Goal: Information Seeking & Learning: Learn about a topic

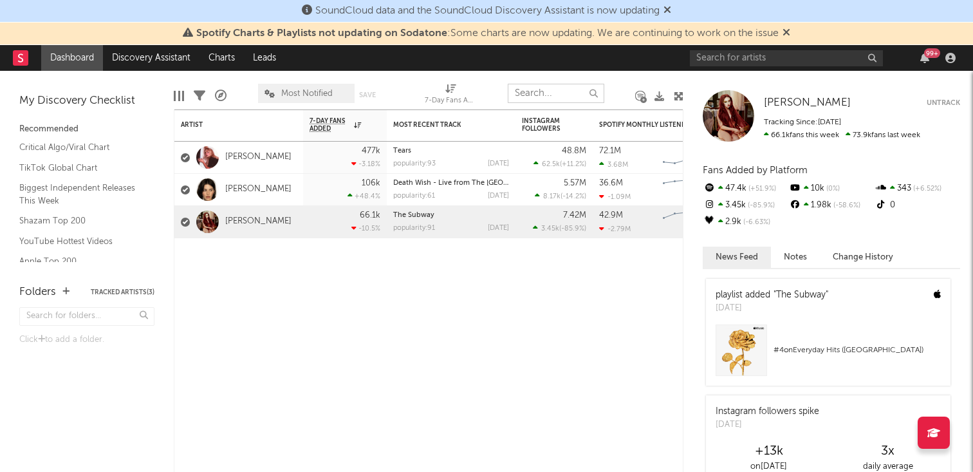
click at [528, 93] on input "text" at bounding box center [556, 93] width 97 height 19
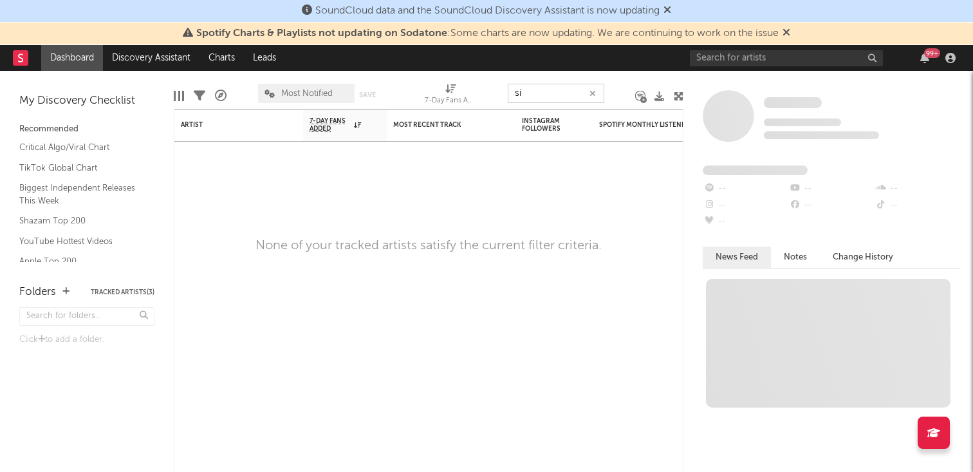
type input "s"
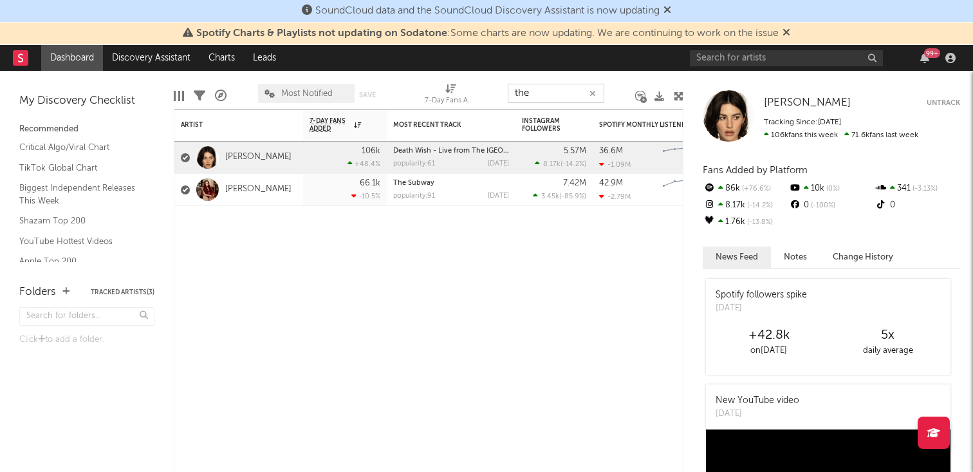
type input "the"
click at [699, 53] on input "text" at bounding box center [786, 58] width 193 height 16
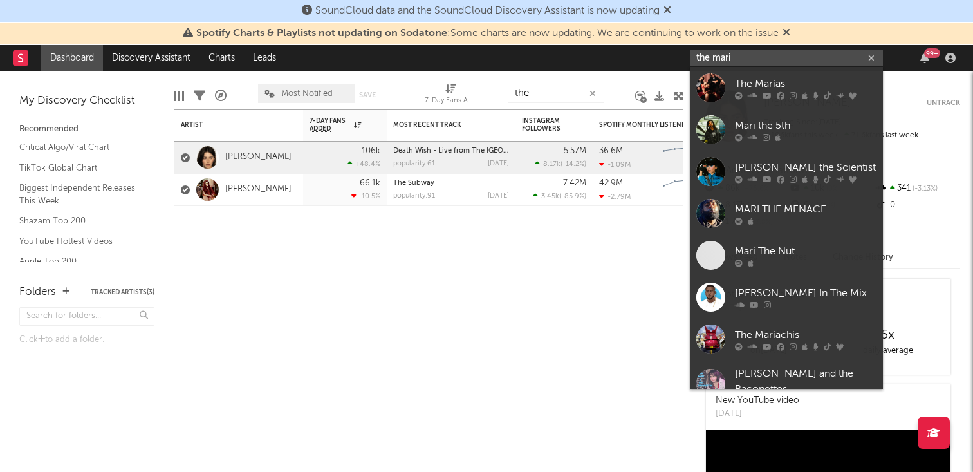
type input "the mari"
click at [772, 88] on div "The Marías" at bounding box center [806, 83] width 142 height 15
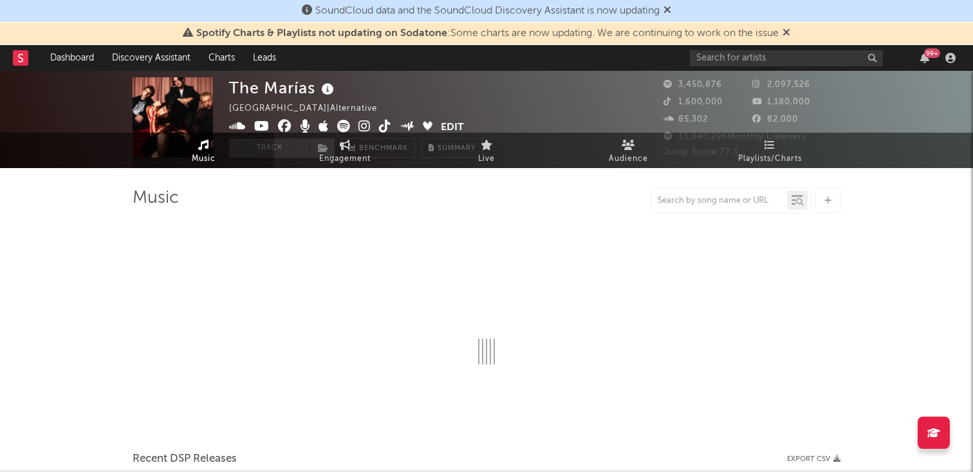
select select "6m"
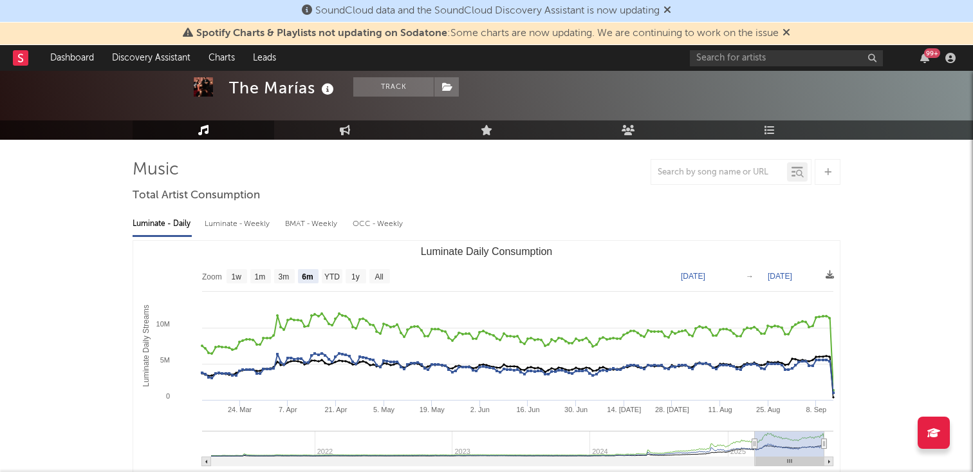
scroll to position [79, 0]
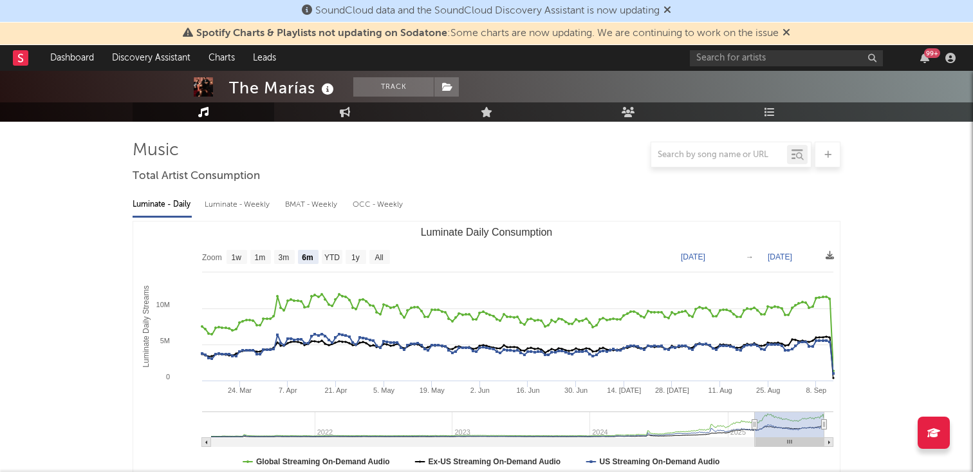
click at [790, 32] on icon at bounding box center [786, 32] width 8 height 10
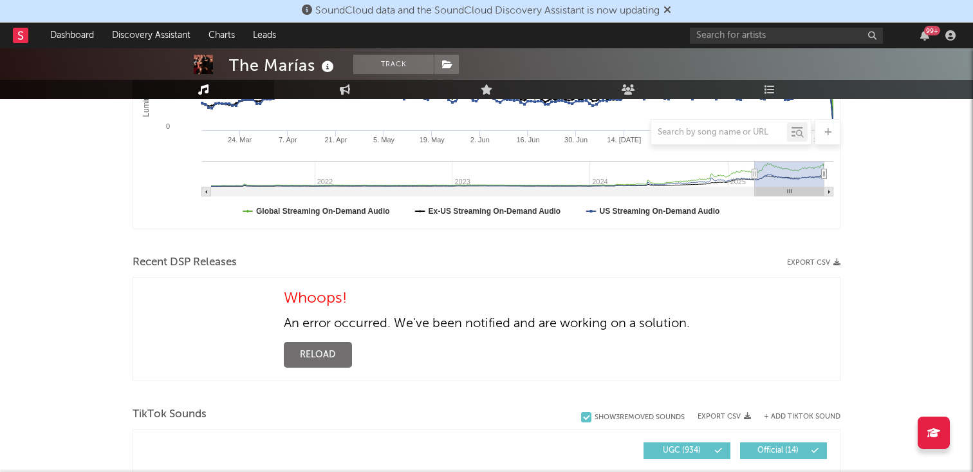
scroll to position [326, 0]
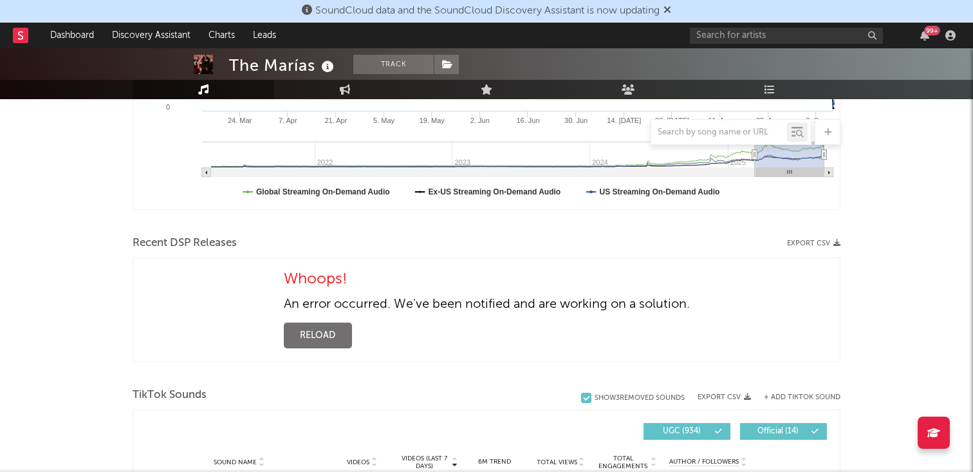
click at [341, 338] on button "Reload" at bounding box center [318, 335] width 68 height 26
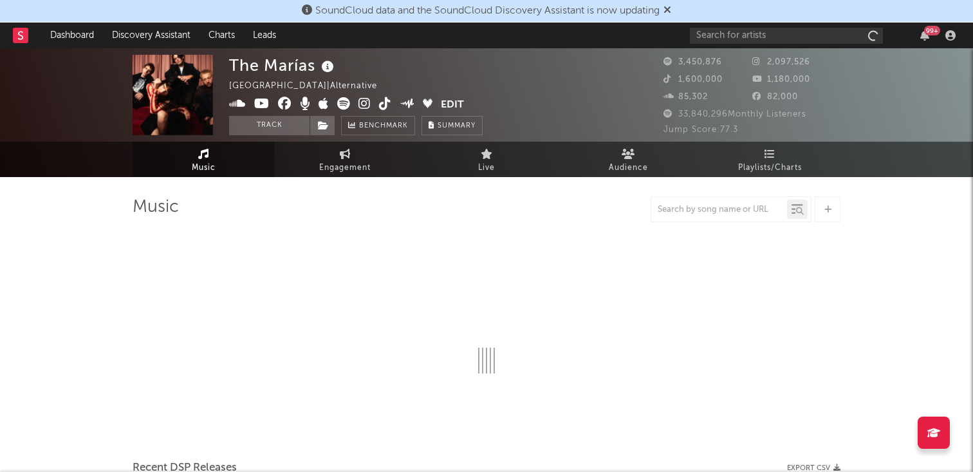
select select "6m"
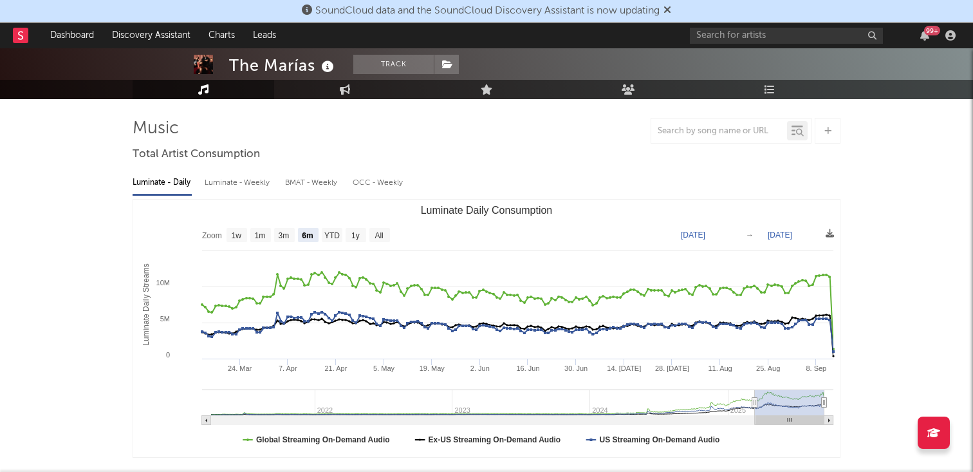
scroll to position [69, 0]
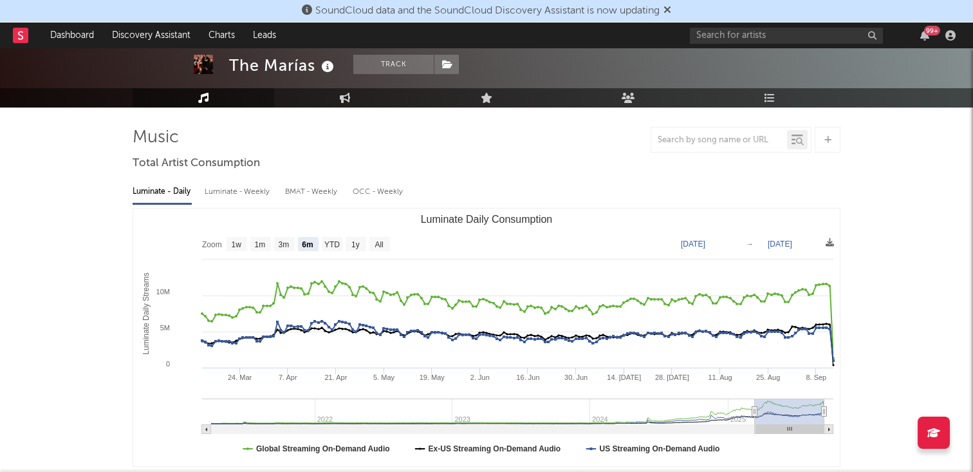
drag, startPoint x: 417, startPoint y: 220, endPoint x: 530, endPoint y: 217, distance: 113.3
click at [530, 217] on text "Luminate Daily Consumption" at bounding box center [487, 219] width 132 height 11
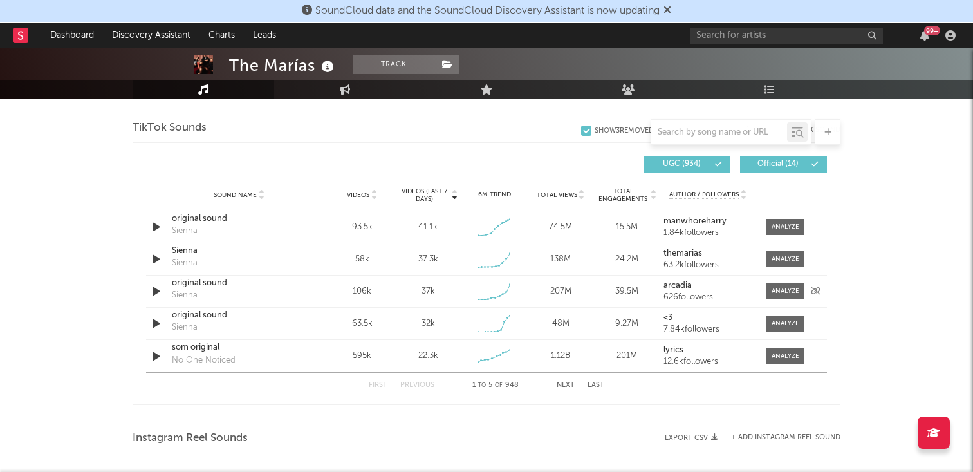
scroll to position [590, 0]
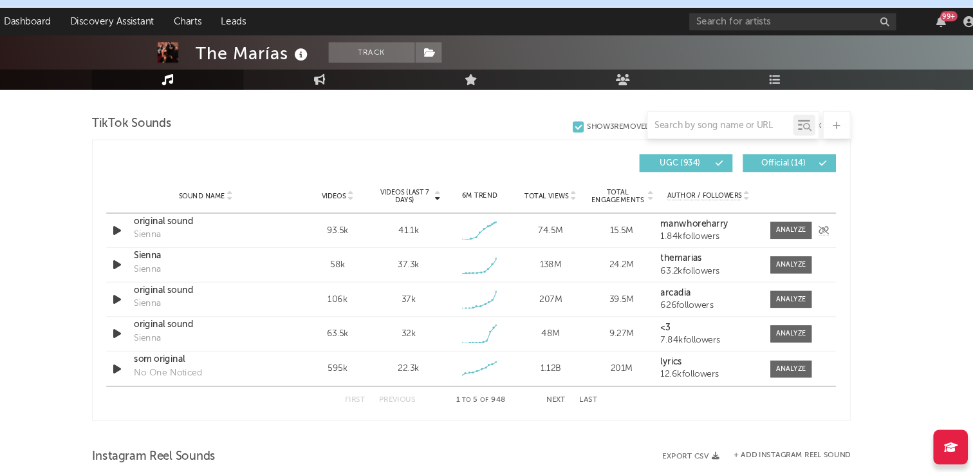
click at [692, 228] on link "manwhoreharry" at bounding box center [707, 224] width 89 height 9
click at [778, 228] on div at bounding box center [786, 230] width 28 height 10
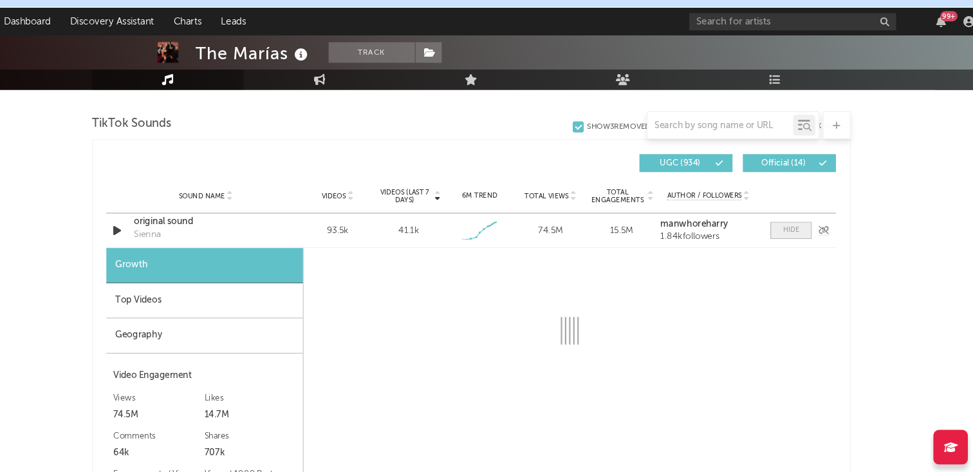
select select "1w"
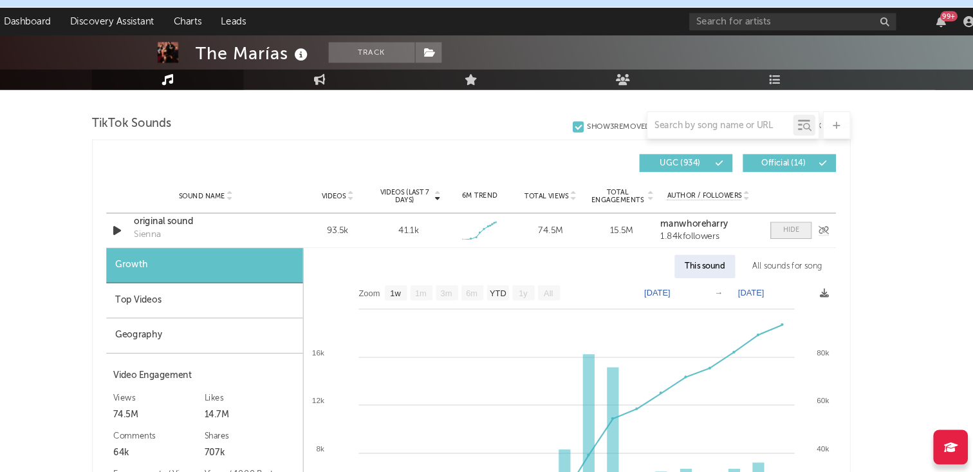
click at [778, 228] on div at bounding box center [784, 230] width 15 height 10
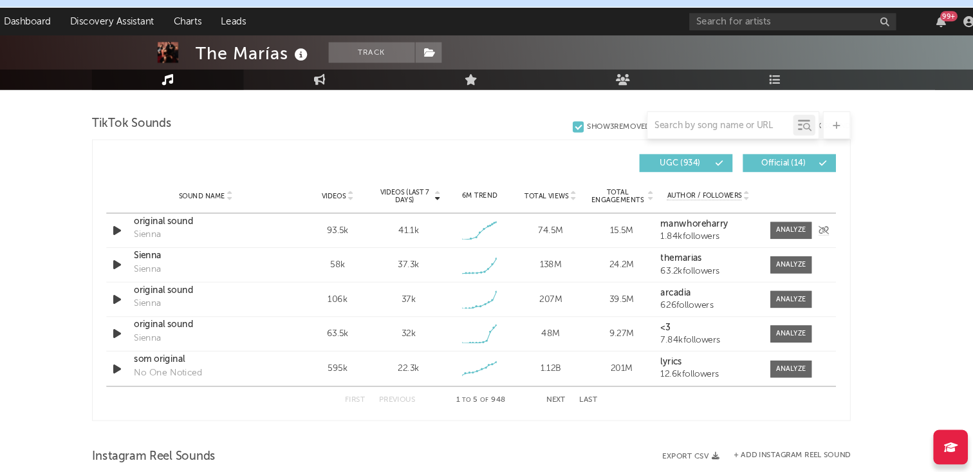
click at [708, 228] on strong "manwhoreharry" at bounding box center [694, 224] width 63 height 8
click at [564, 392] on button "Next" at bounding box center [566, 388] width 18 height 7
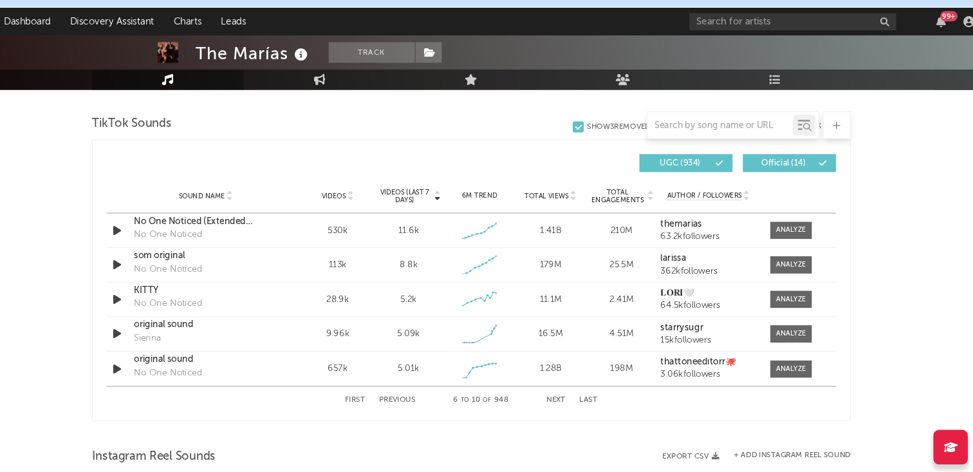
click at [564, 392] on div "First Previous 6 to 10 of 948 Next Last" at bounding box center [487, 388] width 236 height 25
click at [564, 388] on button "Next" at bounding box center [566, 388] width 18 height 7
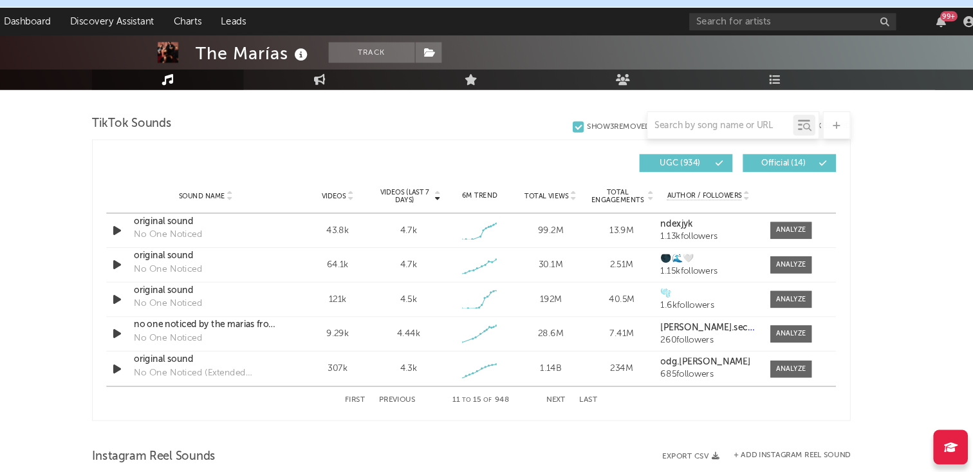
click at [376, 391] on button "First" at bounding box center [378, 388] width 19 height 7
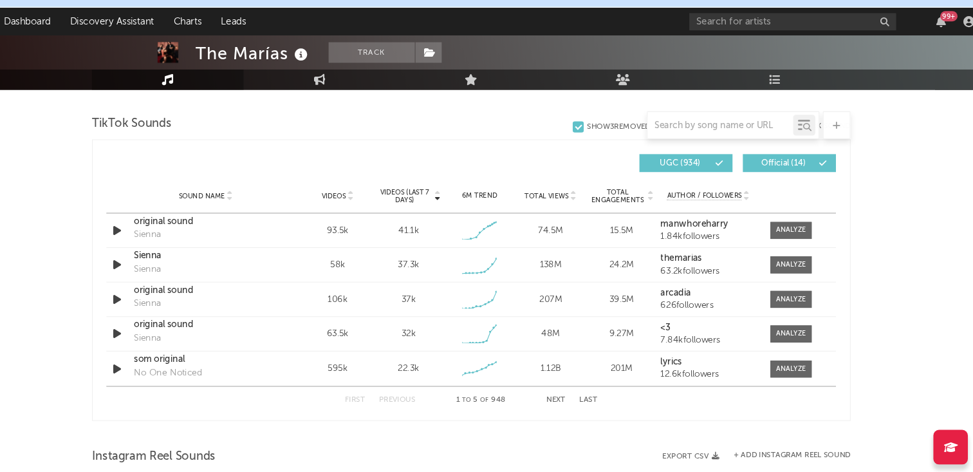
click at [568, 390] on button "Next" at bounding box center [566, 388] width 18 height 7
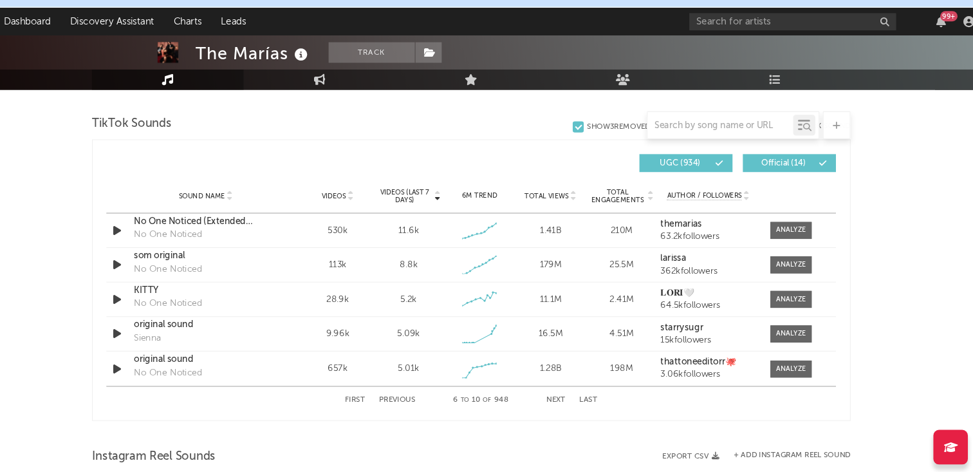
click at [568, 390] on button "Next" at bounding box center [566, 388] width 18 height 7
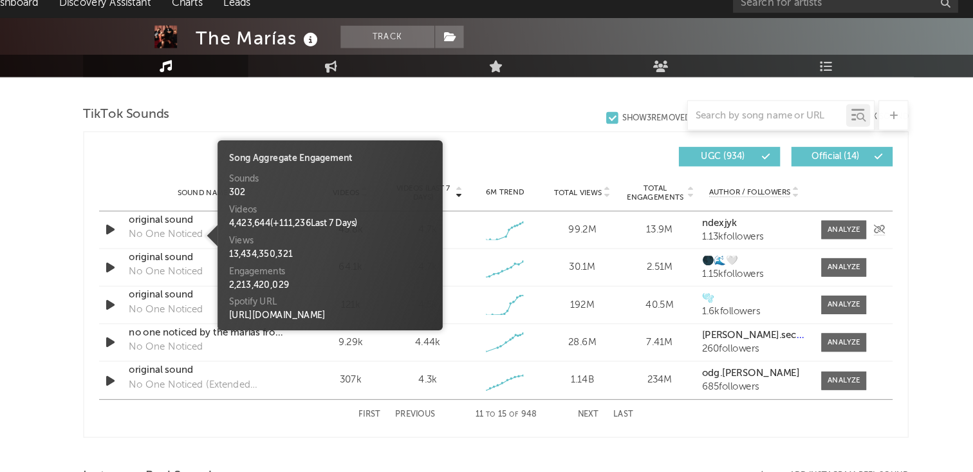
click at [226, 232] on div "No One Noticed" at bounding box center [204, 234] width 64 height 13
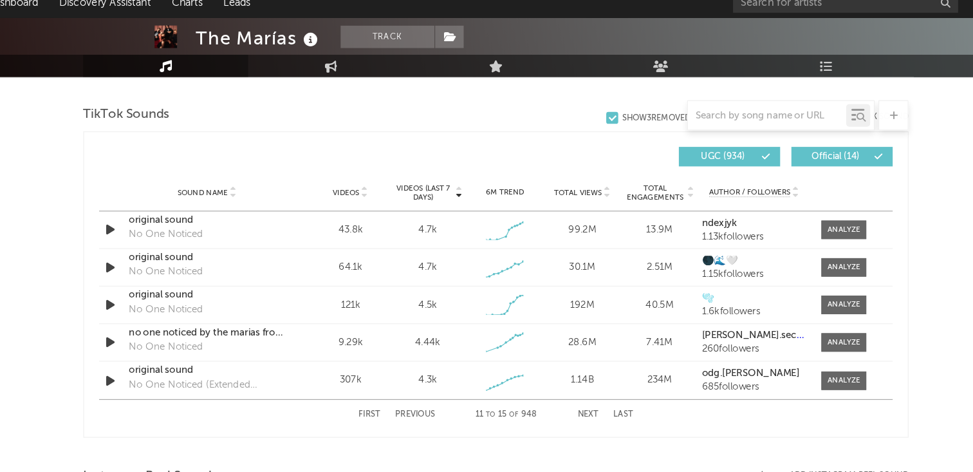
click at [167, 192] on div "Sound Name Videos Videos (last 7 days) Weekly Growth % 6M Trend Total Views Tot…" at bounding box center [486, 198] width 681 height 32
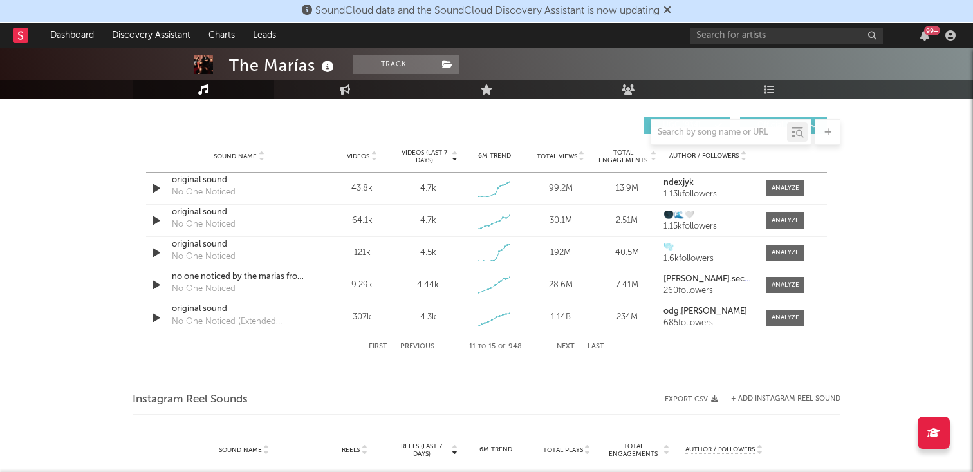
scroll to position [676, 0]
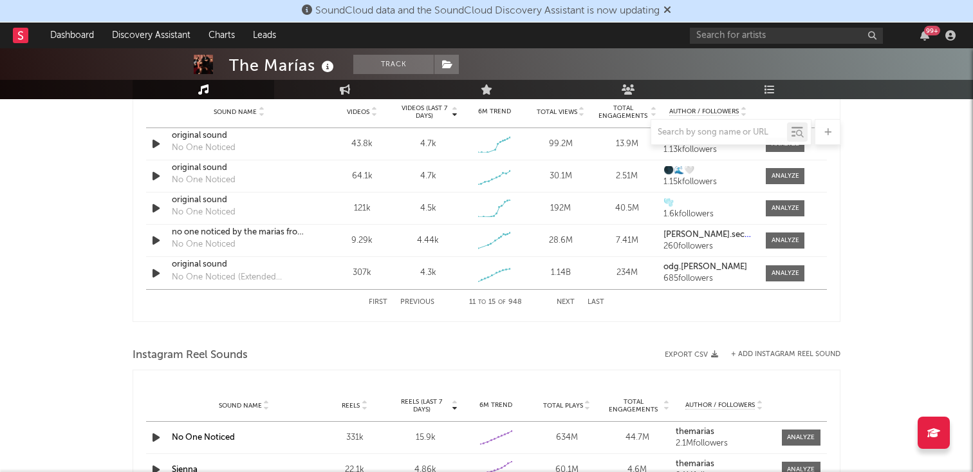
click at [381, 305] on button "First" at bounding box center [378, 302] width 19 height 7
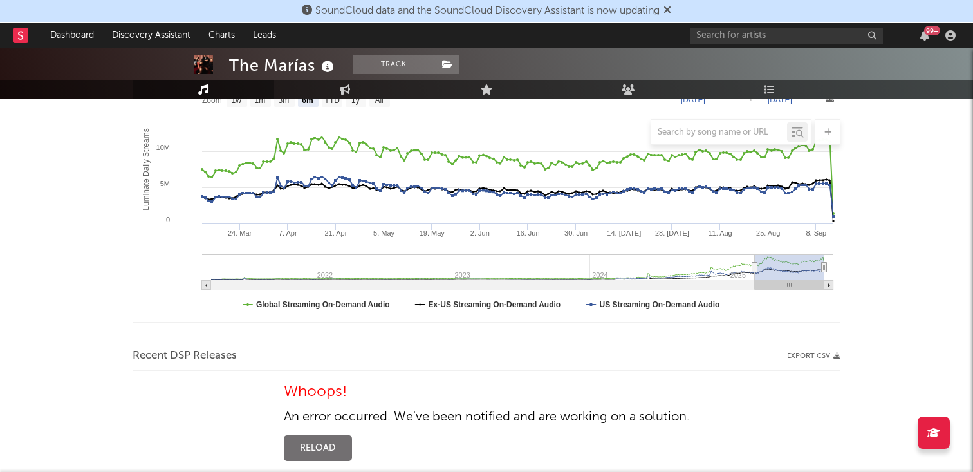
scroll to position [190, 0]
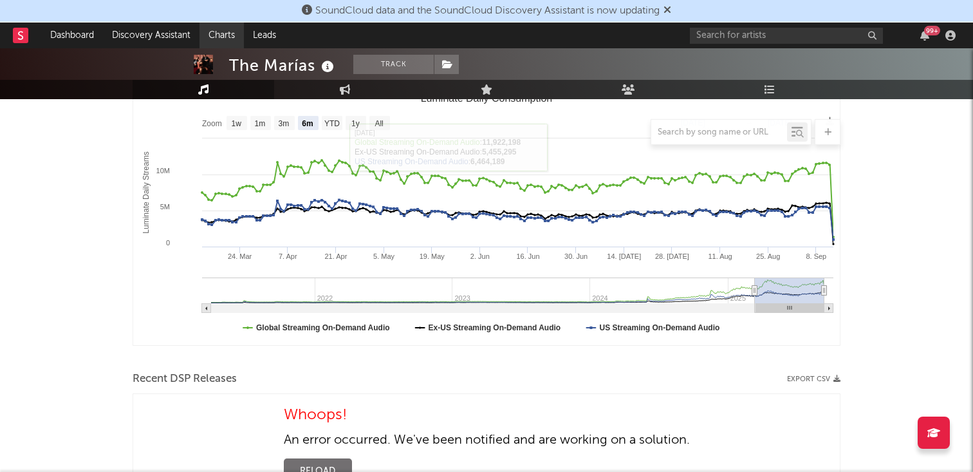
click at [217, 32] on link "Charts" at bounding box center [221, 36] width 44 height 26
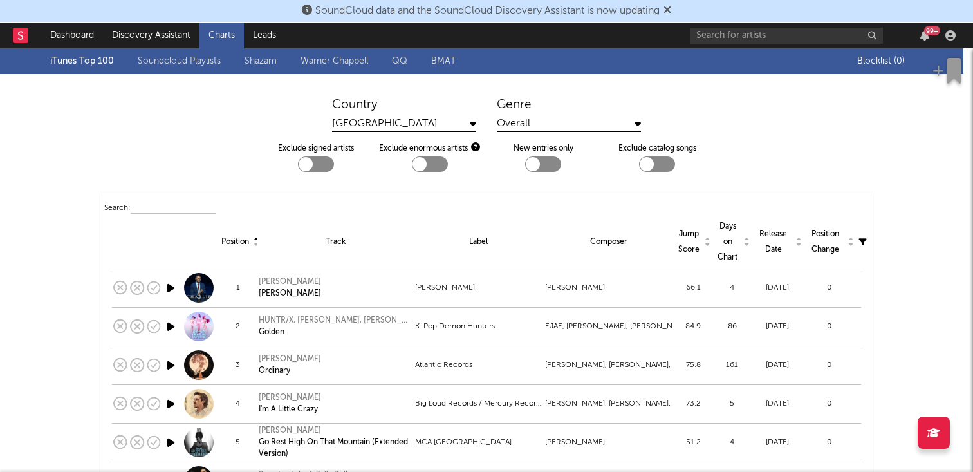
click at [178, 54] on link "Soundcloud Playlists" at bounding box center [179, 60] width 83 height 15
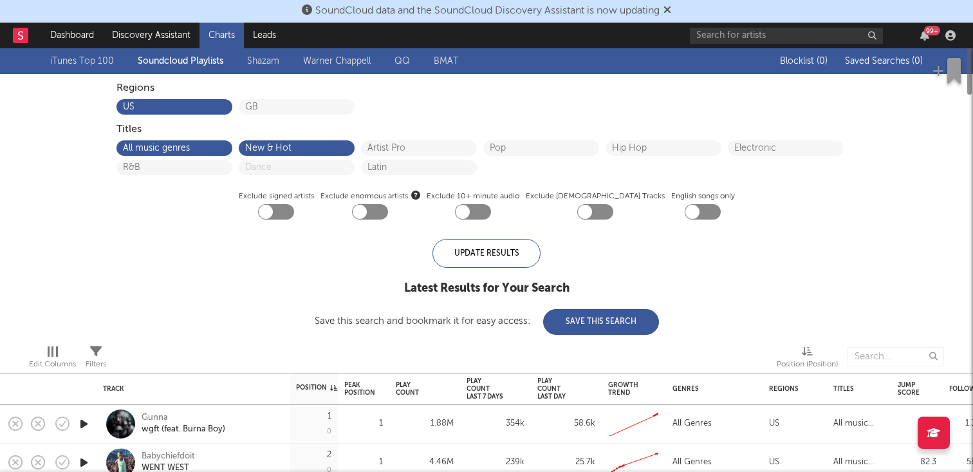
click at [263, 64] on link "Shazam" at bounding box center [263, 60] width 32 height 15
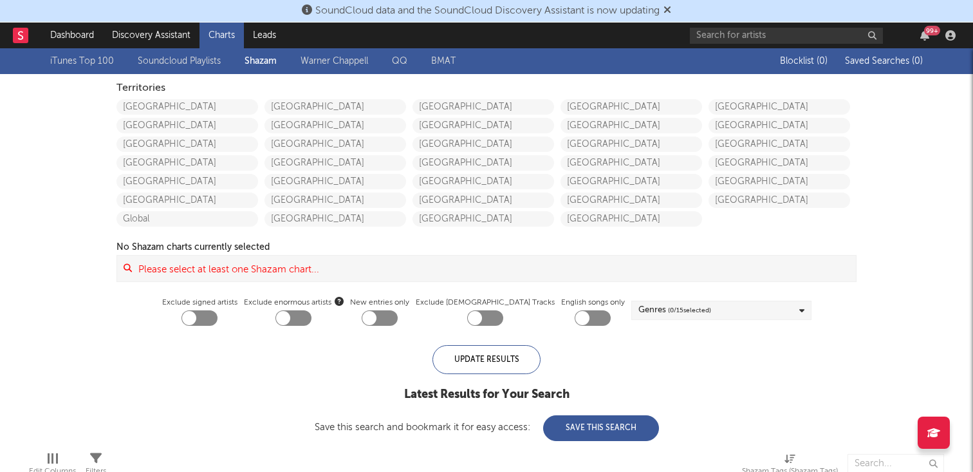
click at [347, 62] on link "Warner Chappell" at bounding box center [335, 60] width 68 height 15
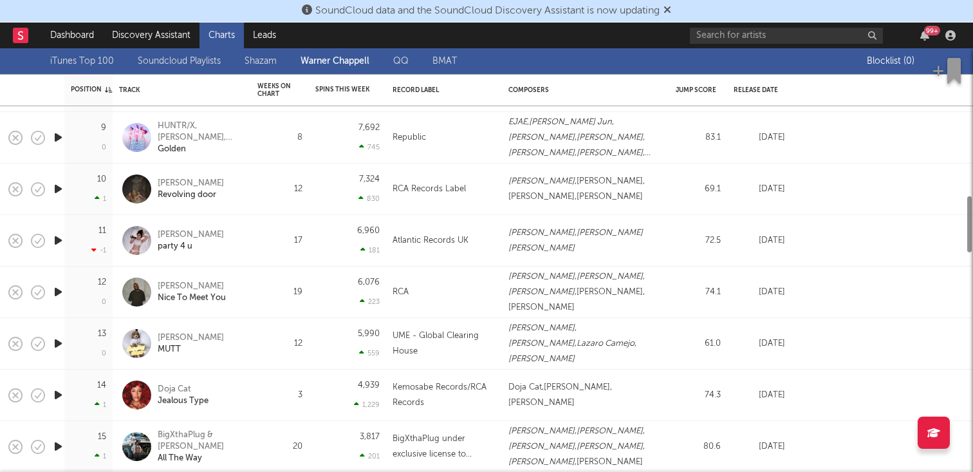
click at [403, 61] on link "QQ" at bounding box center [400, 60] width 15 height 15
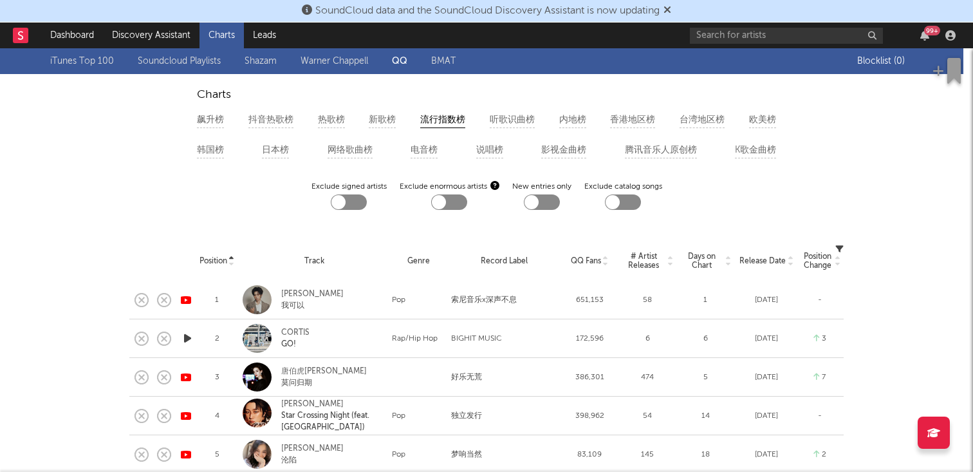
click at [450, 60] on link "BMAT" at bounding box center [443, 60] width 24 height 15
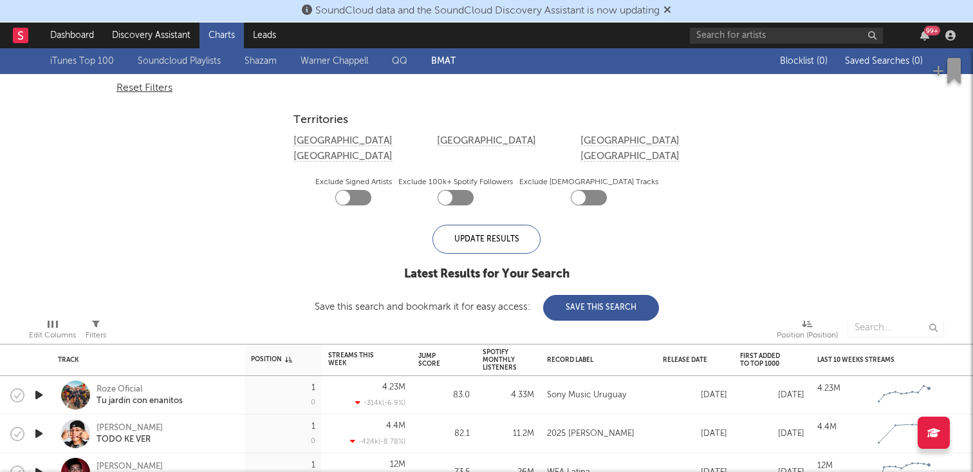
click at [188, 60] on link "Soundcloud Playlists" at bounding box center [179, 60] width 83 height 15
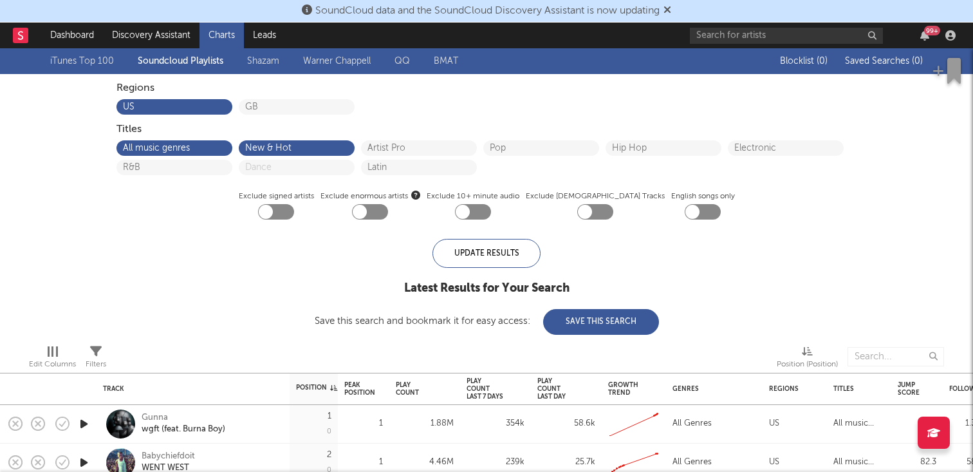
click at [84, 66] on link "iTunes Top 100" at bounding box center [82, 60] width 64 height 15
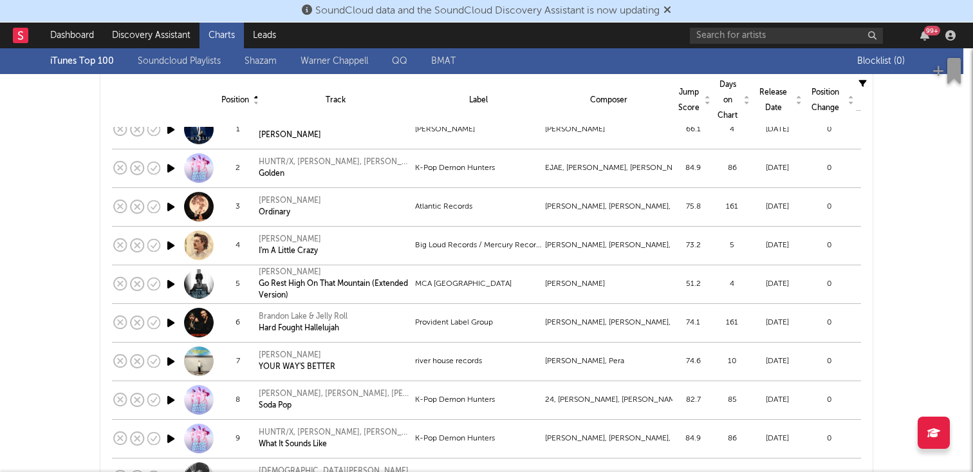
scroll to position [189, 0]
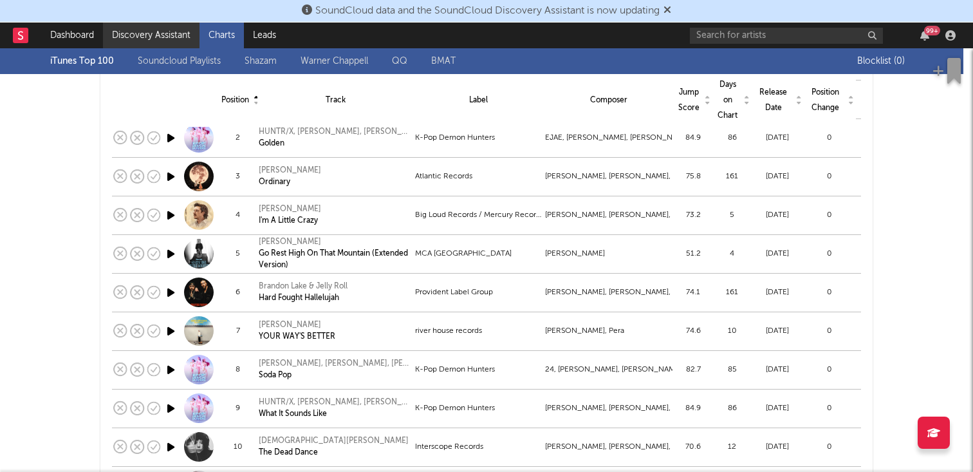
click at [161, 33] on link "Discovery Assistant" at bounding box center [151, 36] width 97 height 26
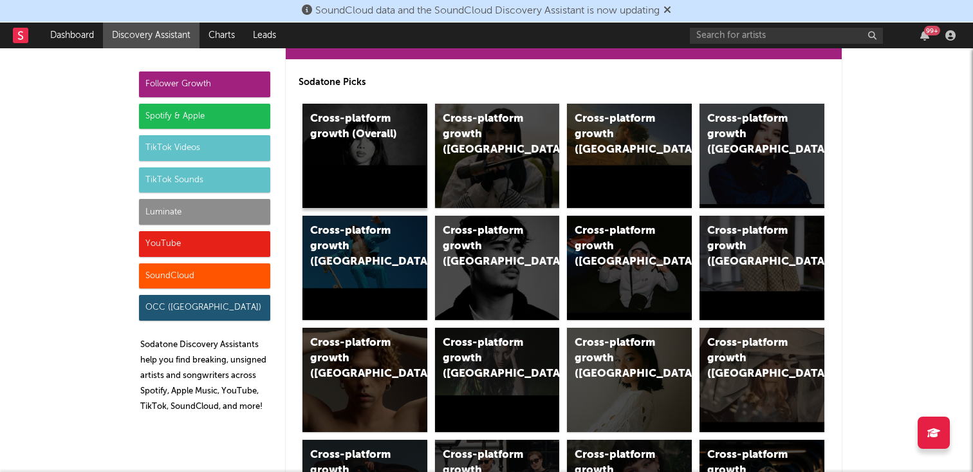
scroll to position [57, 0]
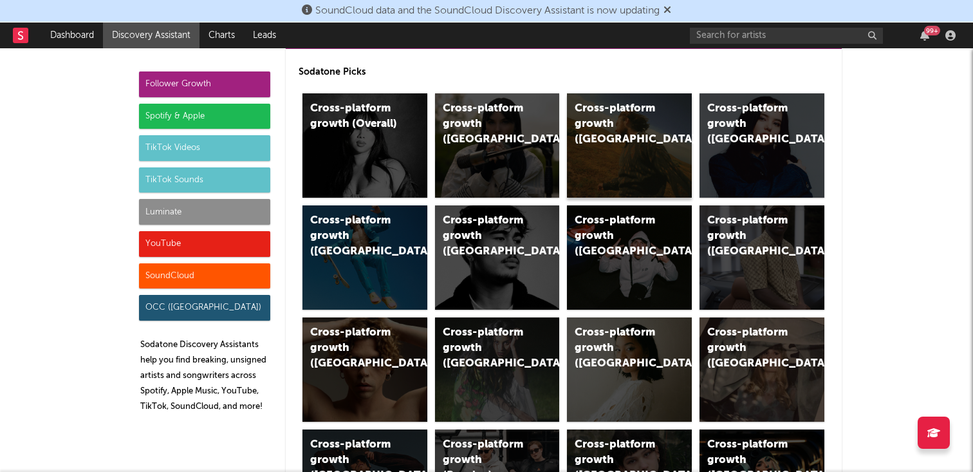
click at [646, 146] on div "Cross-platform growth (US)" at bounding box center [629, 145] width 125 height 104
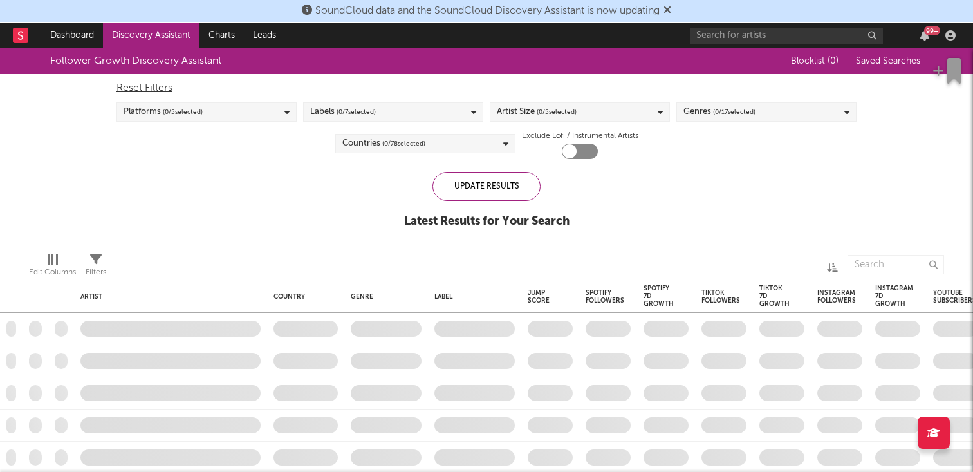
checkbox input "true"
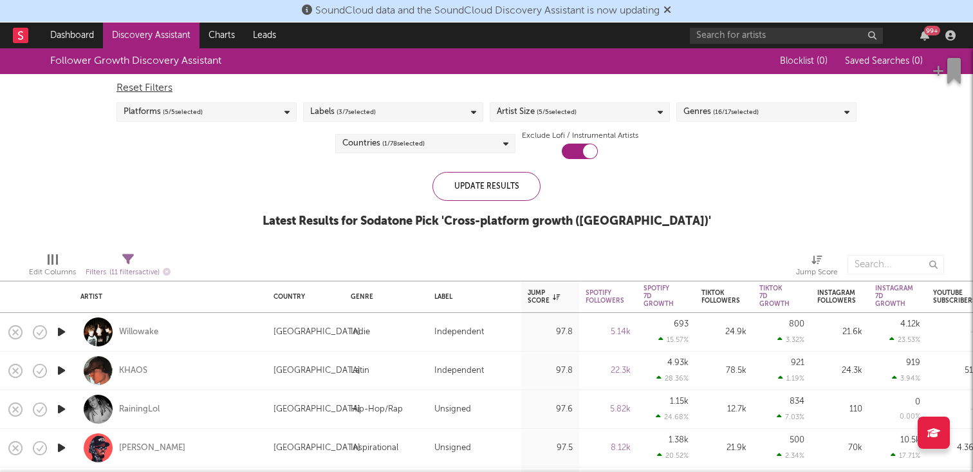
click at [372, 113] on span "( 3 / 7 selected)" at bounding box center [356, 111] width 39 height 15
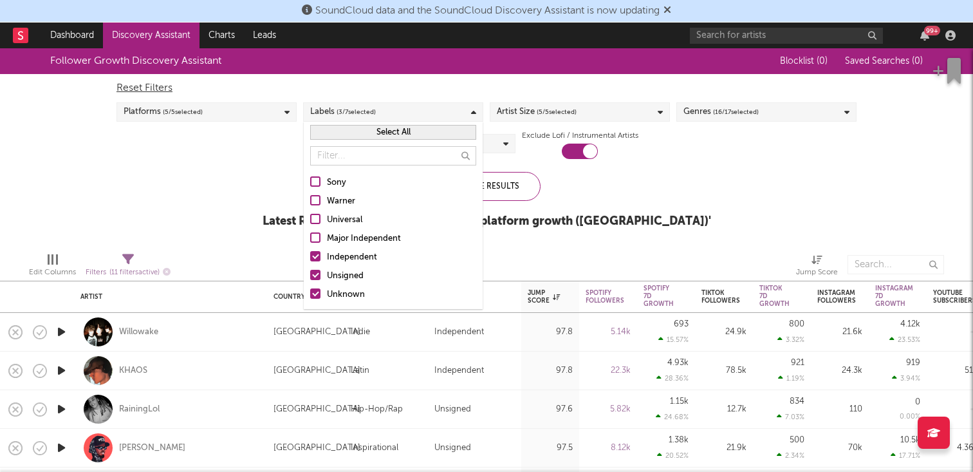
click at [329, 200] on div "Warner" at bounding box center [401, 201] width 149 height 15
click at [310, 200] on input "Warner" at bounding box center [310, 201] width 0 height 15
click at [653, 155] on div "Reset Filters Platforms ( 5 / 5 selected) Labels ( 4 / 7 selected) Artist Size …" at bounding box center [486, 116] width 753 height 85
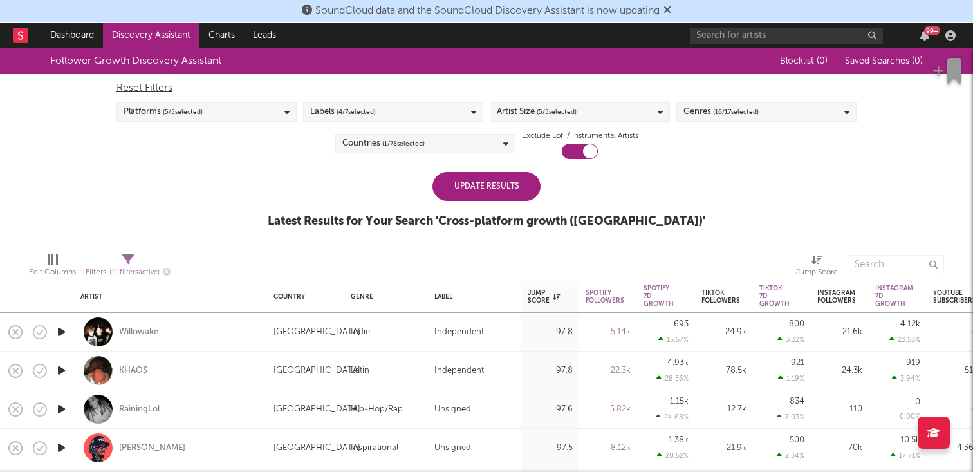
click at [485, 184] on div "Update Results" at bounding box center [486, 186] width 108 height 29
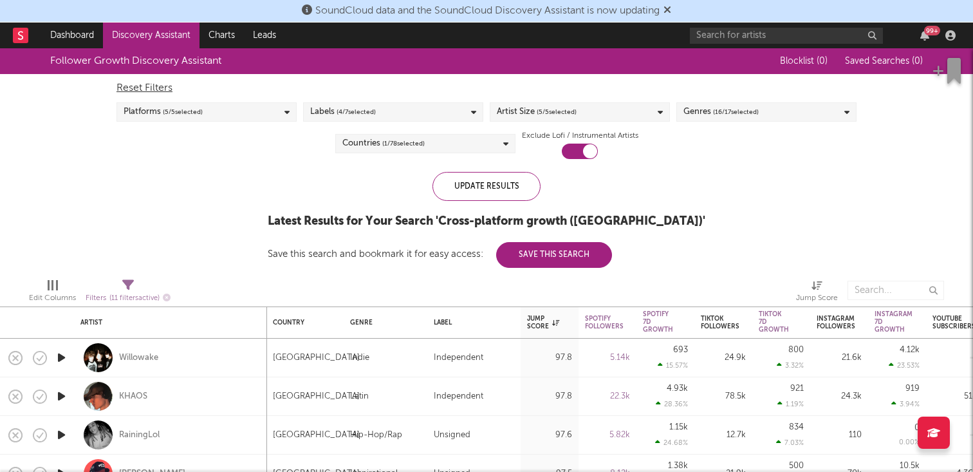
click at [394, 106] on div "Labels ( 4 / 7 selected)" at bounding box center [393, 111] width 180 height 19
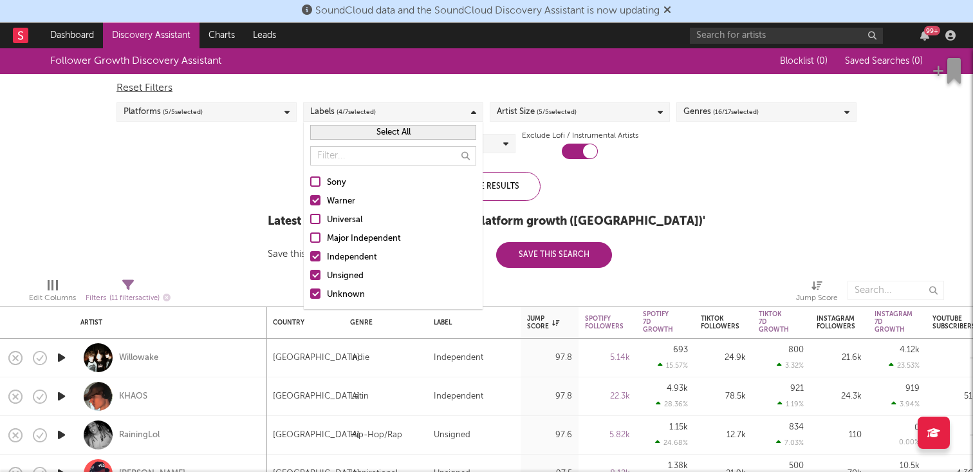
click at [322, 260] on label "Independent" at bounding box center [393, 257] width 166 height 15
click at [310, 260] on input "Independent" at bounding box center [310, 257] width 0 height 15
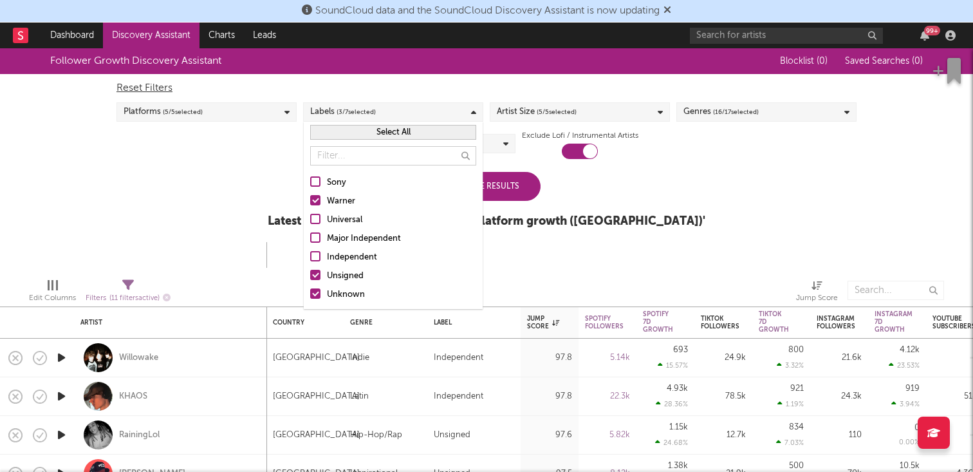
click at [322, 272] on label "Unsigned" at bounding box center [393, 275] width 166 height 15
click at [310, 272] on input "Unsigned" at bounding box center [310, 275] width 0 height 15
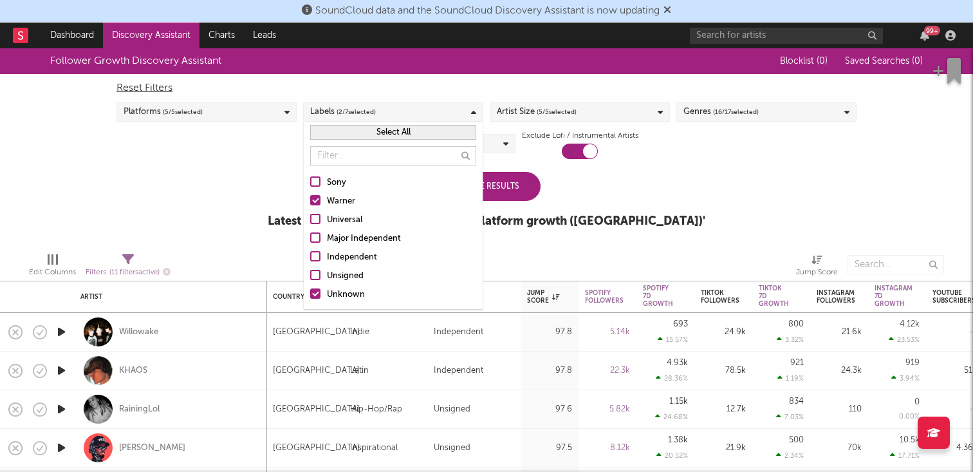
click at [322, 292] on label "Unknown" at bounding box center [393, 294] width 166 height 15
click at [310, 292] on input "Unknown" at bounding box center [310, 294] width 0 height 15
click at [237, 229] on div "Follower Growth Discovery Assistant Blocklist ( 0 ) Saved Searches ( 0 ) Reset …" at bounding box center [486, 145] width 973 height 194
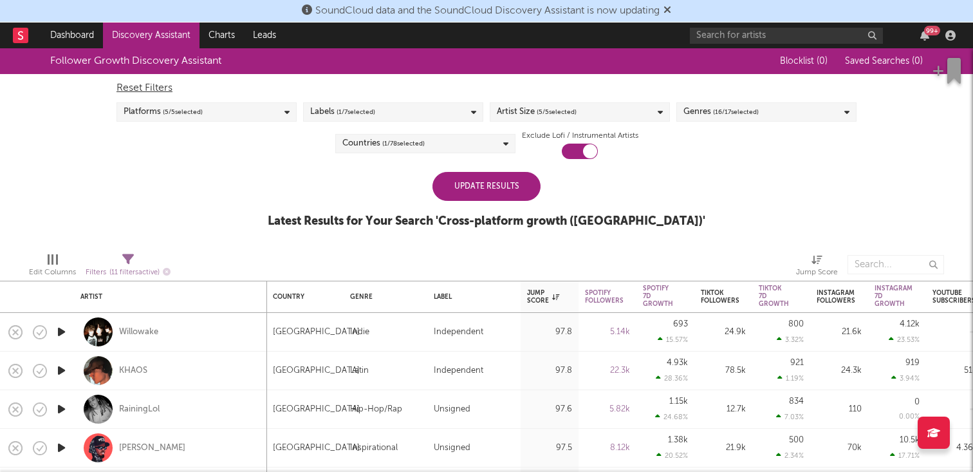
click at [492, 184] on div "Update Results" at bounding box center [486, 186] width 108 height 29
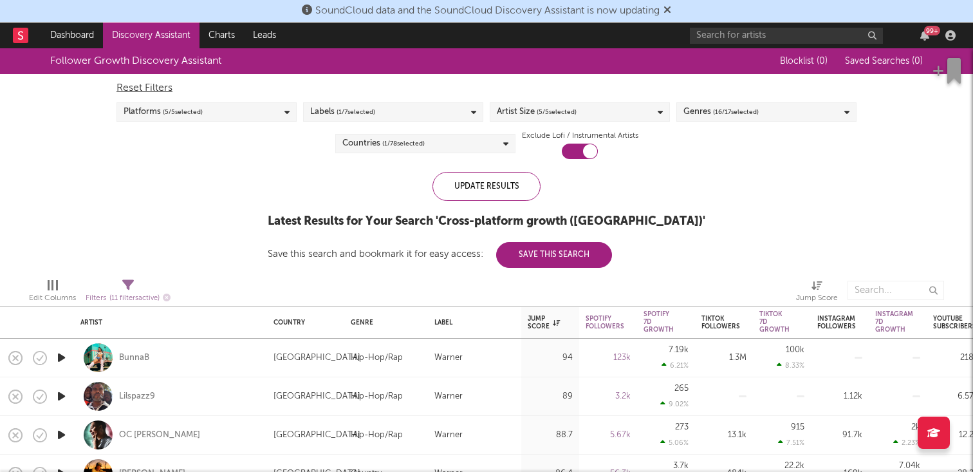
click at [381, 112] on div "Labels ( 1 / 7 selected)" at bounding box center [393, 111] width 180 height 19
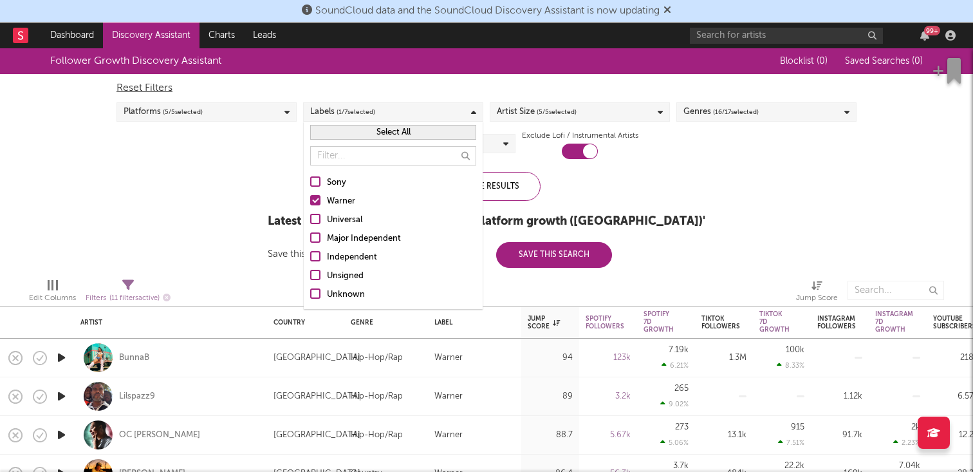
click at [382, 112] on div "Labels ( 1 / 7 selected)" at bounding box center [393, 111] width 180 height 19
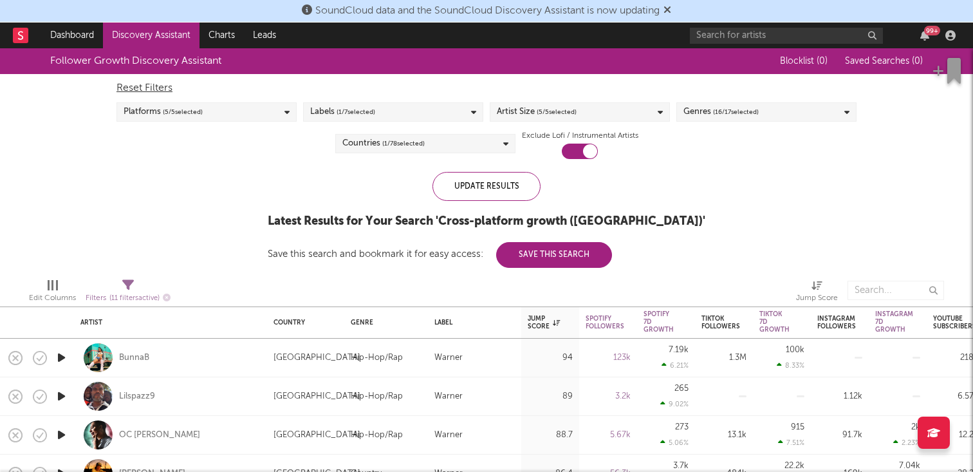
click at [555, 111] on span "( 5 / 5 selected)" at bounding box center [557, 111] width 40 height 15
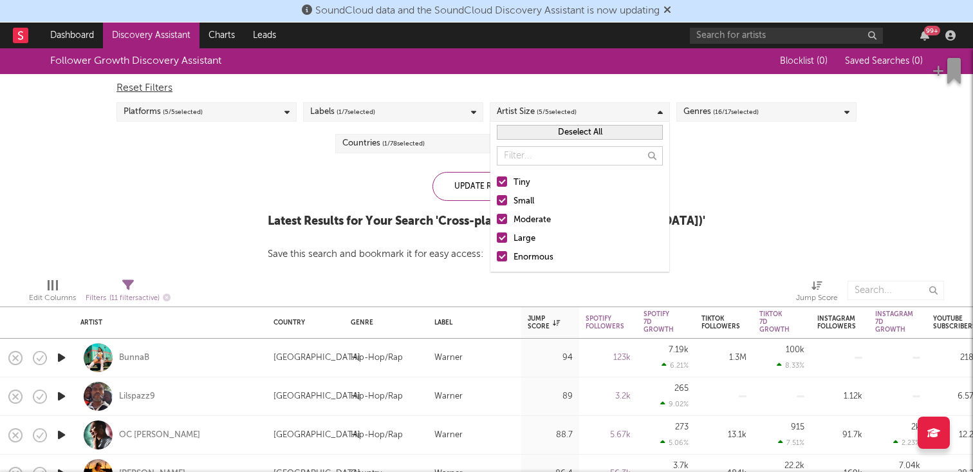
click at [555, 111] on span "( 5 / 5 selected)" at bounding box center [557, 111] width 40 height 15
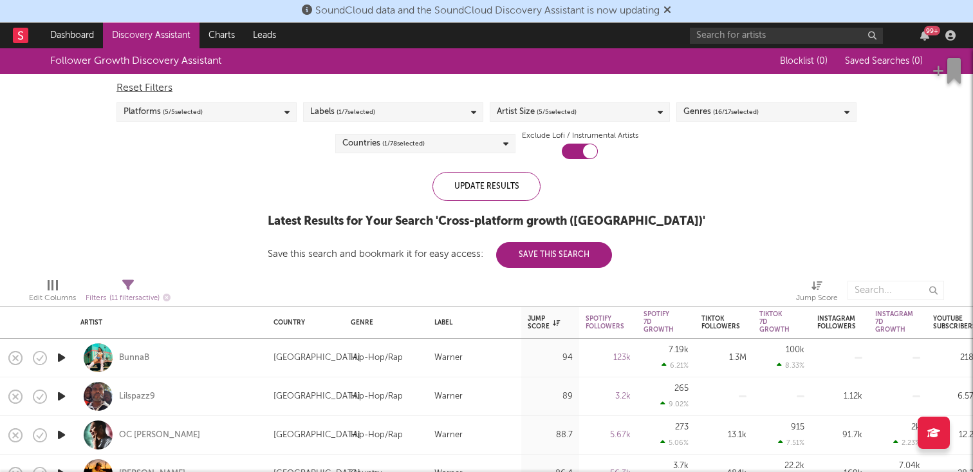
click at [725, 109] on span "( 16 / 17 selected)" at bounding box center [736, 111] width 46 height 15
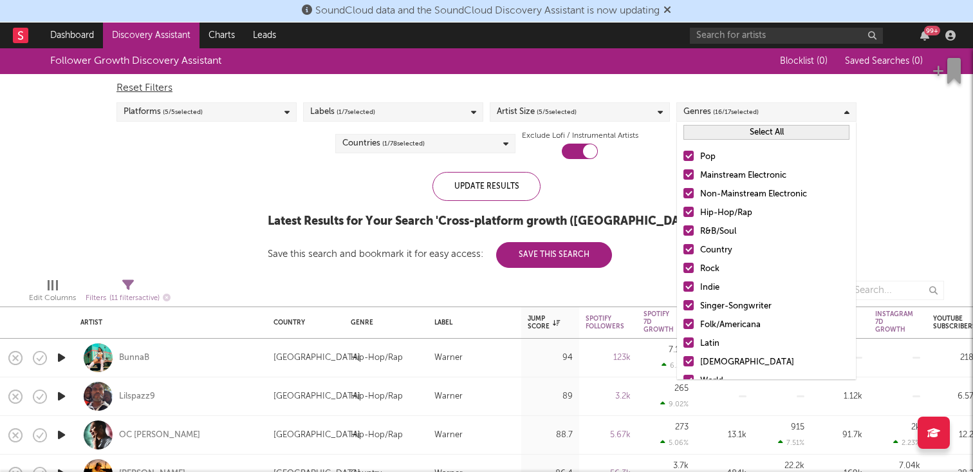
click at [725, 109] on span "( 16 / 17 selected)" at bounding box center [736, 111] width 46 height 15
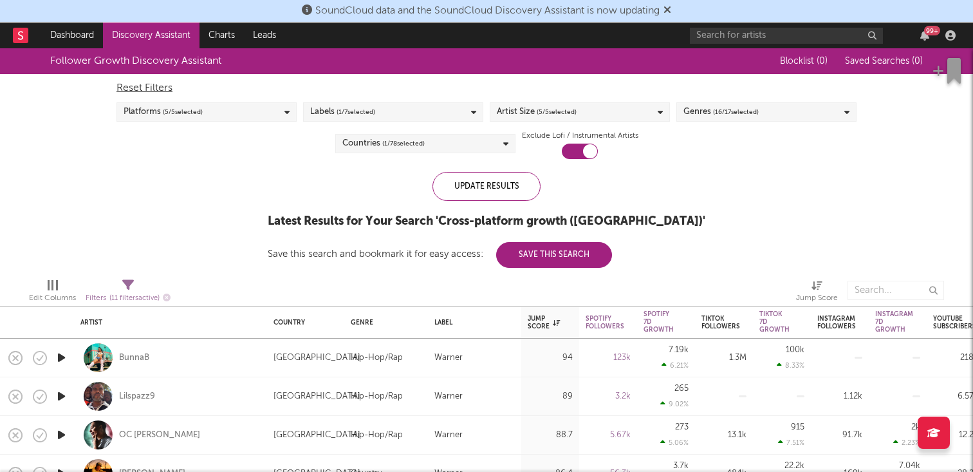
click at [239, 105] on div "Platforms ( 5 / 5 selected)" at bounding box center [206, 111] width 180 height 19
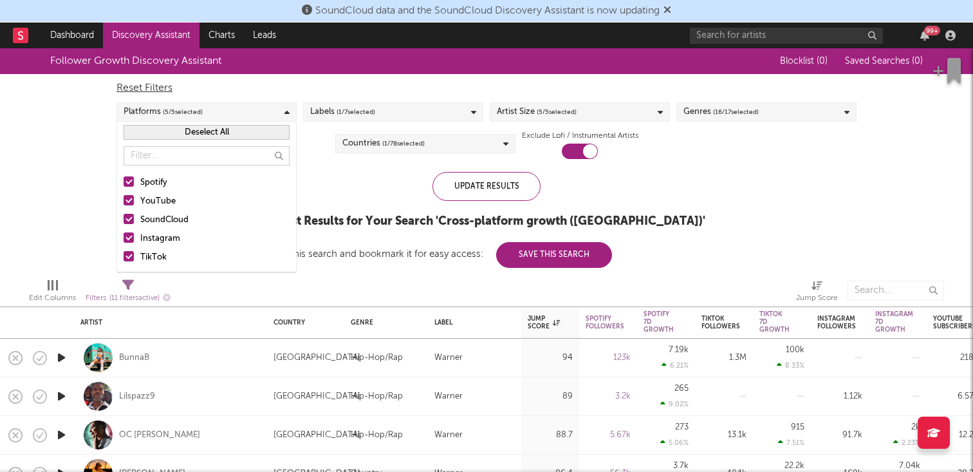
click at [163, 196] on div "YouTube" at bounding box center [214, 201] width 149 height 15
click at [124, 196] on input "YouTube" at bounding box center [124, 201] width 0 height 15
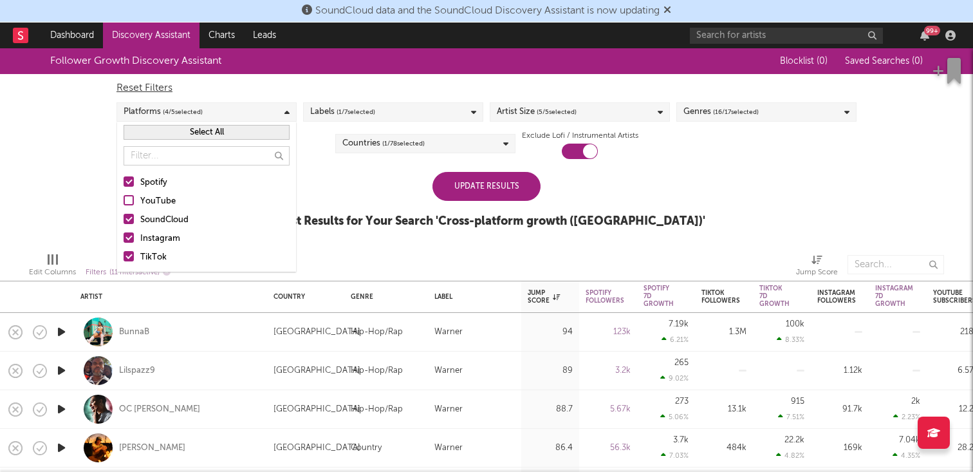
click at [162, 216] on div "SoundCloud" at bounding box center [214, 219] width 149 height 15
click at [124, 216] on input "SoundCloud" at bounding box center [124, 219] width 0 height 15
click at [162, 232] on div "Instagram" at bounding box center [214, 238] width 149 height 15
click at [124, 232] on input "Instagram" at bounding box center [124, 238] width 0 height 15
click at [158, 255] on div "TikTok" at bounding box center [214, 257] width 149 height 15
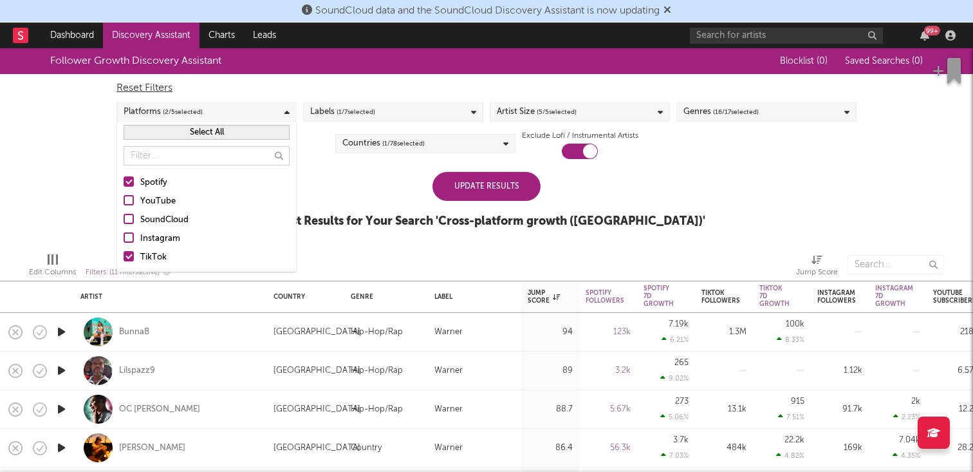
click at [124, 255] on input "TikTok" at bounding box center [124, 257] width 0 height 15
click at [470, 183] on div "Update Results" at bounding box center [486, 186] width 108 height 29
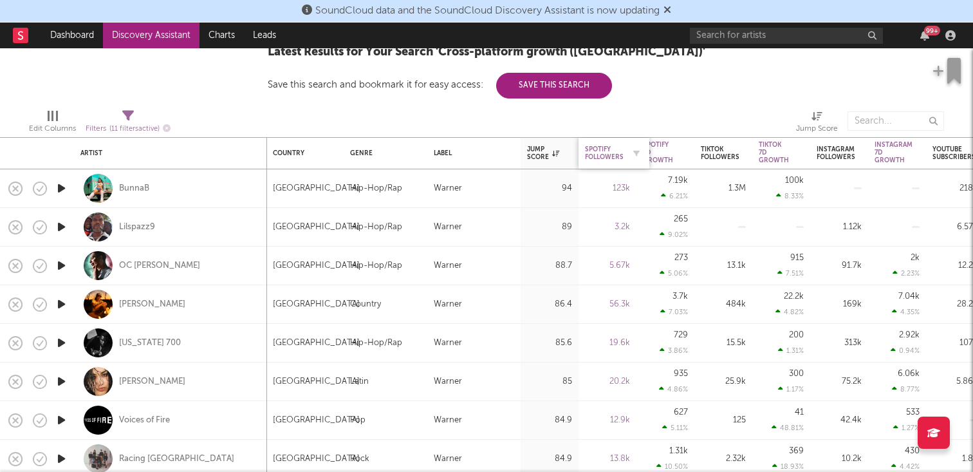
click at [612, 155] on div "Spotify Followers" at bounding box center [604, 152] width 39 height 15
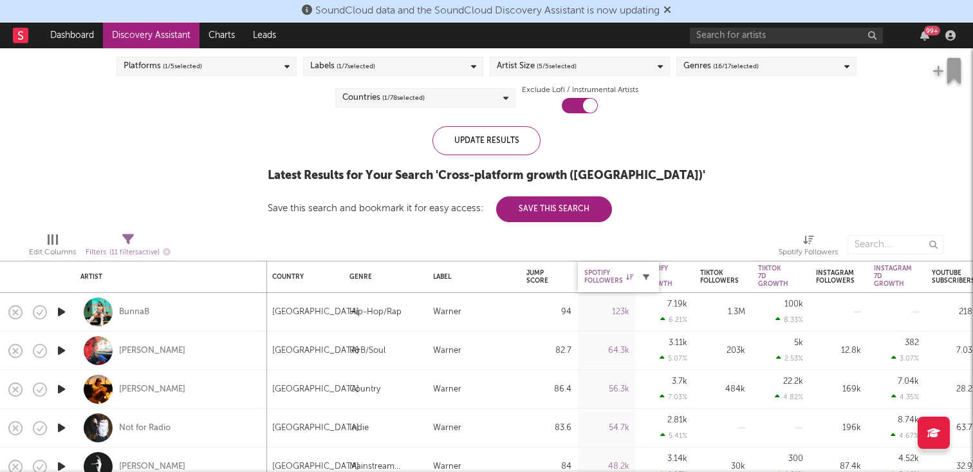
click at [645, 276] on icon "button" at bounding box center [646, 276] width 6 height 6
select select "or"
select select "between"
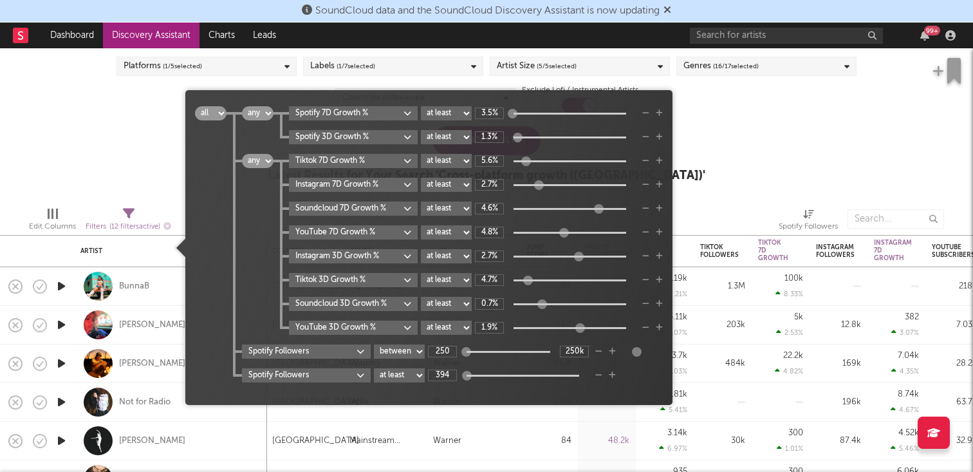
click at [739, 181] on div "Follower Growth Discovery Assistant Blocklist ( 0 ) Saved Searches ( 0 ) Reset …" at bounding box center [486, 100] width 973 height 194
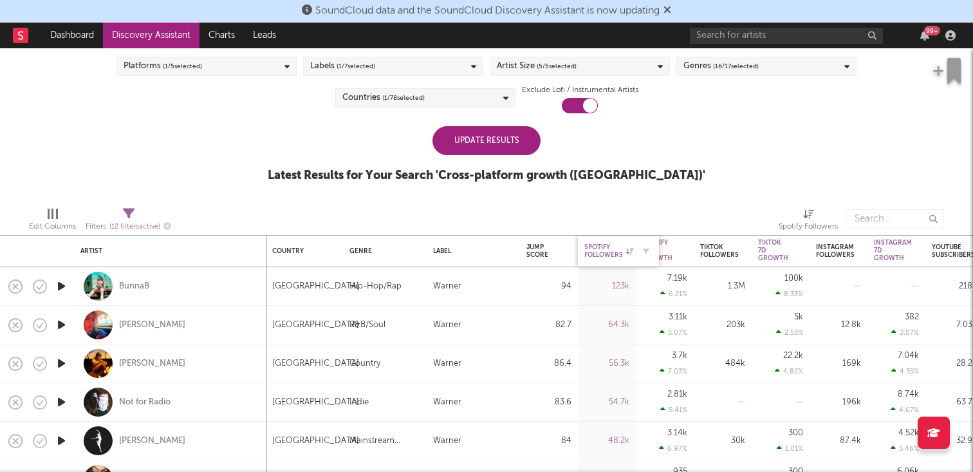
click at [601, 248] on div "Spotify Followers" at bounding box center [608, 250] width 49 height 15
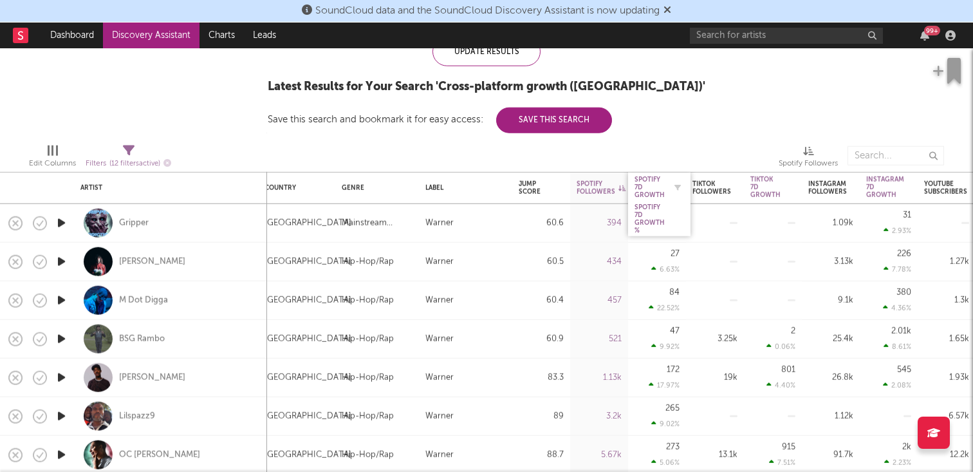
click at [663, 194] on div "Spotify 7D Growth" at bounding box center [649, 186] width 30 height 23
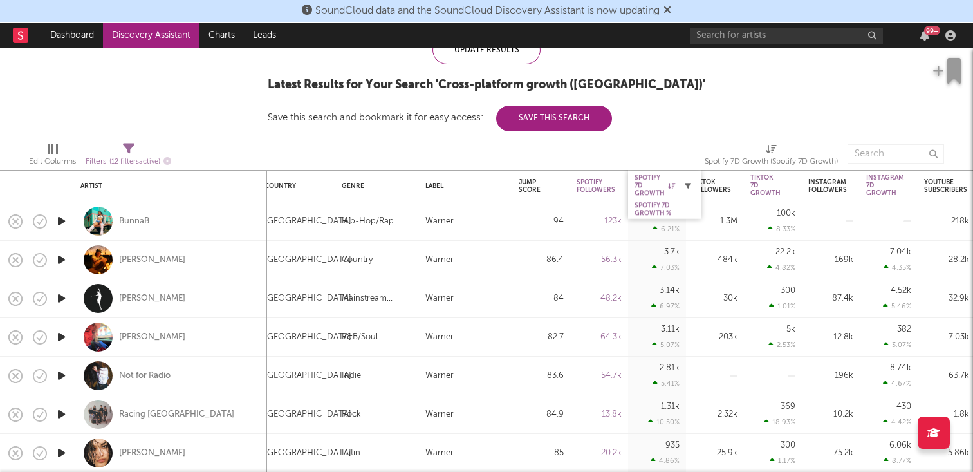
click at [688, 183] on icon "button" at bounding box center [688, 185] width 6 height 6
select select "or"
select select "between"
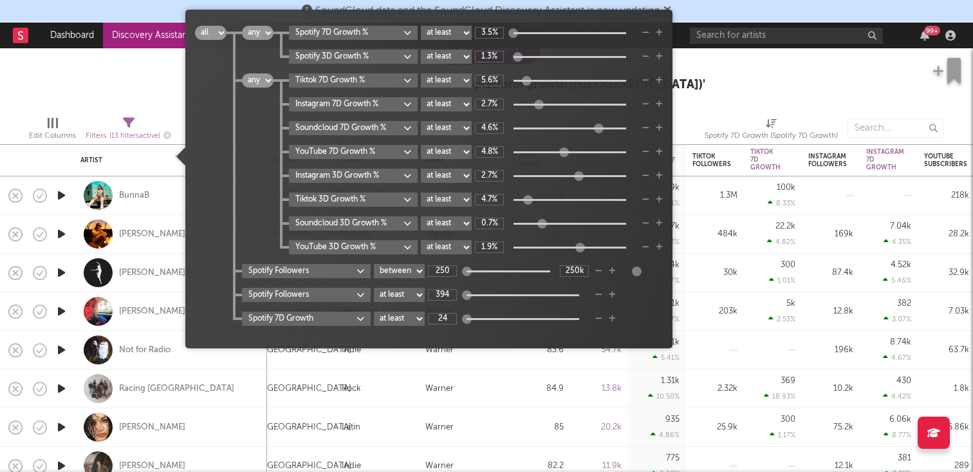
select select "-1"
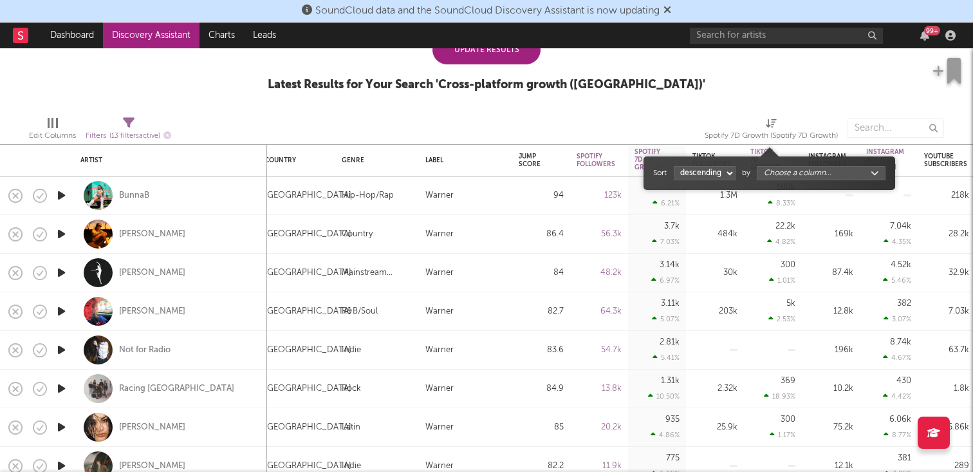
click at [717, 118] on span "Spotify 7D Growth (Spotify 7D Growth)" at bounding box center [771, 131] width 133 height 26
click at [678, 109] on div "Edit Columns Filters ( 13 filters active) Spotify 7D Growth (Spotify 7D Growth)" at bounding box center [486, 125] width 973 height 39
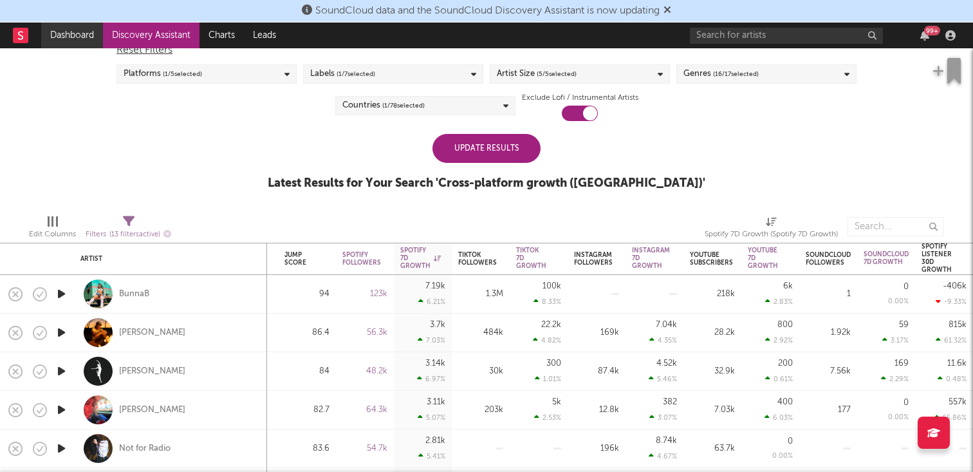
click at [74, 40] on link "Dashboard" at bounding box center [72, 36] width 62 height 26
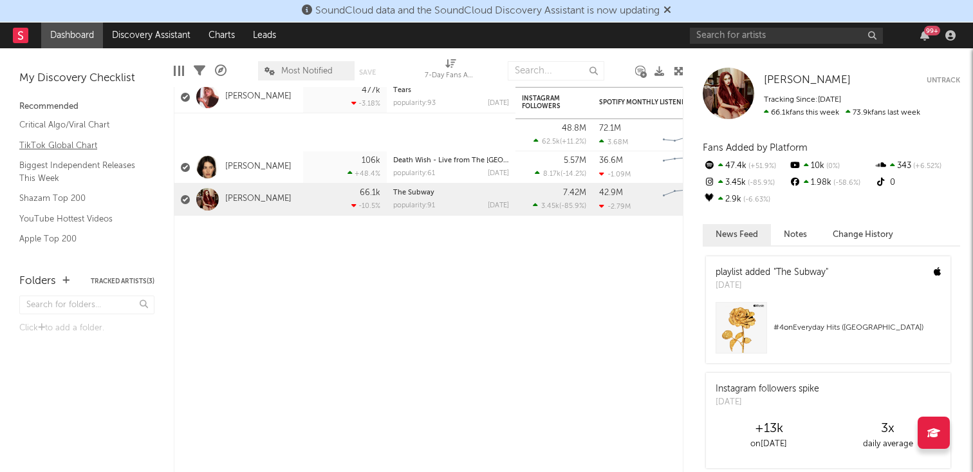
click at [65, 144] on link "TikTok Global Chart" at bounding box center [80, 145] width 122 height 14
click at [145, 42] on link "Discovery Assistant" at bounding box center [151, 36] width 97 height 26
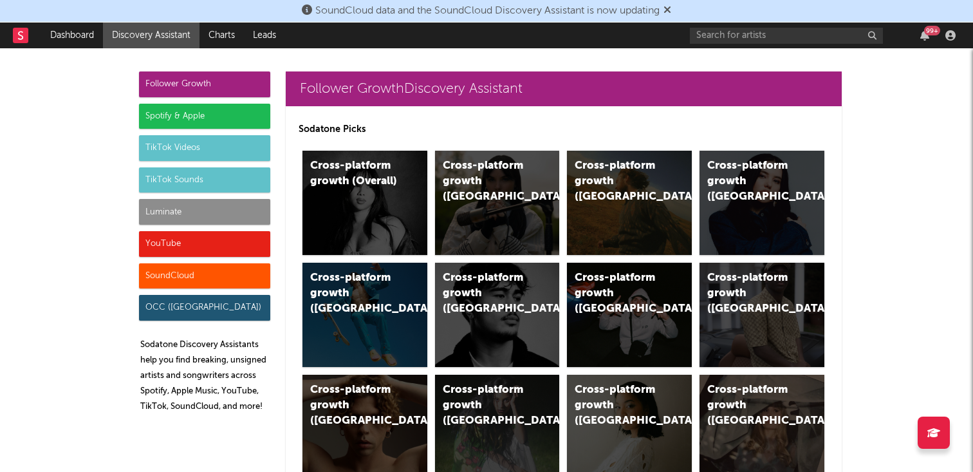
click at [185, 214] on div "Luminate" at bounding box center [204, 212] width 131 height 26
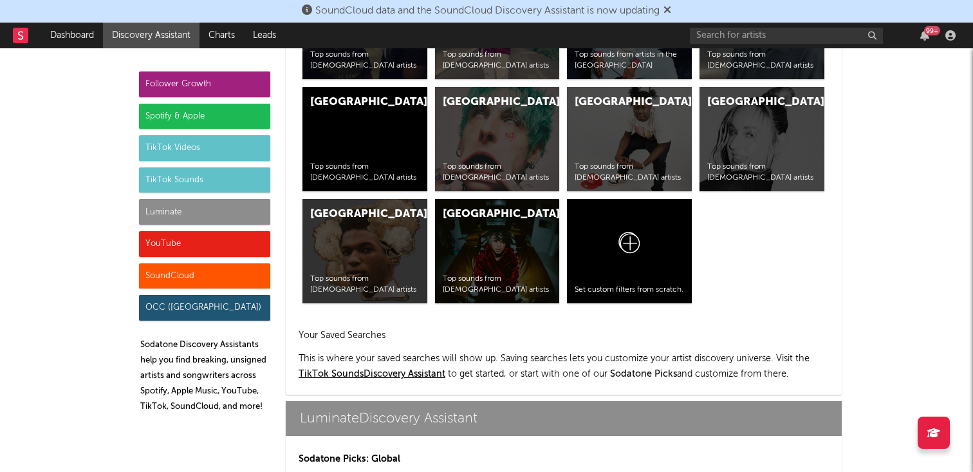
scroll to position [5604, 0]
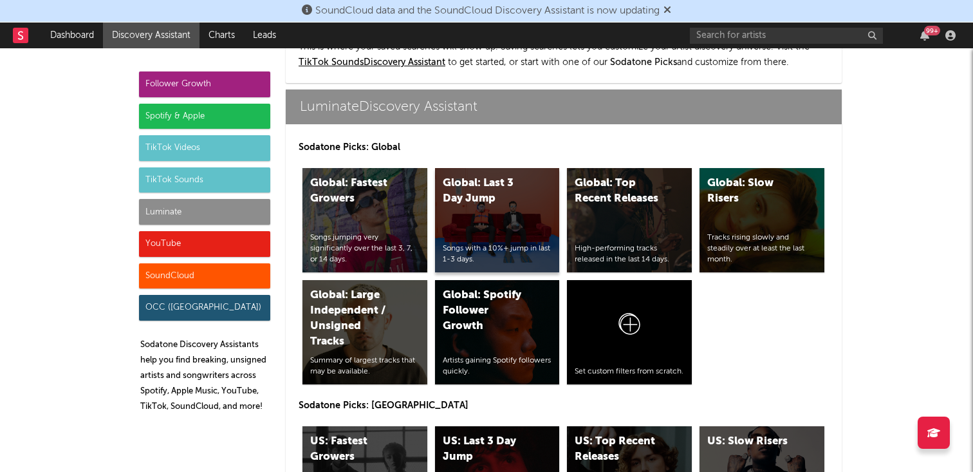
click at [492, 176] on div "Global: Last 3 Day Jump" at bounding box center [487, 191] width 88 height 31
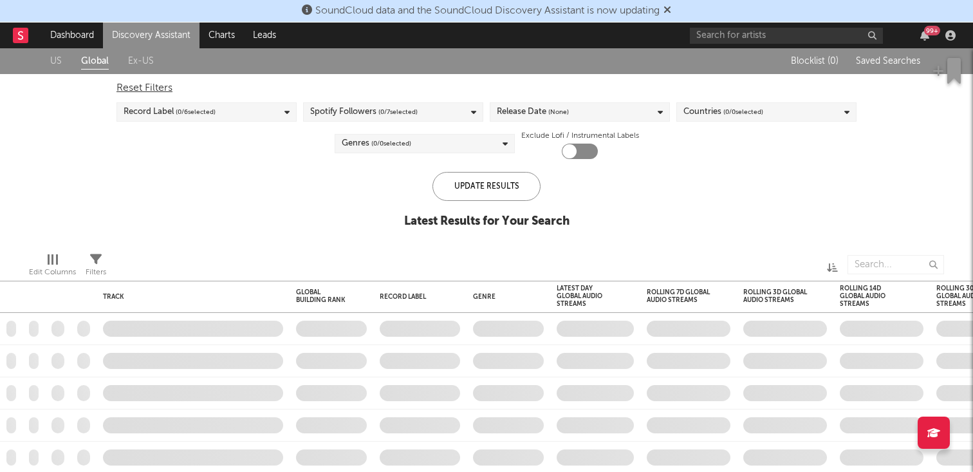
checkbox input "true"
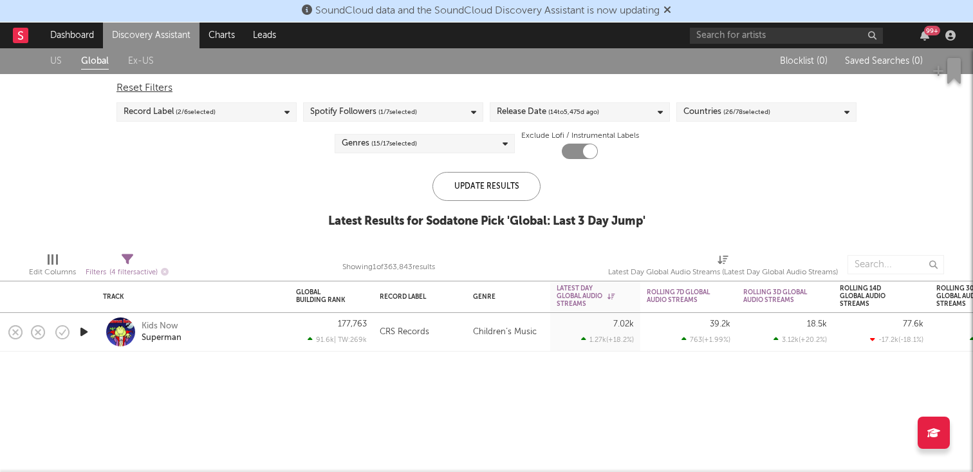
click at [421, 118] on div "Spotify Followers ( 1 / 7 selected)" at bounding box center [393, 111] width 180 height 19
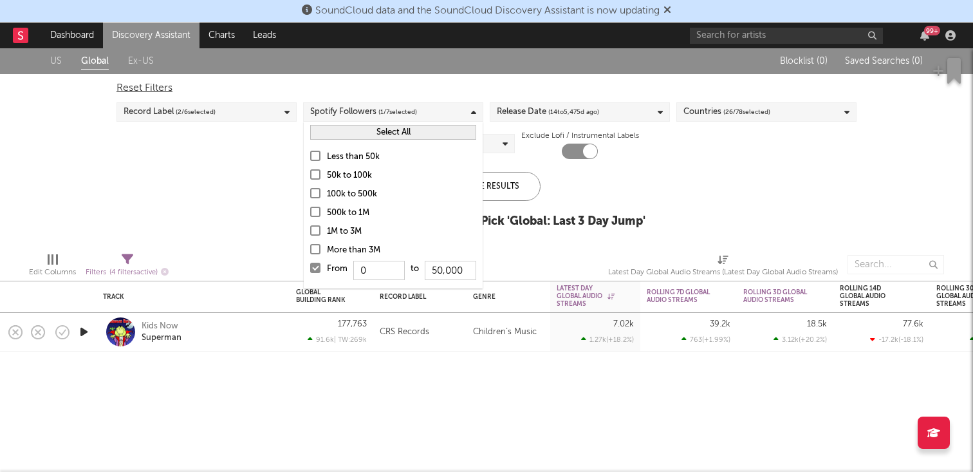
click at [315, 272] on div at bounding box center [315, 268] width 10 height 10
click at [310, 272] on input "From 0 to 50,000" at bounding box center [310, 271] width 0 height 21
click at [266, 237] on div "US Global Ex-US Blocklist ( 0 ) Saved Searches ( 0 ) Reset Filters Record Label…" at bounding box center [486, 145] width 973 height 194
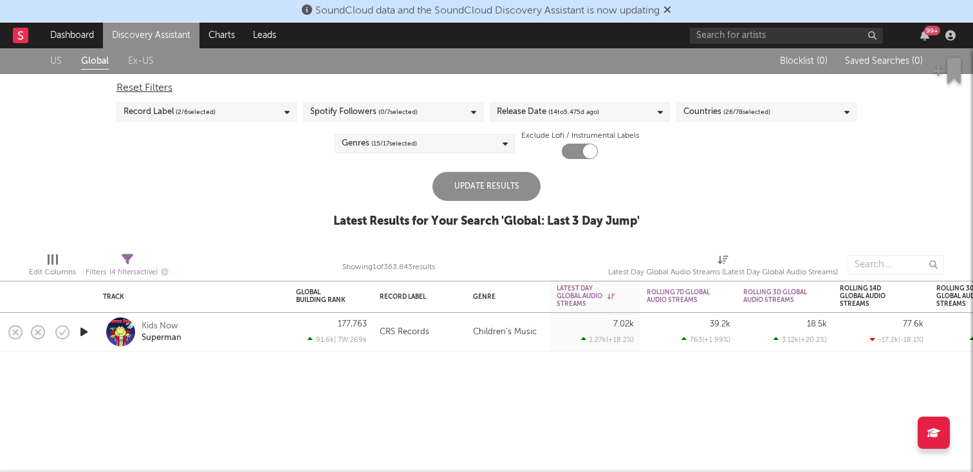
click at [497, 174] on div "Update Results" at bounding box center [486, 186] width 108 height 29
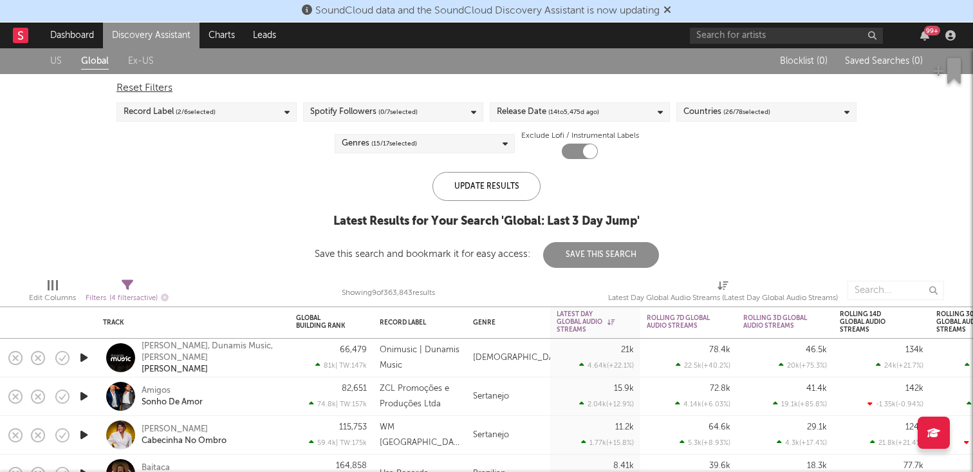
click at [360, 148] on div "Genres ( 15 / 17 selected)" at bounding box center [379, 143] width 75 height 15
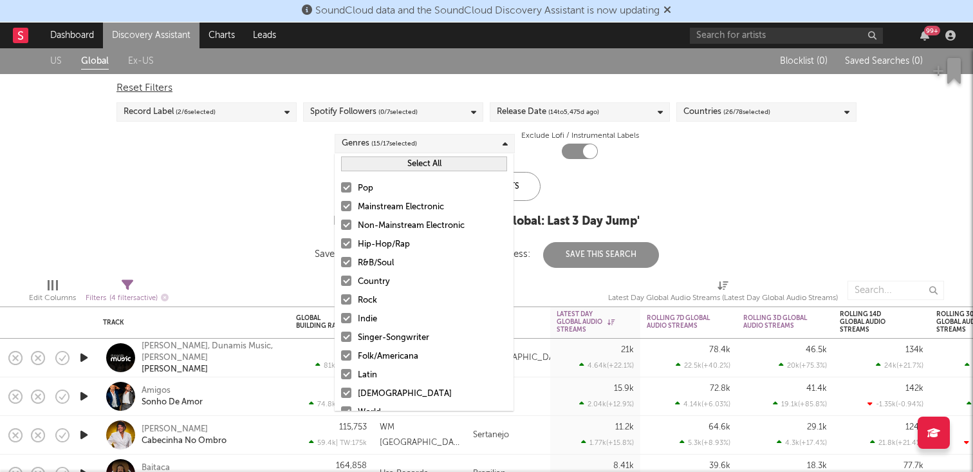
click at [360, 148] on div "Genres ( 15 / 17 selected)" at bounding box center [379, 143] width 75 height 15
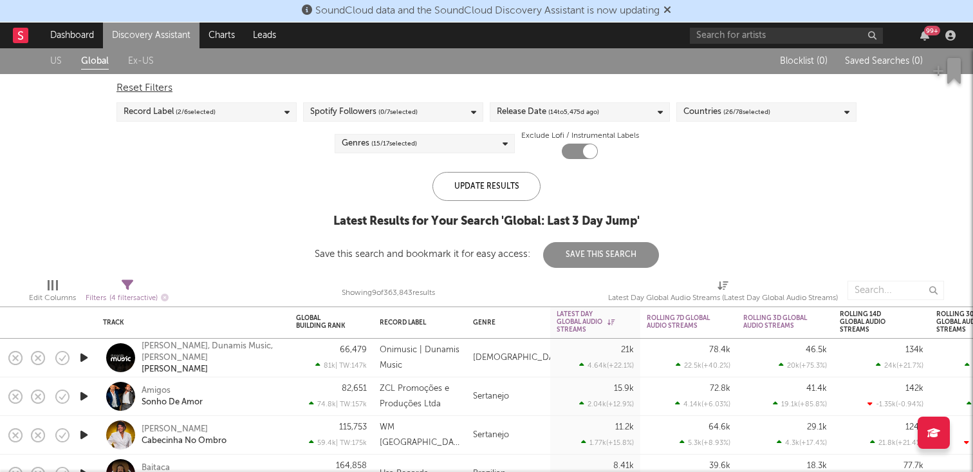
click at [257, 113] on div "Record Label ( 2 / 6 selected)" at bounding box center [206, 111] width 180 height 19
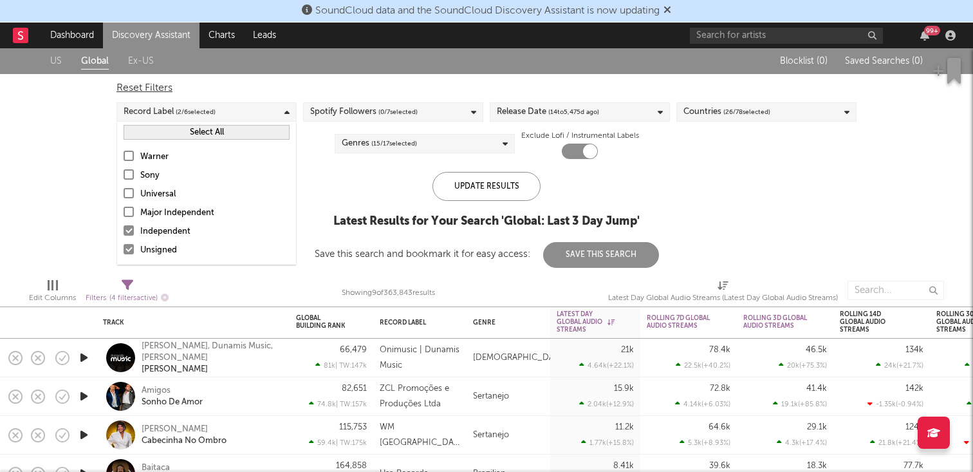
click at [257, 113] on div "Record Label ( 2 / 6 selected)" at bounding box center [206, 111] width 180 height 19
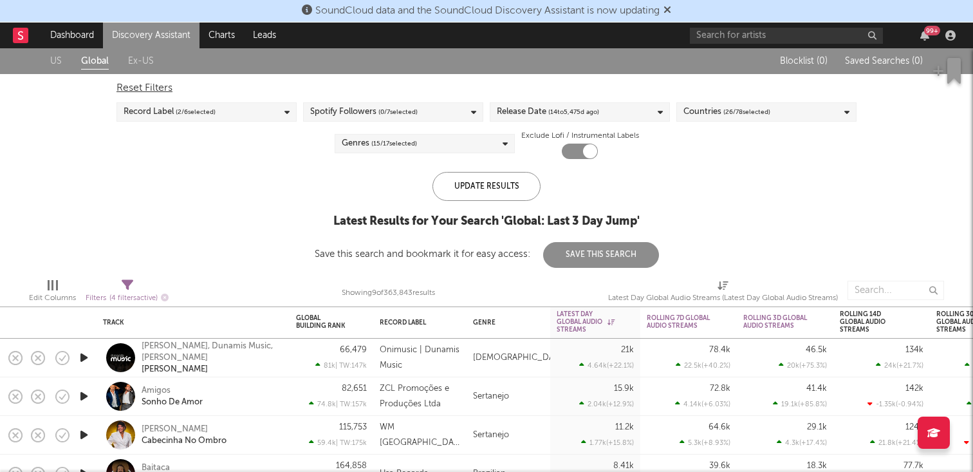
click at [630, 111] on div "Release Date ( 14 to 5,475 d ago)" at bounding box center [580, 111] width 180 height 19
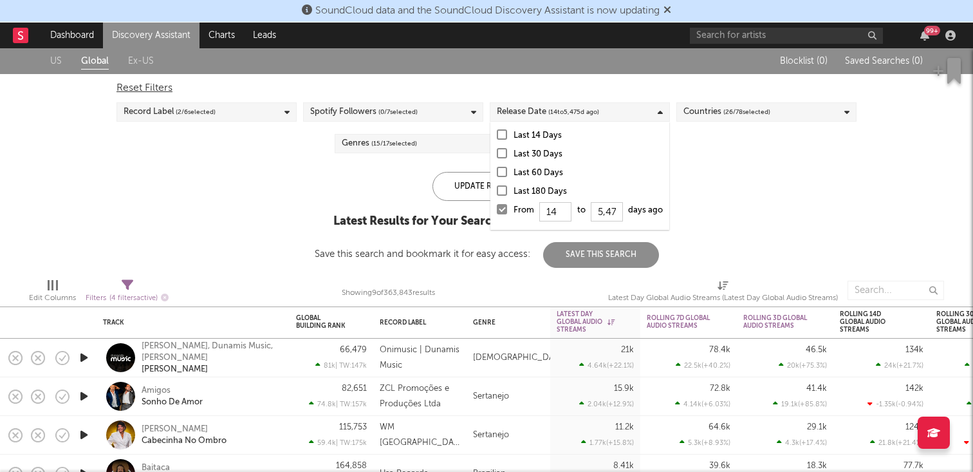
click at [732, 104] on span "( 26 / 78 selected)" at bounding box center [746, 111] width 47 height 15
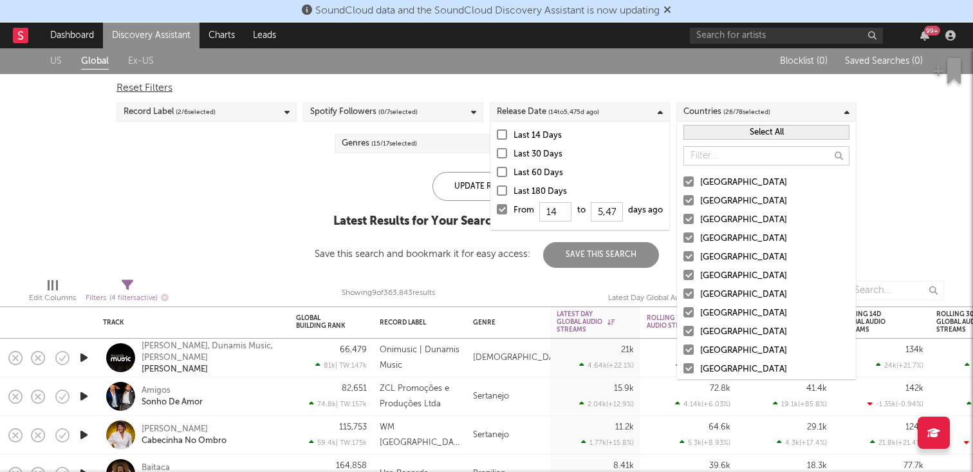
click at [727, 109] on span "( 26 / 78 selected)" at bounding box center [746, 111] width 47 height 15
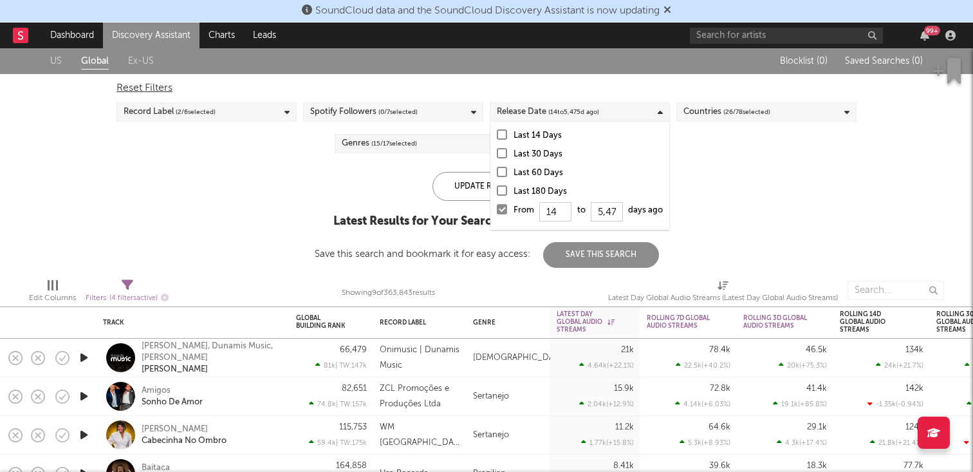
click at [727, 109] on span "( 26 / 78 selected)" at bounding box center [746, 111] width 47 height 15
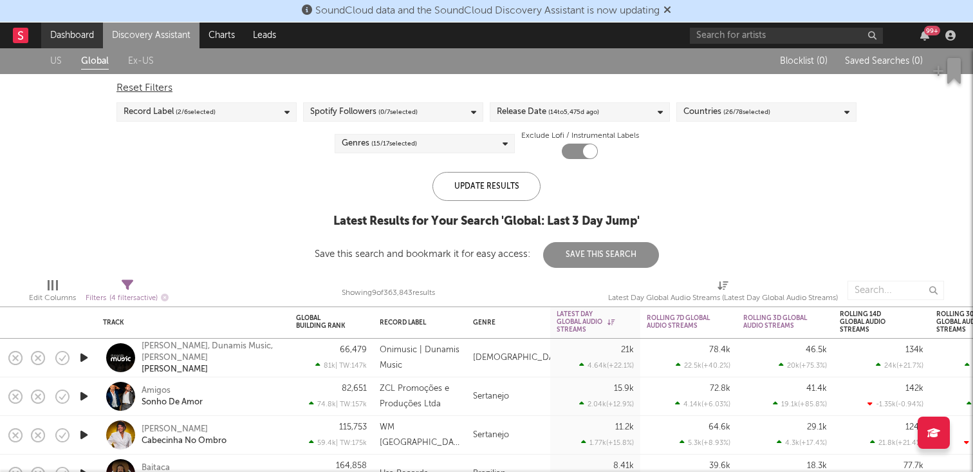
click at [64, 31] on link "Dashboard" at bounding box center [72, 36] width 62 height 26
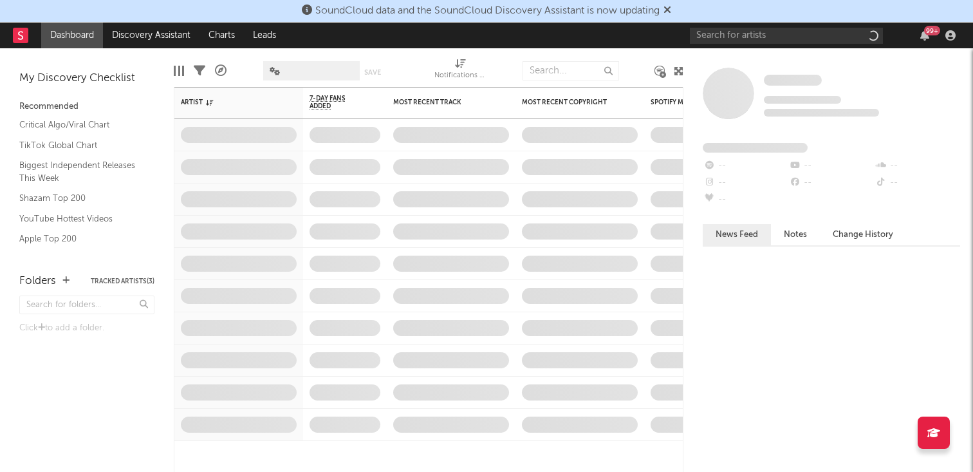
click at [170, 16] on div "SoundCloud data and the SoundCloud Discovery Assistant is now updating" at bounding box center [486, 11] width 973 height 23
click at [160, 28] on link "Discovery Assistant" at bounding box center [151, 36] width 97 height 26
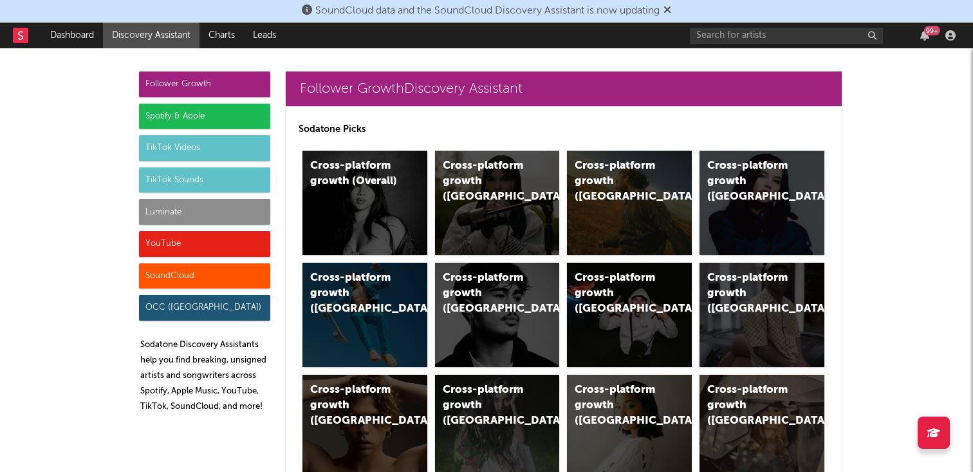
click at [185, 149] on div "TikTok Videos" at bounding box center [204, 148] width 131 height 26
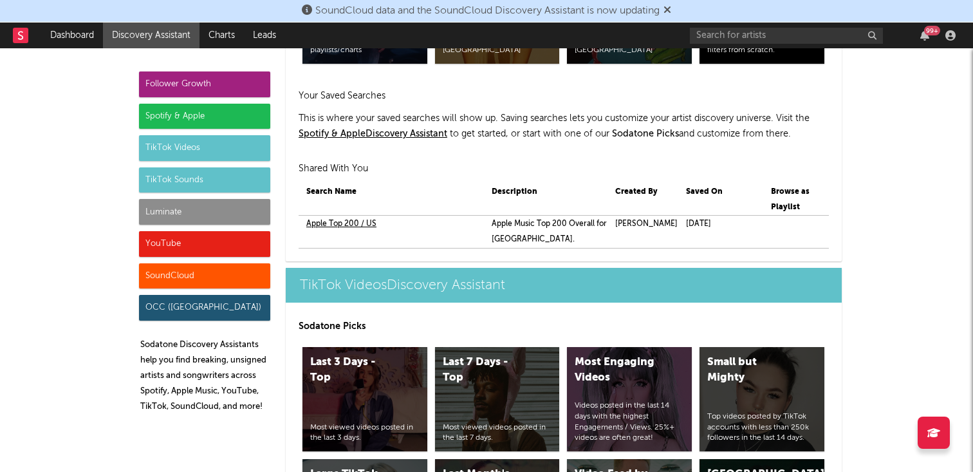
scroll to position [3026, 0]
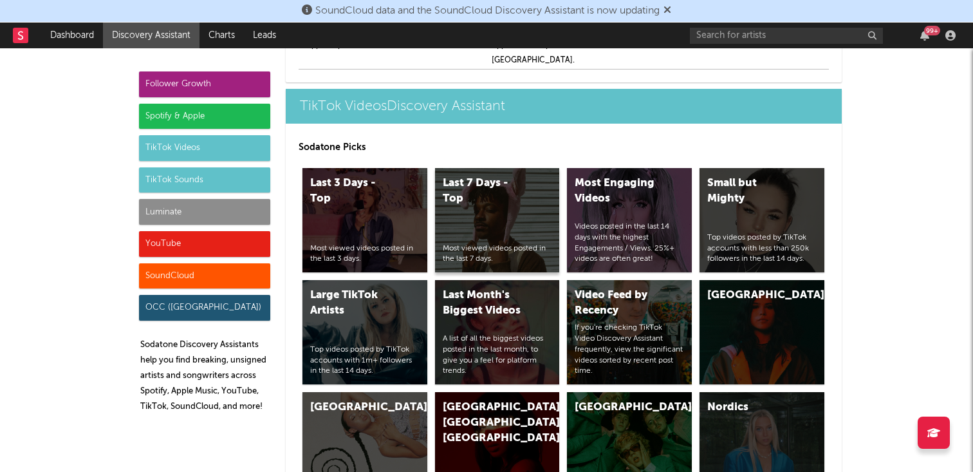
click at [481, 176] on div "Last 7 Days - Top" at bounding box center [487, 191] width 88 height 31
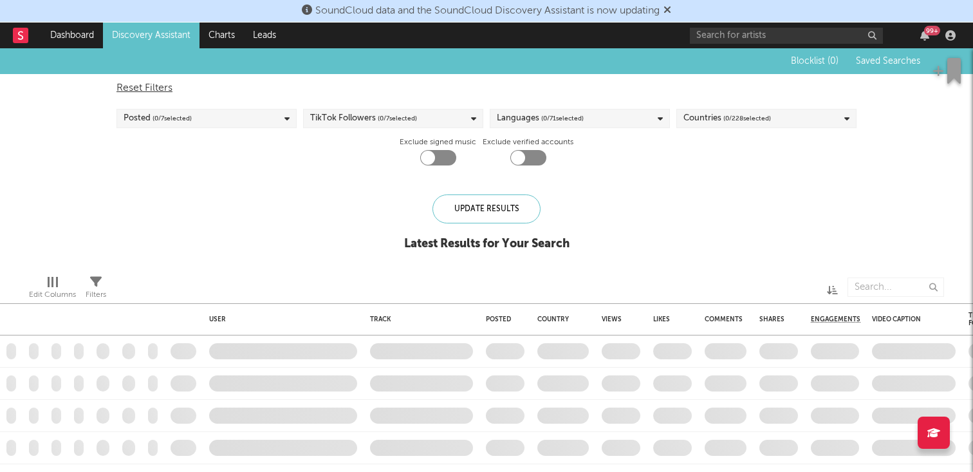
checkbox input "true"
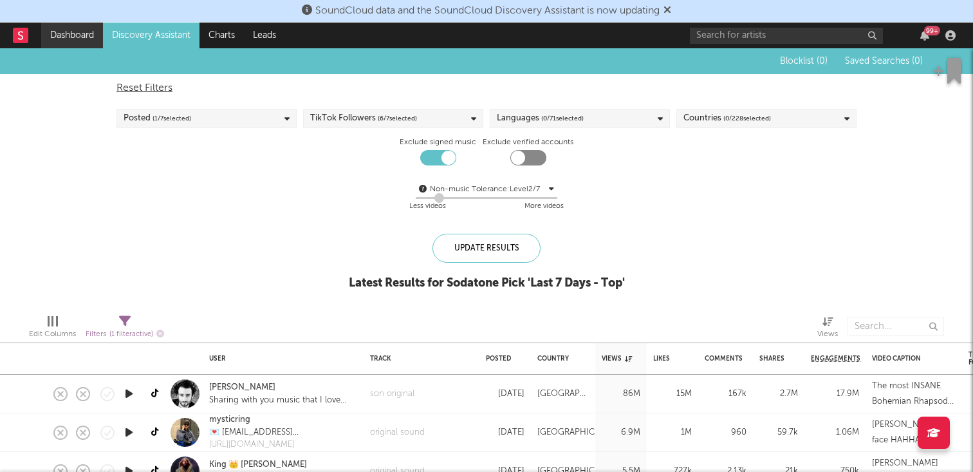
click at [77, 29] on link "Dashboard" at bounding box center [72, 36] width 62 height 26
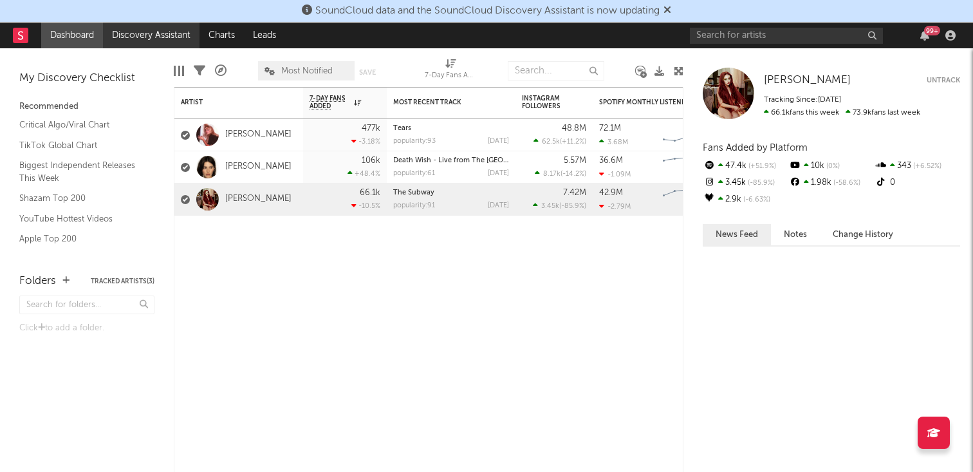
click at [158, 33] on link "Discovery Assistant" at bounding box center [151, 36] width 97 height 26
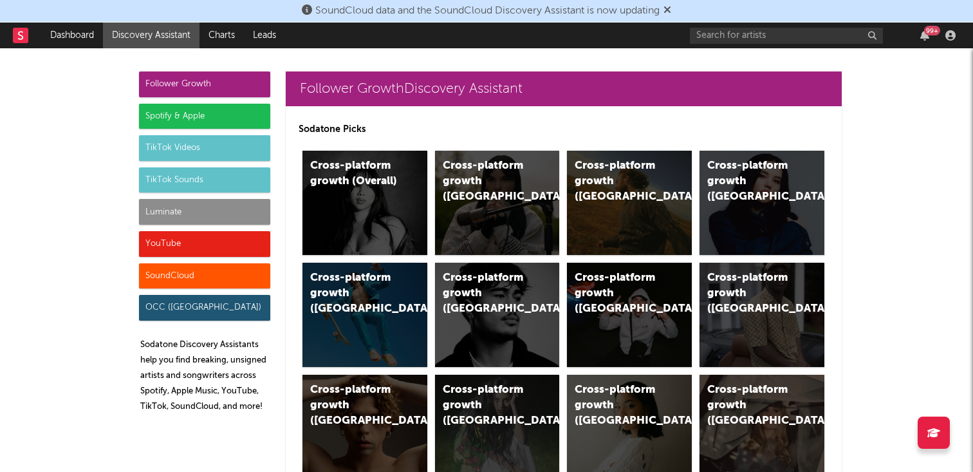
click at [214, 214] on div "Luminate" at bounding box center [204, 212] width 131 height 26
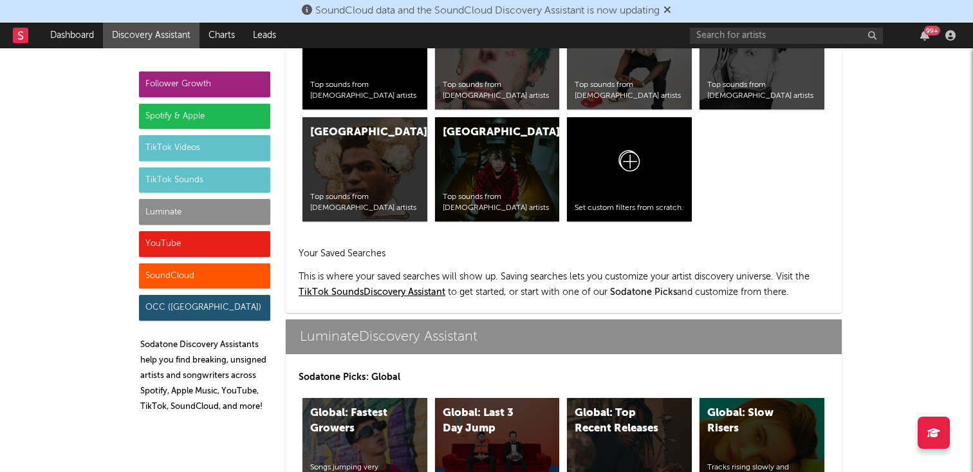
scroll to position [5327, 0]
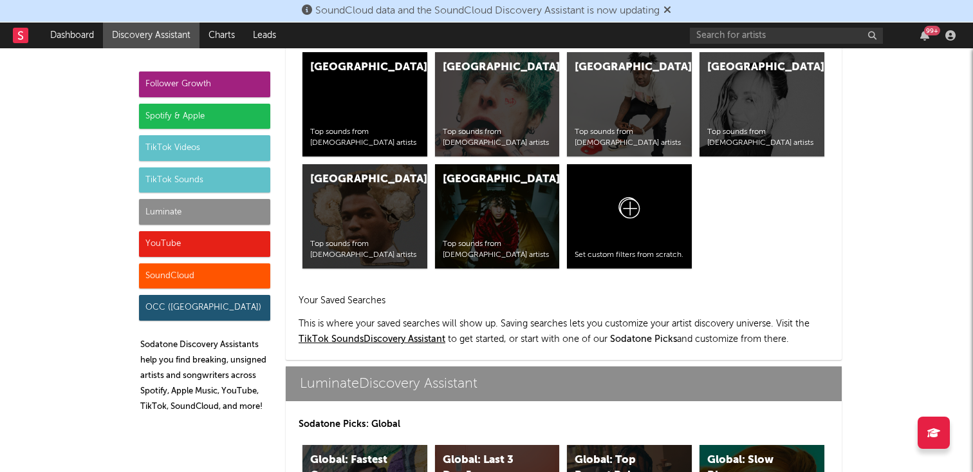
click at [186, 175] on div "TikTok Sounds" at bounding box center [204, 180] width 131 height 26
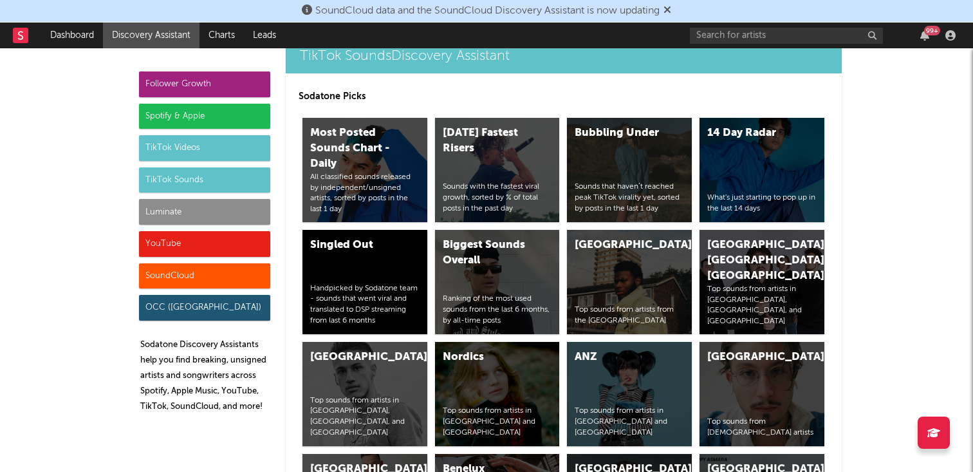
scroll to position [4315, 0]
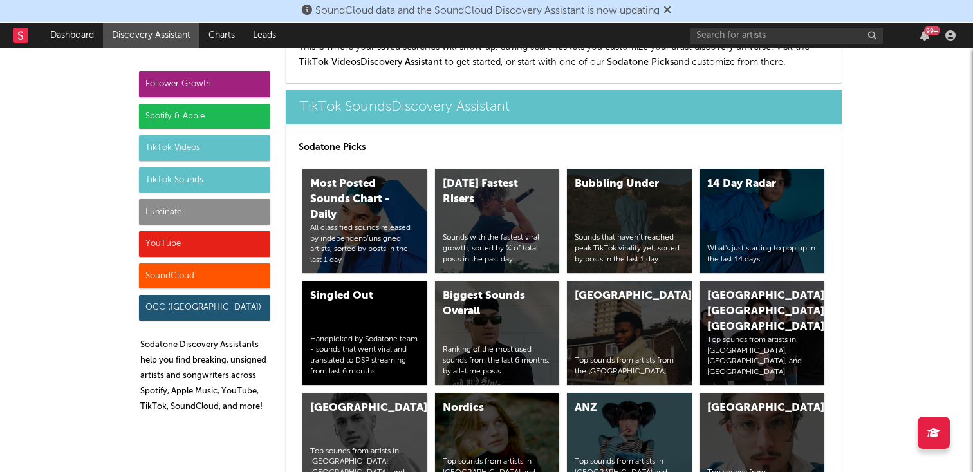
click at [185, 140] on div "TikTok Videos" at bounding box center [204, 148] width 131 height 26
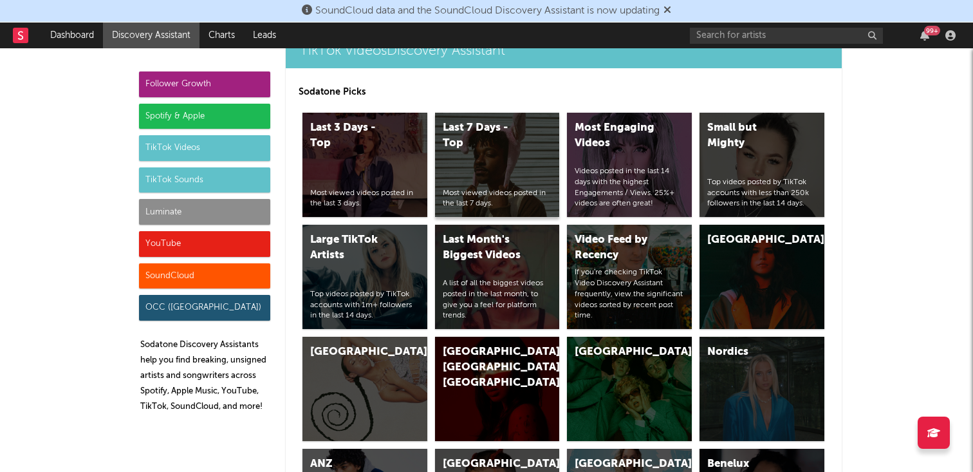
scroll to position [3026, 0]
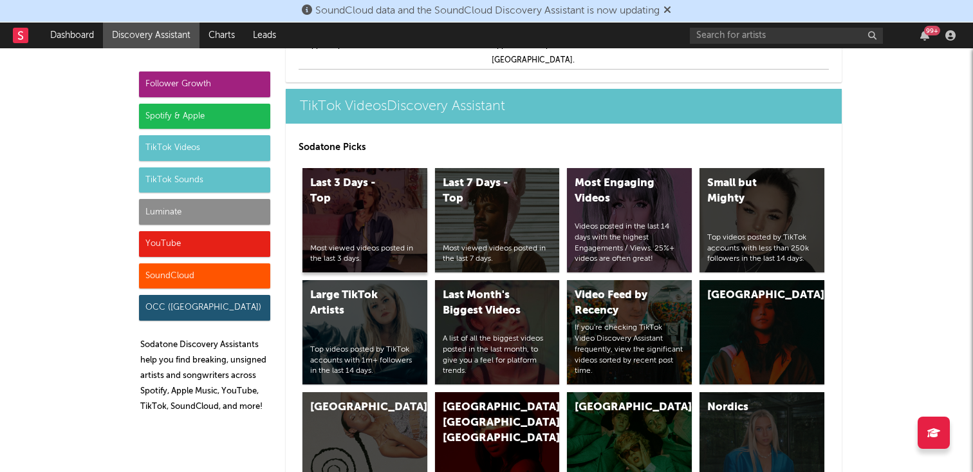
click at [351, 178] on div "Last 3 Days - Top" at bounding box center [354, 191] width 88 height 31
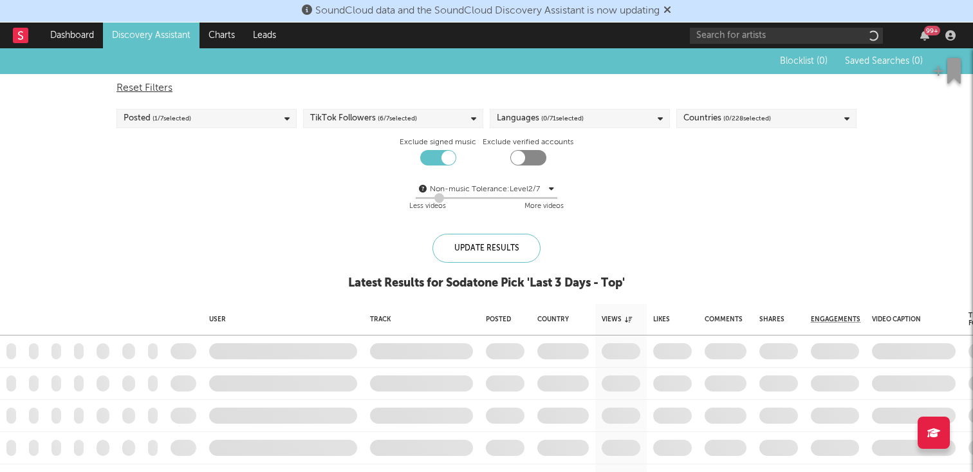
checkbox input "true"
click at [252, 111] on div "Posted ( 1 / 7 selected)" at bounding box center [206, 118] width 180 height 19
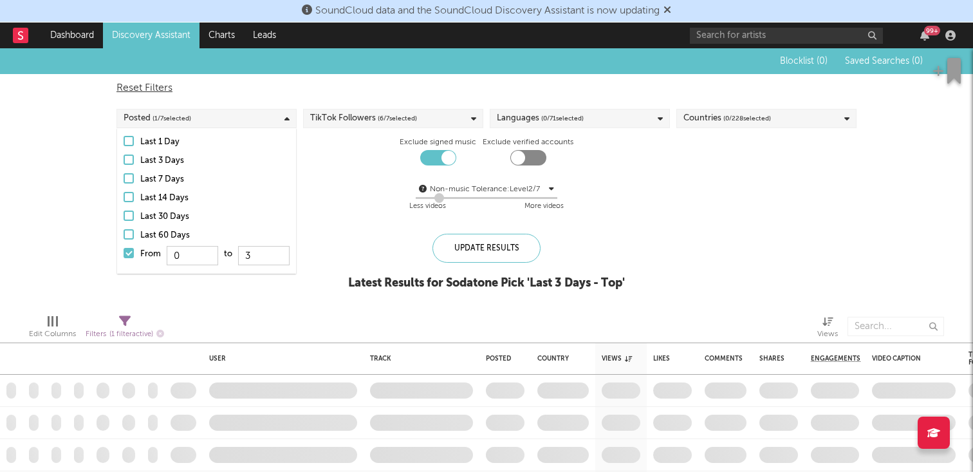
click at [199, 142] on div "Last 1 Day" at bounding box center [214, 141] width 149 height 15
click at [124, 142] on input "Last 1 Day" at bounding box center [124, 141] width 0 height 15
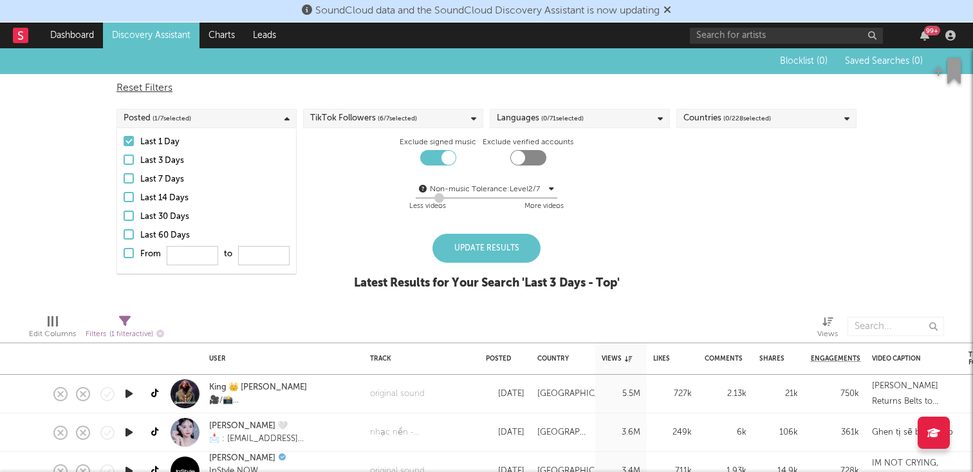
click at [169, 163] on div "Last 3 Days" at bounding box center [214, 160] width 149 height 15
click at [124, 163] on input "Last 3 Days" at bounding box center [124, 160] width 0 height 15
click at [172, 146] on div "Last 1 Day" at bounding box center [214, 141] width 149 height 15
click at [124, 146] on input "Last 1 Day" at bounding box center [124, 141] width 0 height 15
click at [167, 163] on div "Last 3 Days" at bounding box center [214, 160] width 149 height 15
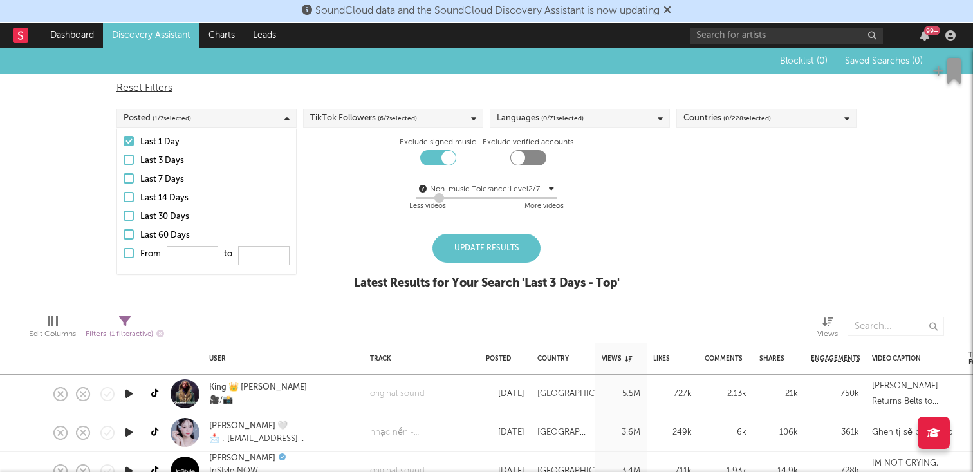
click at [124, 163] on input "Last 3 Days" at bounding box center [124, 160] width 0 height 15
click at [133, 163] on div at bounding box center [129, 159] width 10 height 10
click at [124, 163] on input "Last 3 Days" at bounding box center [124, 160] width 0 height 15
click at [358, 111] on div "TikTok Followers ( 6 / 7 selected)" at bounding box center [363, 118] width 107 height 15
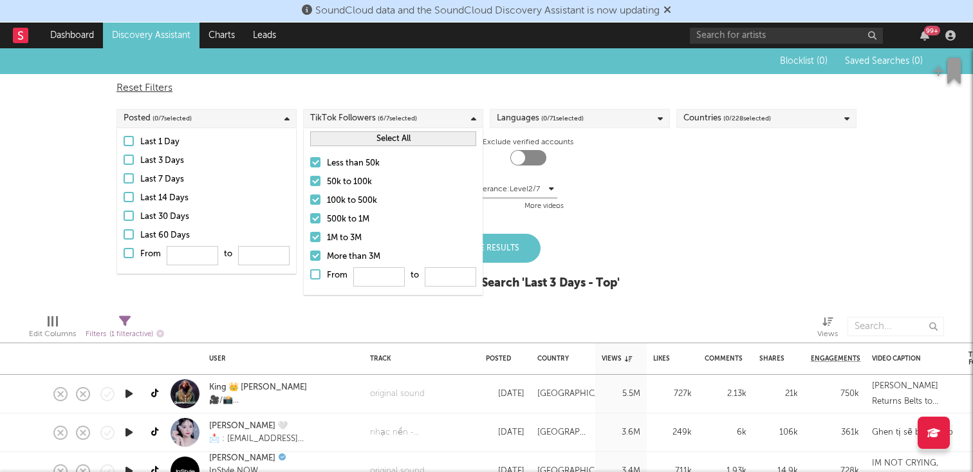
click at [338, 92] on div "Reset Filters" at bounding box center [486, 87] width 740 height 15
checkbox input "false"
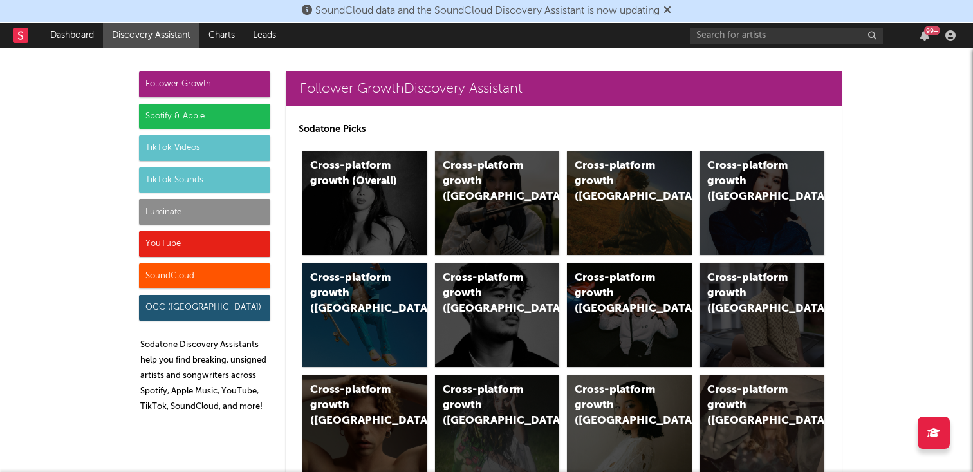
click at [194, 181] on div "TikTok Sounds" at bounding box center [204, 180] width 131 height 26
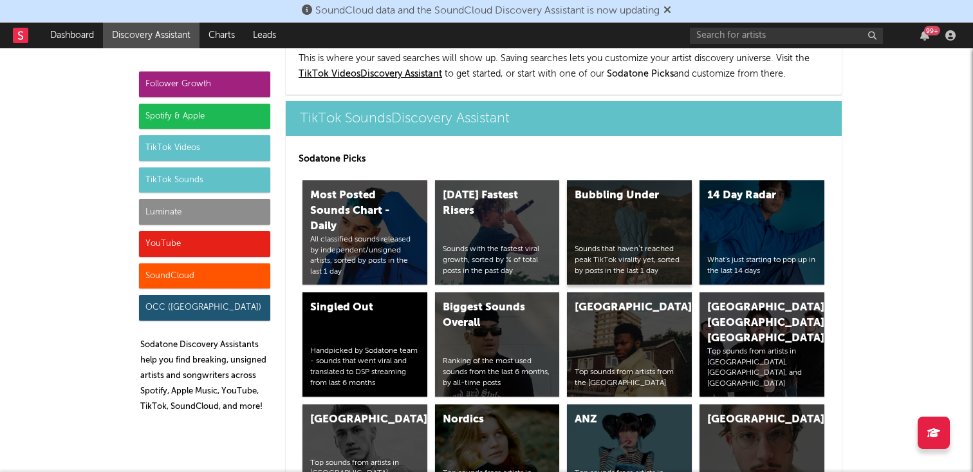
scroll to position [4223, 0]
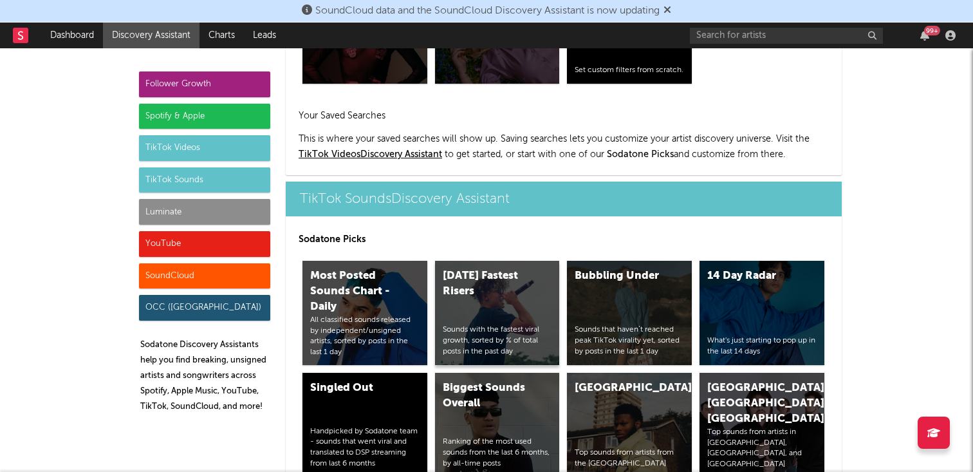
click at [463, 268] on div "Today's Fastest Risers" at bounding box center [487, 283] width 88 height 31
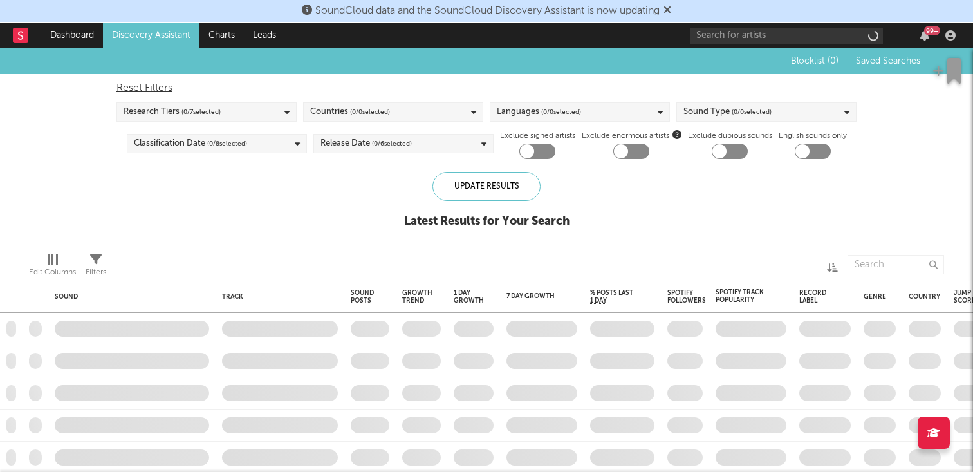
checkbox input "true"
click at [249, 109] on div "Research Tiers ( 4 / 7 selected)" at bounding box center [206, 111] width 180 height 19
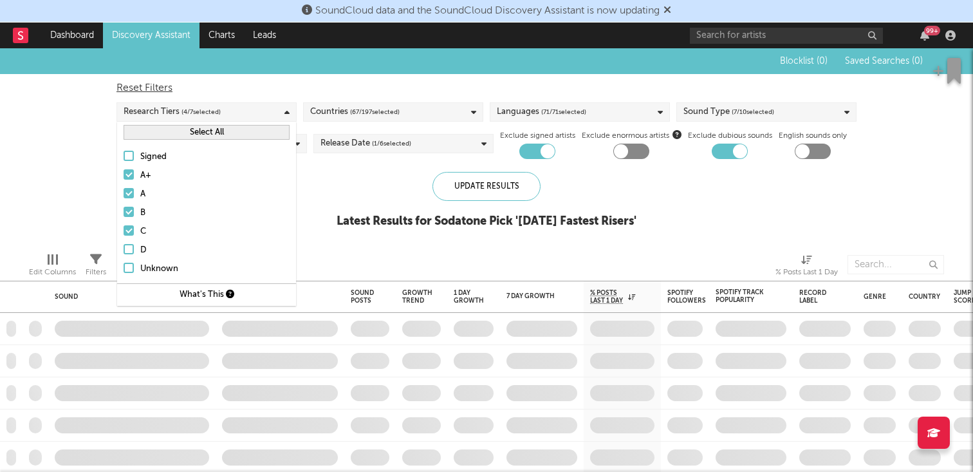
click at [243, 134] on button "Select All" at bounding box center [207, 132] width 166 height 15
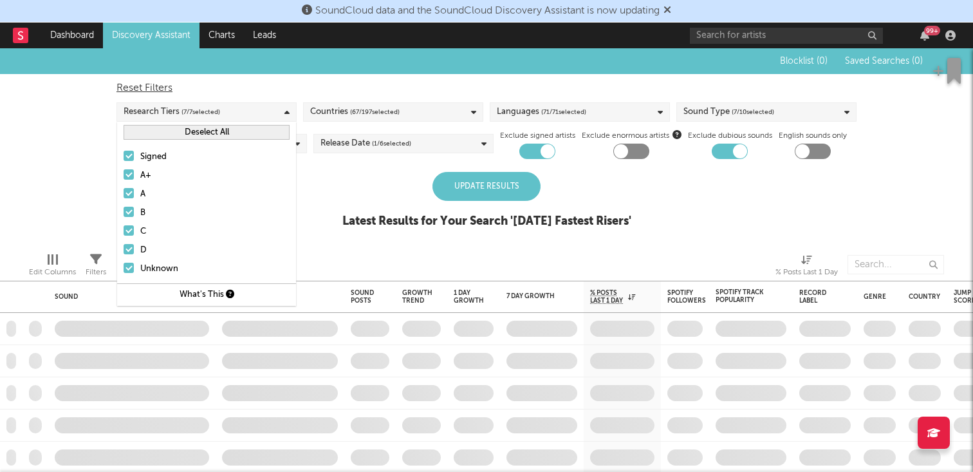
click at [402, 112] on div "Countries ( 67 / 197 selected)" at bounding box center [393, 111] width 180 height 19
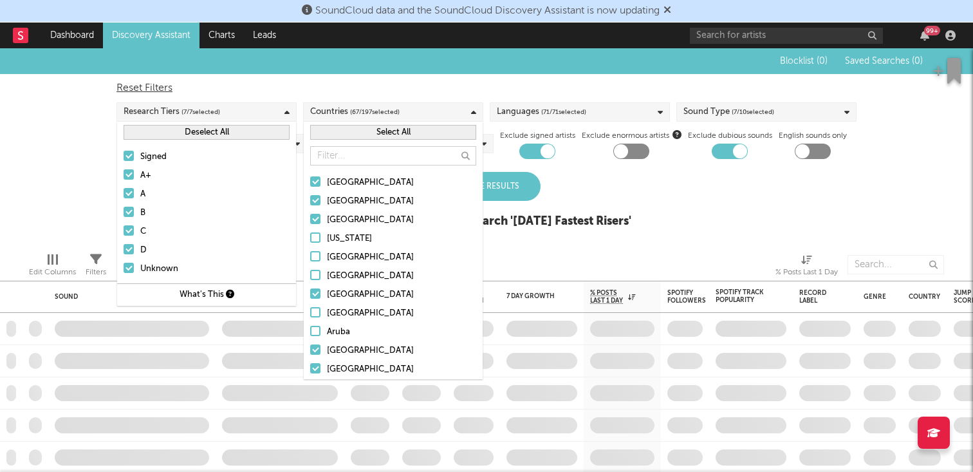
click at [402, 130] on button "Select All" at bounding box center [393, 132] width 166 height 15
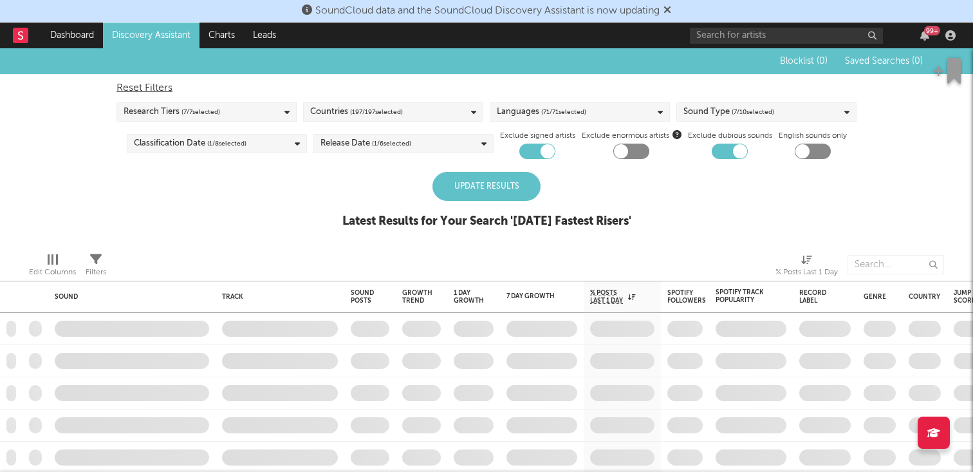
click at [546, 129] on label "Exclude signed artists" at bounding box center [537, 135] width 75 height 15
click at [544, 120] on div "Languages ( 71 / 71 selected)" at bounding box center [580, 111] width 180 height 19
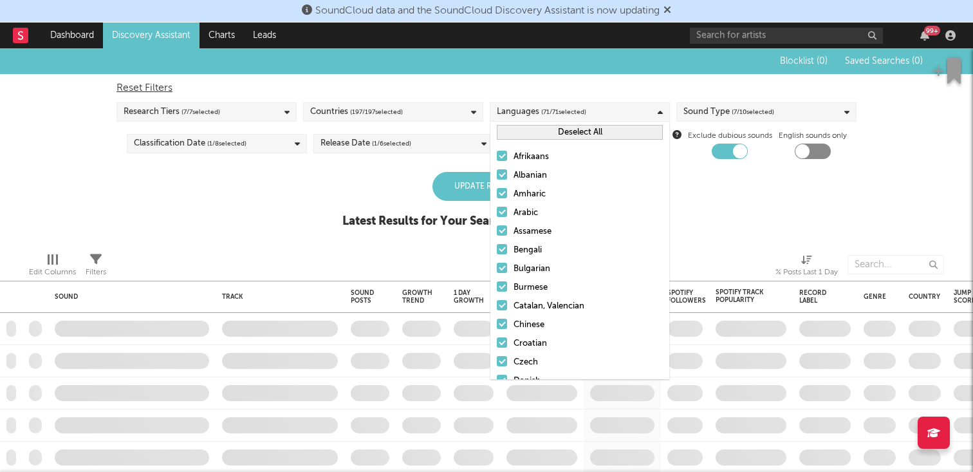
click at [723, 120] on div "Sound Type ( 7 / 10 selected)" at bounding box center [766, 111] width 180 height 19
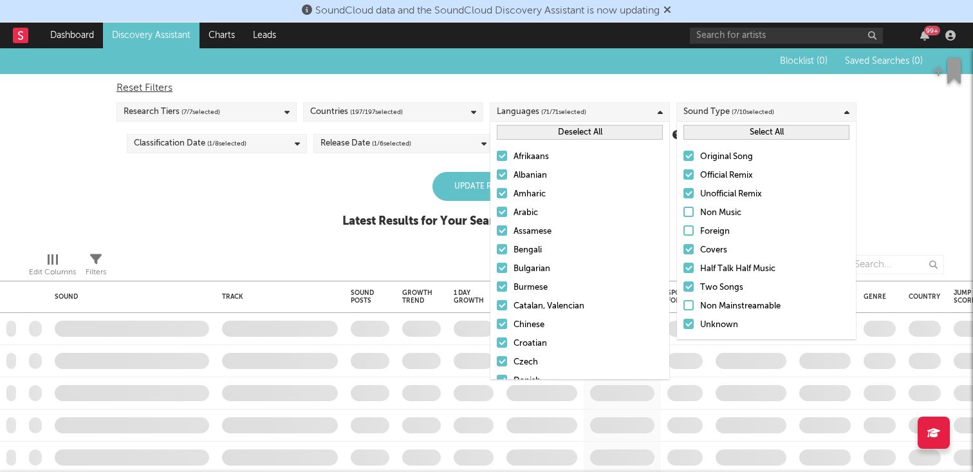
click at [716, 141] on div "Select All" at bounding box center [766, 132] width 179 height 21
click at [718, 128] on button "Select All" at bounding box center [766, 132] width 166 height 15
click at [174, 35] on link "Discovery Assistant" at bounding box center [151, 36] width 97 height 26
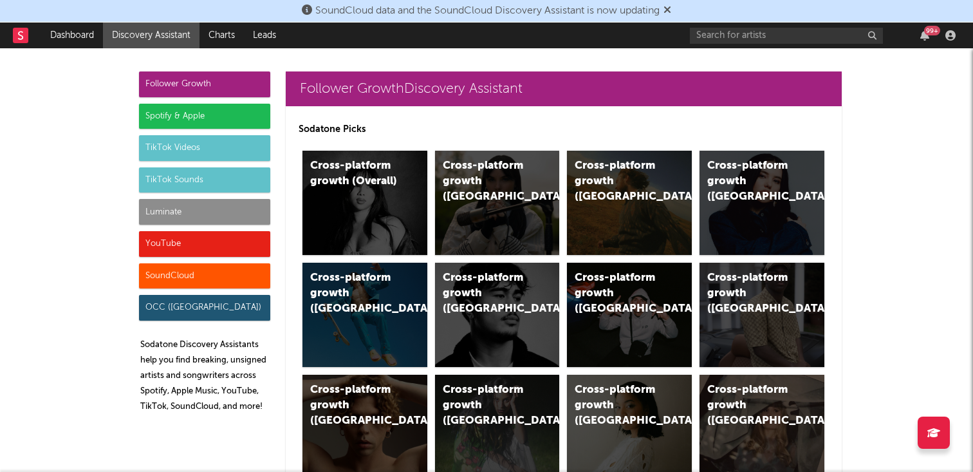
click at [192, 215] on div "Luminate" at bounding box center [204, 212] width 131 height 26
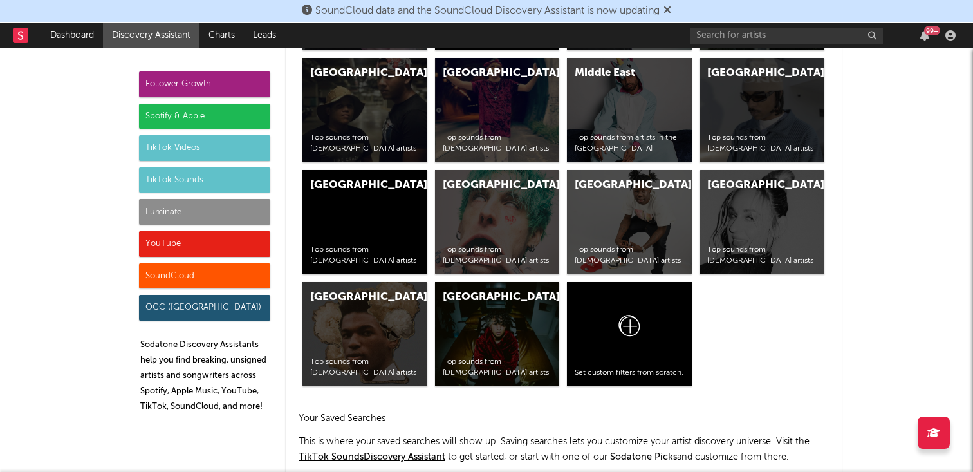
scroll to position [5604, 0]
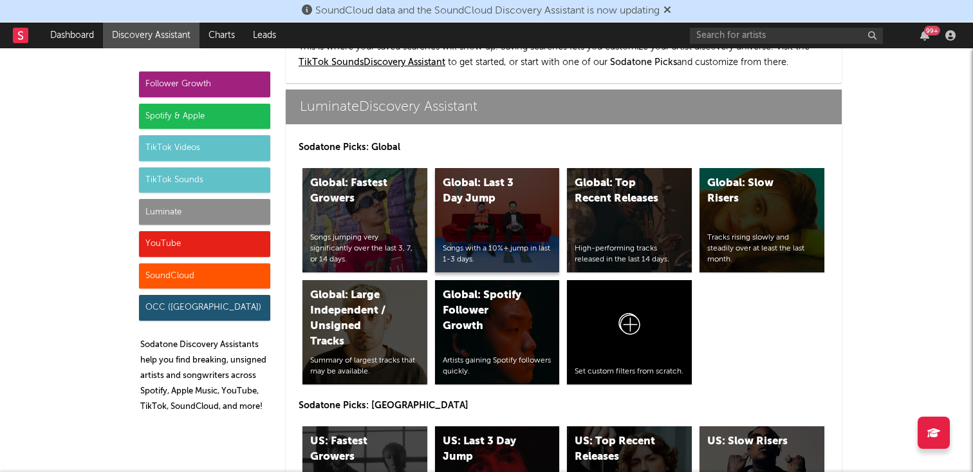
click at [488, 176] on div "Global: Last 3 Day Jump" at bounding box center [487, 191] width 88 height 31
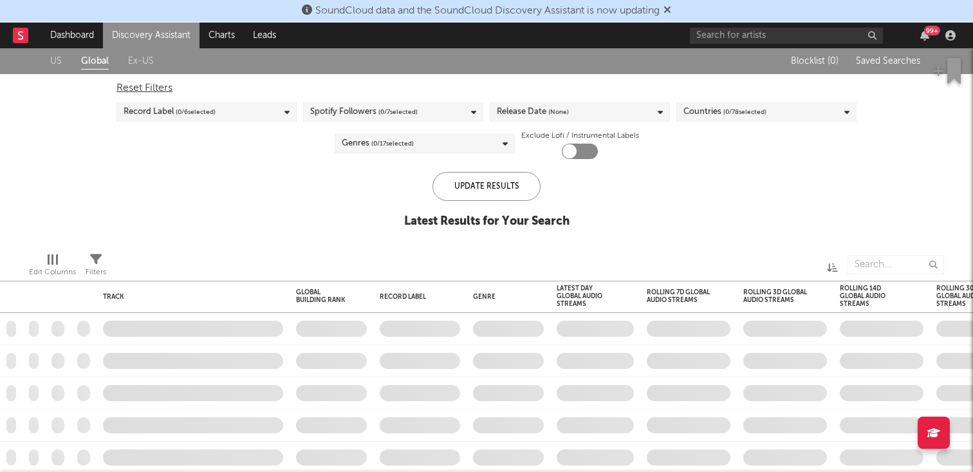
checkbox input "true"
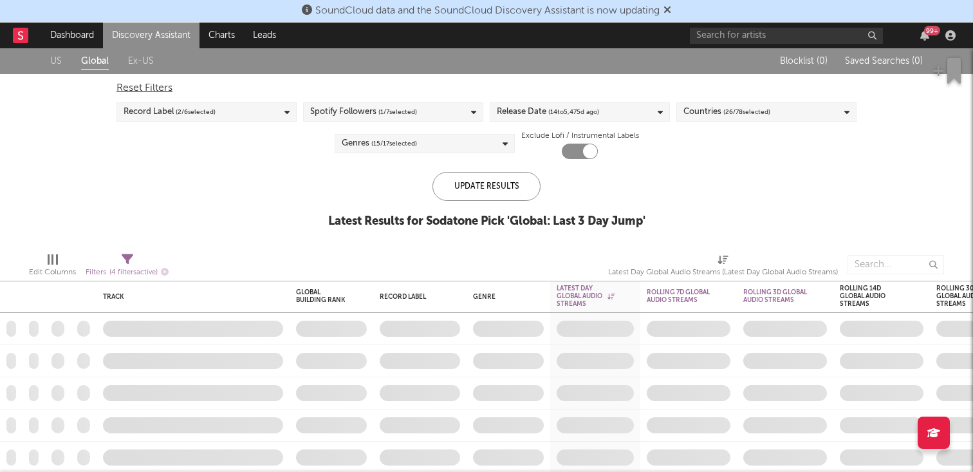
click at [230, 115] on div "Record Label ( 2 / 6 selected)" at bounding box center [206, 111] width 180 height 19
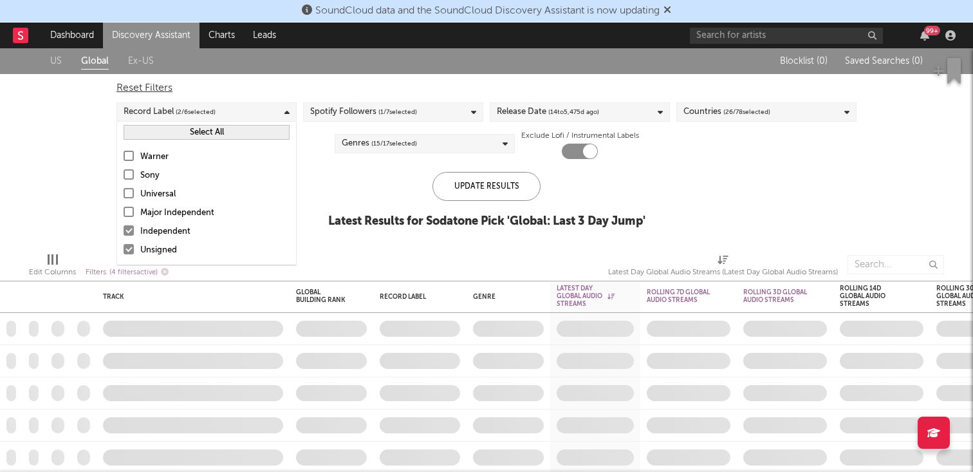
click at [205, 131] on button "Select All" at bounding box center [207, 132] width 166 height 15
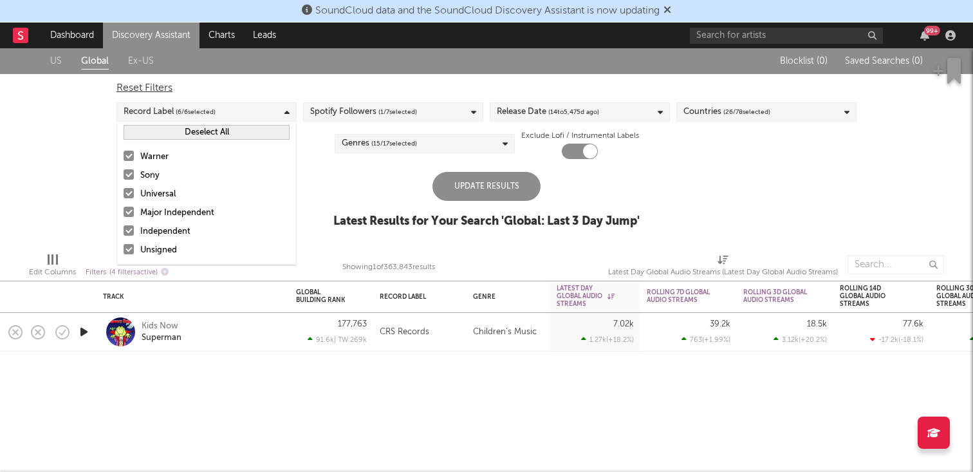
click at [335, 114] on div "Spotify Followers ( 1 / 7 selected)" at bounding box center [363, 111] width 107 height 15
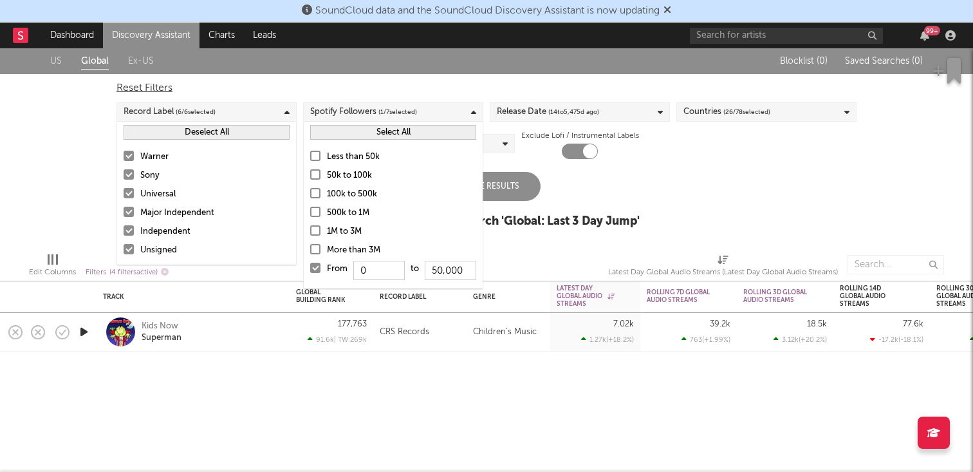
click at [346, 127] on button "Select All" at bounding box center [393, 132] width 166 height 15
click at [526, 105] on div "Release Date ( 14 to 5,475 d ago)" at bounding box center [548, 111] width 102 height 15
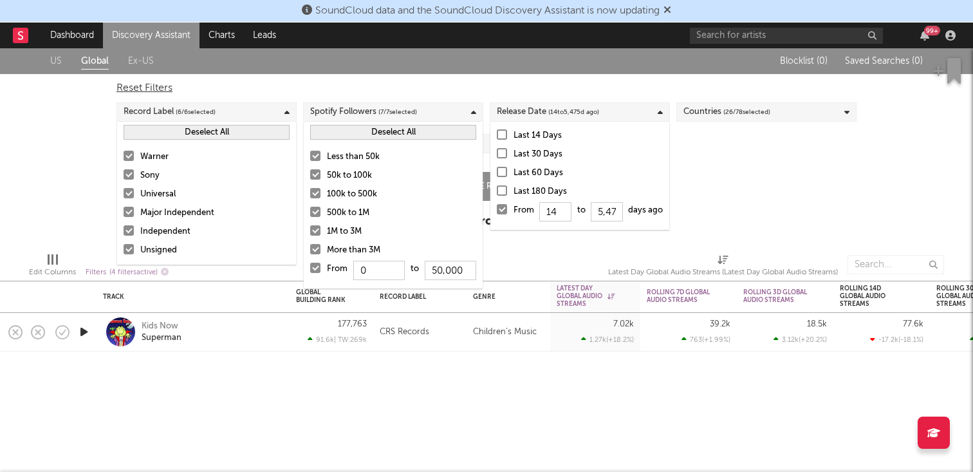
click at [700, 113] on div "Countries ( 26 / 78 selected)" at bounding box center [726, 111] width 87 height 15
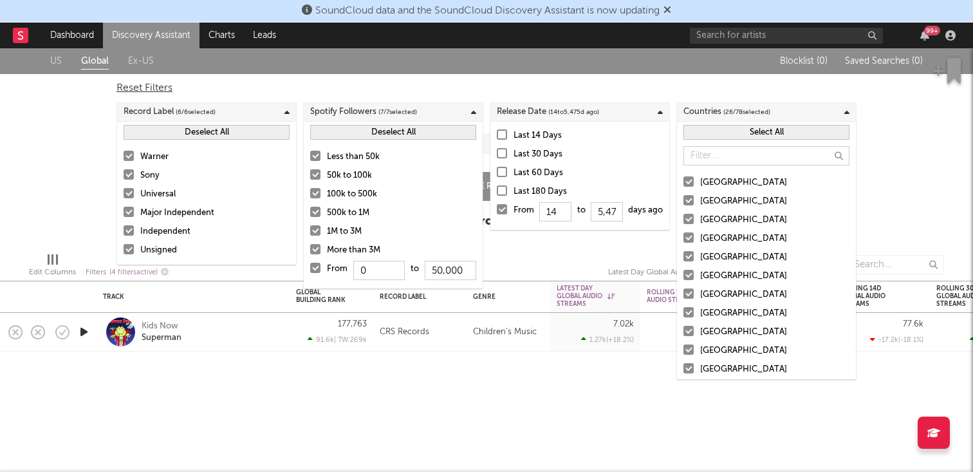
click at [712, 136] on button "Select All" at bounding box center [766, 132] width 166 height 15
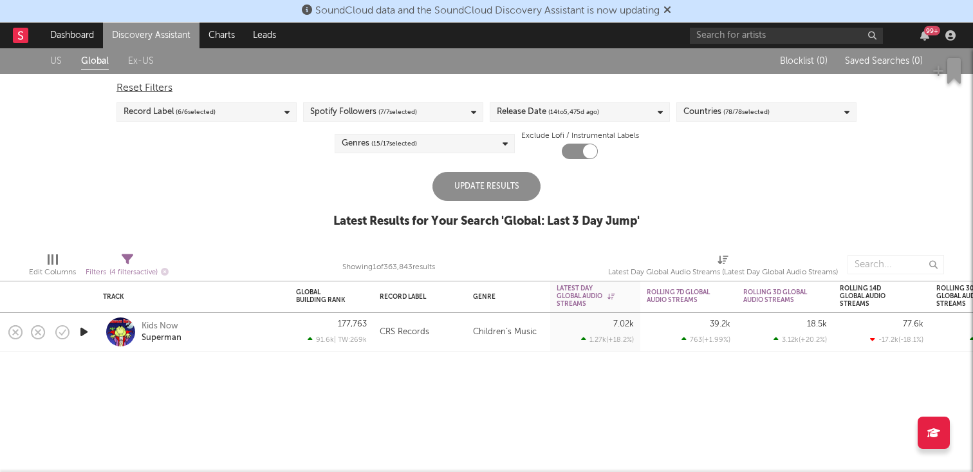
click at [887, 156] on div "US Global Ex-US Blocklist ( 0 ) Saved Searches ( 0 ) Reset Filters Record Label…" at bounding box center [486, 145] width 973 height 194
click at [375, 138] on span "( 15 / 17 selected)" at bounding box center [394, 143] width 46 height 15
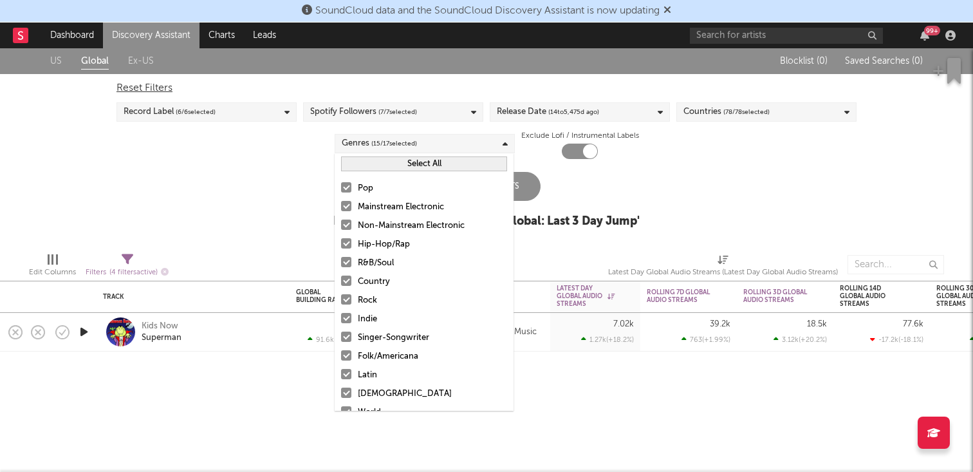
click at [389, 158] on button "Select All" at bounding box center [424, 163] width 166 height 15
click at [391, 162] on button "Deselect All" at bounding box center [424, 163] width 166 height 15
click at [442, 156] on button "Select All" at bounding box center [424, 163] width 166 height 15
click at [678, 227] on div "US Global Ex-US Blocklist ( 0 ) Saved Searches ( 0 ) Reset Filters Record Label…" at bounding box center [486, 145] width 973 height 194
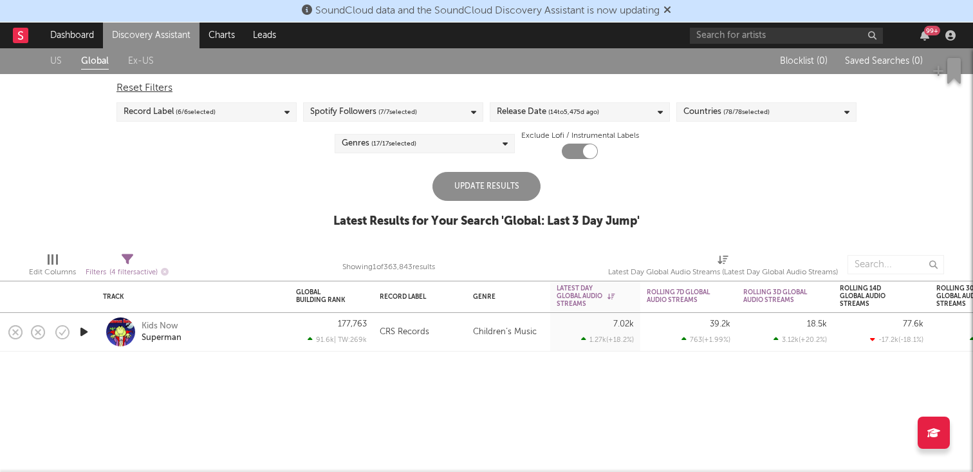
click at [497, 186] on div "Update Results" at bounding box center [486, 186] width 108 height 29
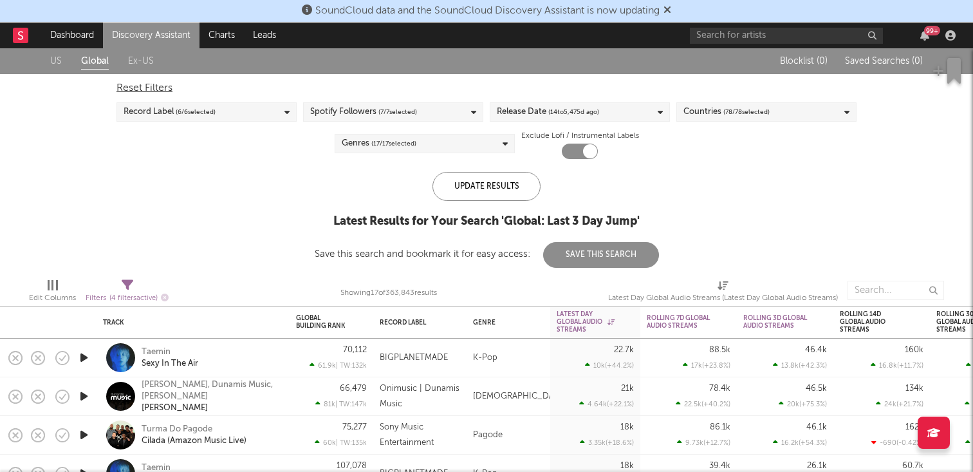
click at [158, 39] on link "Discovery Assistant" at bounding box center [151, 36] width 97 height 26
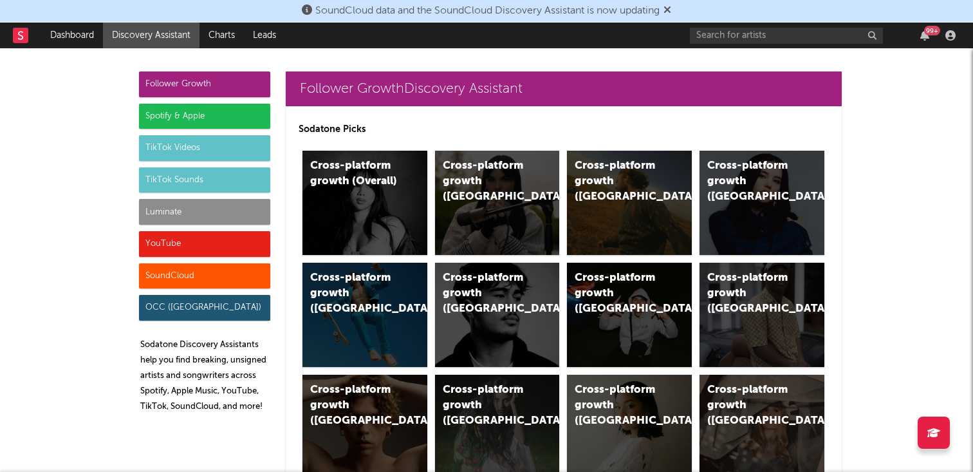
click at [211, 122] on div "Spotify & Apple" at bounding box center [204, 117] width 131 height 26
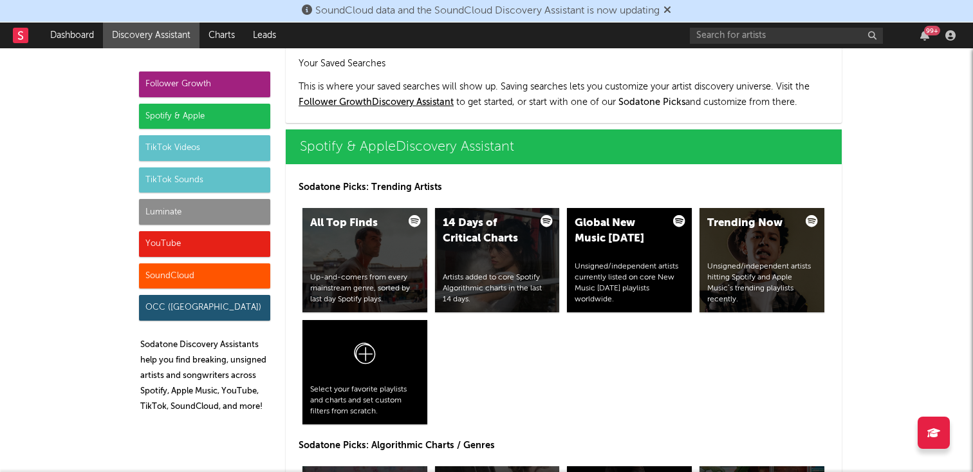
scroll to position [1286, 0]
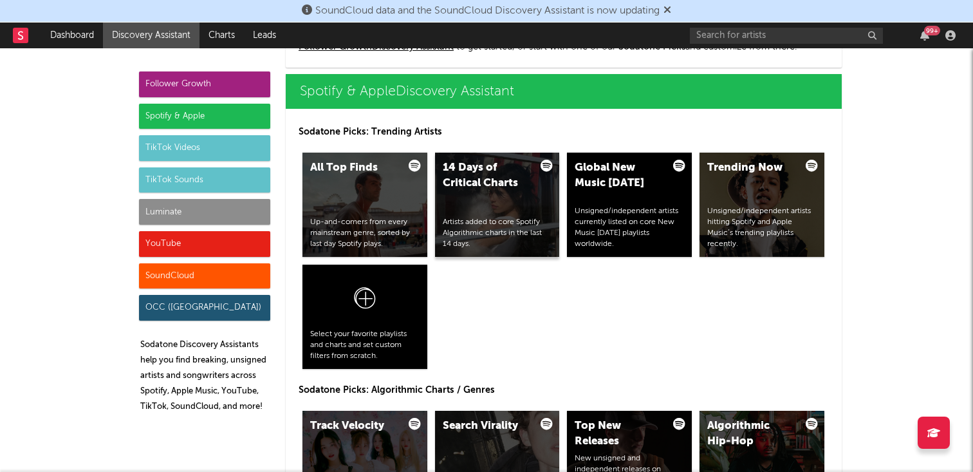
click at [498, 192] on div "14 Days of Critical Charts Artists added to core Spotify Algorithmic charts in …" at bounding box center [497, 205] width 125 height 104
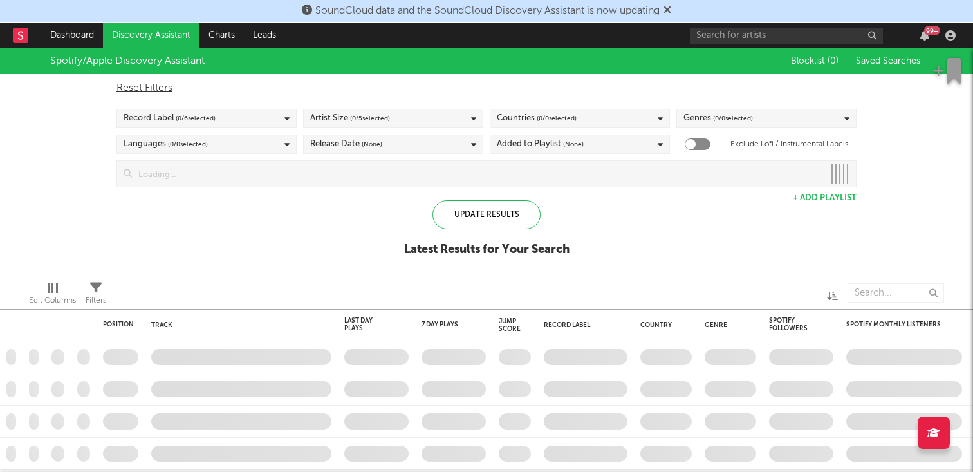
click at [228, 116] on div "Record Label ( 0 / 6 selected)" at bounding box center [206, 118] width 180 height 19
checkbox input "true"
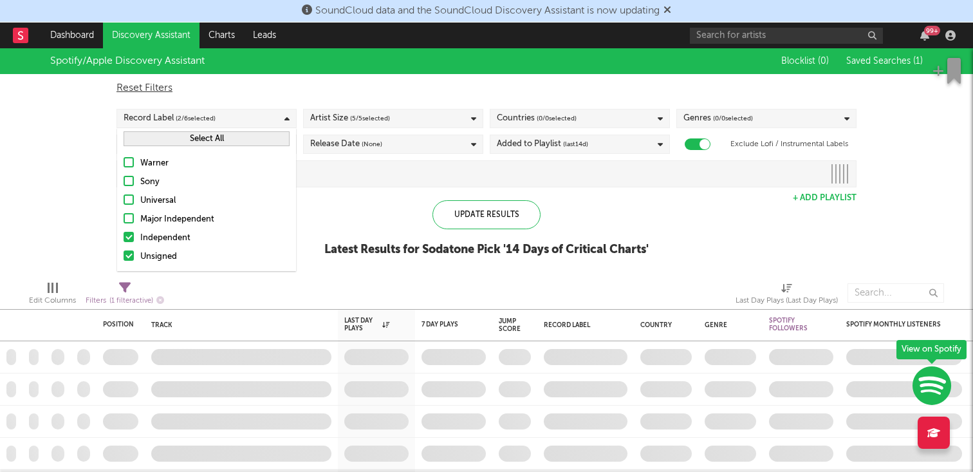
click at [235, 133] on button "Select All" at bounding box center [207, 138] width 166 height 15
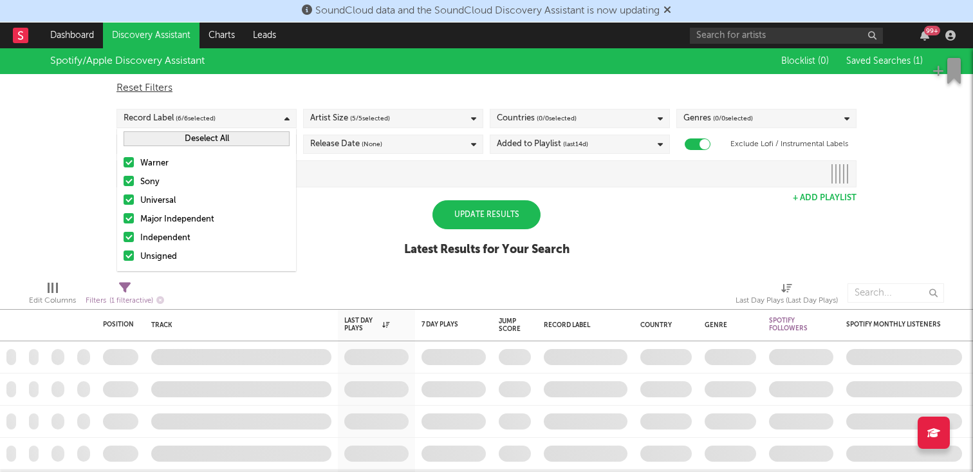
click at [353, 113] on span "( 5 / 5 selected)" at bounding box center [370, 118] width 40 height 15
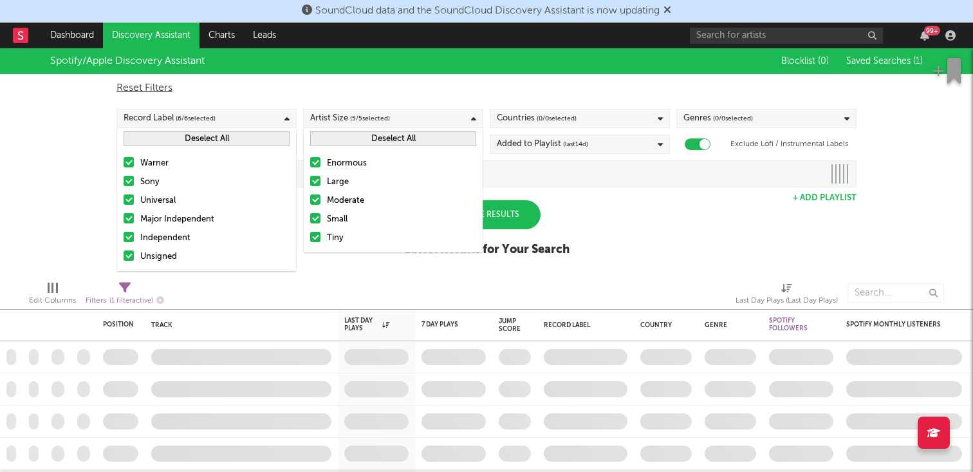
click at [515, 116] on div "Countries ( 0 / 0 selected)" at bounding box center [537, 118] width 80 height 15
click at [721, 118] on span "( 0 / 0 selected)" at bounding box center [733, 118] width 40 height 15
click at [663, 216] on div "Spotify/Apple Discovery Assistant Blocklist ( 0 ) Saved Searches ( 1 ) Reset Fi…" at bounding box center [486, 159] width 973 height 222
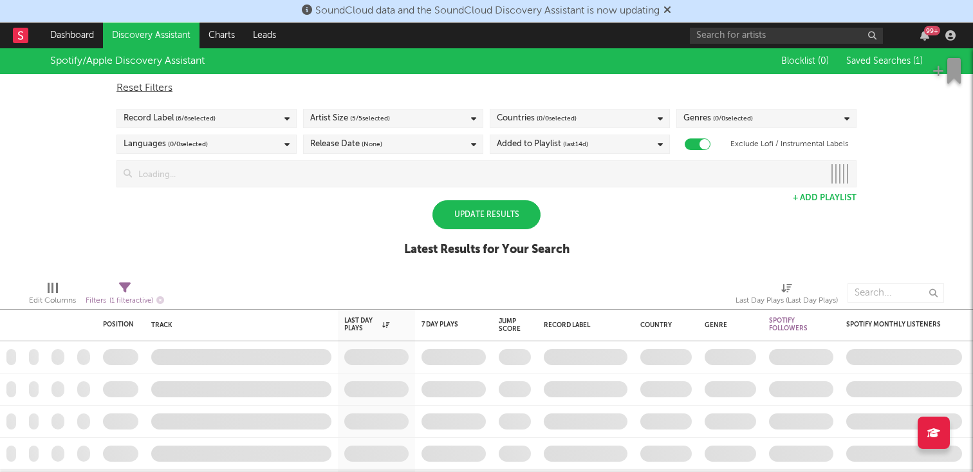
click at [492, 218] on div "Update Results" at bounding box center [486, 214] width 108 height 29
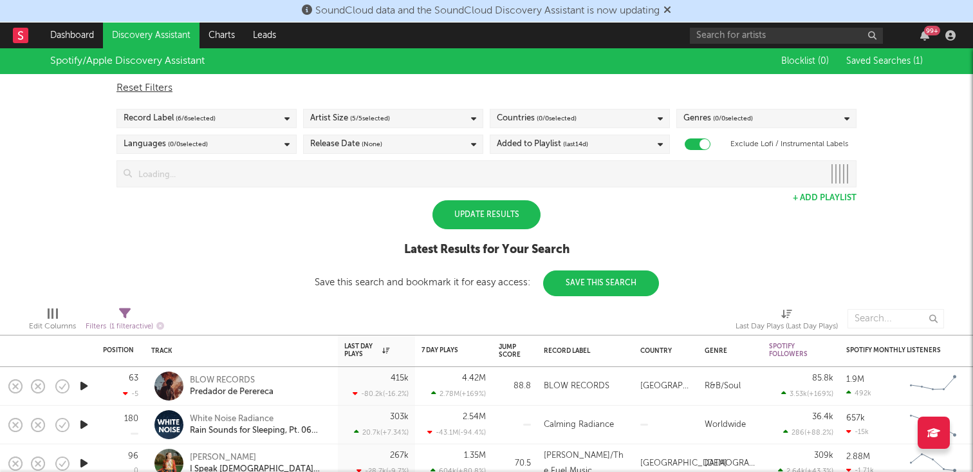
click at [492, 218] on div "Update Results" at bounding box center [486, 214] width 108 height 29
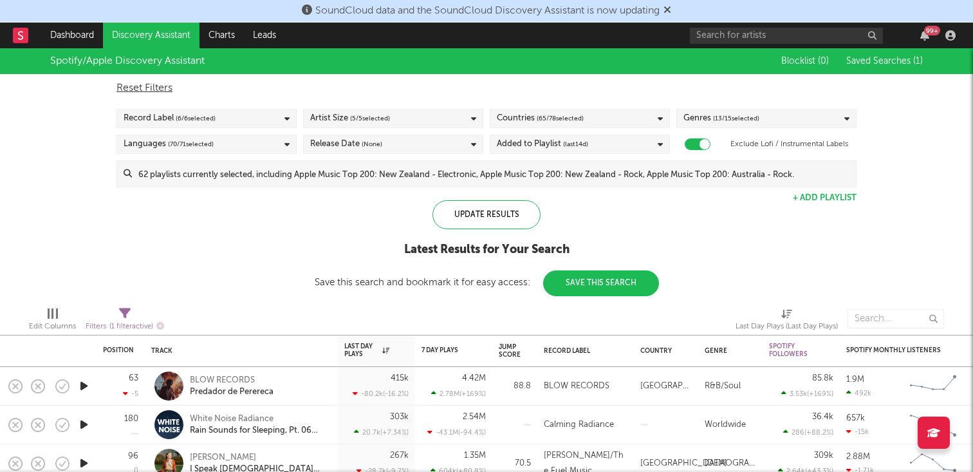
click at [245, 142] on div "Languages ( 70 / 71 selected)" at bounding box center [206, 143] width 180 height 19
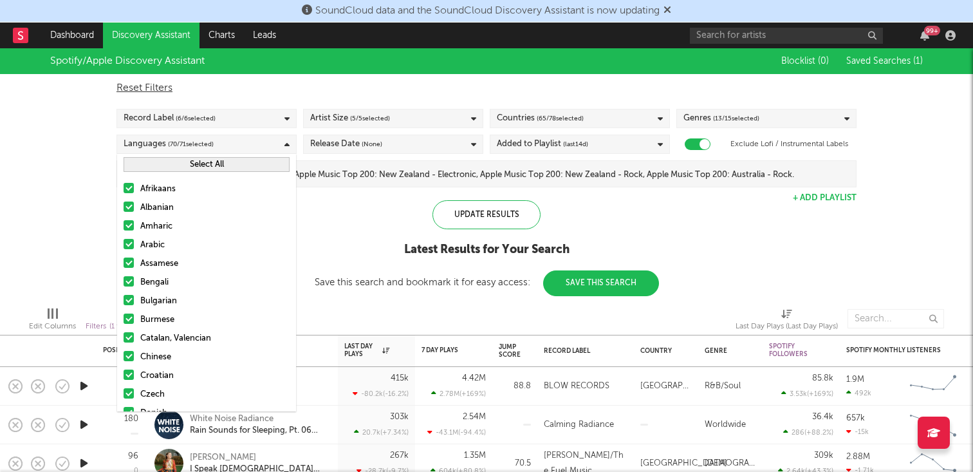
click at [242, 167] on button "Select All" at bounding box center [207, 164] width 166 height 15
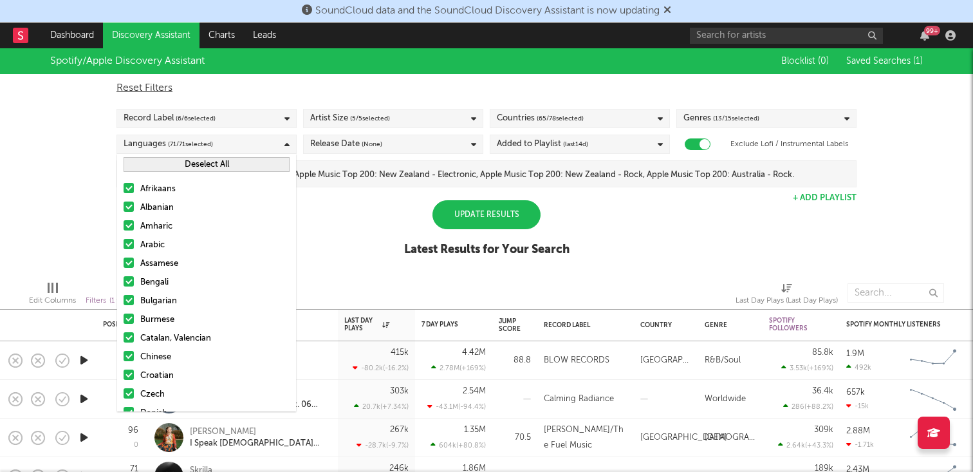
click at [404, 230] on div "Update Results Latest Results for Your Search" at bounding box center [486, 235] width 165 height 70
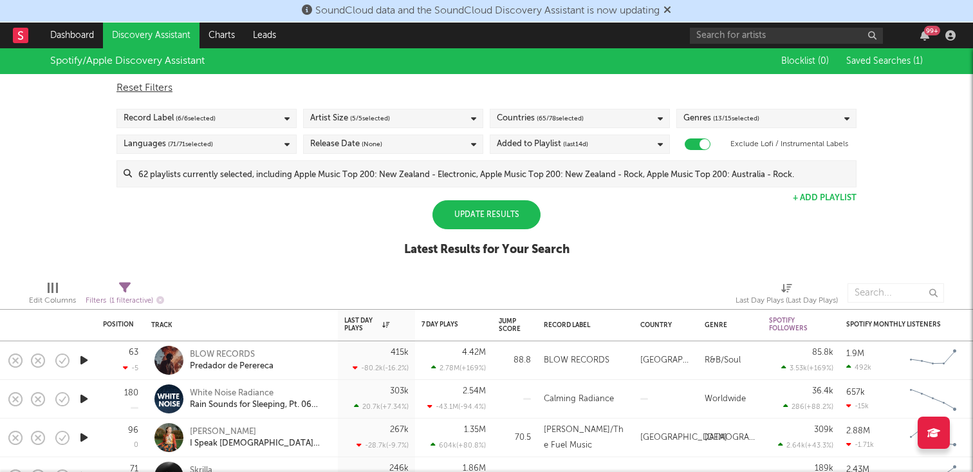
click at [468, 216] on div "Update Results" at bounding box center [486, 214] width 108 height 29
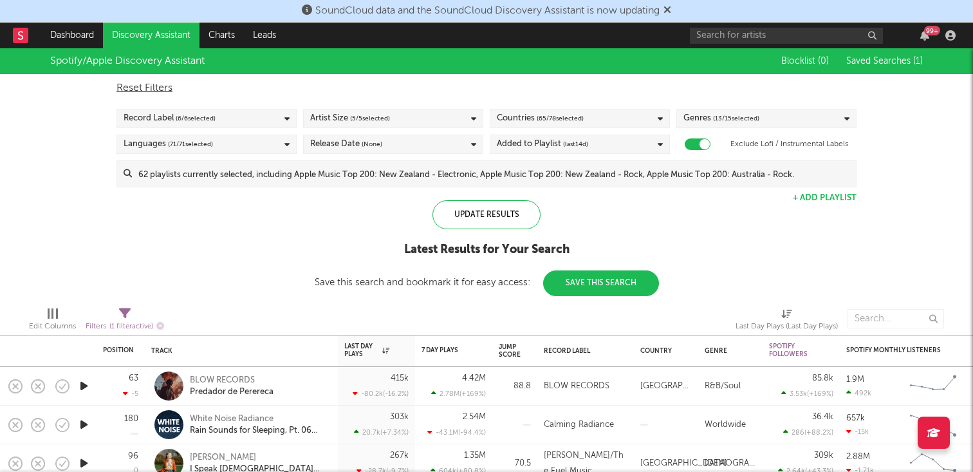
click at [530, 118] on div "Countries ( 65 / 78 selected)" at bounding box center [540, 118] width 87 height 15
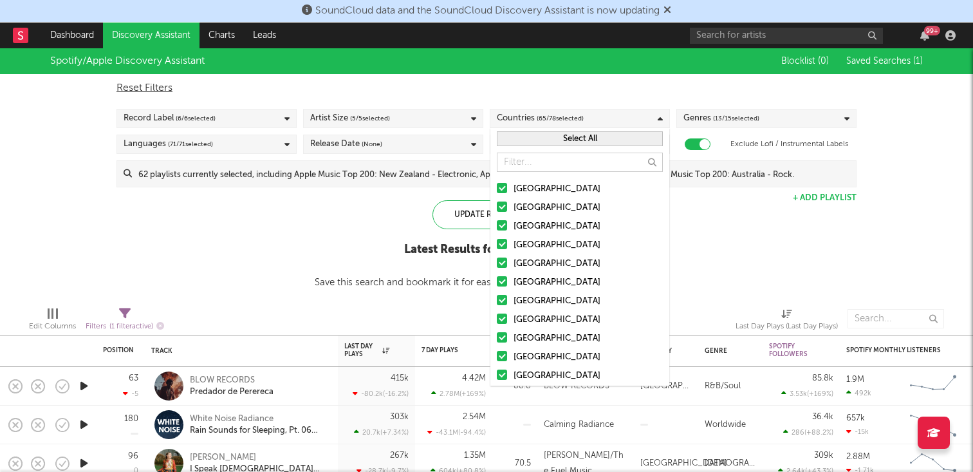
click at [579, 144] on button "Select All" at bounding box center [580, 138] width 166 height 15
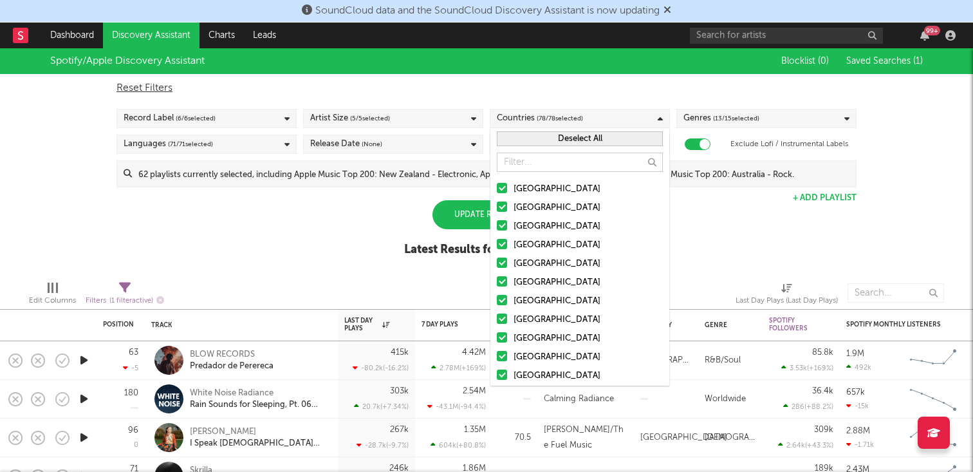
click at [580, 142] on button "Deselect All" at bounding box center [580, 138] width 166 height 15
click at [500, 186] on div at bounding box center [502, 188] width 10 height 10
click at [497, 186] on input "[GEOGRAPHIC_DATA]" at bounding box center [497, 188] width 0 height 15
click at [465, 222] on div "Update Results" at bounding box center [486, 214] width 108 height 29
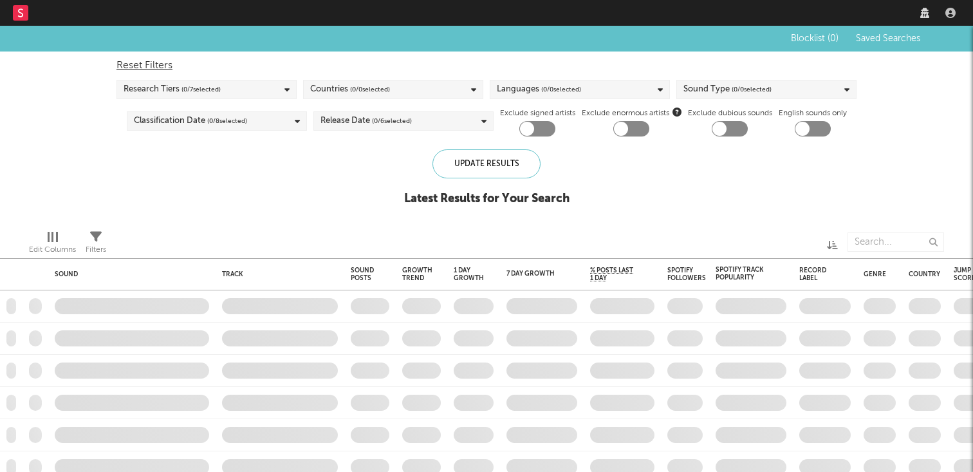
checkbox input "true"
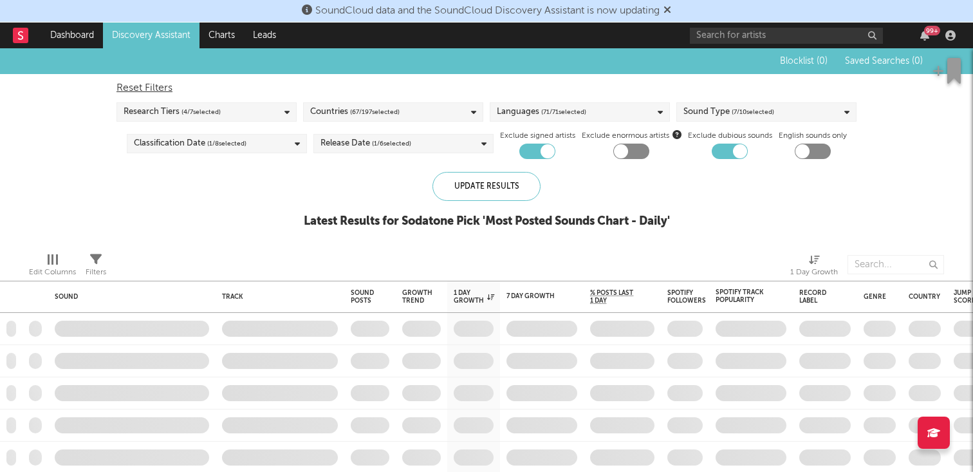
click at [448, 106] on div "Countries ( 67 / 197 selected)" at bounding box center [393, 111] width 180 height 19
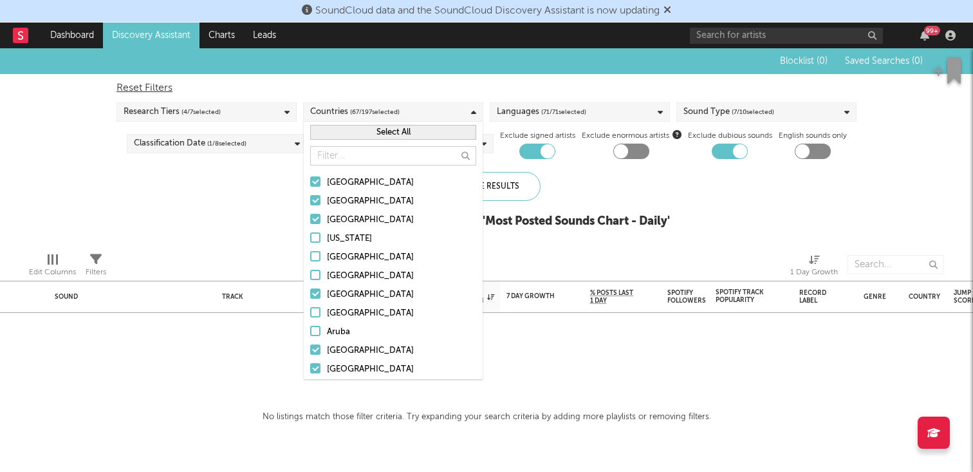
click at [227, 217] on div "Blocklist ( 0 ) Saved Searches ( 0 ) Reset Filters Research Tiers ( 4 / 7 selec…" at bounding box center [486, 145] width 973 height 194
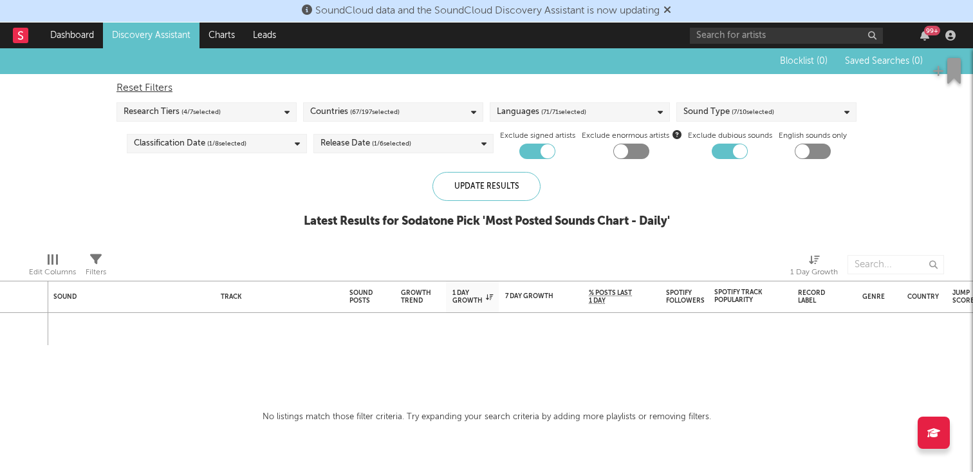
click at [470, 112] on div "Countries ( 67 / 197 selected)" at bounding box center [393, 111] width 180 height 19
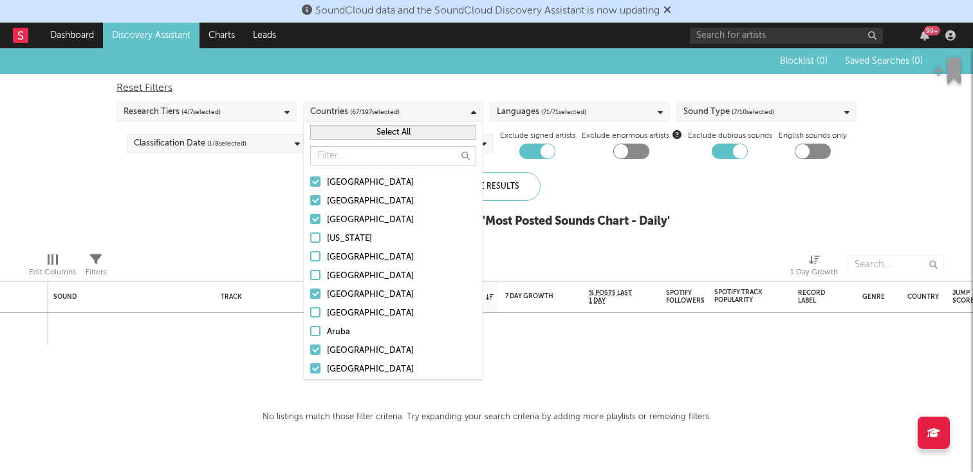
click at [358, 180] on div "[GEOGRAPHIC_DATA]" at bounding box center [401, 182] width 149 height 15
click at [310, 180] on input "[GEOGRAPHIC_DATA]" at bounding box center [310, 182] width 0 height 15
click at [348, 198] on div "[GEOGRAPHIC_DATA]" at bounding box center [401, 201] width 149 height 15
click at [310, 198] on input "[GEOGRAPHIC_DATA]" at bounding box center [310, 201] width 0 height 15
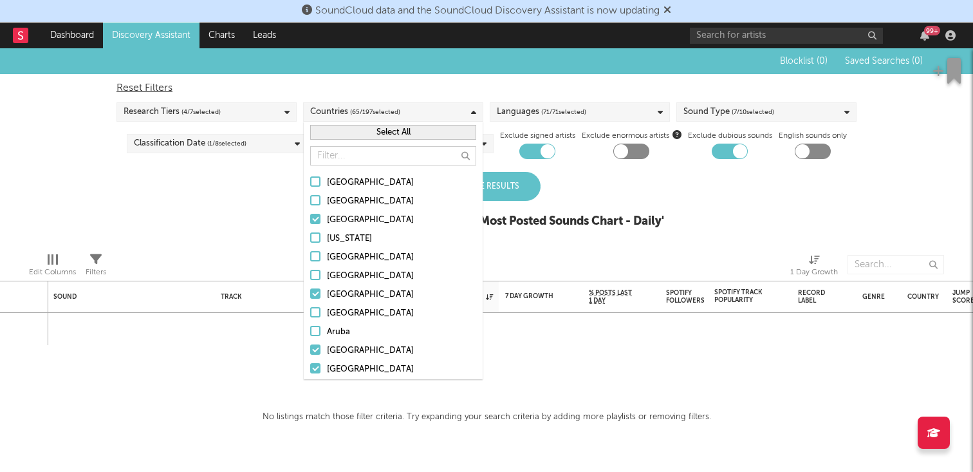
click at [344, 221] on div "[GEOGRAPHIC_DATA]" at bounding box center [401, 219] width 149 height 15
click at [310, 221] on input "[GEOGRAPHIC_DATA]" at bounding box center [310, 219] width 0 height 15
click at [356, 294] on div "[GEOGRAPHIC_DATA]" at bounding box center [401, 294] width 149 height 15
click at [310, 294] on input "[GEOGRAPHIC_DATA]" at bounding box center [310, 294] width 0 height 15
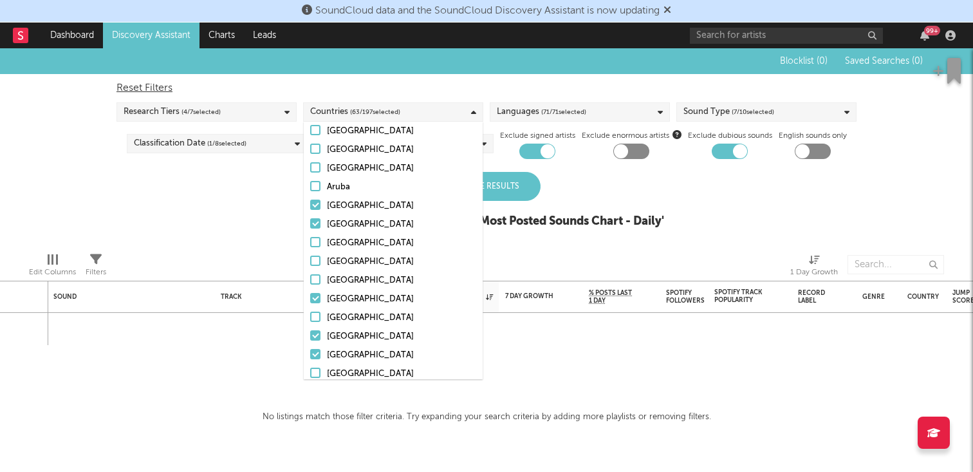
scroll to position [149, 0]
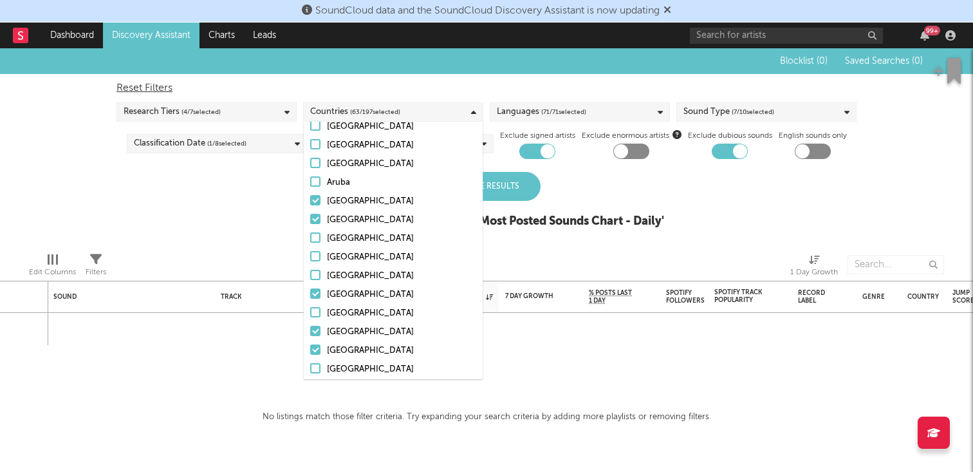
click at [344, 199] on div "[GEOGRAPHIC_DATA]" at bounding box center [401, 201] width 149 height 15
click at [310, 199] on input "[GEOGRAPHIC_DATA]" at bounding box center [310, 201] width 0 height 15
click at [337, 216] on div "[GEOGRAPHIC_DATA]" at bounding box center [401, 219] width 149 height 15
click at [310, 216] on input "[GEOGRAPHIC_DATA]" at bounding box center [310, 219] width 0 height 15
click at [219, 220] on div "Blocklist ( 0 ) Saved Searches ( 0 ) Reset Filters Research Tiers ( 4 / 7 selec…" at bounding box center [486, 145] width 973 height 194
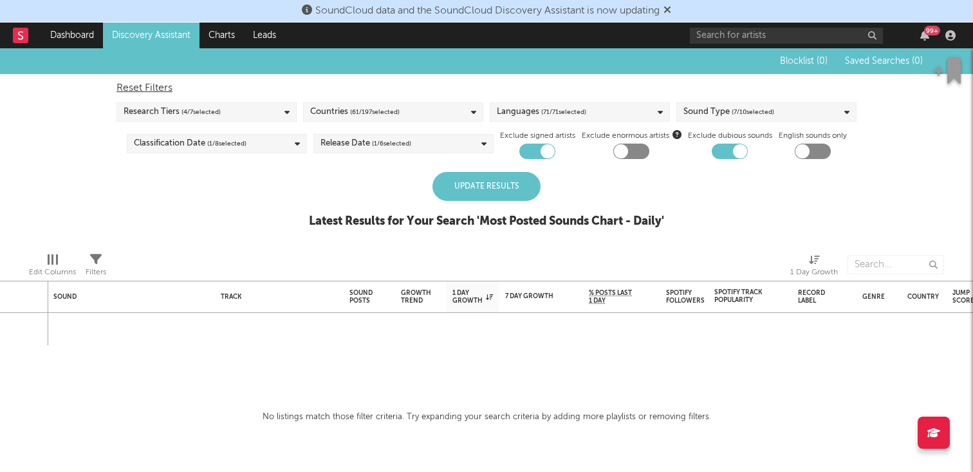
click at [109, 264] on div "Edit Columns Filters 1 Day Growth" at bounding box center [486, 261] width 973 height 39
click at [97, 264] on div "Filters" at bounding box center [96, 271] width 21 height 15
click at [209, 187] on div "Blocklist ( 0 ) Saved Searches ( 0 ) Reset Filters Research Tiers ( 4 / 7 selec…" at bounding box center [486, 145] width 973 height 194
click at [227, 115] on div "Research Tiers ( 4 / 7 selected)" at bounding box center [206, 111] width 180 height 19
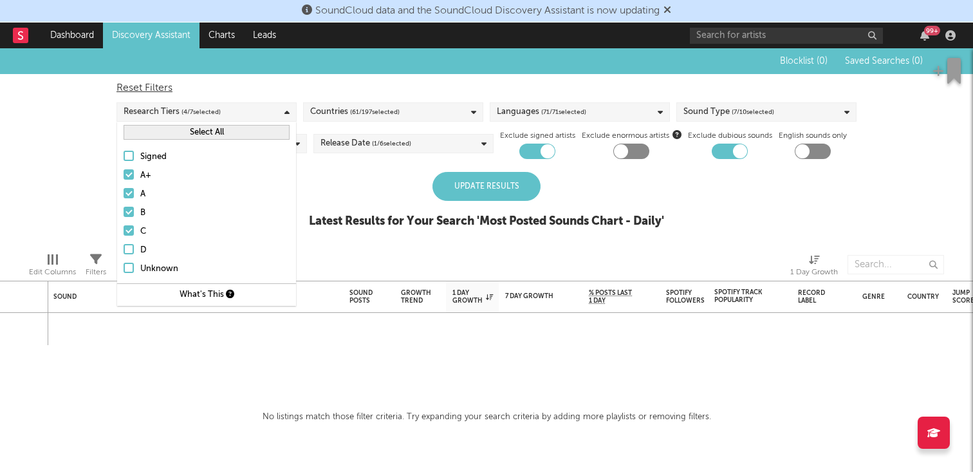
click at [231, 113] on div "Research Tiers ( 4 / 7 selected)" at bounding box center [206, 111] width 180 height 19
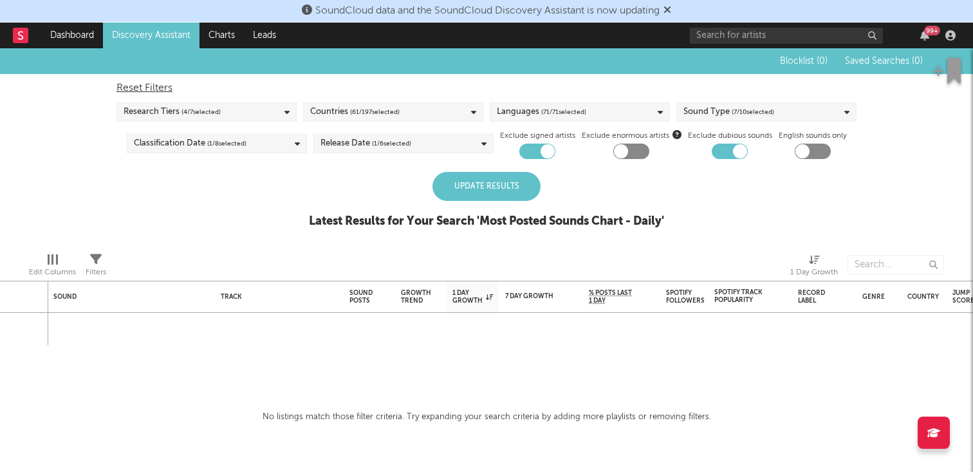
click at [352, 115] on span "( 61 / 197 selected)" at bounding box center [375, 111] width 50 height 15
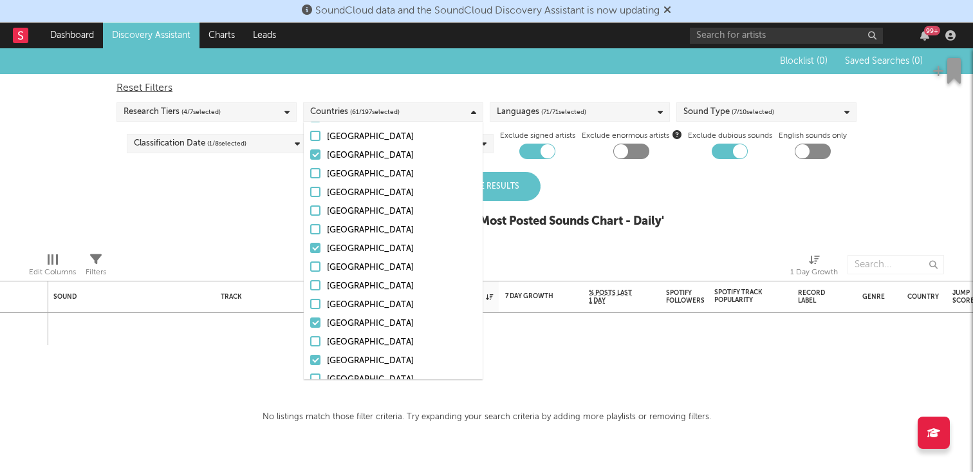
scroll to position [450, 0]
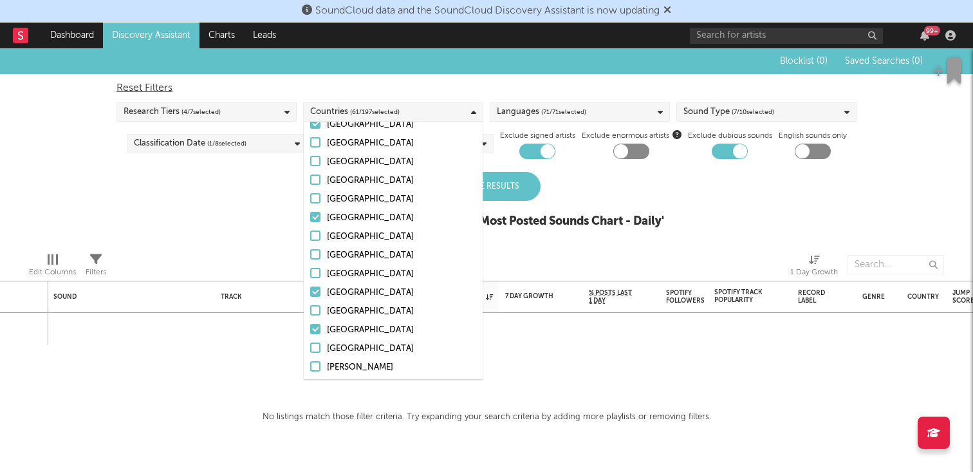
click at [348, 223] on div "[GEOGRAPHIC_DATA]" at bounding box center [401, 217] width 149 height 15
click at [310, 223] on input "[GEOGRAPHIC_DATA]" at bounding box center [310, 217] width 0 height 15
click at [342, 293] on div "[GEOGRAPHIC_DATA]" at bounding box center [401, 292] width 149 height 15
click at [310, 293] on input "[GEOGRAPHIC_DATA]" at bounding box center [310, 292] width 0 height 15
click at [342, 326] on div "[GEOGRAPHIC_DATA]" at bounding box center [401, 329] width 149 height 15
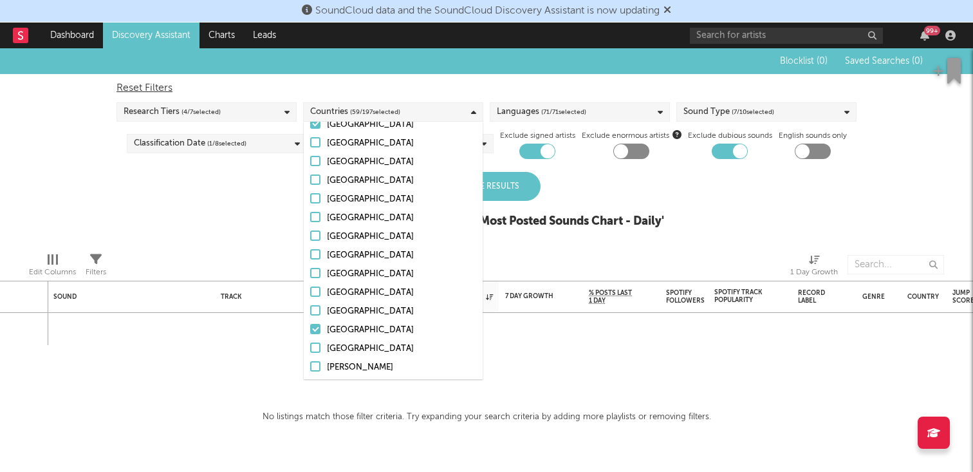
click at [310, 326] on input "[GEOGRAPHIC_DATA]" at bounding box center [310, 329] width 0 height 15
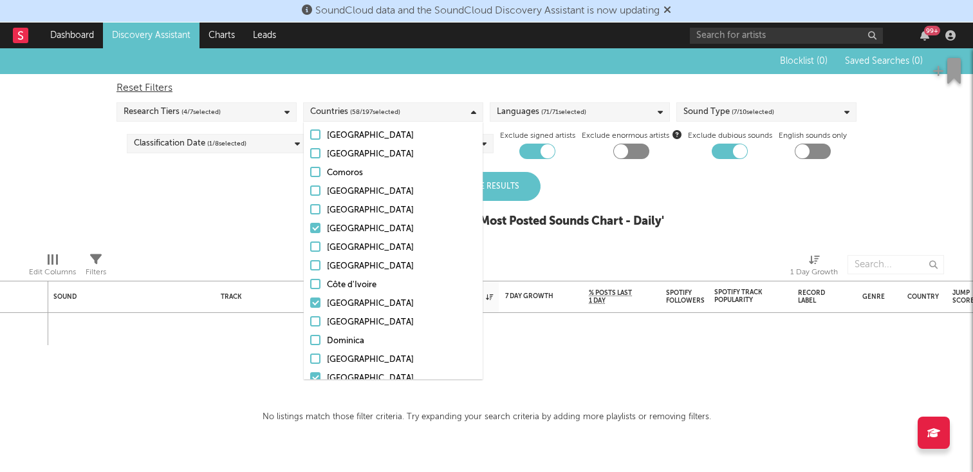
scroll to position [730, 0]
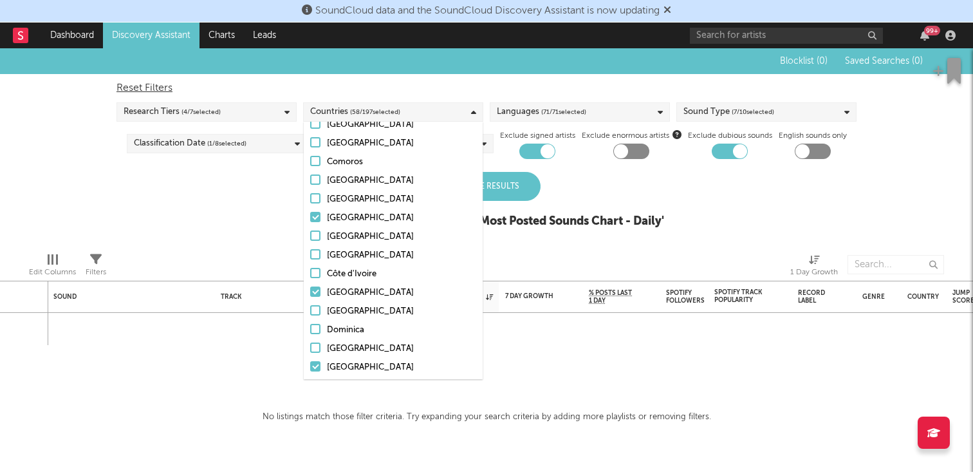
click at [335, 219] on div "[GEOGRAPHIC_DATA]" at bounding box center [401, 217] width 149 height 15
click at [310, 219] on input "[GEOGRAPHIC_DATA]" at bounding box center [310, 217] width 0 height 15
click at [334, 306] on div "[GEOGRAPHIC_DATA]" at bounding box center [401, 311] width 149 height 15
click at [310, 306] on input "[GEOGRAPHIC_DATA]" at bounding box center [310, 311] width 0 height 15
click at [335, 299] on div "[GEOGRAPHIC_DATA]" at bounding box center [401, 292] width 149 height 15
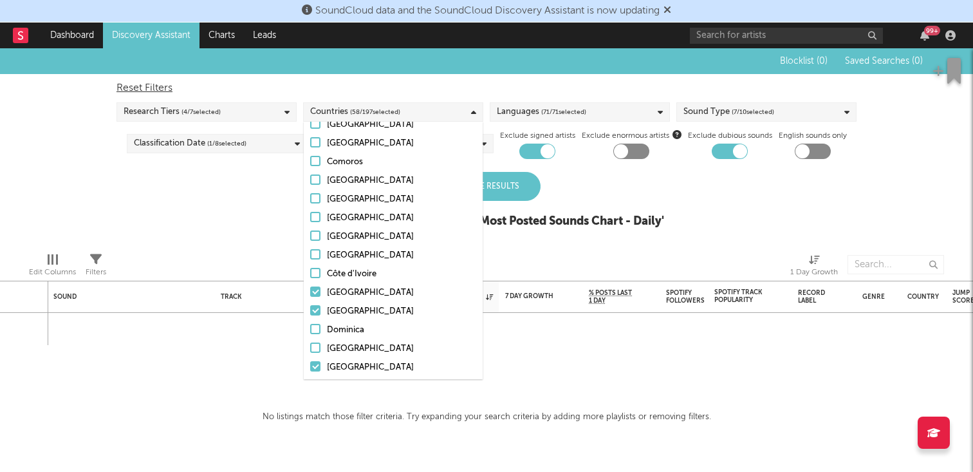
click at [310, 299] on input "[GEOGRAPHIC_DATA]" at bounding box center [310, 292] width 0 height 15
click at [335, 304] on div "[GEOGRAPHIC_DATA]" at bounding box center [401, 311] width 149 height 15
click at [310, 304] on input "[GEOGRAPHIC_DATA]" at bounding box center [310, 311] width 0 height 15
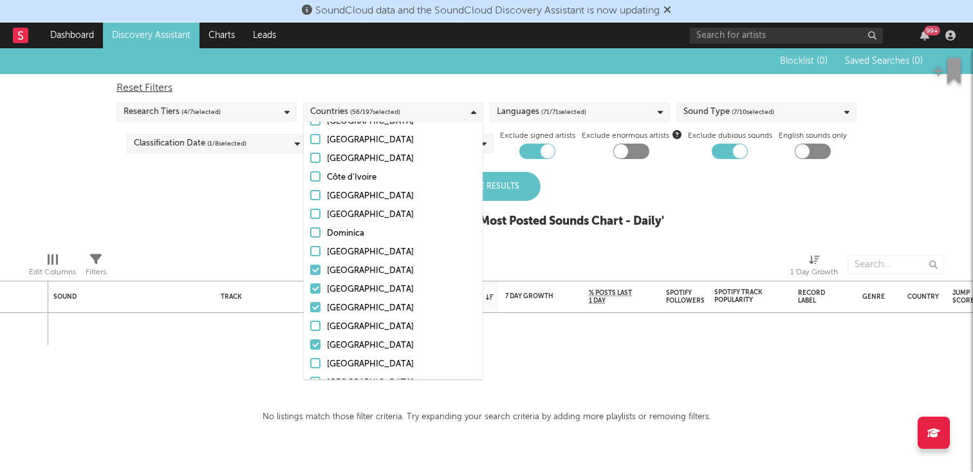
click at [342, 270] on div "[GEOGRAPHIC_DATA]" at bounding box center [401, 270] width 149 height 15
click at [310, 270] on input "[GEOGRAPHIC_DATA]" at bounding box center [310, 270] width 0 height 15
click at [342, 289] on div "[GEOGRAPHIC_DATA]" at bounding box center [401, 289] width 149 height 15
click at [310, 289] on input "[GEOGRAPHIC_DATA]" at bounding box center [310, 289] width 0 height 15
click at [339, 307] on div "[GEOGRAPHIC_DATA]" at bounding box center [401, 308] width 149 height 15
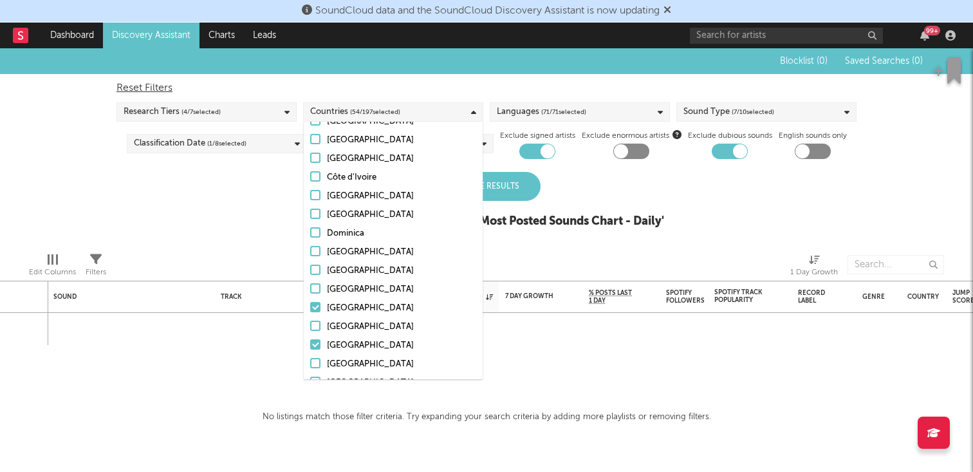
click at [310, 307] on input "[GEOGRAPHIC_DATA]" at bounding box center [310, 308] width 0 height 15
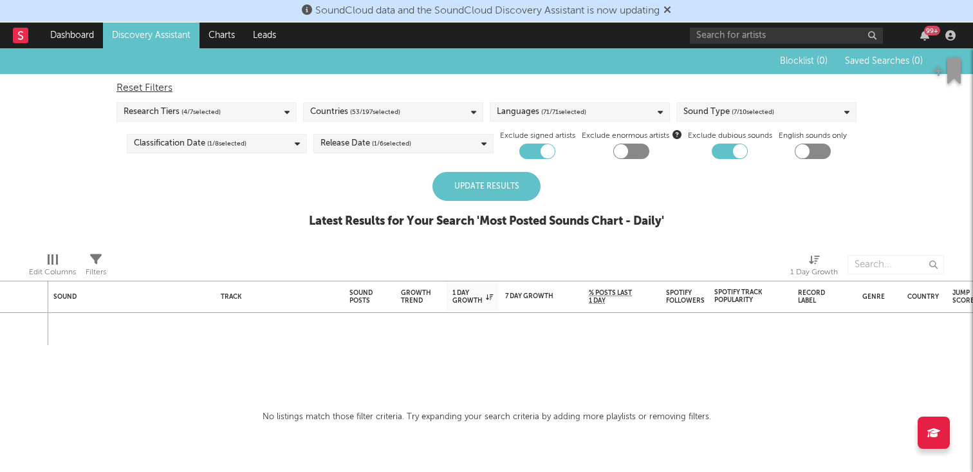
click at [163, 33] on link "Discovery Assistant" at bounding box center [151, 36] width 97 height 26
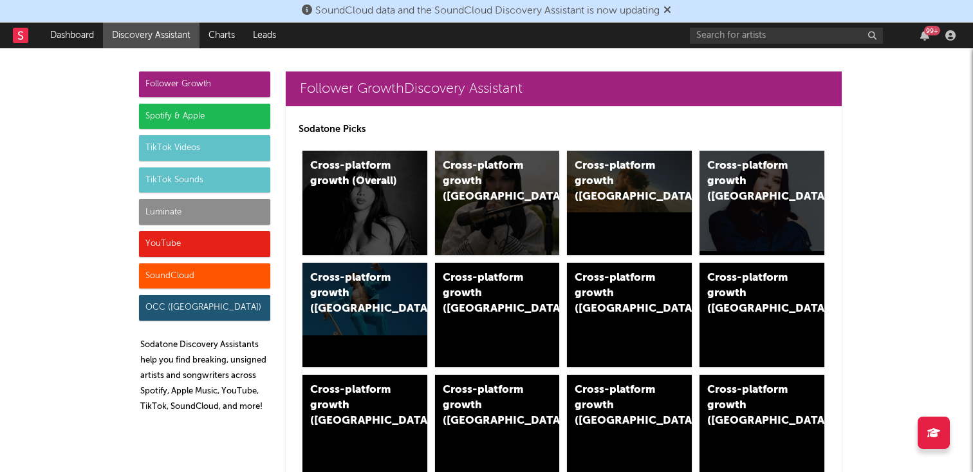
click at [188, 211] on div "Luminate" at bounding box center [204, 212] width 131 height 26
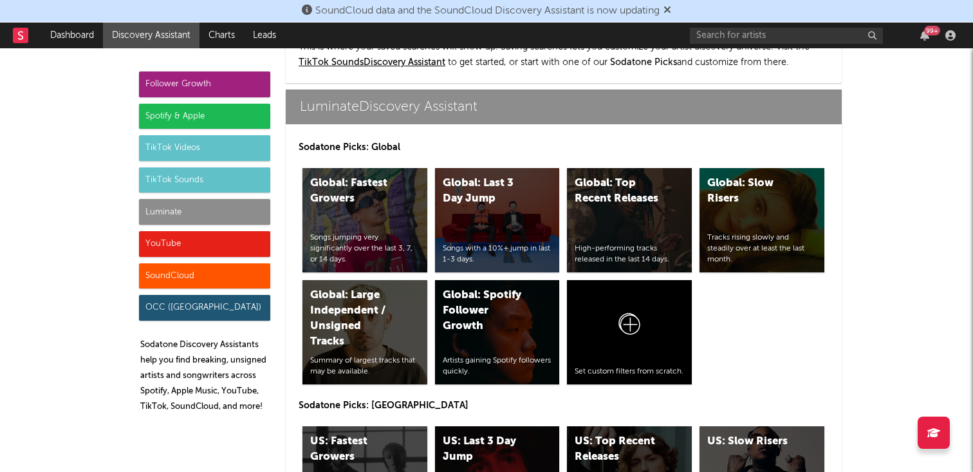
click at [187, 116] on div "Spotify & Apple" at bounding box center [204, 117] width 131 height 26
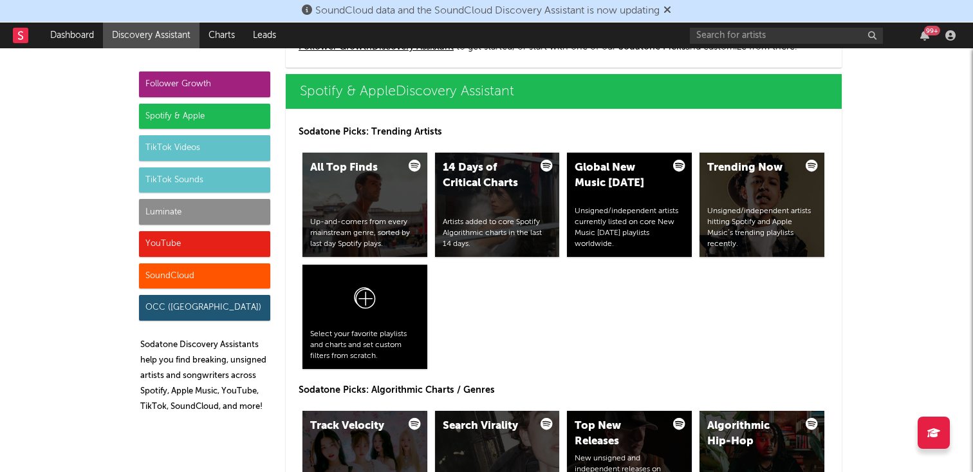
click at [180, 151] on div "TikTok Videos" at bounding box center [204, 148] width 131 height 26
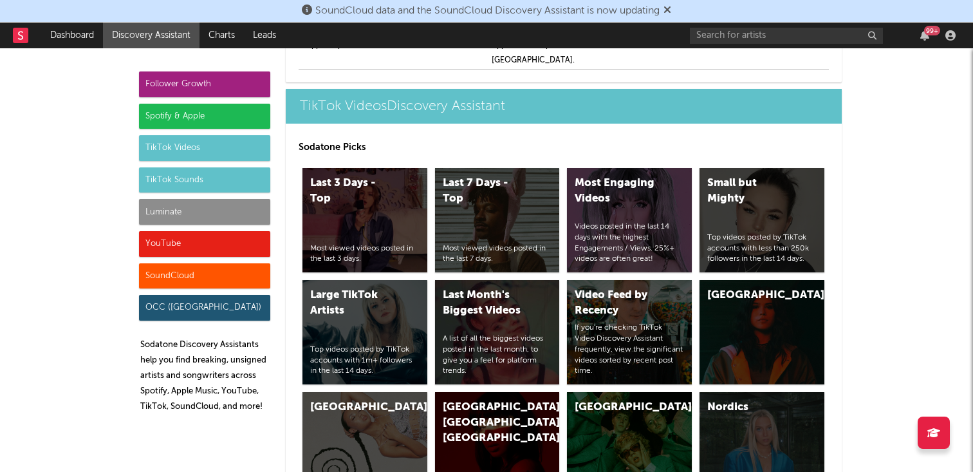
click at [181, 172] on div "TikTok Sounds" at bounding box center [204, 180] width 131 height 26
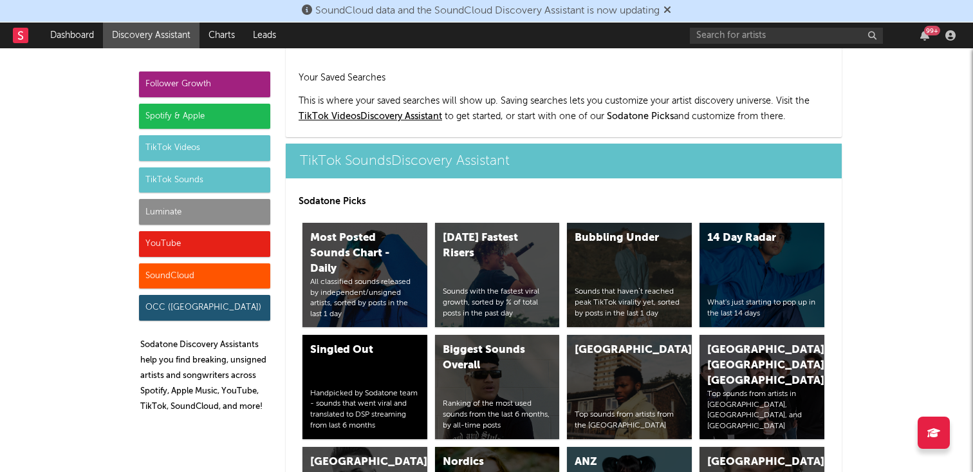
scroll to position [4315, 0]
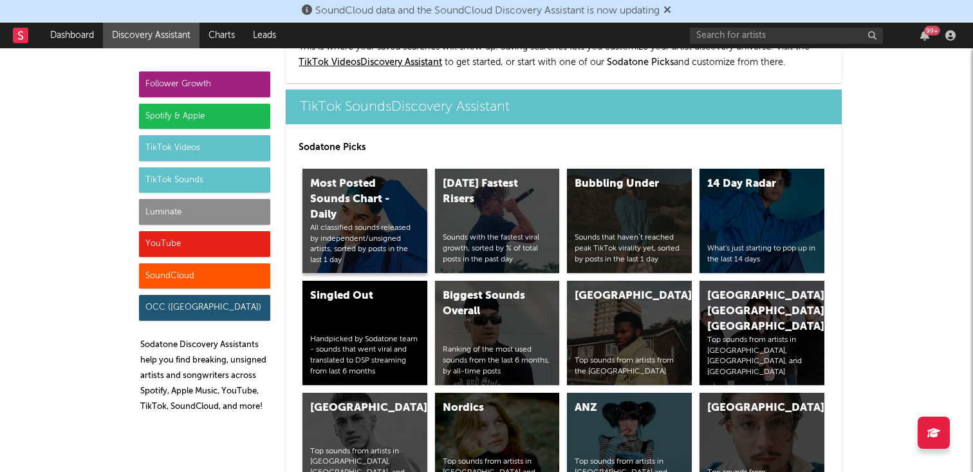
click at [338, 176] on div "Most Posted Sounds Chart - Daily" at bounding box center [354, 199] width 88 height 46
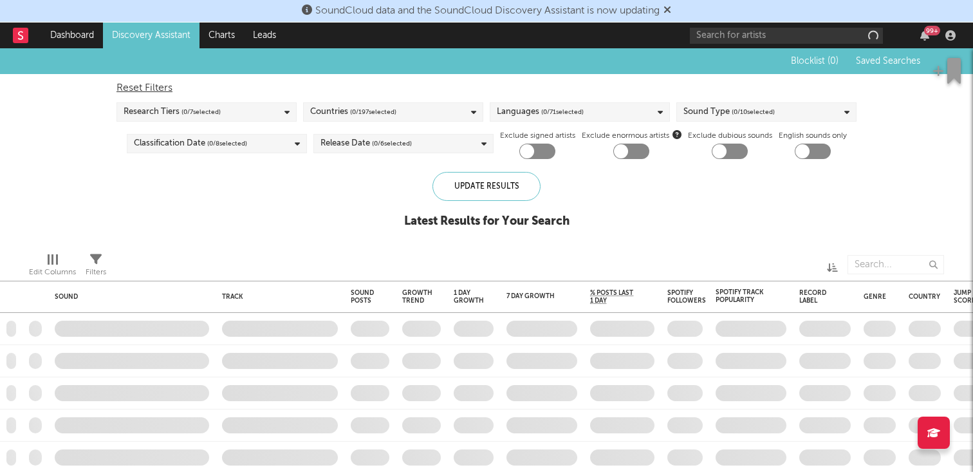
checkbox input "true"
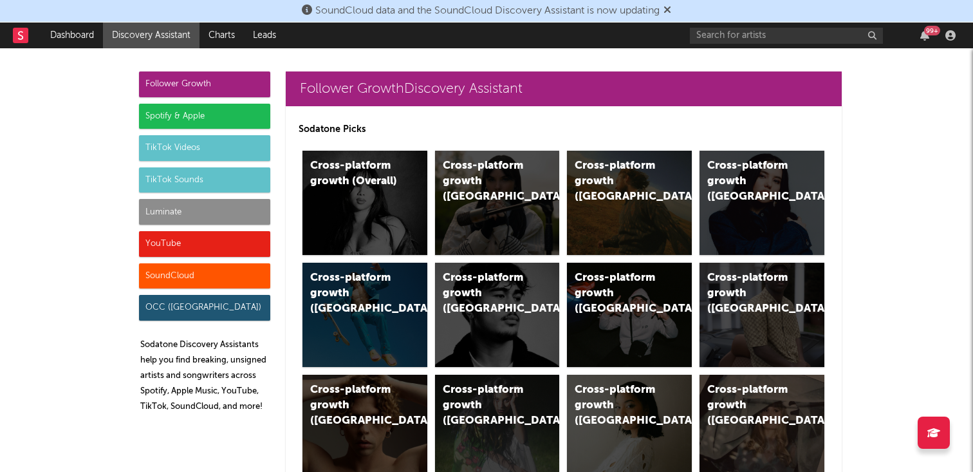
click at [208, 148] on div "TikTok Videos" at bounding box center [204, 148] width 131 height 26
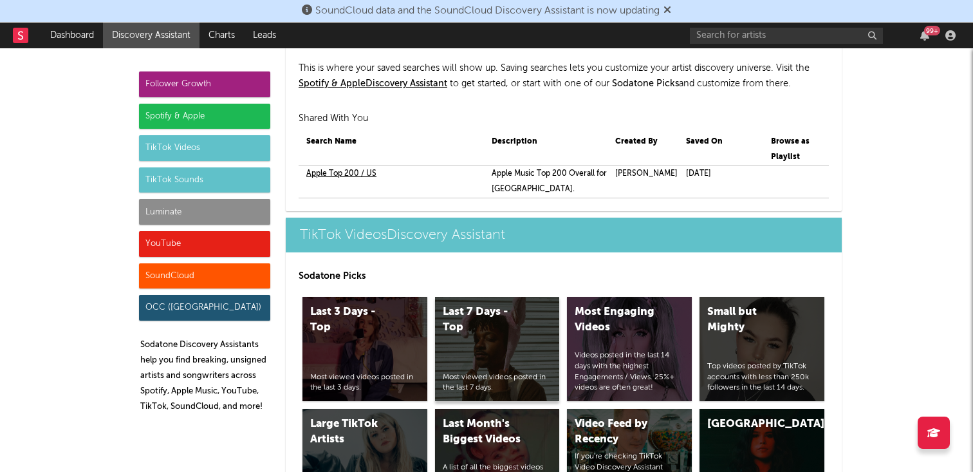
scroll to position [3026, 0]
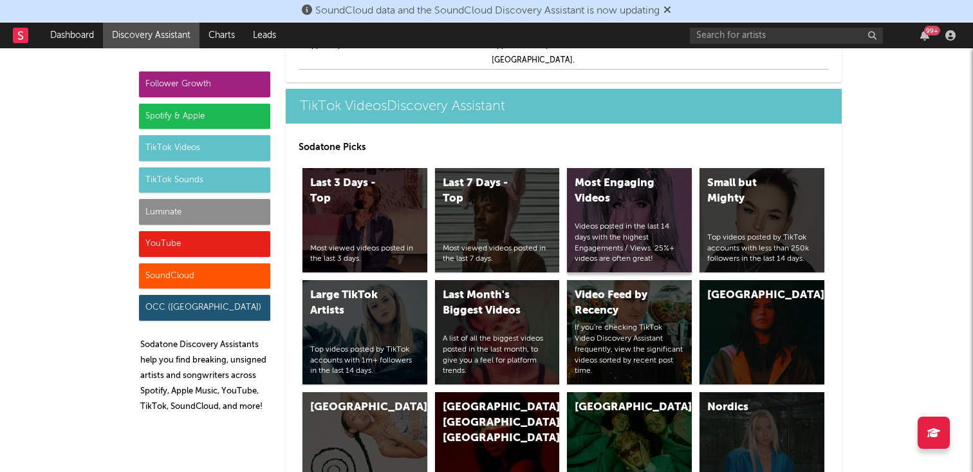
click at [623, 199] on div "Most Engaging Videos Videos posted in the last 14 days with the highest Engagem…" at bounding box center [629, 220] width 125 height 104
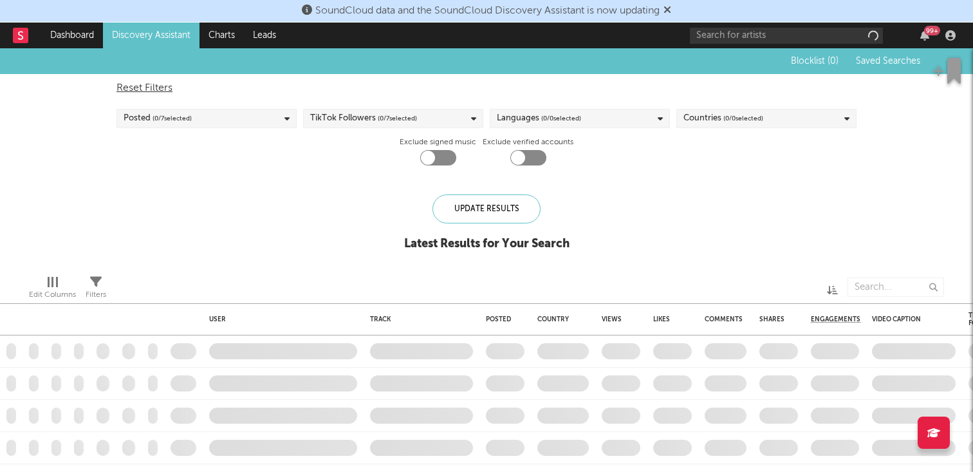
checkbox input "true"
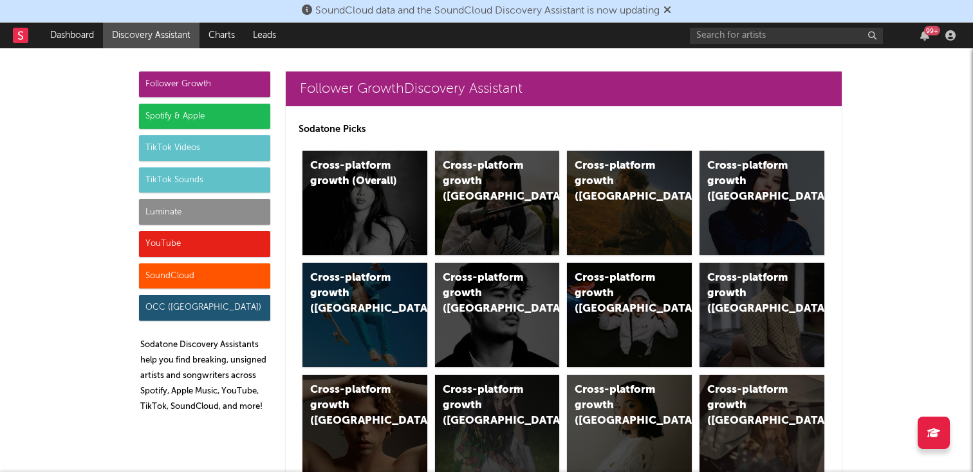
click at [199, 144] on div "TikTok Videos" at bounding box center [204, 148] width 131 height 26
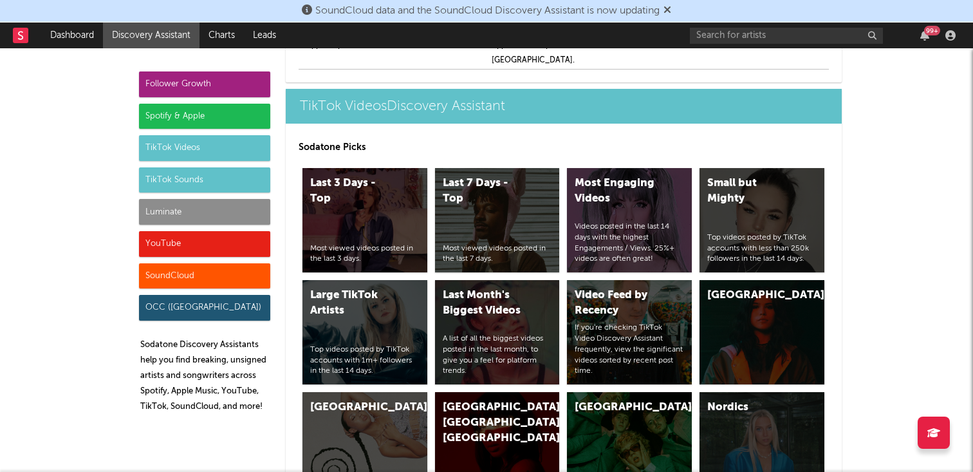
click at [201, 172] on div "TikTok Sounds" at bounding box center [204, 180] width 131 height 26
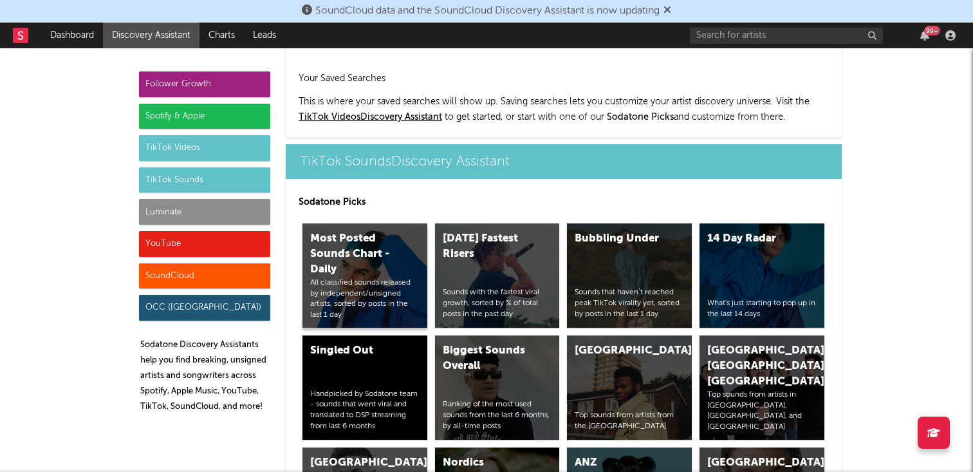
scroll to position [4315, 0]
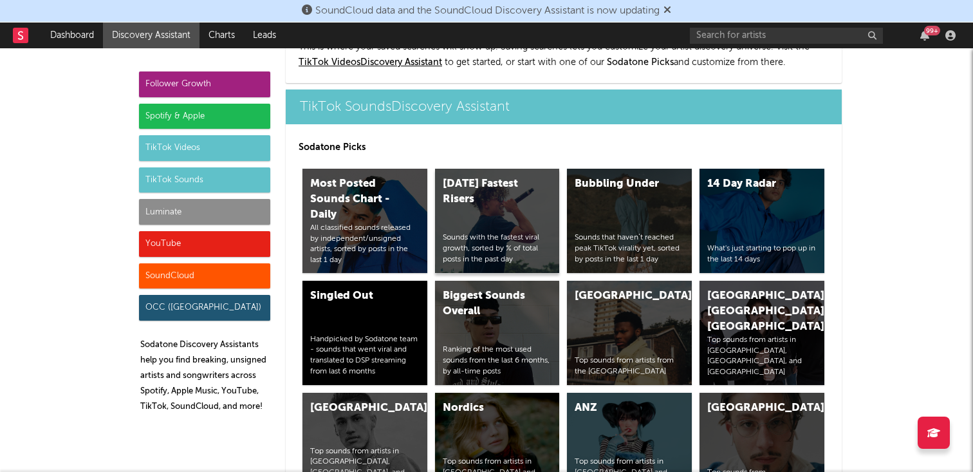
click at [494, 176] on div "[DATE] Fastest Risers" at bounding box center [487, 191] width 88 height 31
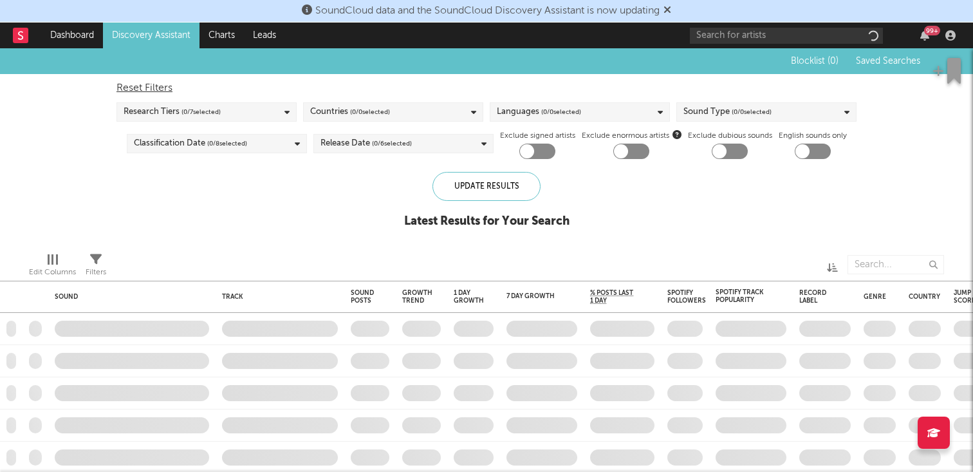
checkbox input "true"
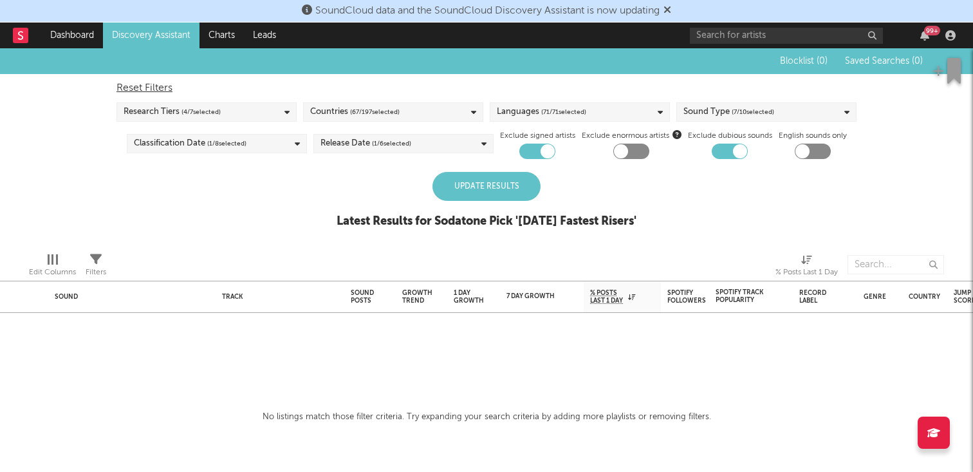
click at [479, 188] on div "Update Results" at bounding box center [486, 186] width 108 height 29
click at [532, 149] on div at bounding box center [537, 150] width 36 height 15
checkbox input "false"
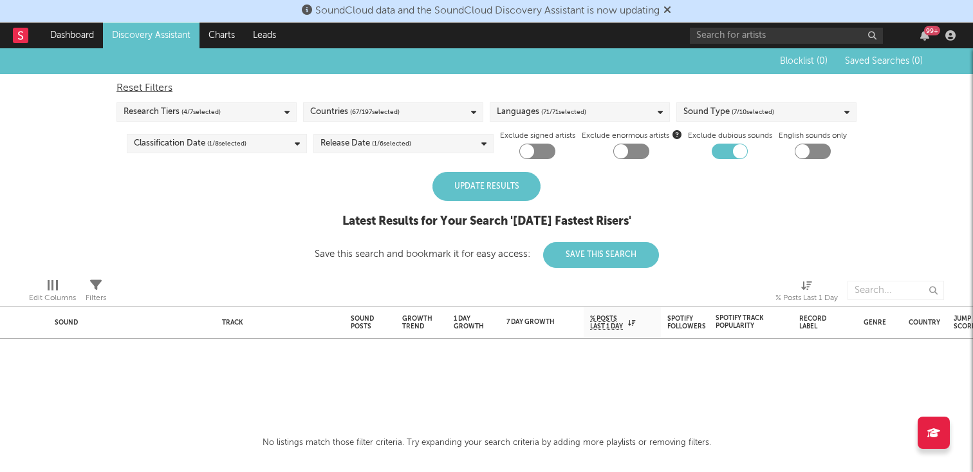
click at [492, 185] on div "Update Results" at bounding box center [486, 186] width 108 height 29
click at [727, 149] on div at bounding box center [730, 150] width 36 height 15
checkbox input "false"
click at [524, 194] on div "Update Results" at bounding box center [486, 186] width 108 height 29
click at [479, 192] on div "Update Results" at bounding box center [486, 186] width 108 height 29
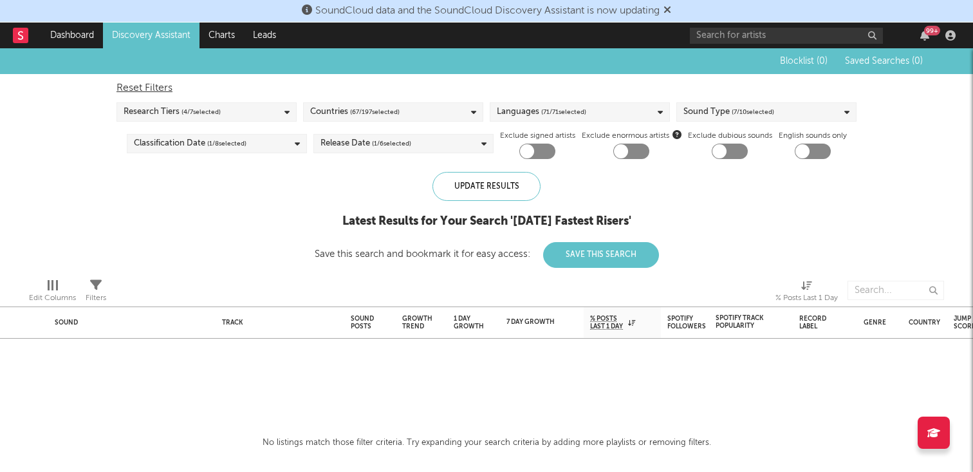
click at [581, 110] on span "( 71 / 71 selected)" at bounding box center [563, 111] width 45 height 15
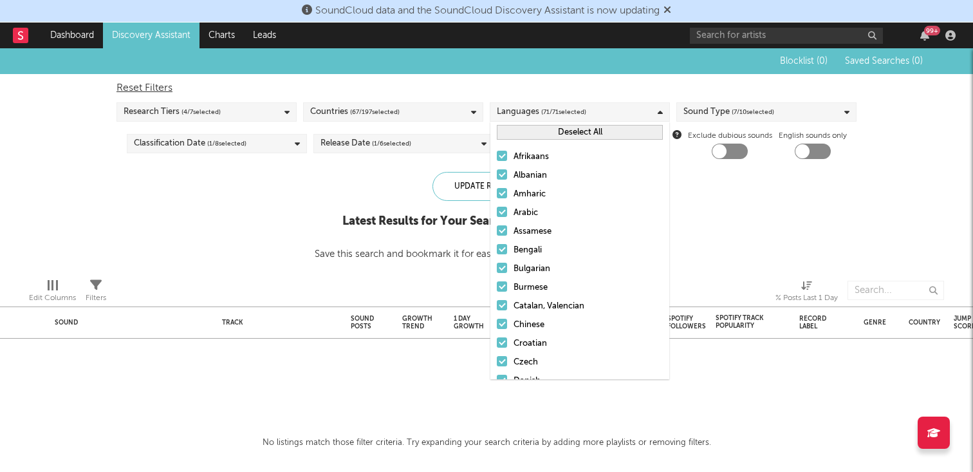
click at [581, 110] on span "( 71 / 71 selected)" at bounding box center [563, 111] width 45 height 15
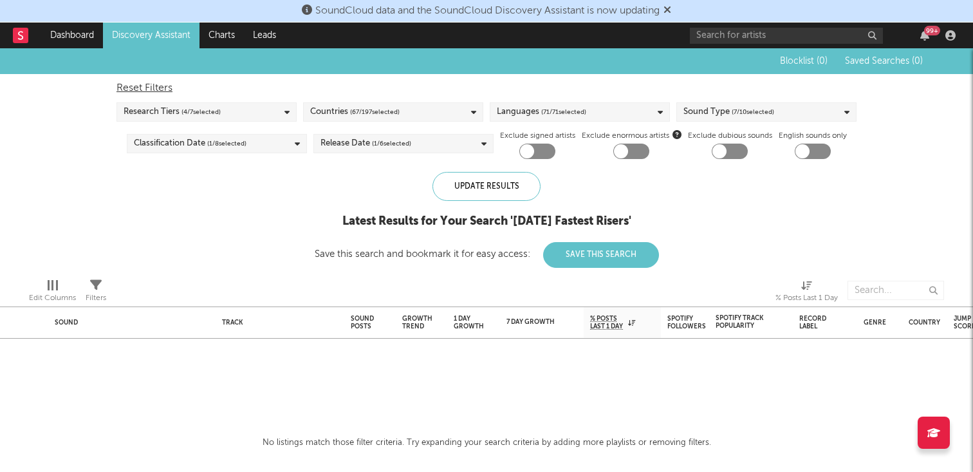
click at [714, 109] on div "Sound Type ( 7 / 10 selected)" at bounding box center [728, 111] width 91 height 15
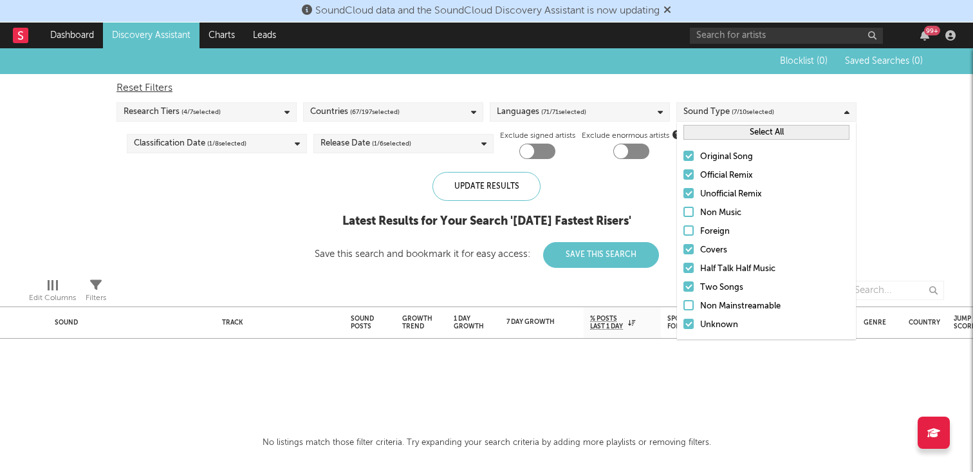
click at [714, 109] on div "Sound Type ( 7 / 10 selected)" at bounding box center [728, 111] width 91 height 15
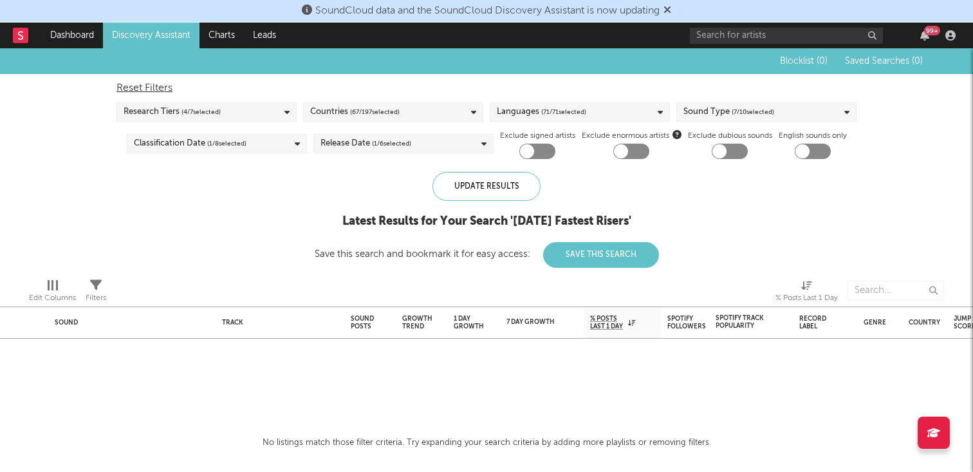
click at [388, 147] on span "( 1 / 6 selected)" at bounding box center [391, 143] width 39 height 15
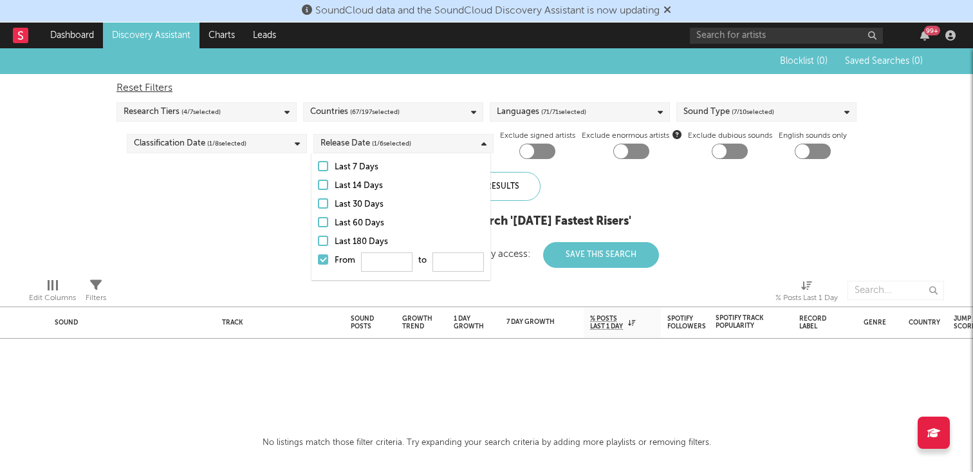
click at [388, 147] on span "( 1 / 6 selected)" at bounding box center [391, 143] width 39 height 15
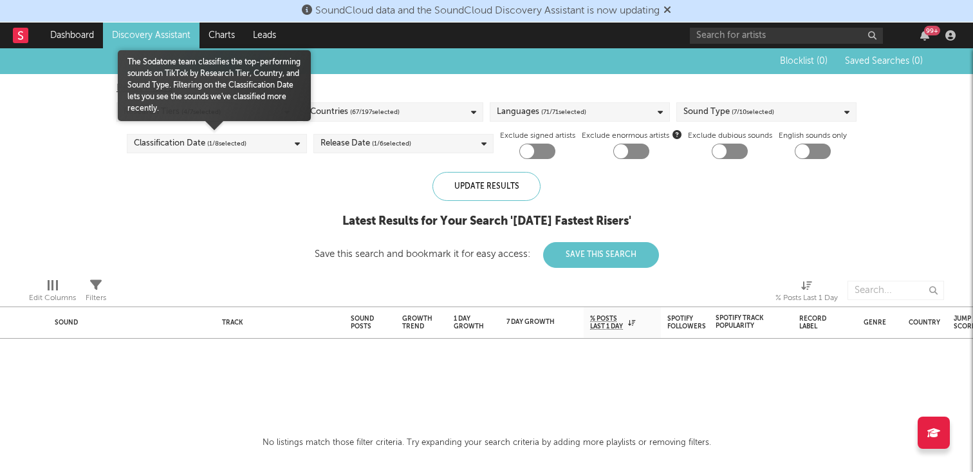
click at [221, 149] on span "( 1 / 8 selected)" at bounding box center [226, 143] width 39 height 15
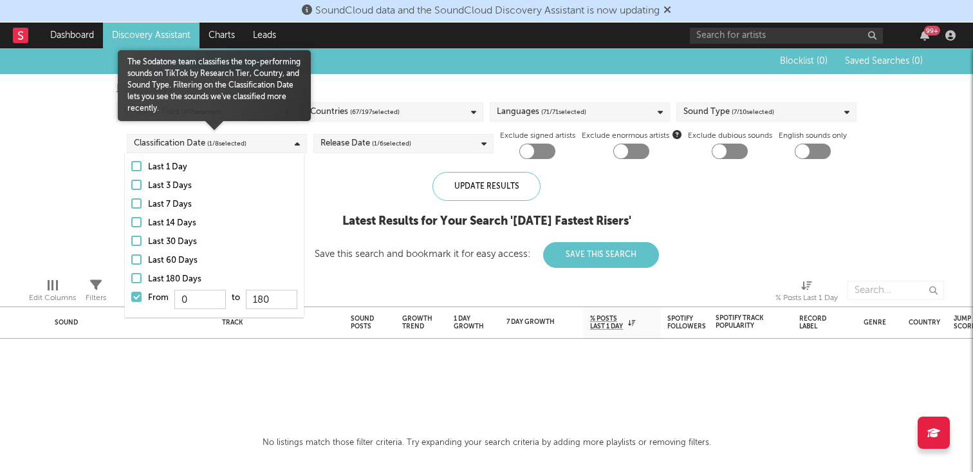
click at [221, 147] on span "( 1 / 8 selected)" at bounding box center [226, 143] width 39 height 15
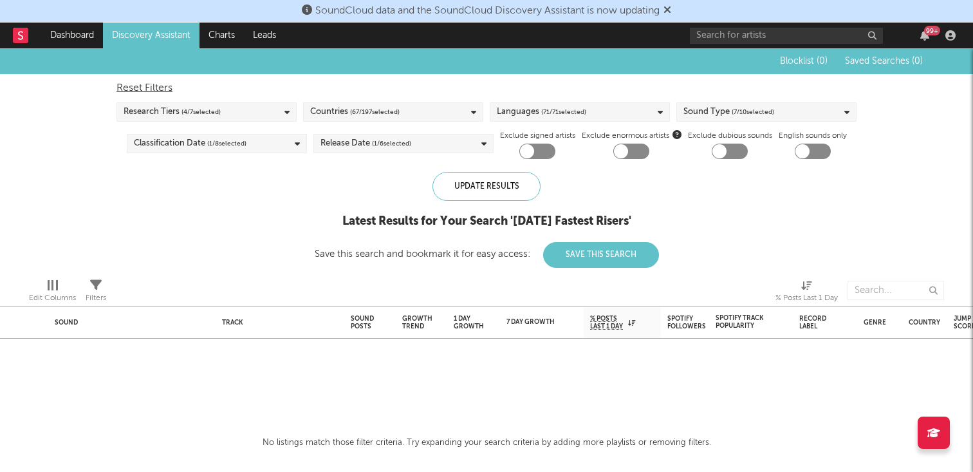
click at [705, 107] on div "Sound Type ( 7 / 10 selected)" at bounding box center [728, 111] width 91 height 15
click at [597, 283] on div at bounding box center [607, 290] width 315 height 32
click at [489, 176] on div "Update Results" at bounding box center [486, 186] width 108 height 29
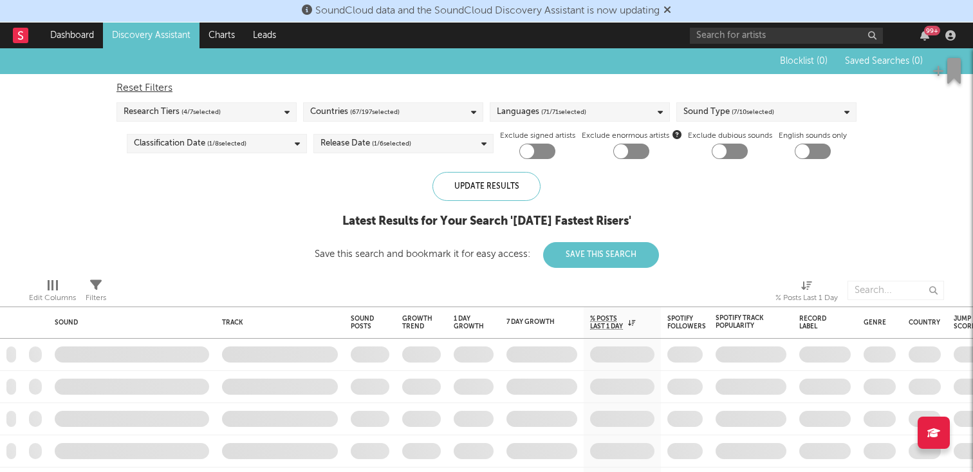
checkbox input "true"
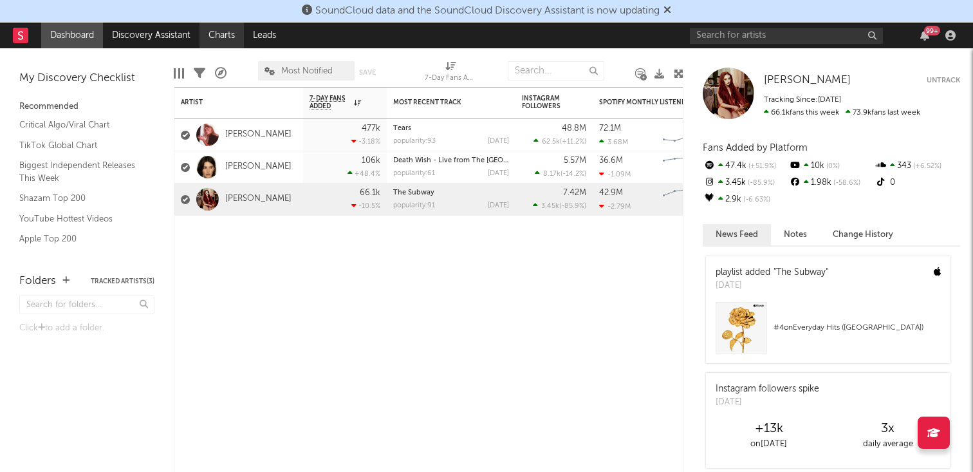
click at [216, 32] on link "Charts" at bounding box center [221, 36] width 44 height 26
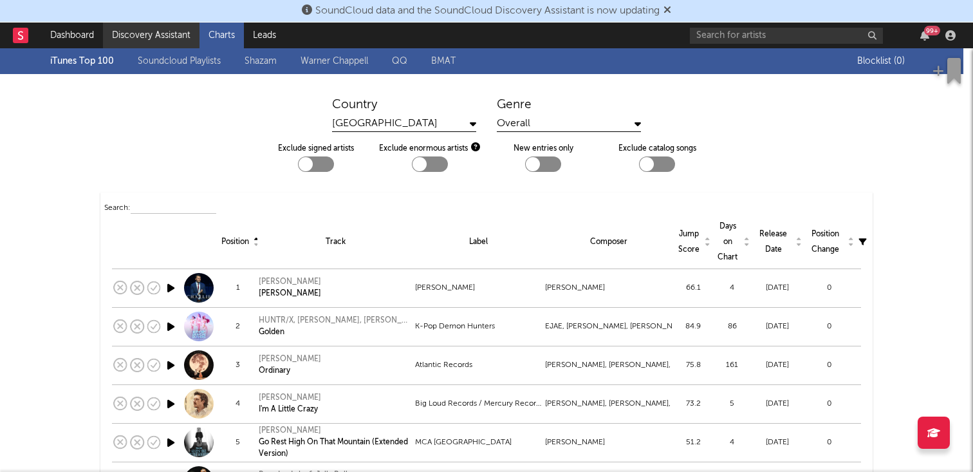
click at [165, 32] on link "Discovery Assistant" at bounding box center [151, 36] width 97 height 26
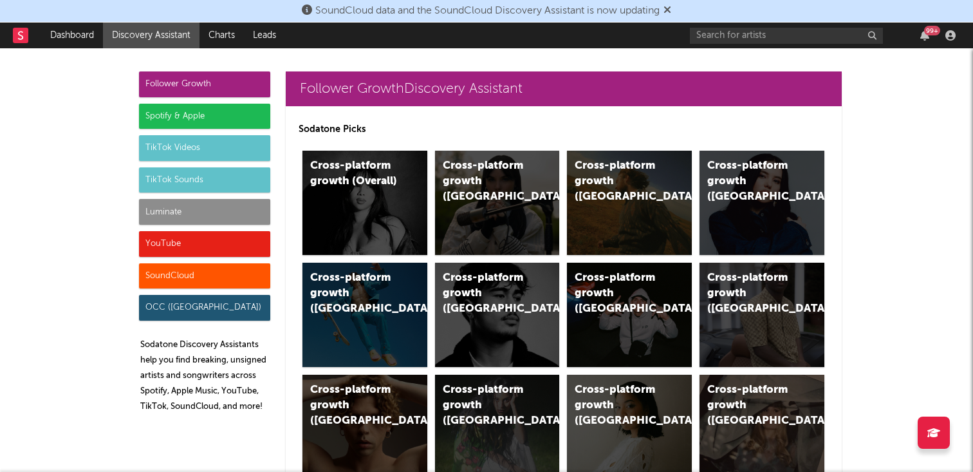
click at [174, 210] on div "Luminate" at bounding box center [204, 212] width 131 height 26
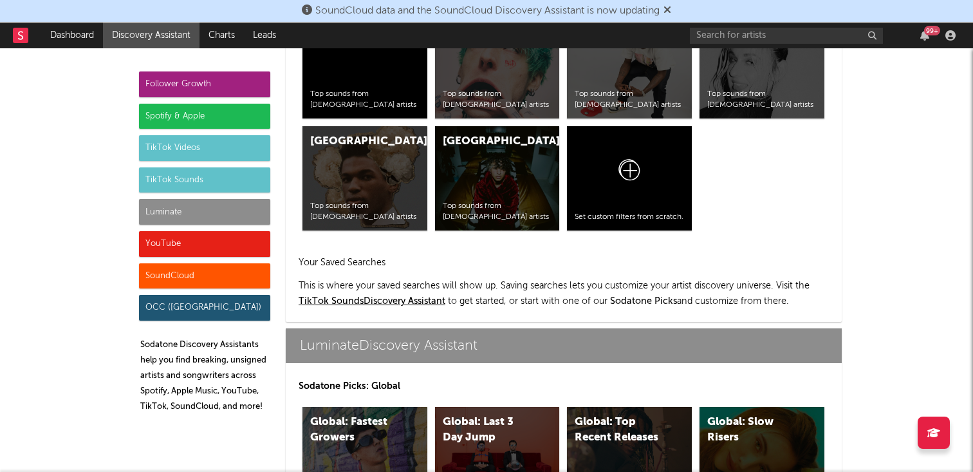
scroll to position [5604, 0]
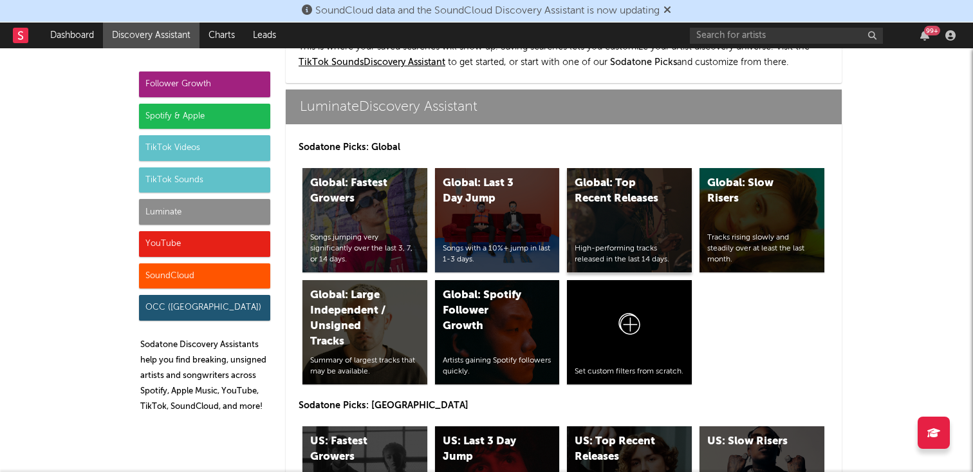
click at [638, 181] on div "Global: Top Recent Releases" at bounding box center [619, 191] width 88 height 31
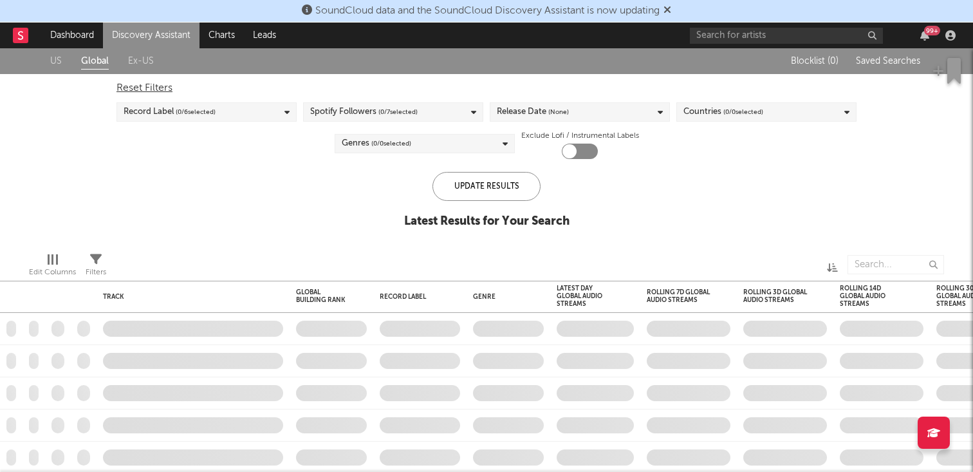
checkbox input "true"
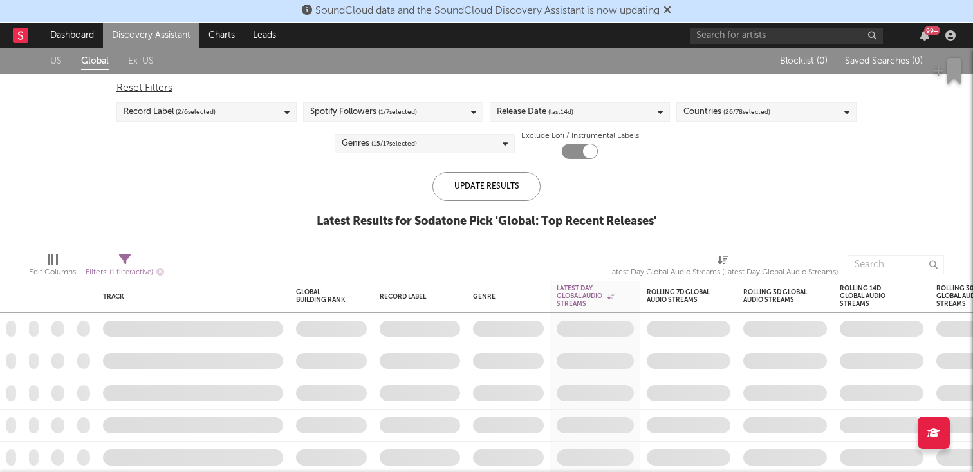
click at [261, 118] on div "Record Label ( 2 / 6 selected)" at bounding box center [206, 111] width 180 height 19
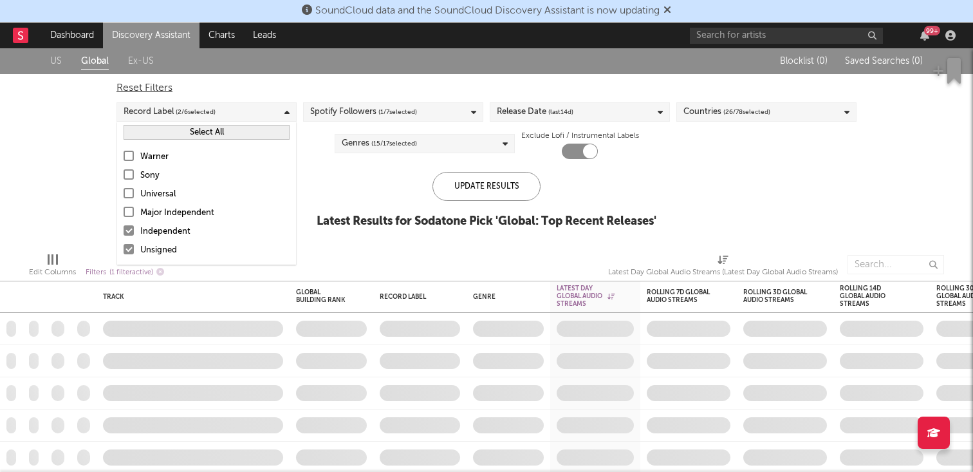
click at [255, 133] on button "Select All" at bounding box center [207, 132] width 166 height 15
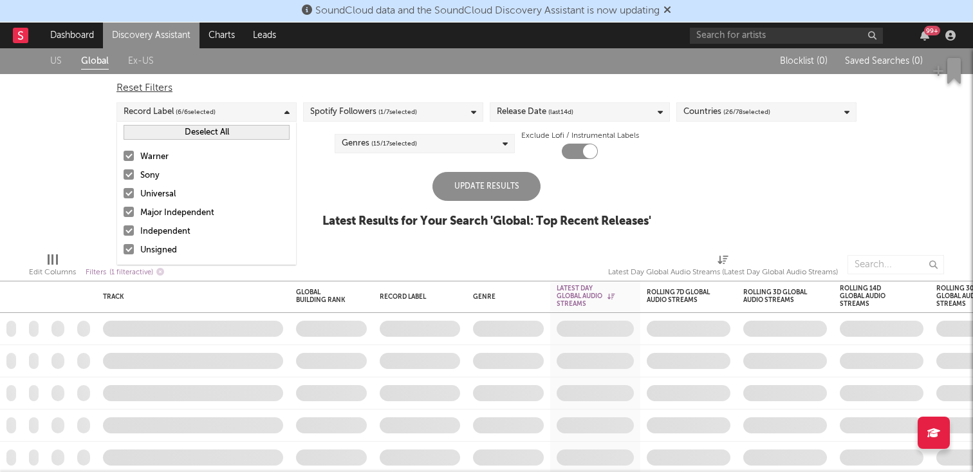
click at [373, 104] on div "Spotify Followers ( 1 / 7 selected)" at bounding box center [363, 111] width 107 height 15
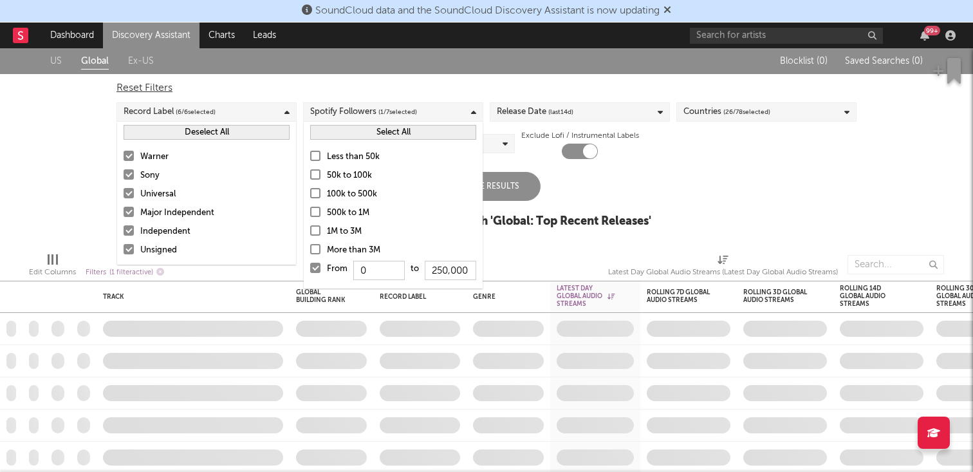
click at [358, 136] on button "Select All" at bounding box center [393, 132] width 166 height 15
click at [553, 115] on span "(last 14 d)" at bounding box center [560, 111] width 25 height 15
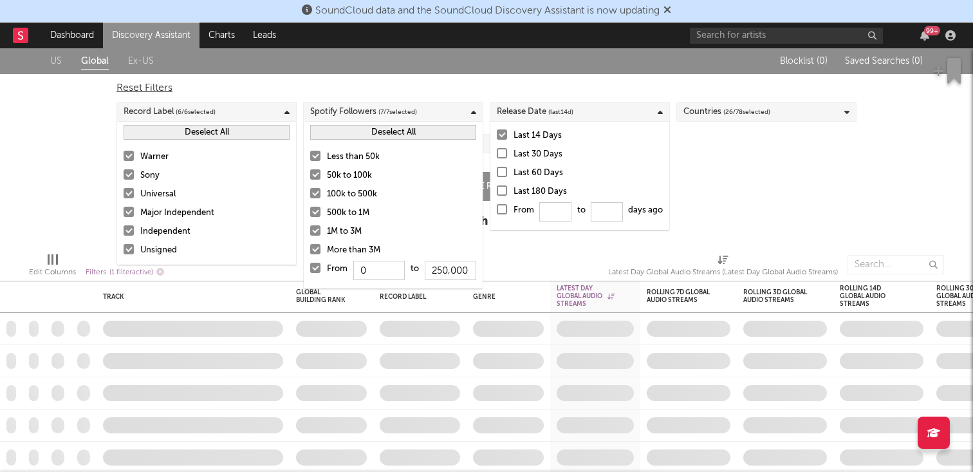
click at [50, 183] on div "US Global Ex-US Blocklist ( 0 ) Saved Searches ( 0 ) Reset Filters Record Label…" at bounding box center [486, 145] width 973 height 194
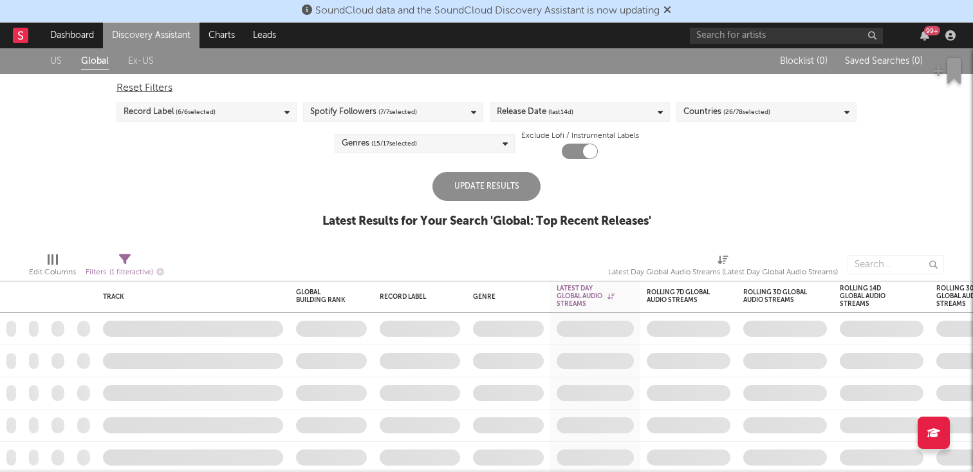
click at [488, 178] on div "Update Results" at bounding box center [486, 186] width 108 height 29
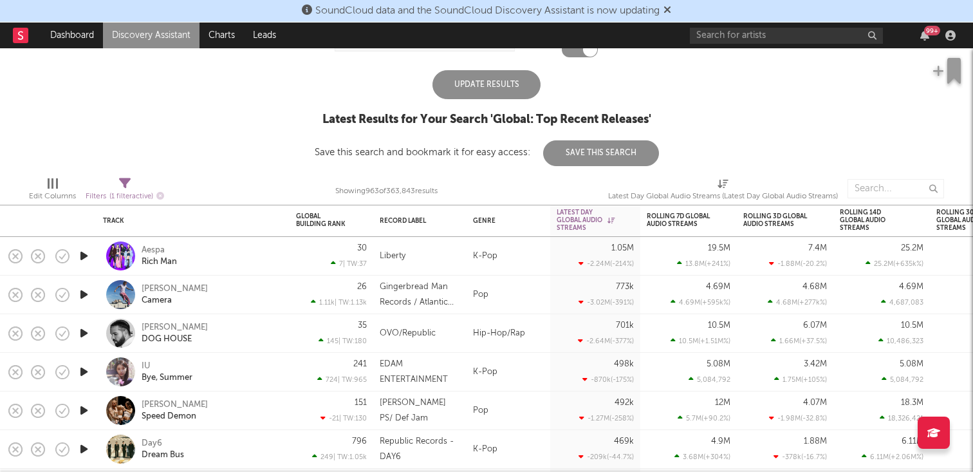
click at [494, 91] on div "Update Results" at bounding box center [486, 84] width 108 height 29
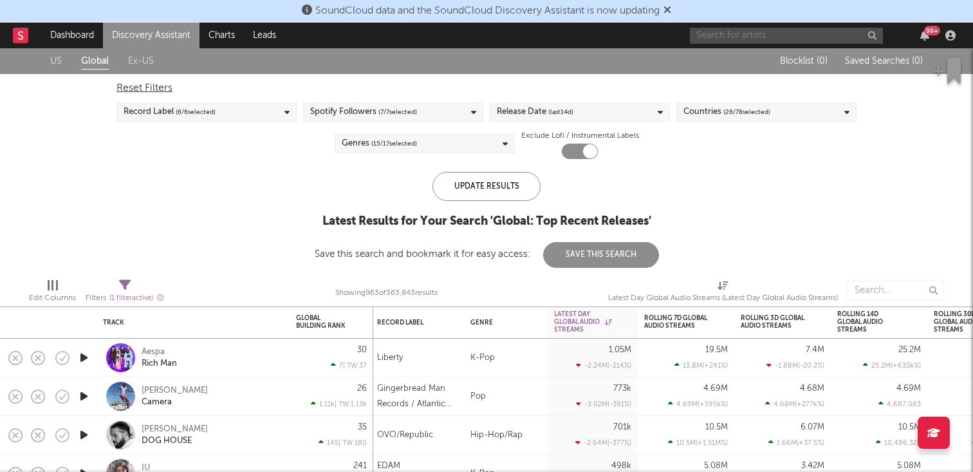
click at [716, 38] on input "text" at bounding box center [786, 36] width 193 height 16
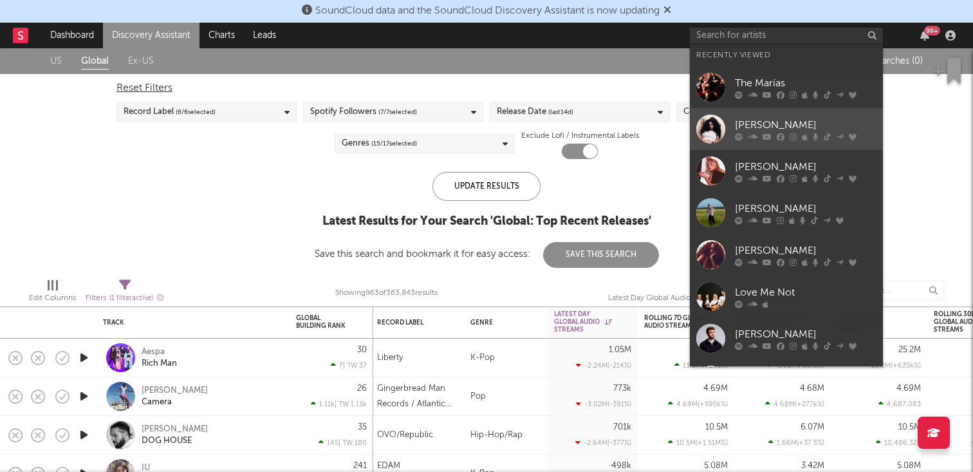
click at [745, 117] on div "[PERSON_NAME]" at bounding box center [806, 124] width 142 height 15
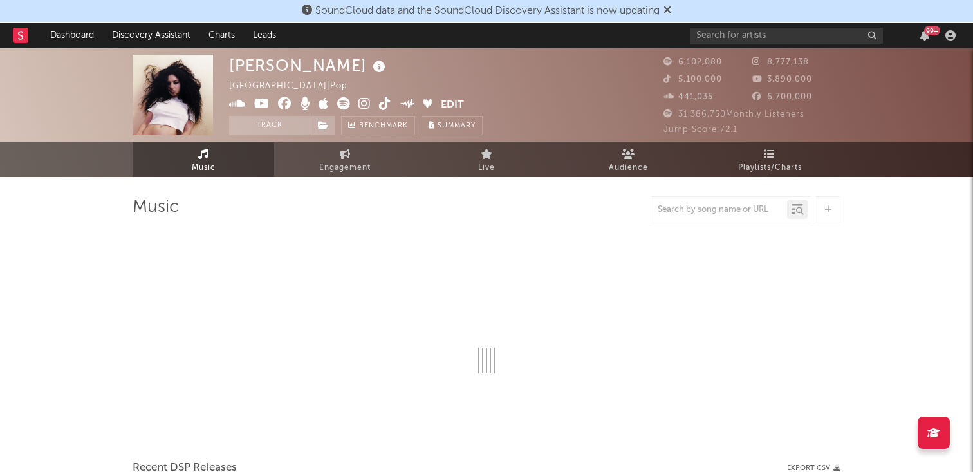
select select "6m"
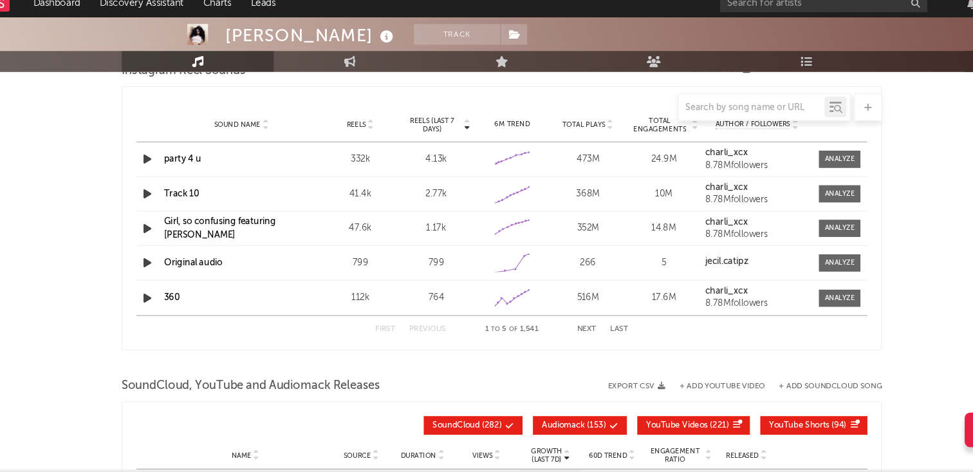
scroll to position [938, 0]
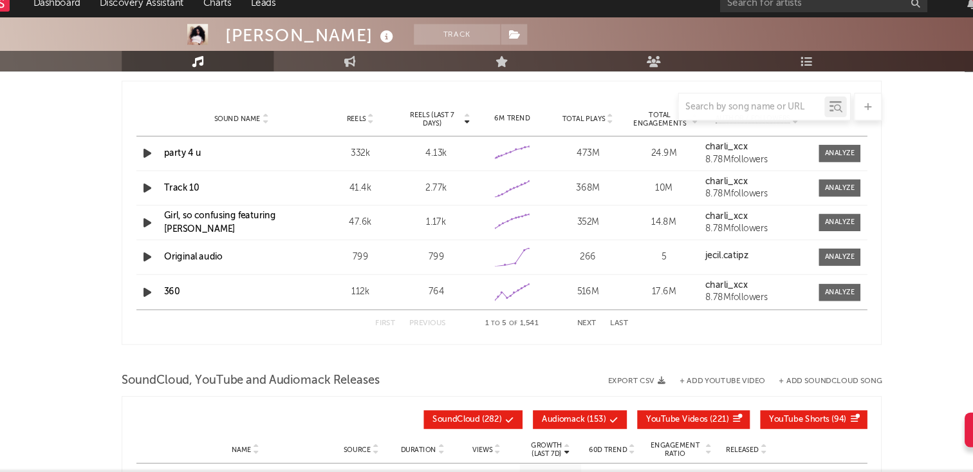
click at [558, 337] on button "Next" at bounding box center [566, 333] width 18 height 7
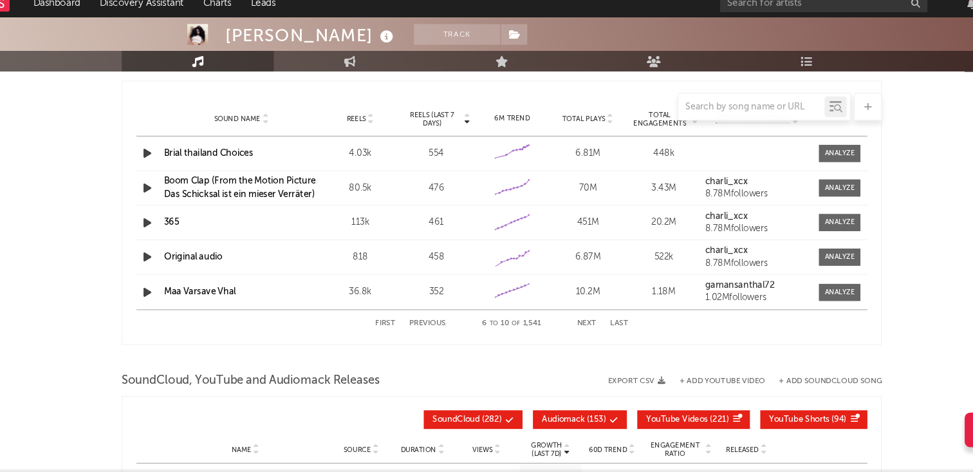
click at [562, 336] on button "Next" at bounding box center [566, 333] width 18 height 7
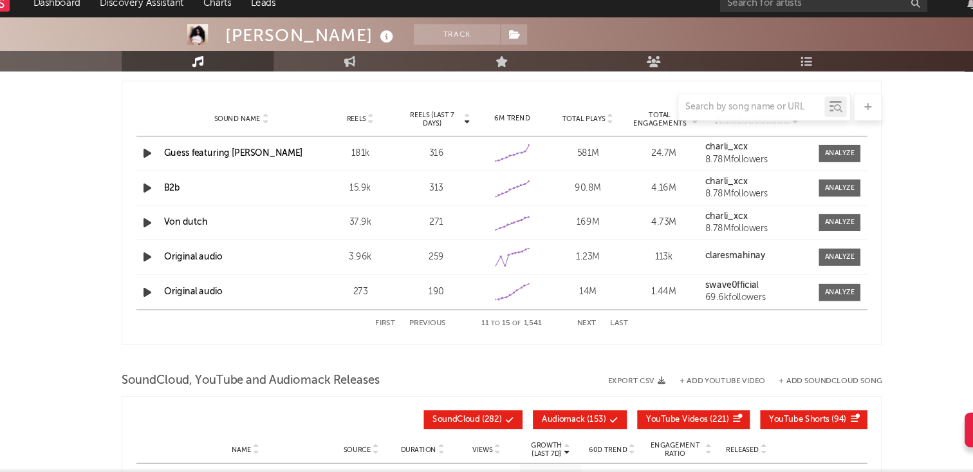
click at [562, 336] on button "Next" at bounding box center [566, 333] width 18 height 7
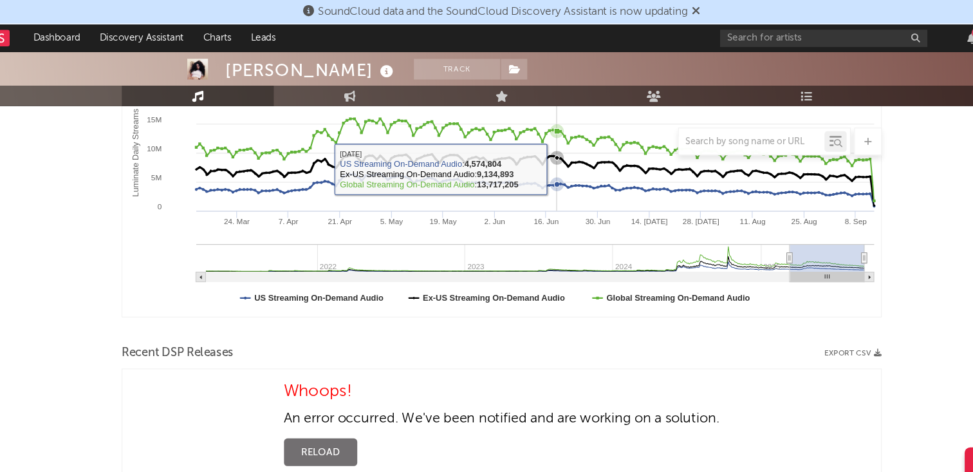
scroll to position [0, 0]
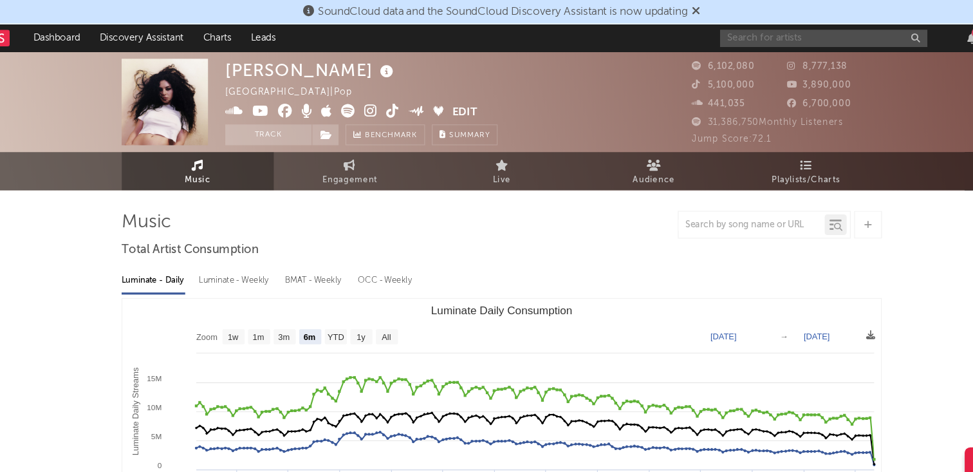
click at [721, 37] on input "text" at bounding box center [786, 36] width 193 height 16
click at [331, 160] on span "Engagement" at bounding box center [344, 167] width 51 height 15
select select "1w"
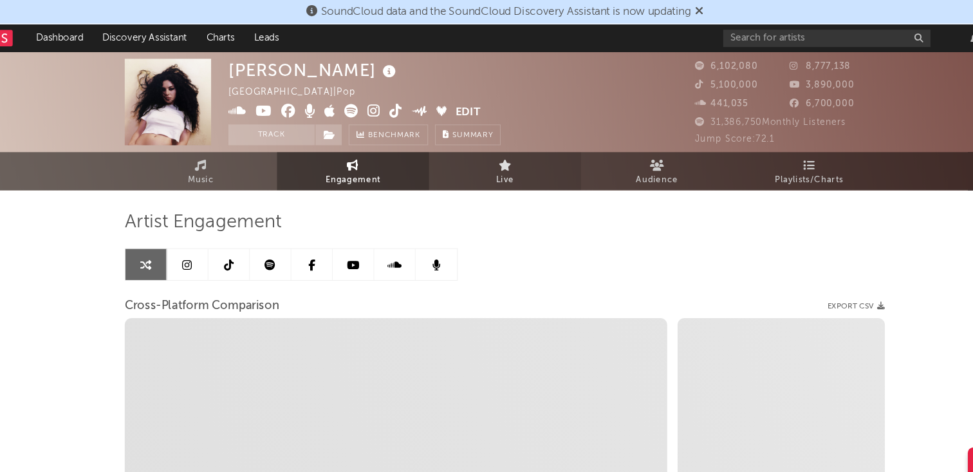
click at [473, 175] on link "Live" at bounding box center [487, 159] width 142 height 35
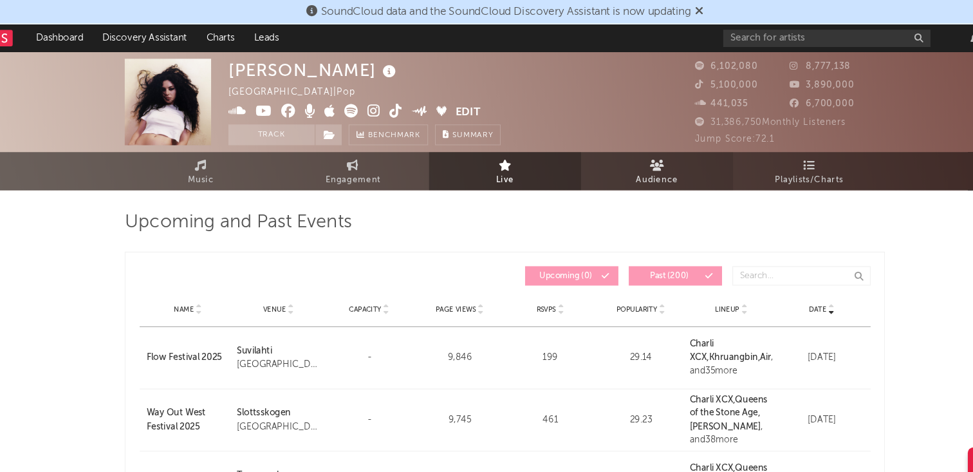
click at [597, 160] on link "Audience" at bounding box center [628, 159] width 142 height 35
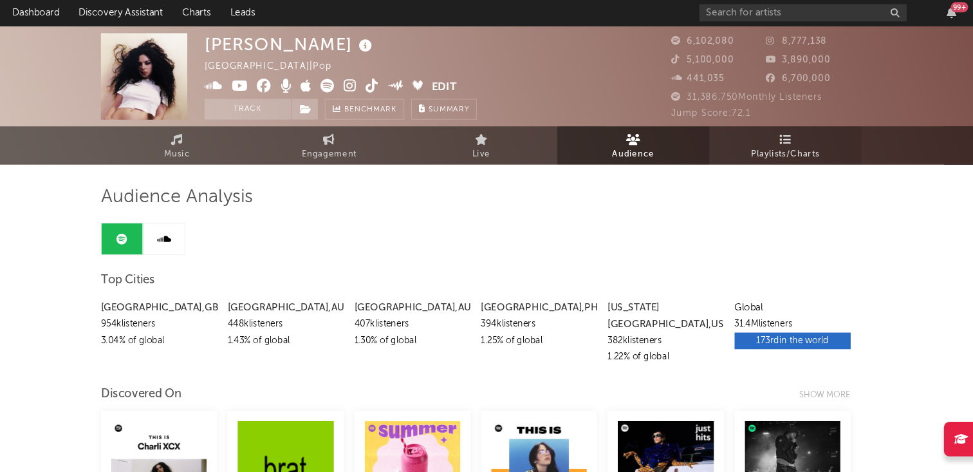
click at [743, 154] on link "Playlists/Charts" at bounding box center [770, 159] width 142 height 35
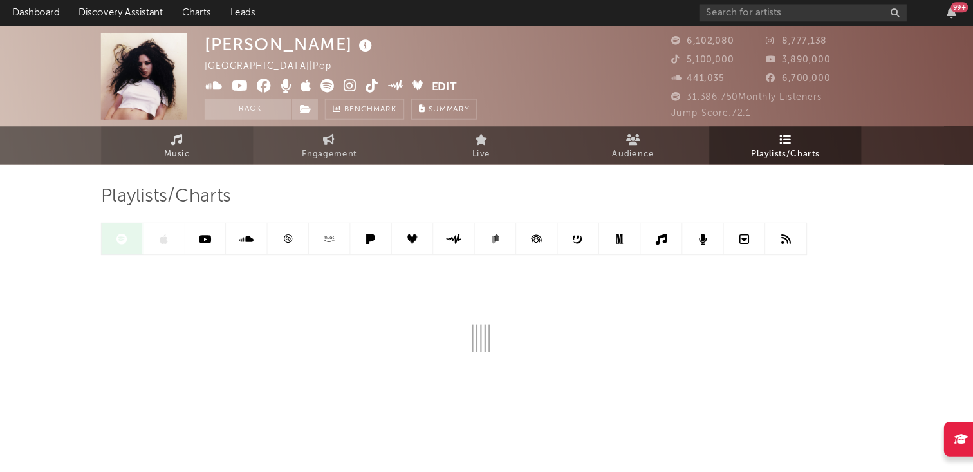
click at [219, 159] on link "Music" at bounding box center [204, 159] width 142 height 35
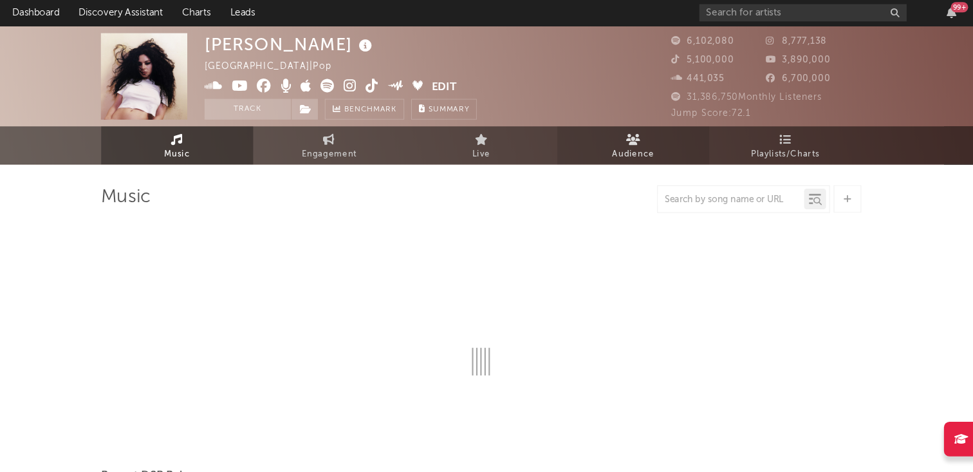
click at [622, 169] on span "Audience" at bounding box center [628, 167] width 39 height 15
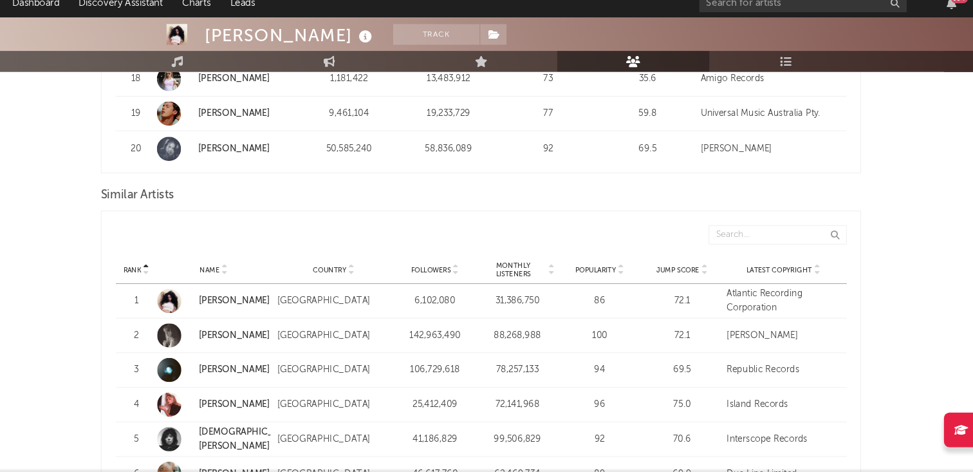
scroll to position [1224, 0]
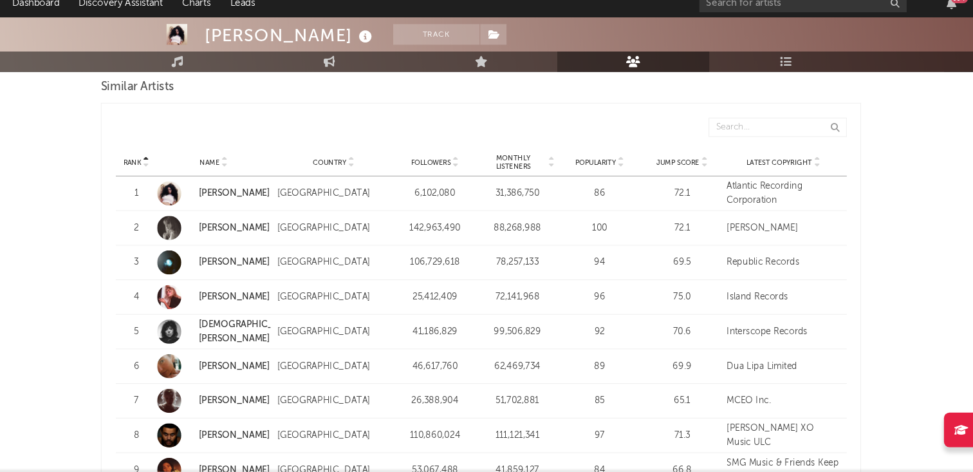
click at [739, 199] on div "Atlantic Recording Corporation" at bounding box center [768, 211] width 106 height 25
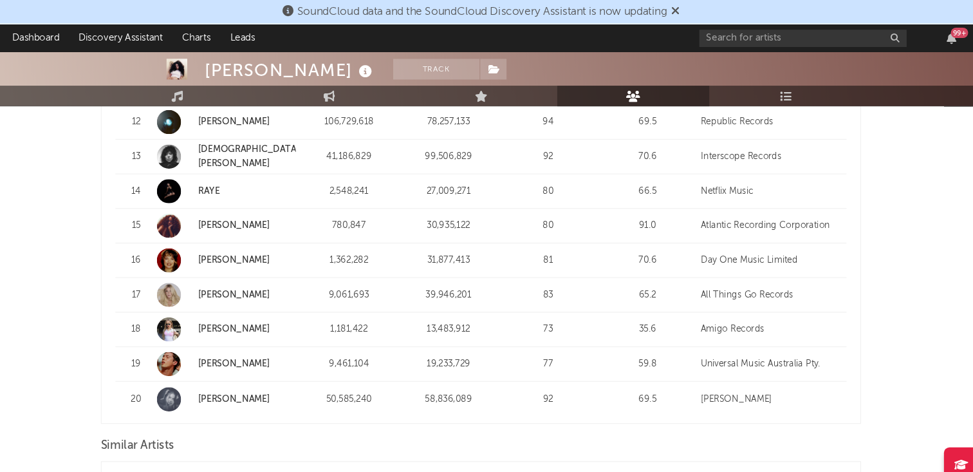
scroll to position [860, 0]
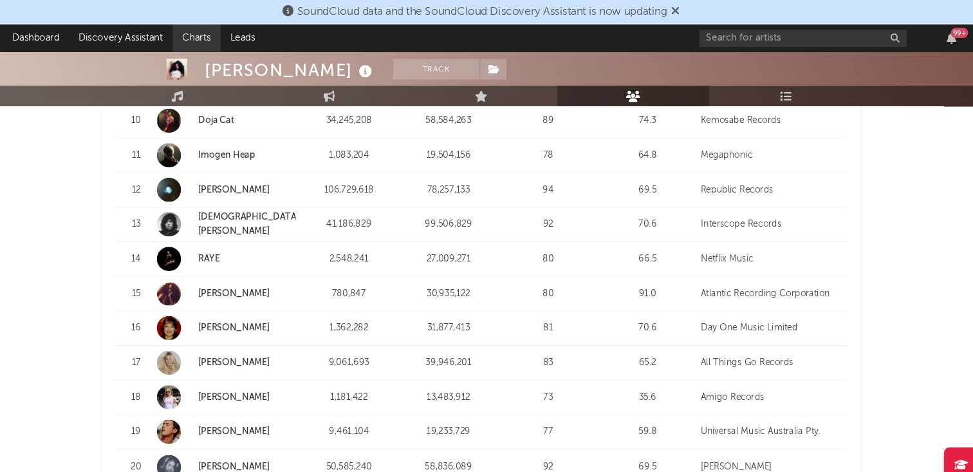
click at [227, 37] on link "Charts" at bounding box center [221, 36] width 44 height 26
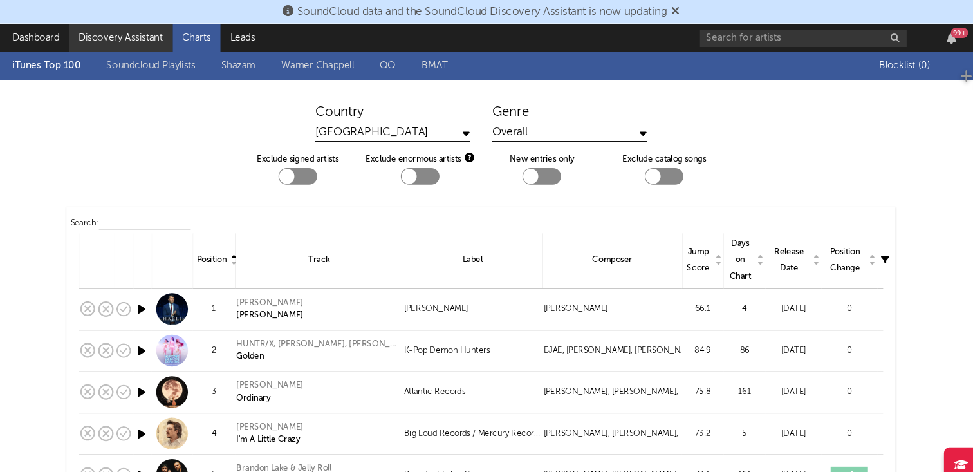
click at [160, 32] on link "Discovery Assistant" at bounding box center [151, 36] width 97 height 26
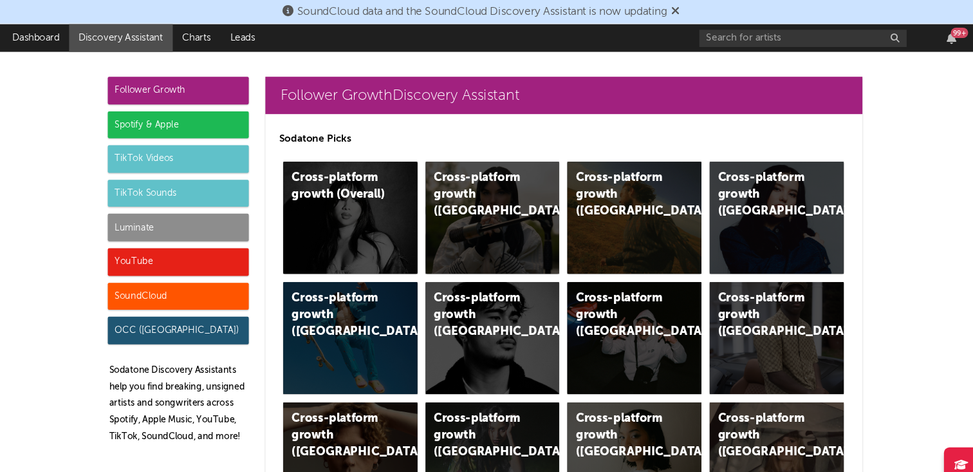
click at [201, 207] on div "Luminate" at bounding box center [204, 212] width 131 height 26
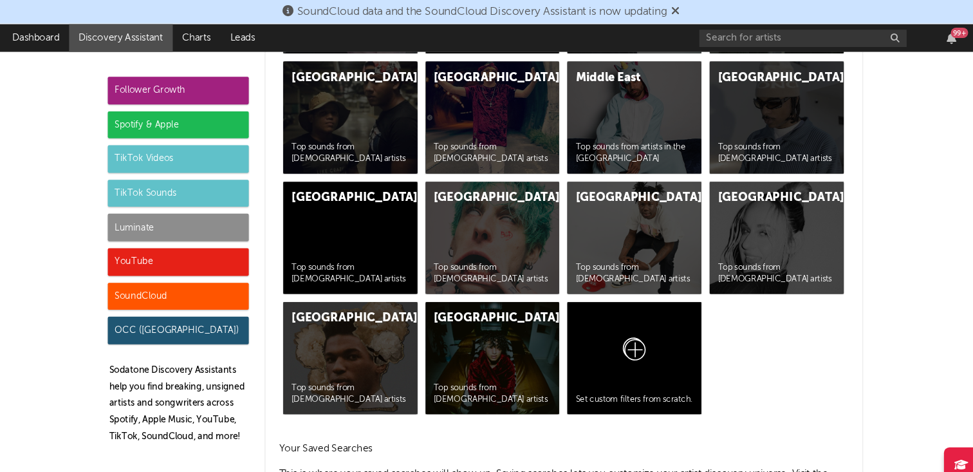
scroll to position [5604, 0]
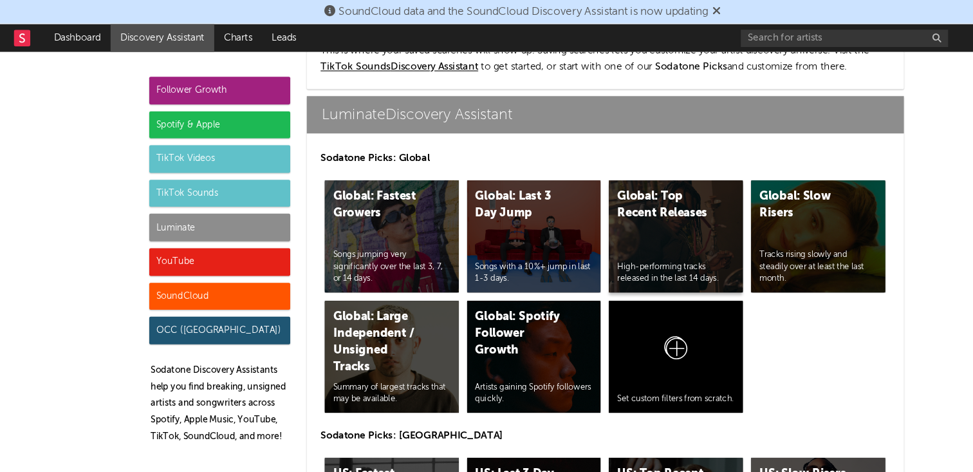
click at [616, 193] on div "Global: Top Recent Releases High-performing tracks released in the last 14 days." at bounding box center [629, 220] width 125 height 104
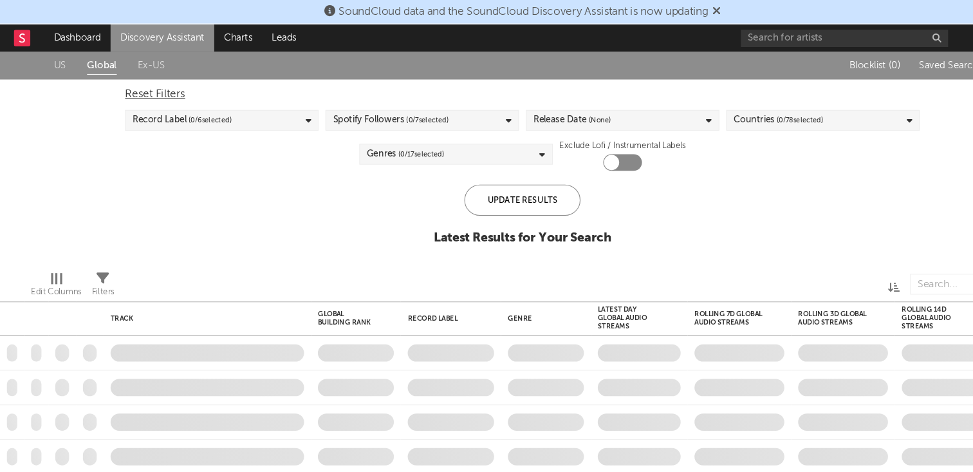
checkbox input "true"
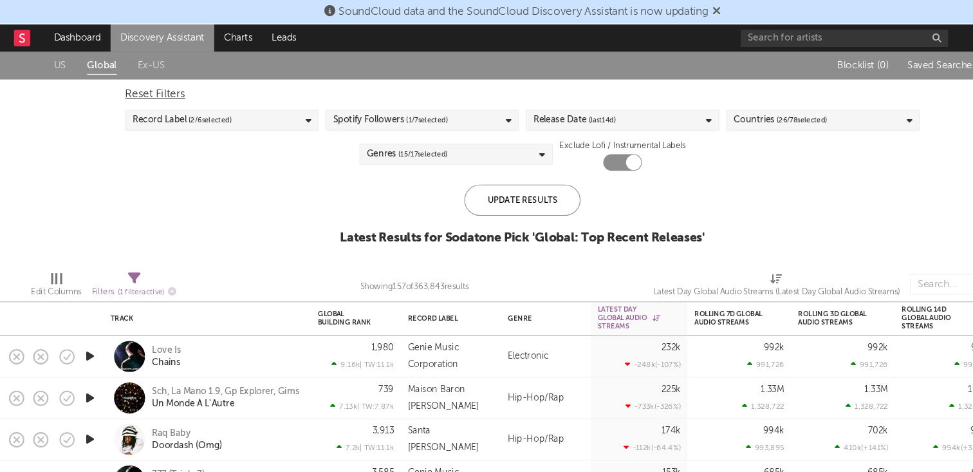
click at [255, 114] on div "Record Label ( 2 / 6 selected)" at bounding box center [206, 111] width 180 height 19
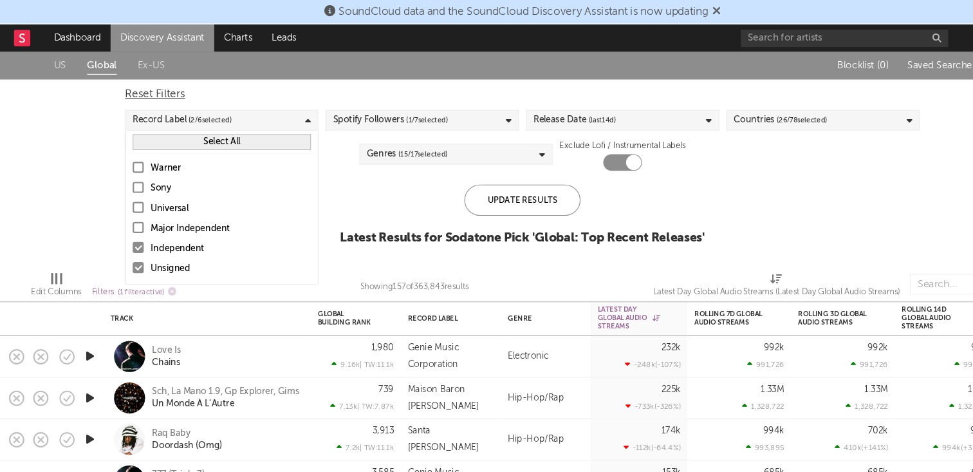
click at [239, 132] on button "Select All" at bounding box center [207, 132] width 166 height 15
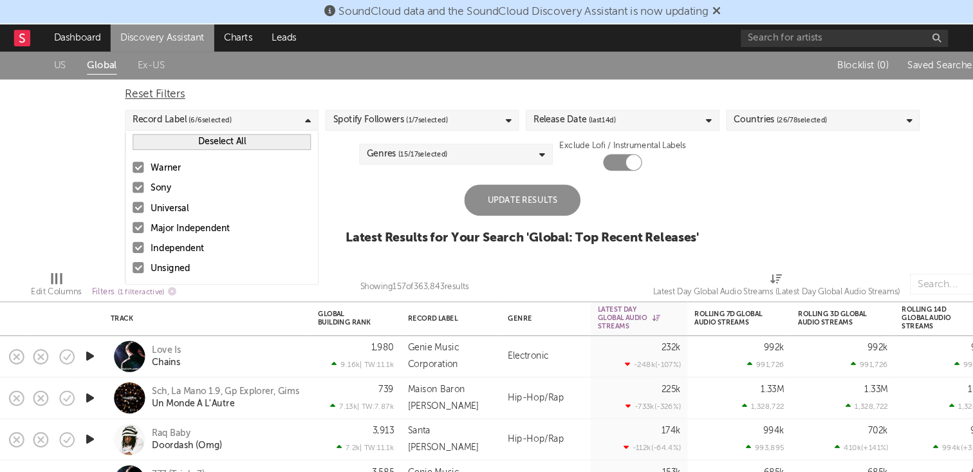
click at [381, 109] on span "( 1 / 7 selected)" at bounding box center [397, 111] width 39 height 15
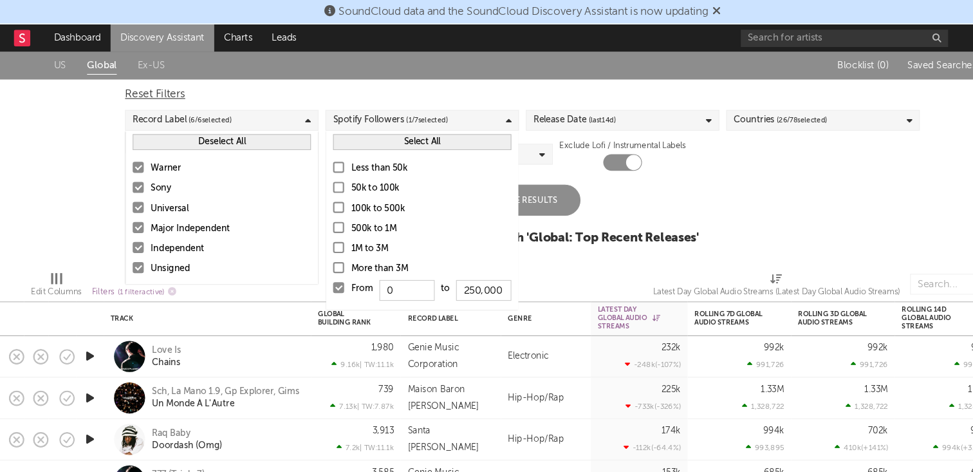
click at [368, 137] on button "Select All" at bounding box center [393, 132] width 166 height 15
click at [522, 106] on div "Release Date (last 14 d)" at bounding box center [535, 111] width 77 height 15
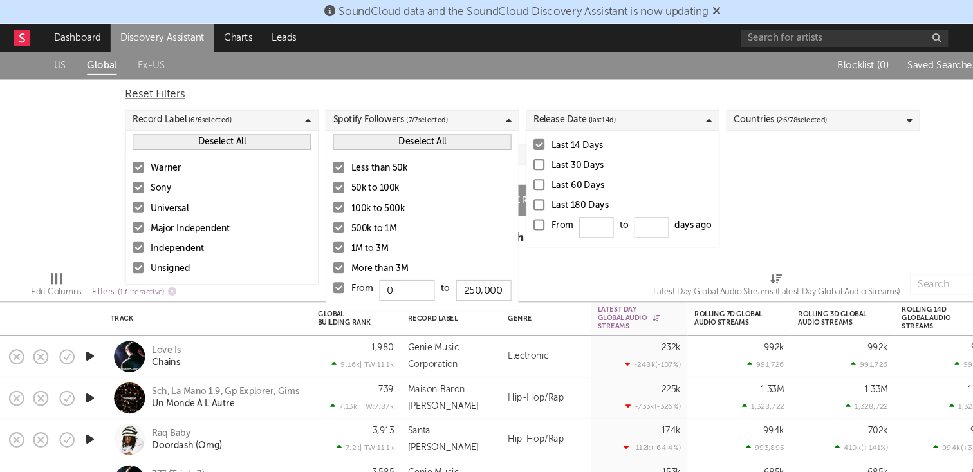
click at [704, 117] on div "Countries ( 26 / 78 selected)" at bounding box center [726, 111] width 87 height 15
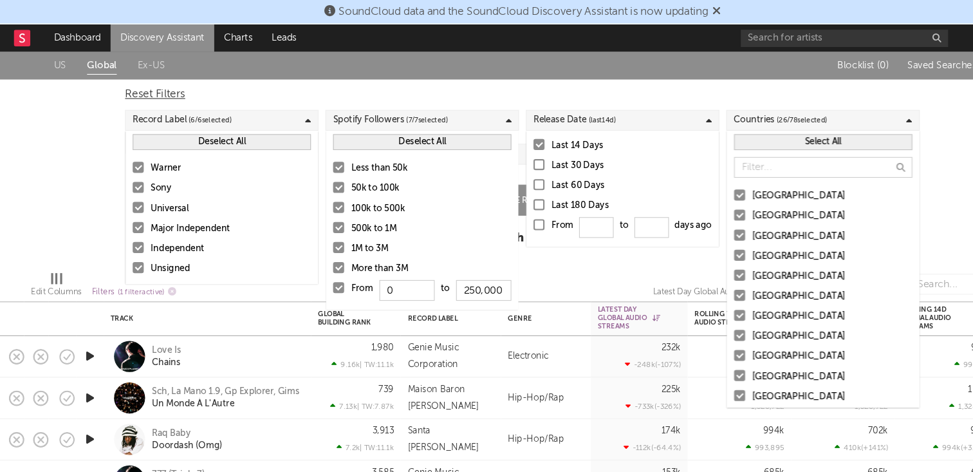
click at [707, 135] on button "Select All" at bounding box center [766, 132] width 166 height 15
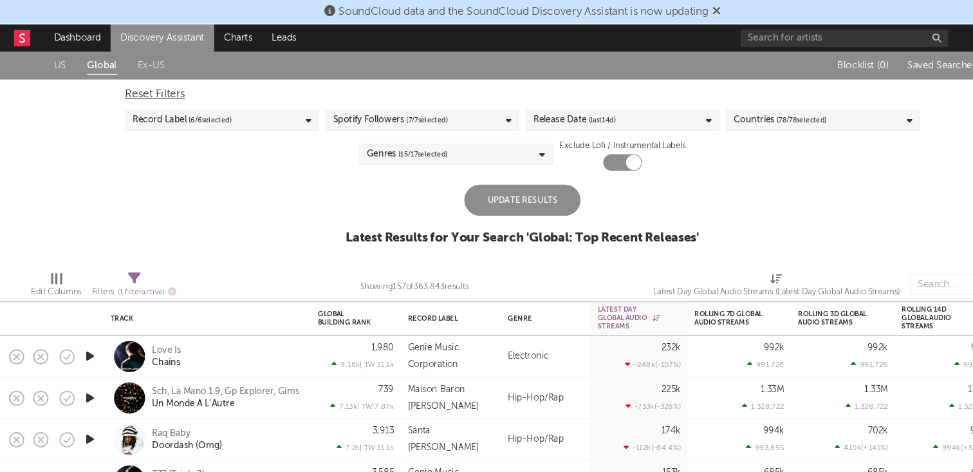
click at [28, 127] on div "US Global Ex-US Blocklist ( 0 ) Saved Searches ( 0 ) Reset Filters Record Label…" at bounding box center [486, 145] width 973 height 194
click at [483, 180] on div "Update Results" at bounding box center [486, 186] width 108 height 29
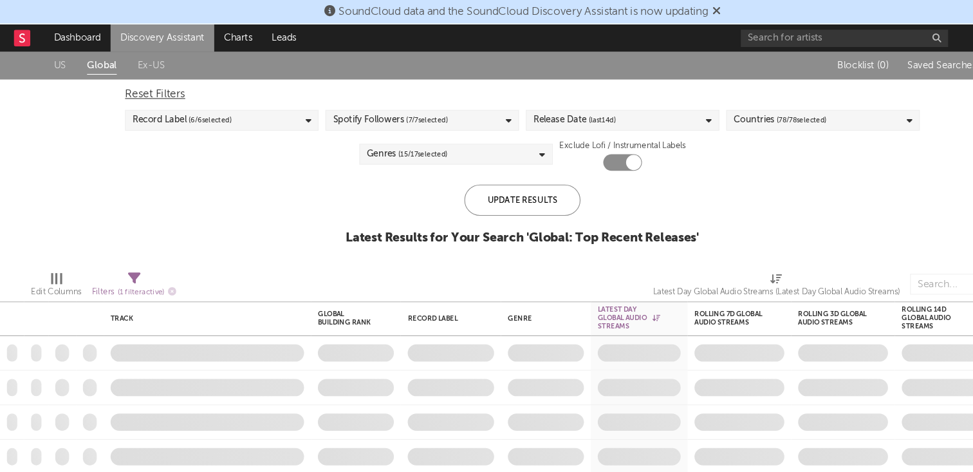
click at [448, 144] on div "Genres ( 15 / 17 selected)" at bounding box center [425, 143] width 180 height 19
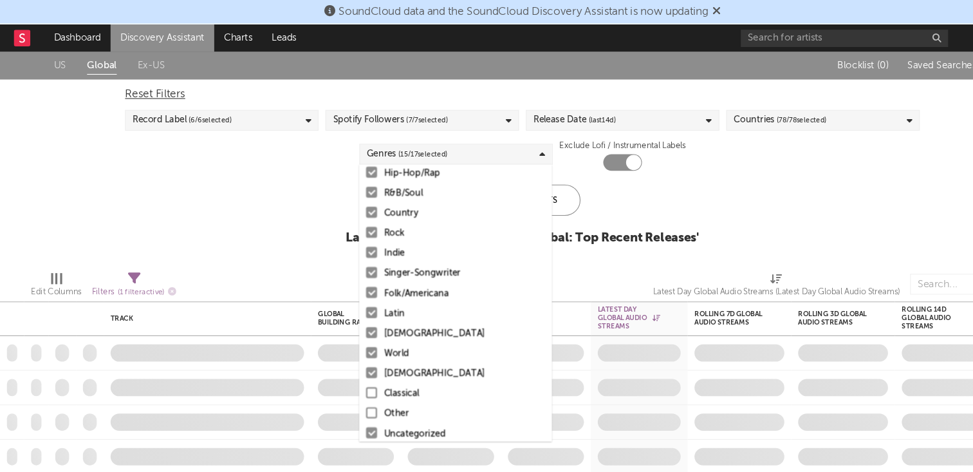
scroll to position [91, 0]
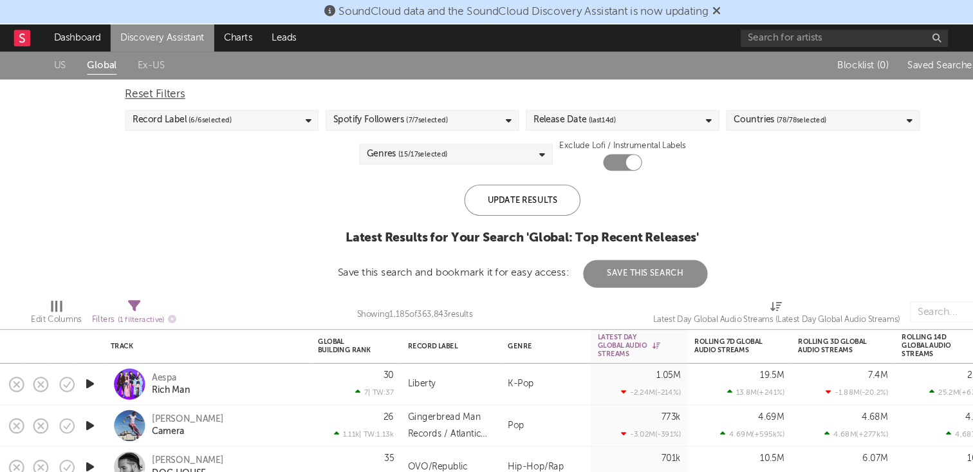
click at [604, 203] on div "Update Results Latest Results for Your Search ' Global: Top Recent Releases ' S…" at bounding box center [487, 220] width 344 height 96
click at [255, 109] on div "Record Label ( 6 / 6 selected)" at bounding box center [206, 111] width 180 height 19
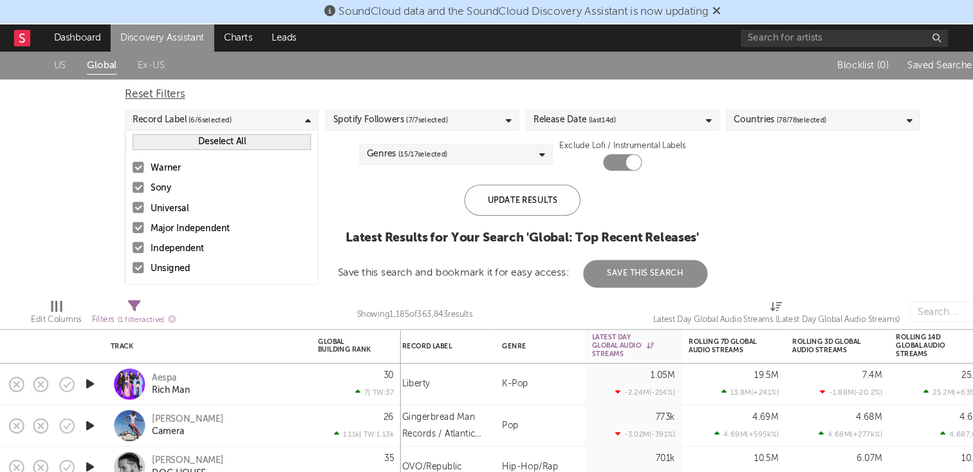
click at [163, 180] on div "Sony" at bounding box center [214, 175] width 149 height 15
click at [124, 180] on input "Sony" at bounding box center [124, 175] width 0 height 15
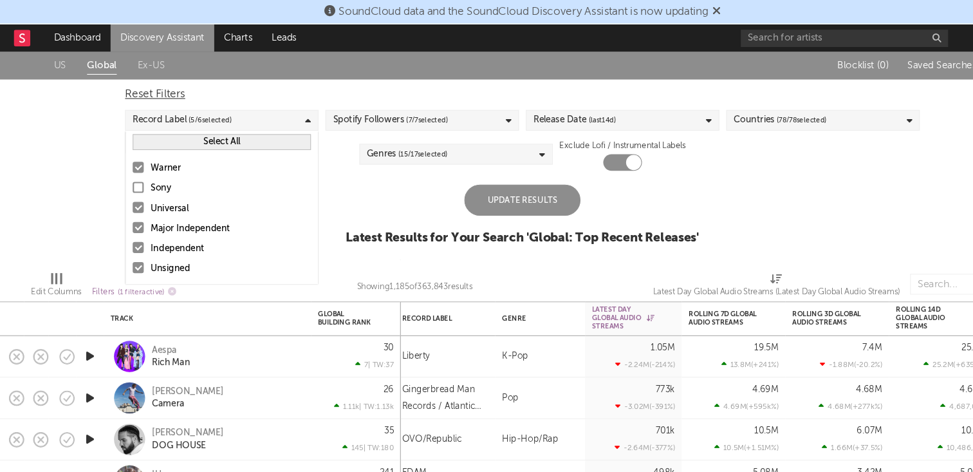
click at [163, 190] on div "Universal" at bounding box center [214, 194] width 149 height 15
click at [124, 190] on input "Universal" at bounding box center [124, 194] width 0 height 15
click at [168, 210] on div "Major Independent" at bounding box center [214, 212] width 149 height 15
click at [124, 210] on input "Major Independent" at bounding box center [124, 212] width 0 height 15
click at [168, 234] on div "Independent" at bounding box center [214, 231] width 149 height 15
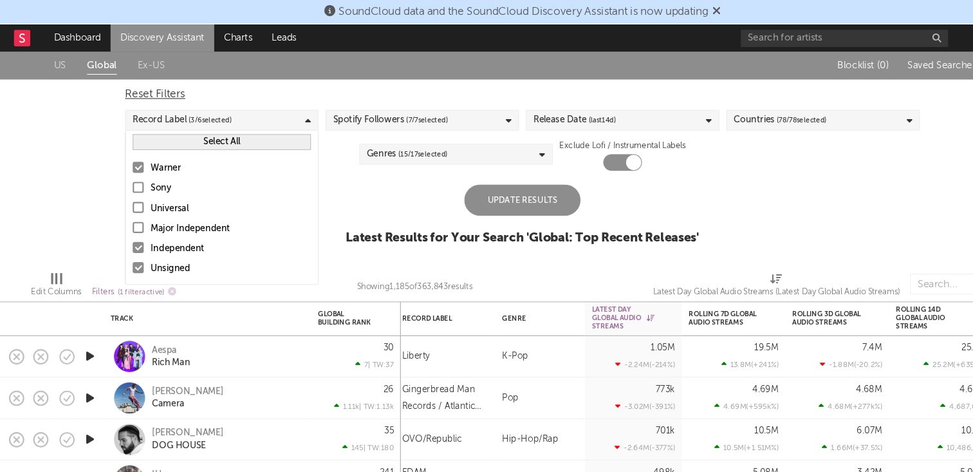
click at [124, 234] on input "Independent" at bounding box center [124, 231] width 0 height 15
click at [168, 248] on div "Unsigned" at bounding box center [214, 250] width 149 height 15
click at [124, 248] on input "Unsigned" at bounding box center [124, 250] width 0 height 15
click at [514, 189] on div "Update Results" at bounding box center [486, 186] width 108 height 29
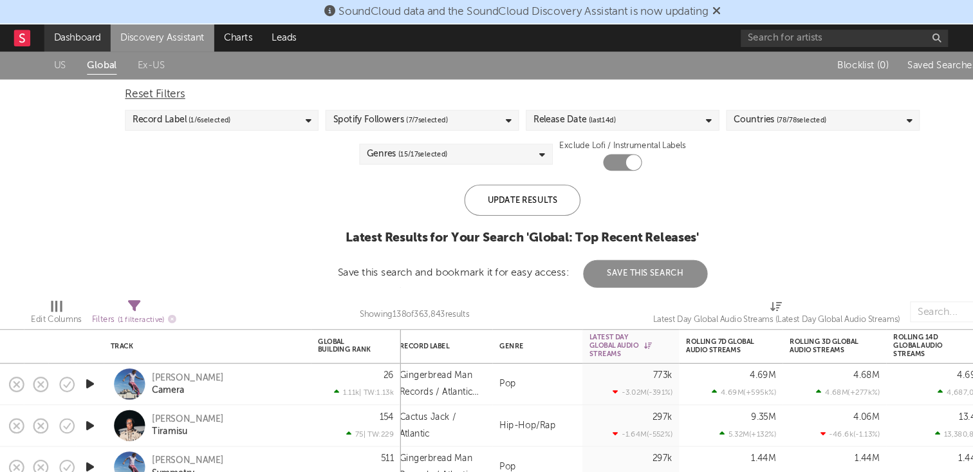
click at [72, 31] on link "Dashboard" at bounding box center [72, 36] width 62 height 26
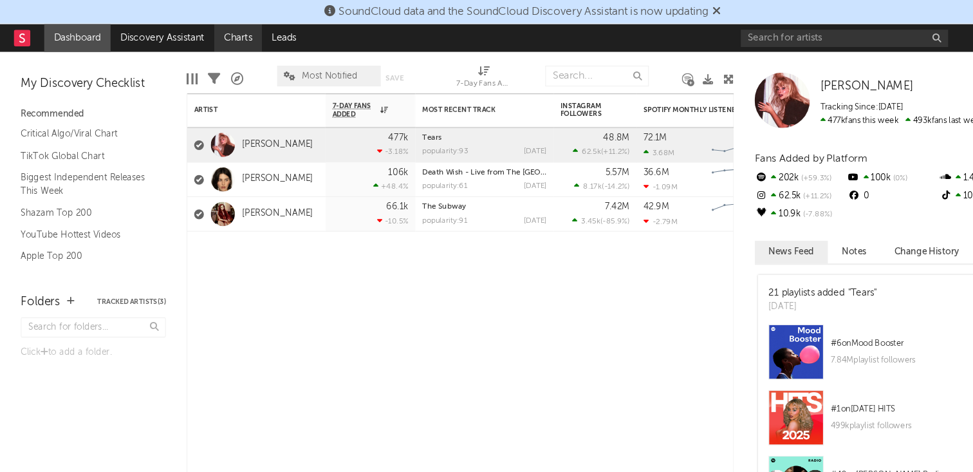
click at [219, 32] on link "Charts" at bounding box center [221, 36] width 44 height 26
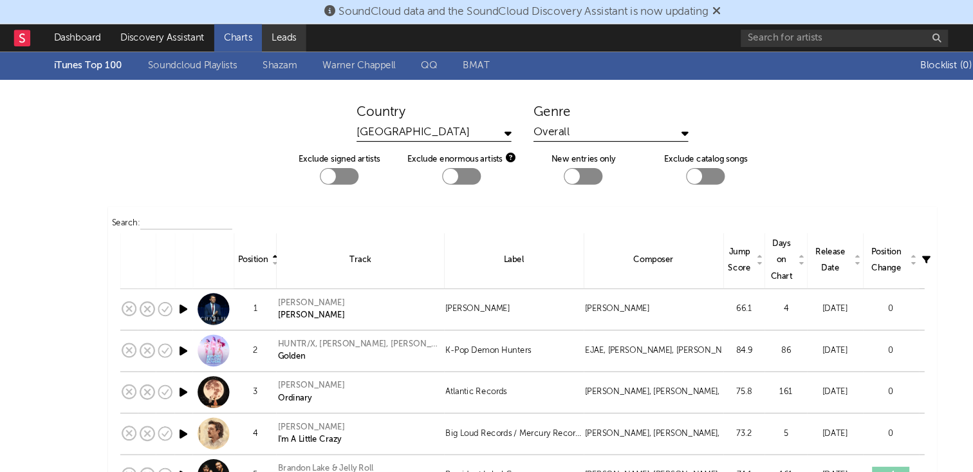
click at [266, 39] on link "Leads" at bounding box center [264, 36] width 41 height 26
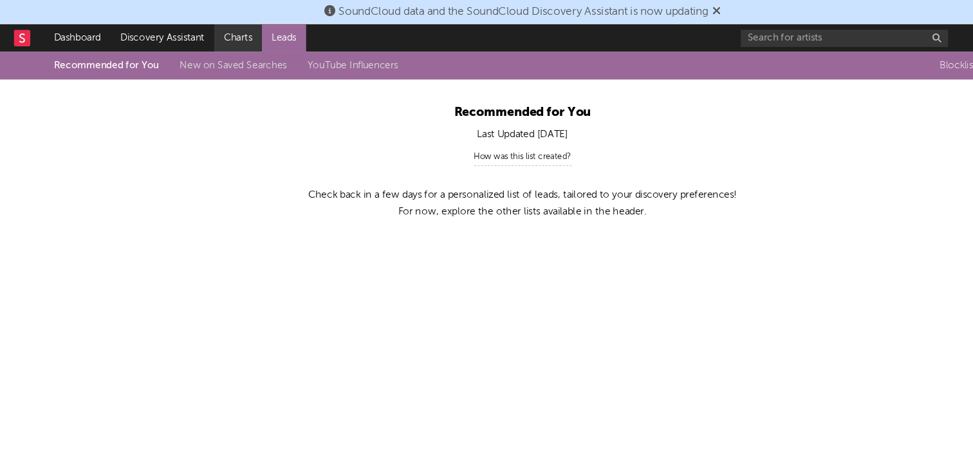
click at [233, 41] on link "Charts" at bounding box center [221, 36] width 44 height 26
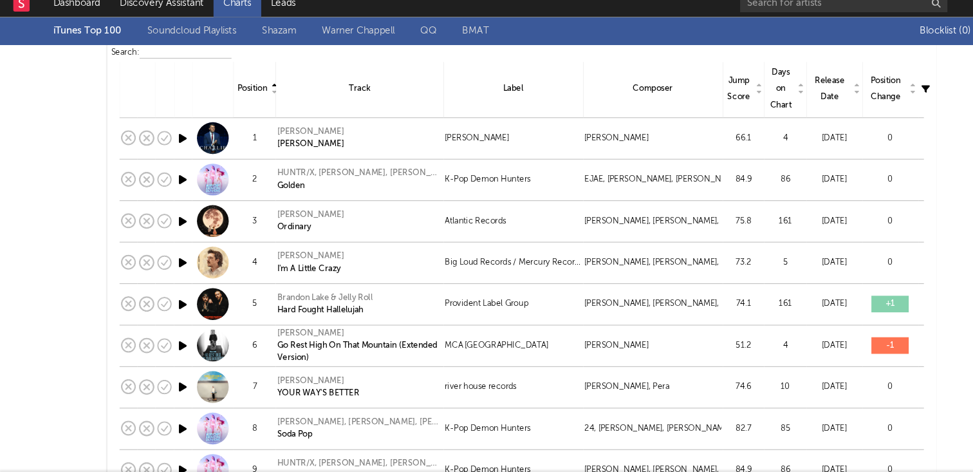
scroll to position [128, 0]
click at [293, 385] on div "Forrest Frank" at bounding box center [297, 386] width 77 height 12
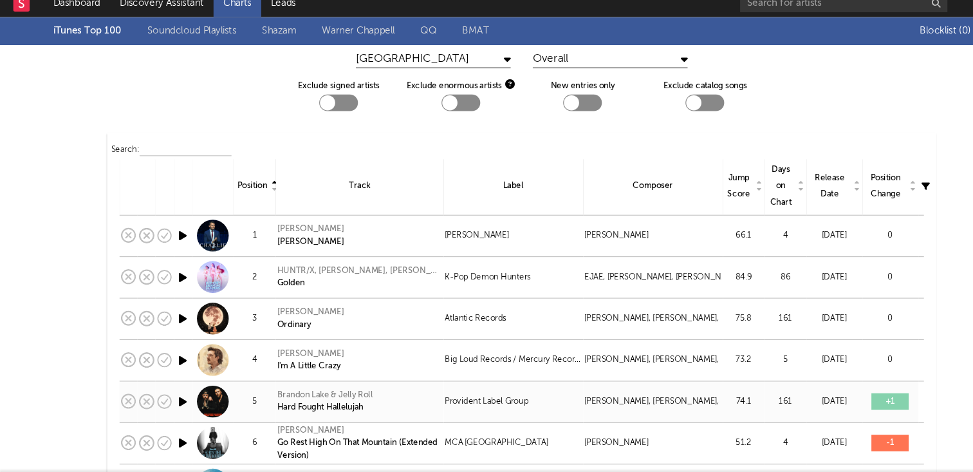
scroll to position [0, 0]
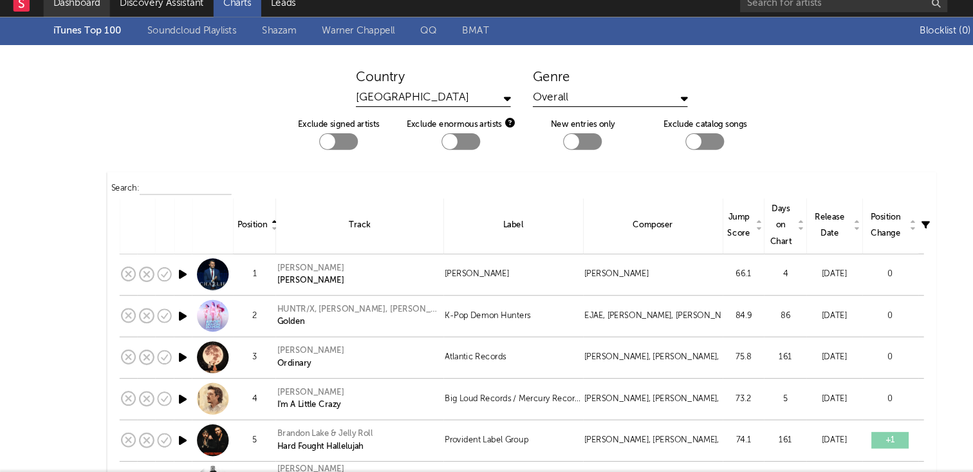
click at [84, 39] on link "Dashboard" at bounding box center [72, 36] width 62 height 26
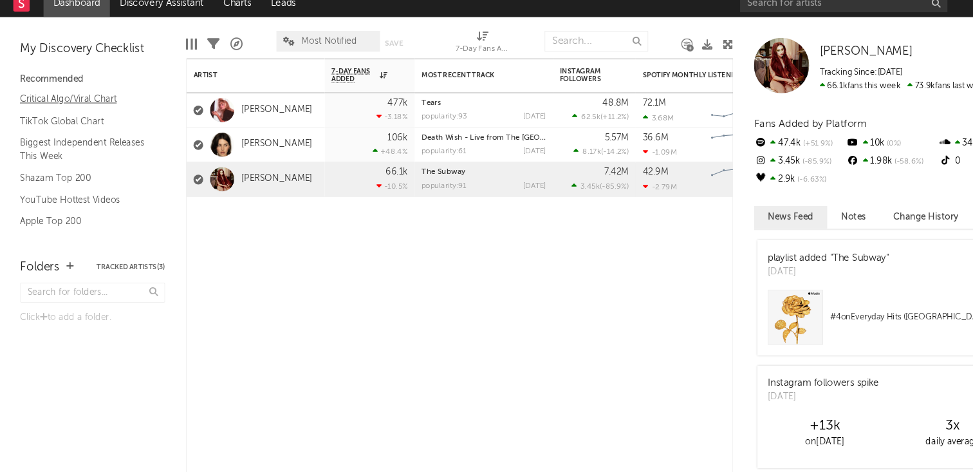
click at [84, 127] on link "Critical Algo/Viral Chart" at bounding box center [80, 125] width 122 height 14
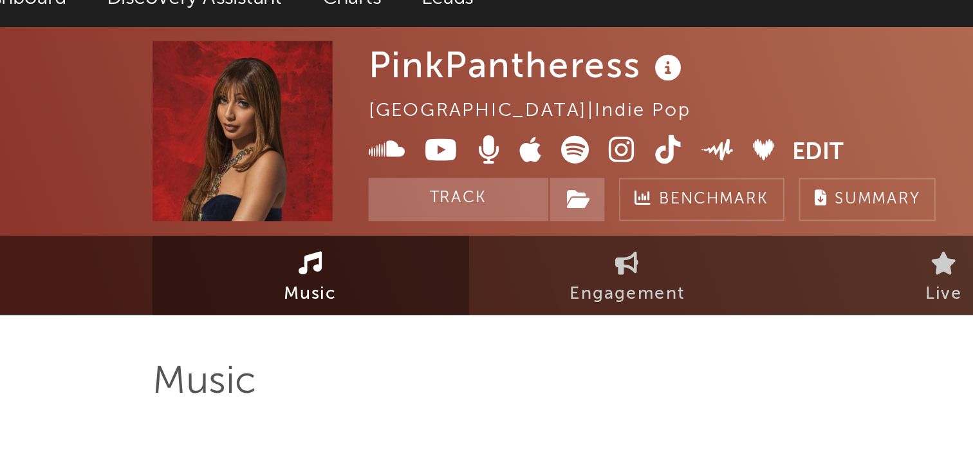
select select "6m"
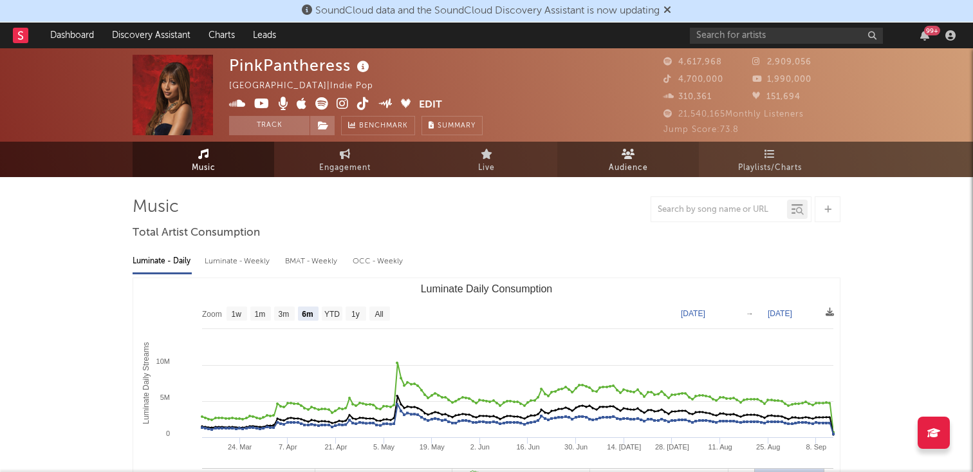
click at [611, 162] on span "Audience" at bounding box center [628, 167] width 39 height 15
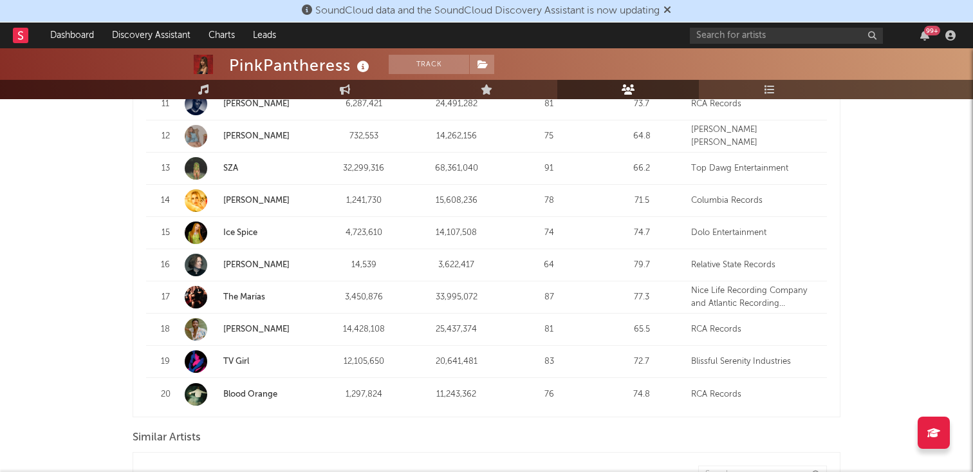
scroll to position [902, 0]
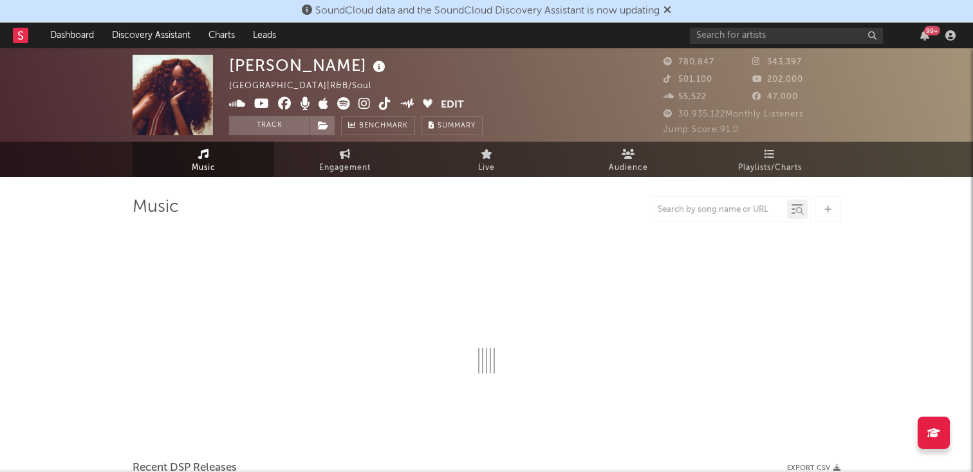
select select "6m"
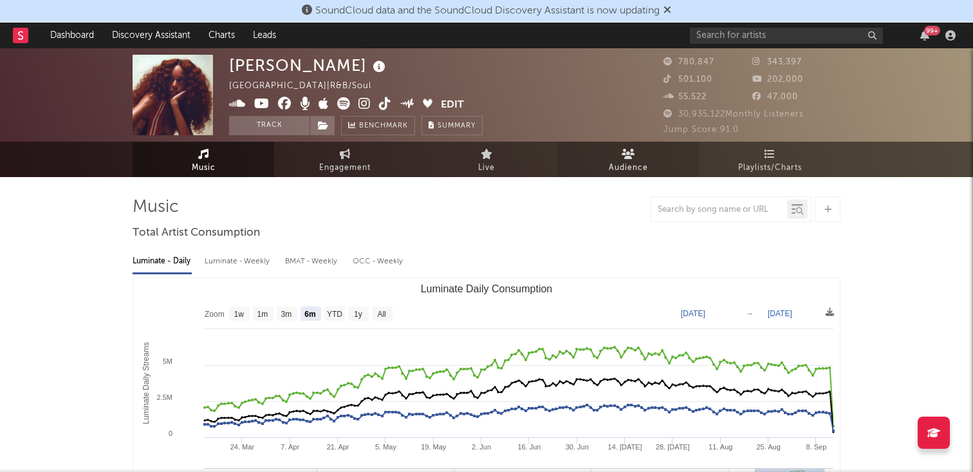
click at [631, 155] on icon at bounding box center [629, 154] width 14 height 10
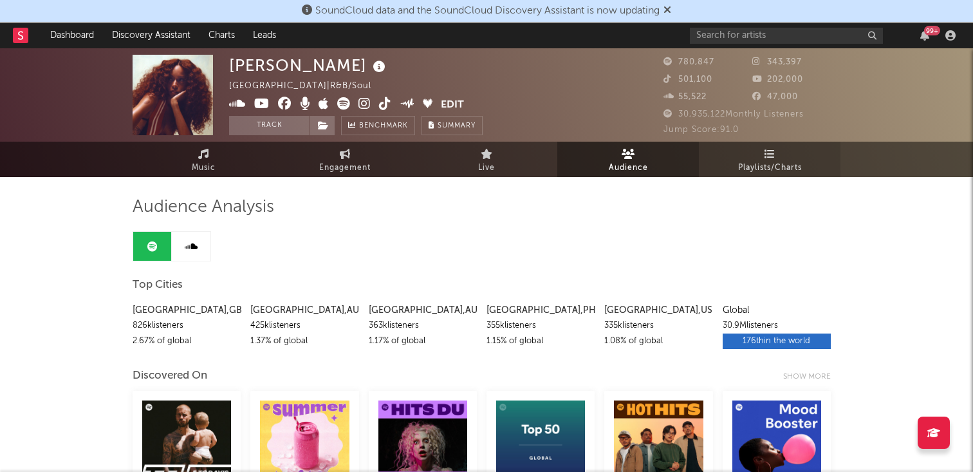
click at [757, 162] on span "Playlists/Charts" at bounding box center [770, 167] width 64 height 15
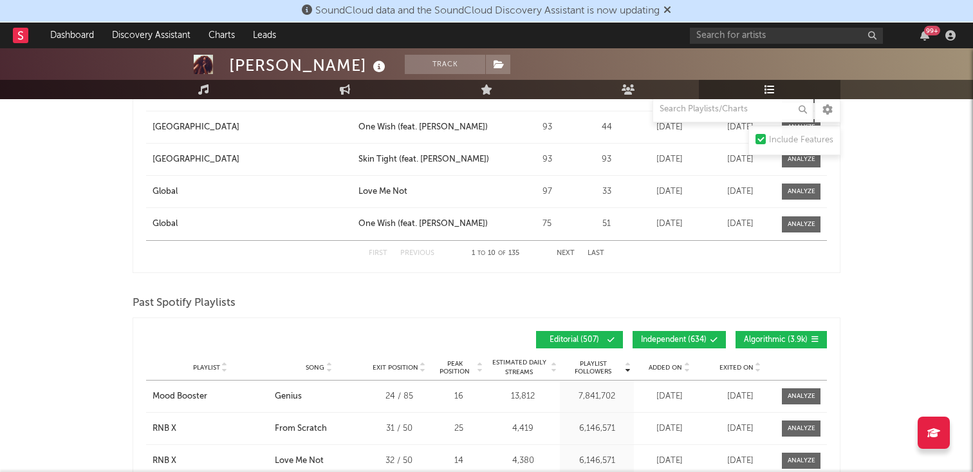
scroll to position [1837, 0]
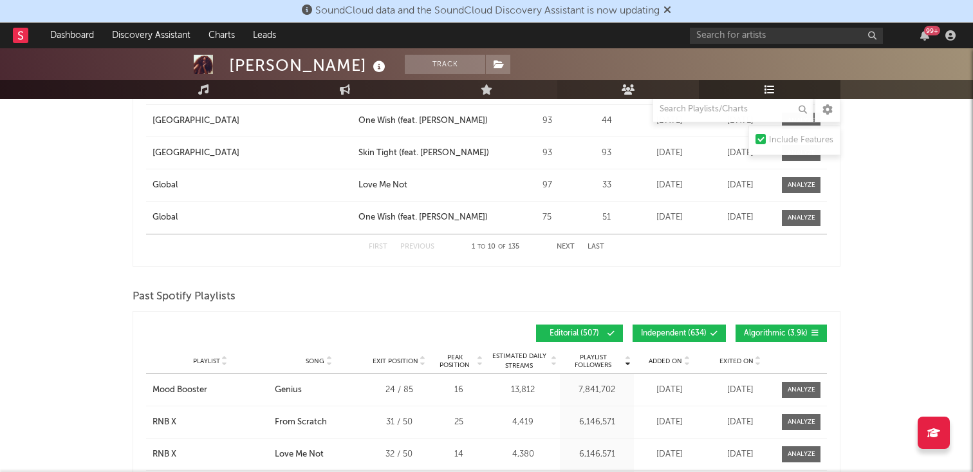
click at [636, 89] on link "Audience" at bounding box center [628, 89] width 142 height 19
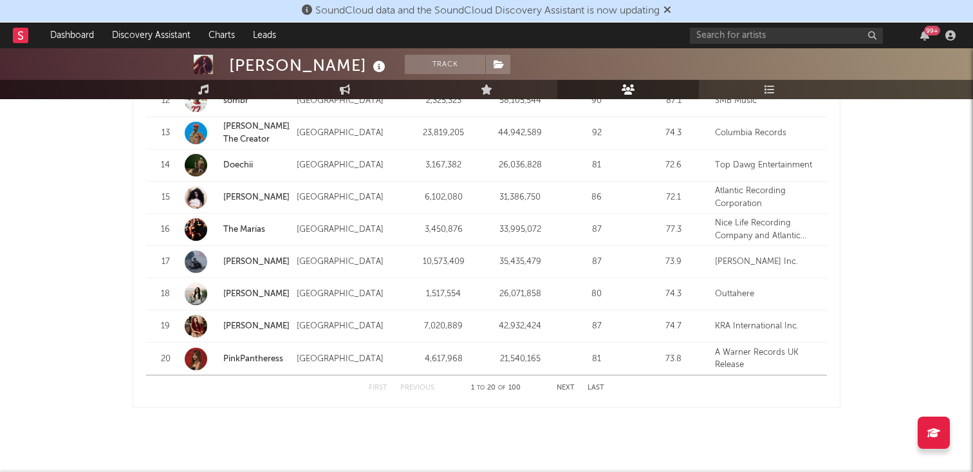
scroll to position [1690, 0]
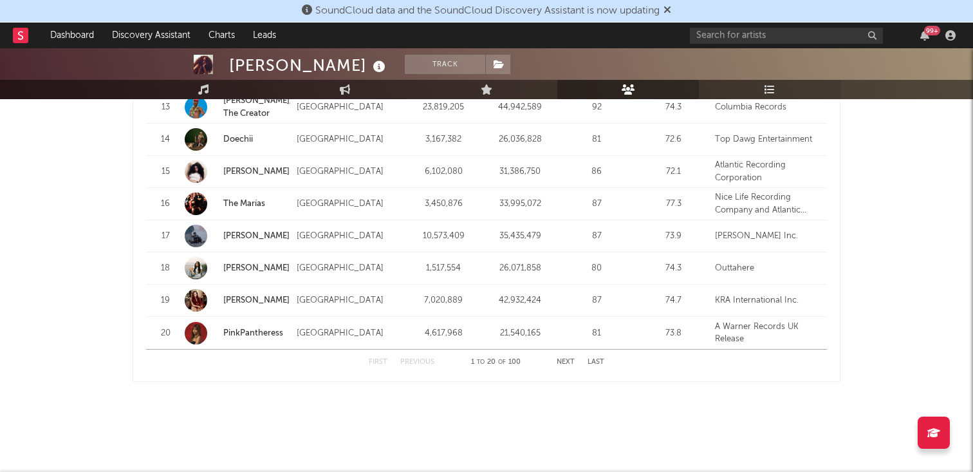
click at [758, 88] on link "Playlists/Charts" at bounding box center [770, 89] width 142 height 19
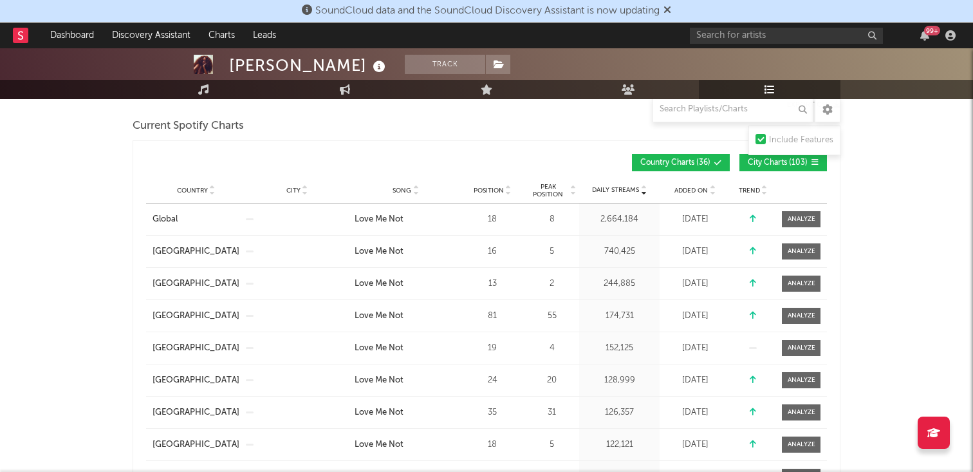
scroll to position [178, 0]
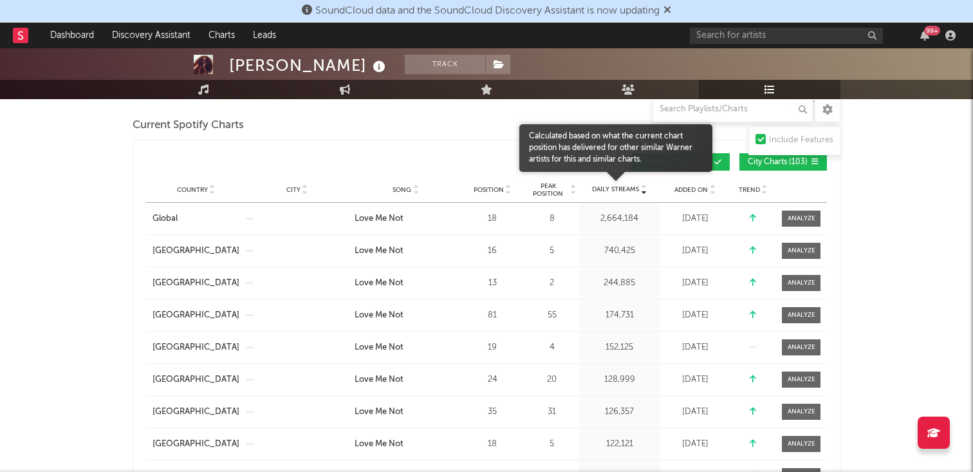
click at [619, 194] on span "Daily Streams" at bounding box center [615, 190] width 47 height 10
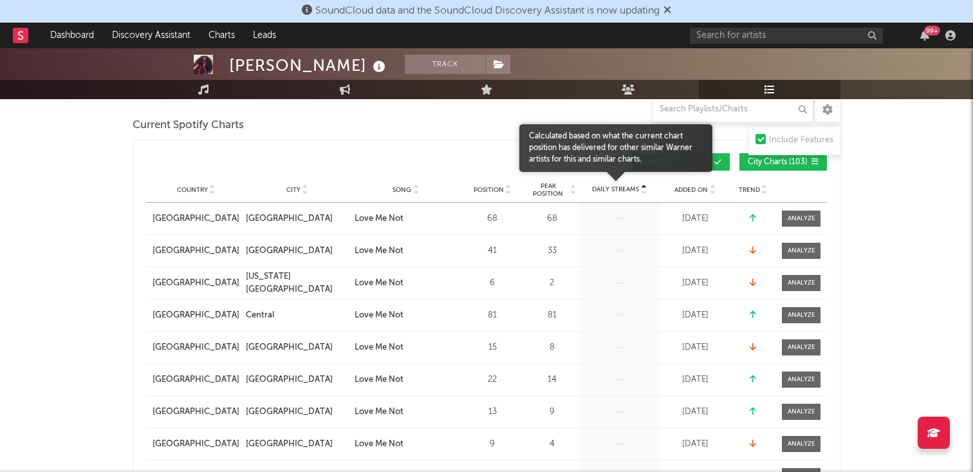
click at [619, 194] on span "Daily Streams" at bounding box center [615, 190] width 47 height 10
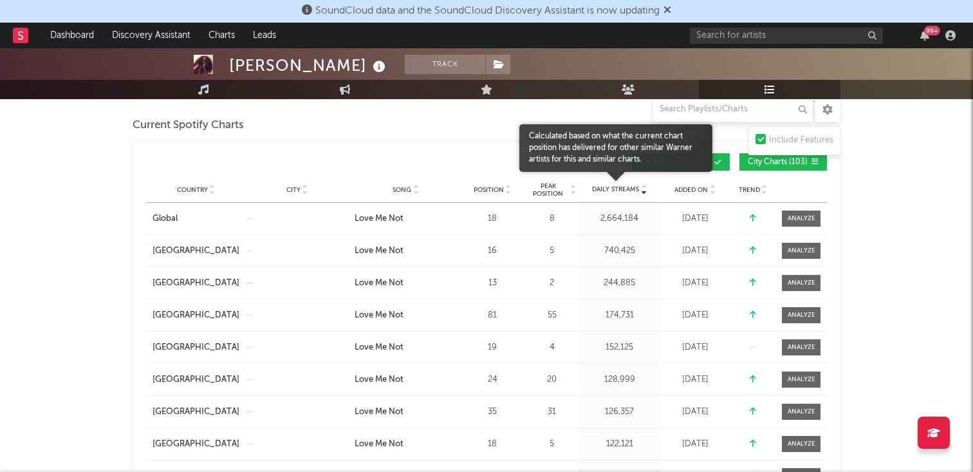
click at [619, 194] on span "Daily Streams" at bounding box center [615, 190] width 47 height 10
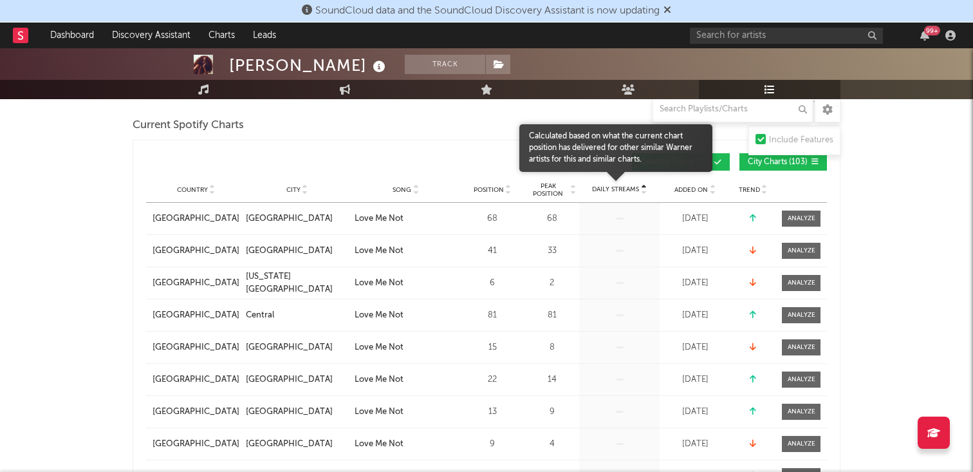
click at [619, 194] on span "Daily Streams" at bounding box center [615, 190] width 47 height 10
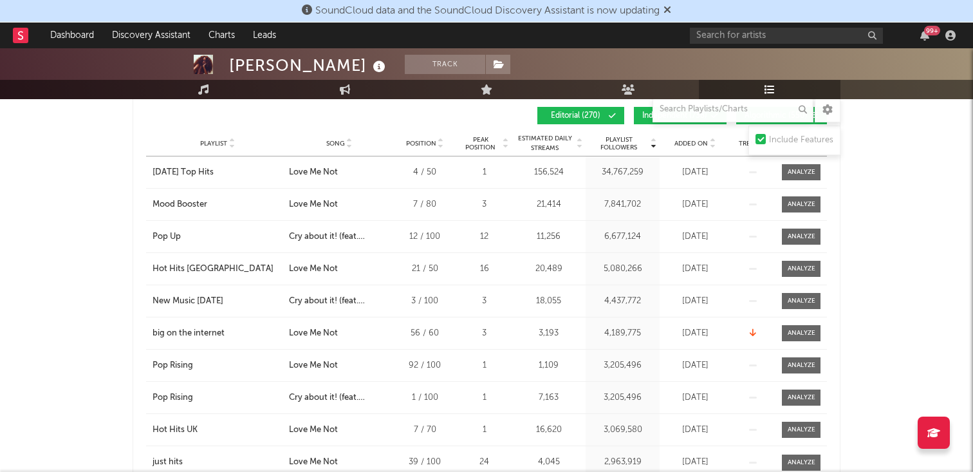
scroll to position [687, 0]
click at [346, 147] on icon at bounding box center [349, 145] width 6 height 5
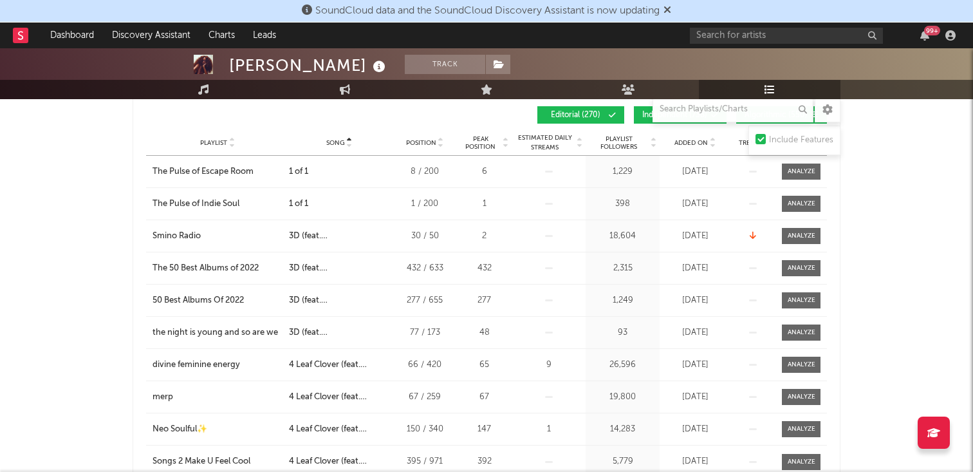
click at [347, 145] on icon at bounding box center [349, 145] width 6 height 5
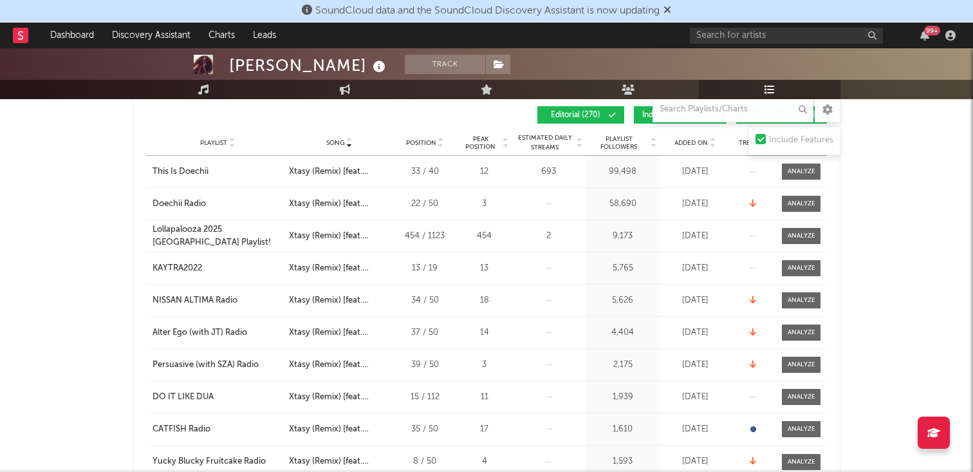
click at [344, 141] on span "Song" at bounding box center [335, 143] width 19 height 8
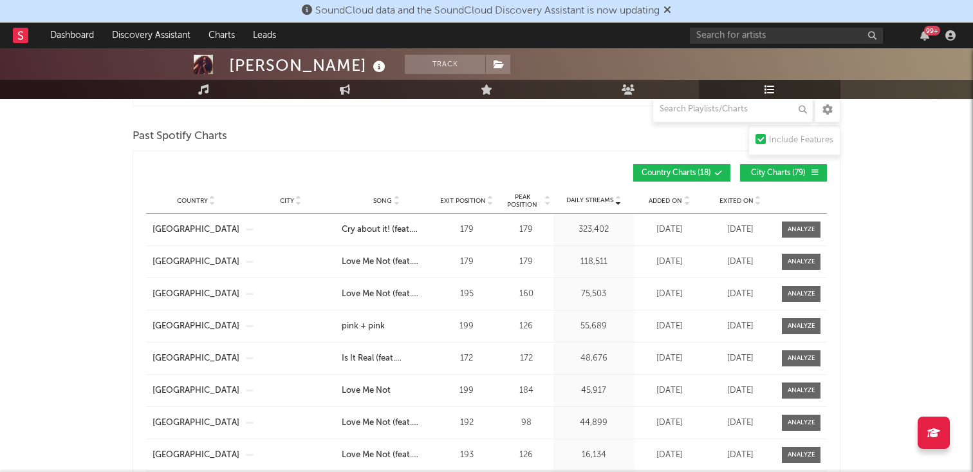
scroll to position [1089, 0]
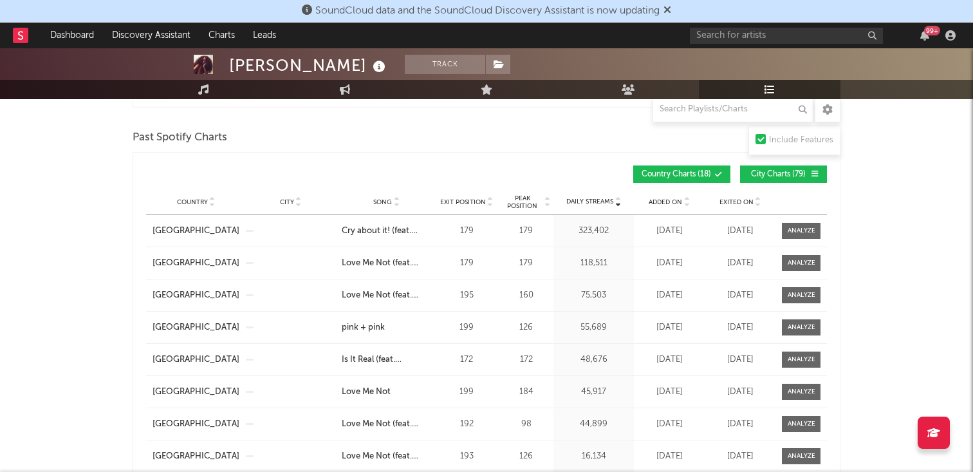
click at [396, 199] on icon at bounding box center [396, 199] width 6 height 5
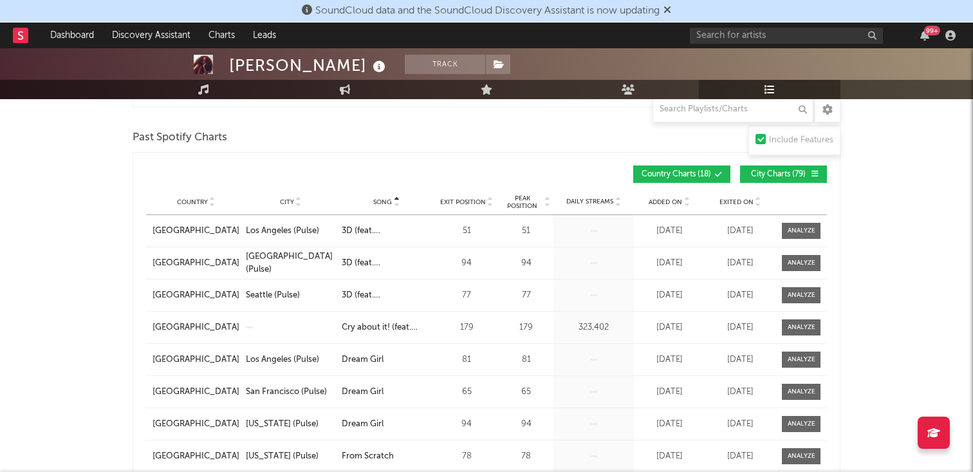
click at [396, 199] on icon at bounding box center [396, 199] width 6 height 5
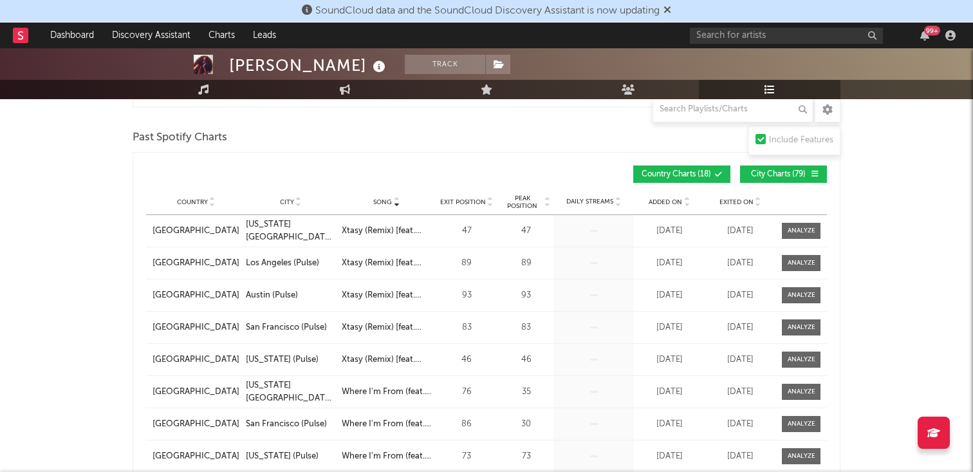
click at [396, 200] on icon at bounding box center [396, 199] width 6 height 5
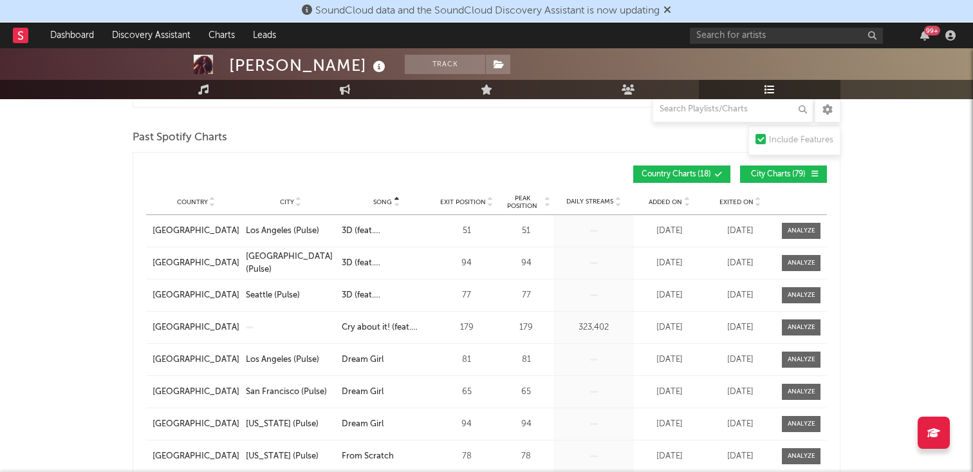
click at [396, 202] on icon at bounding box center [396, 204] width 6 height 5
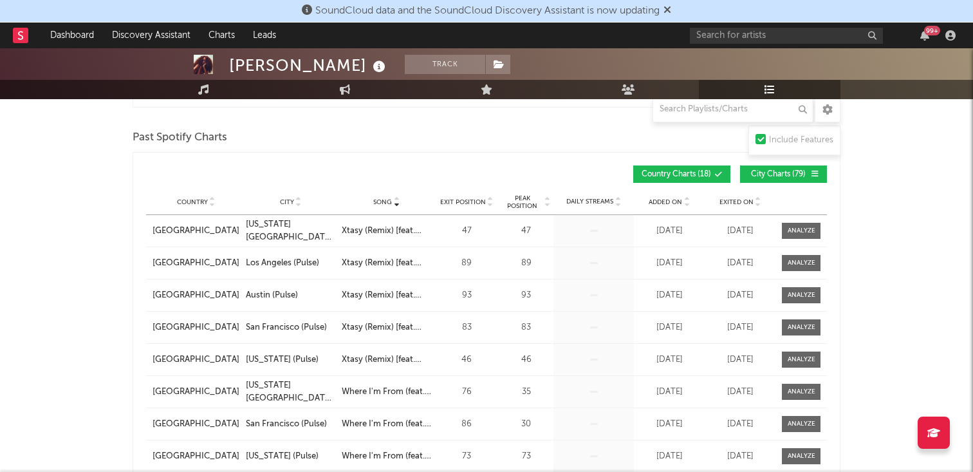
click at [209, 207] on div "Country City Song Exit Position Peak Position Estimated Daily Streams Playlist …" at bounding box center [486, 202] width 681 height 26
click at [203, 203] on span "Country" at bounding box center [192, 202] width 31 height 8
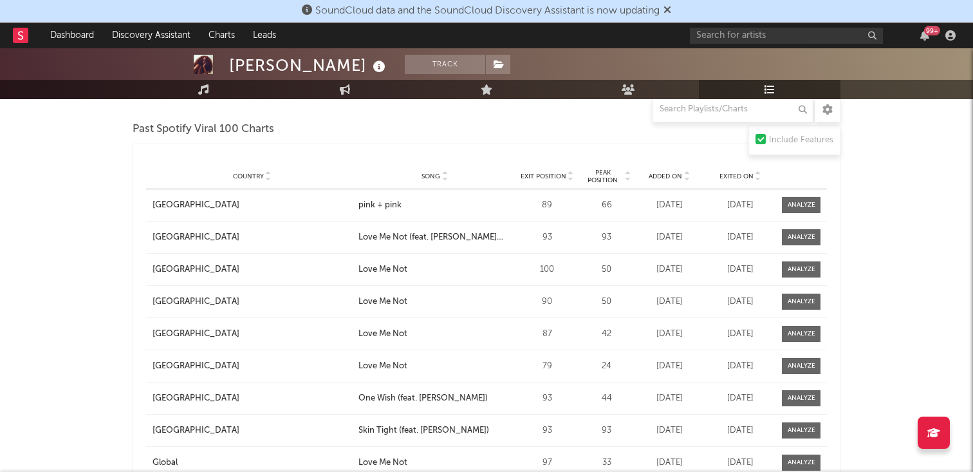
scroll to position [1563, 0]
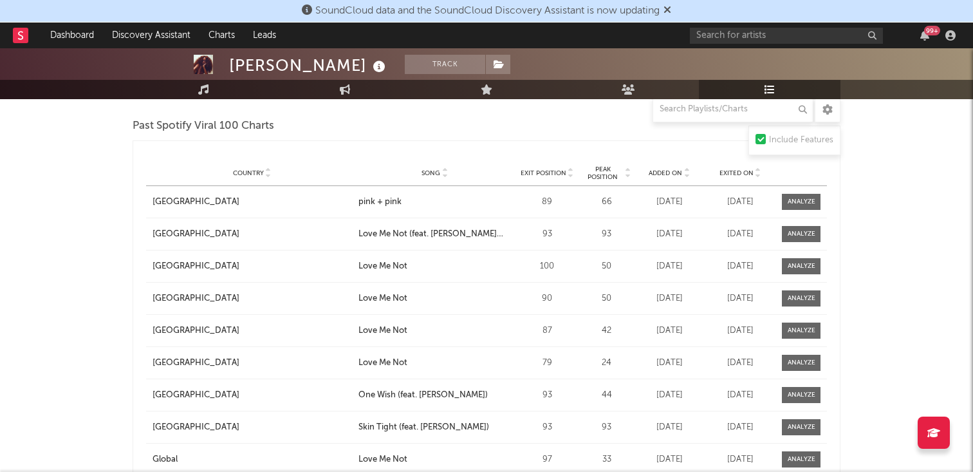
click at [246, 173] on span "Country" at bounding box center [248, 173] width 31 height 8
click at [250, 171] on span "Country" at bounding box center [248, 173] width 31 height 8
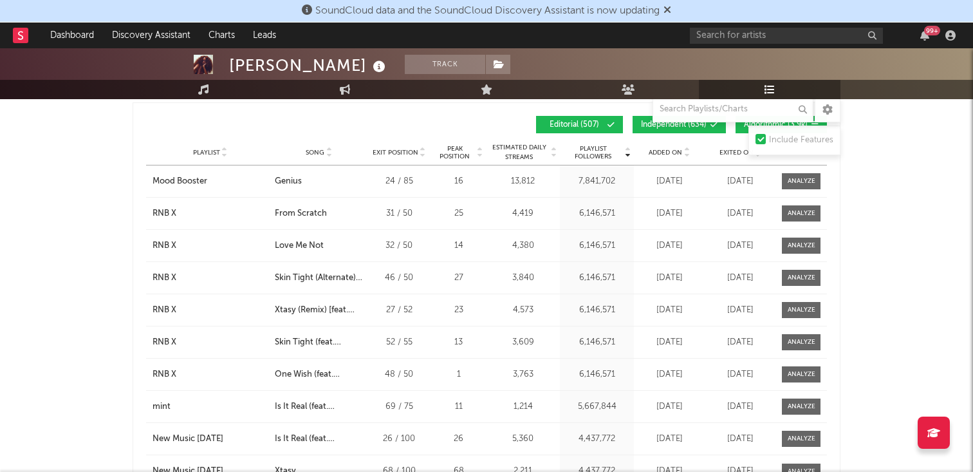
scroll to position [2171, 0]
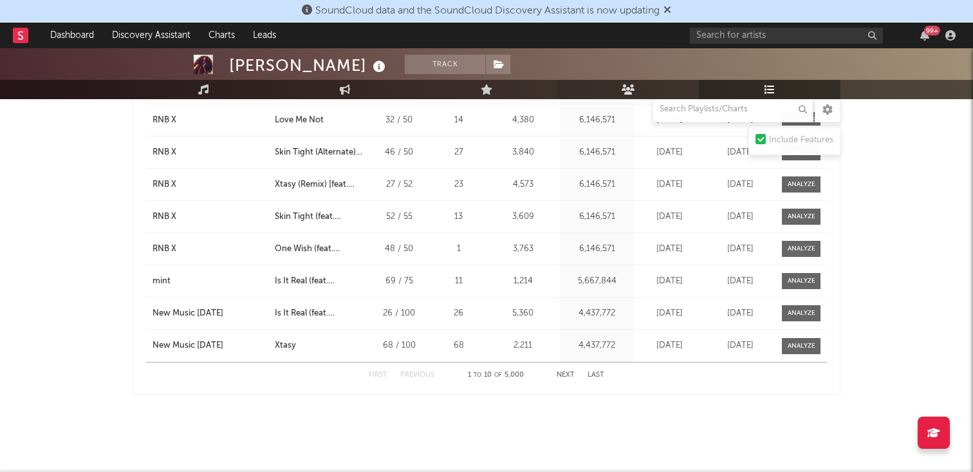
click at [634, 95] on link "Audience" at bounding box center [628, 89] width 142 height 19
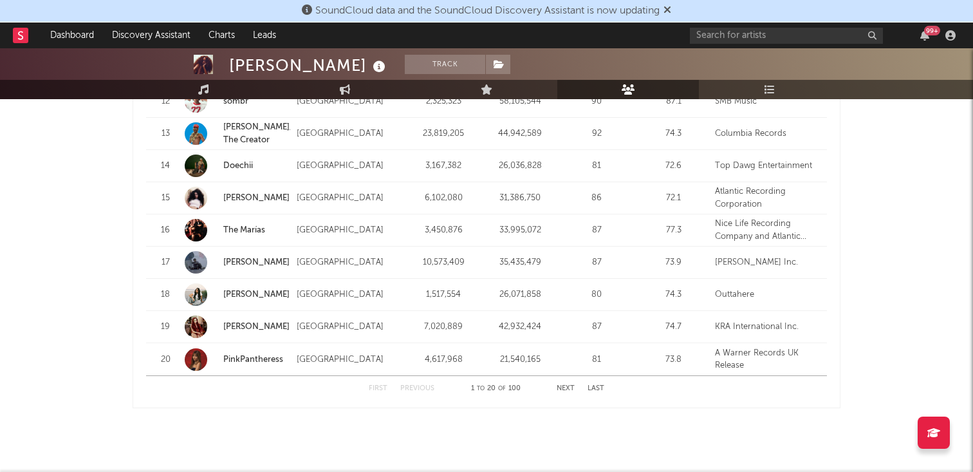
scroll to position [1674, 0]
click at [567, 387] on button "Next" at bounding box center [566, 387] width 18 height 7
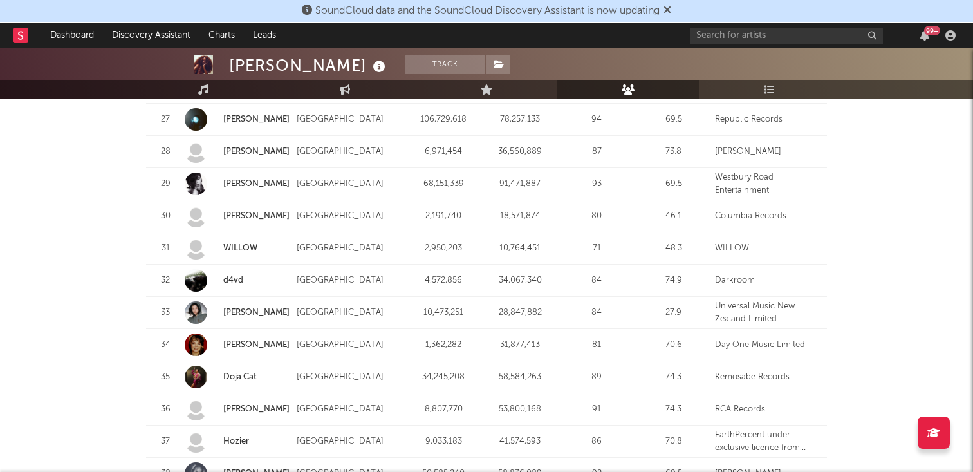
scroll to position [1699, 0]
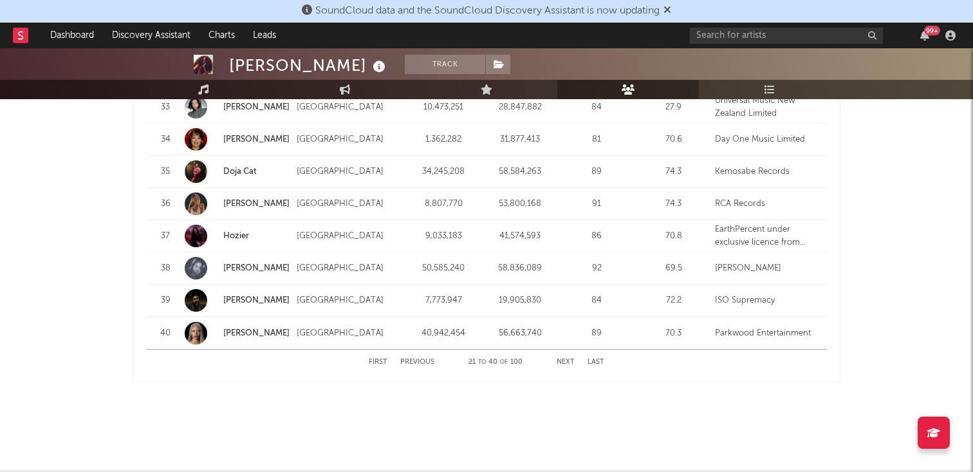
click at [571, 361] on button "Next" at bounding box center [566, 361] width 18 height 7
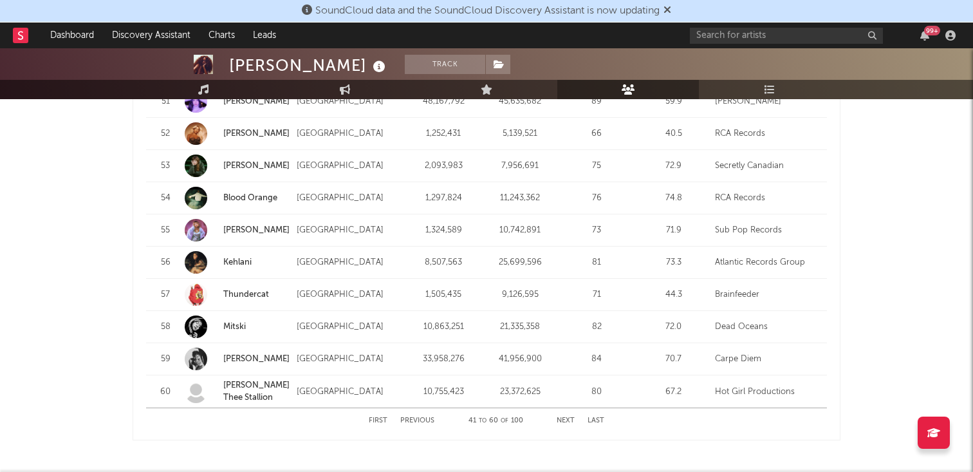
scroll to position [1622, 0]
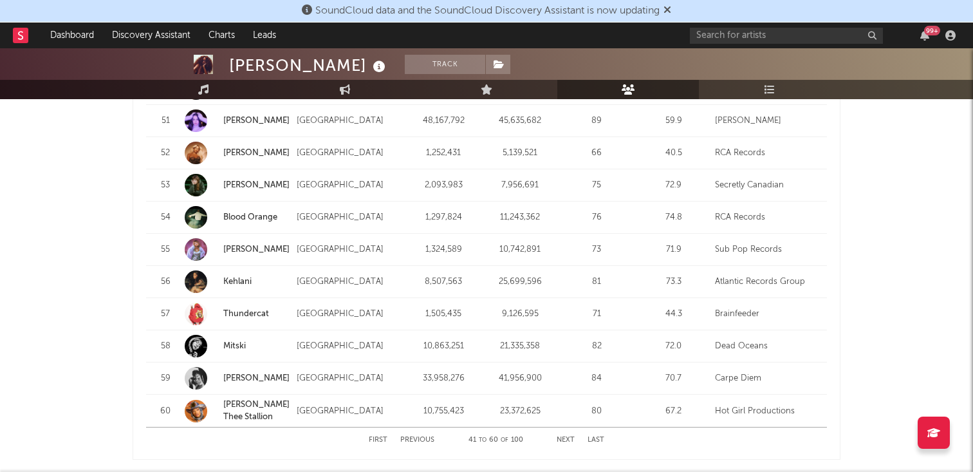
click at [248, 279] on link "Kehlani" at bounding box center [237, 281] width 28 height 8
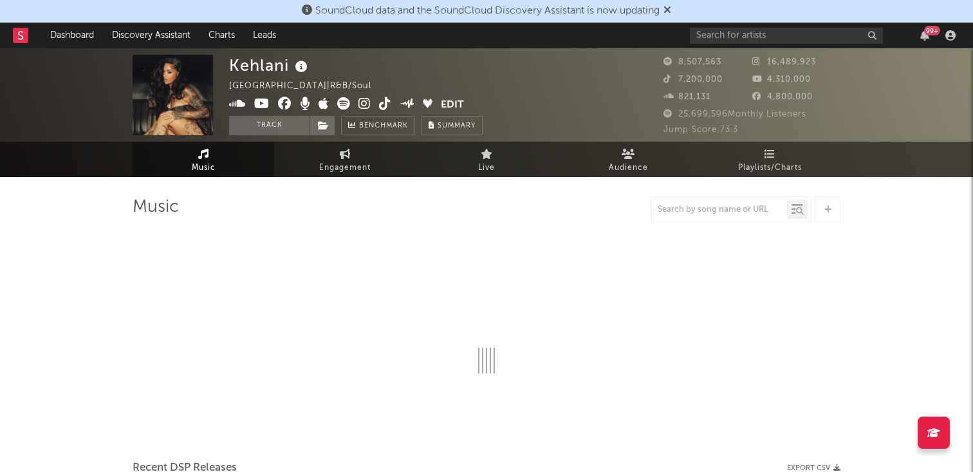
select select "6m"
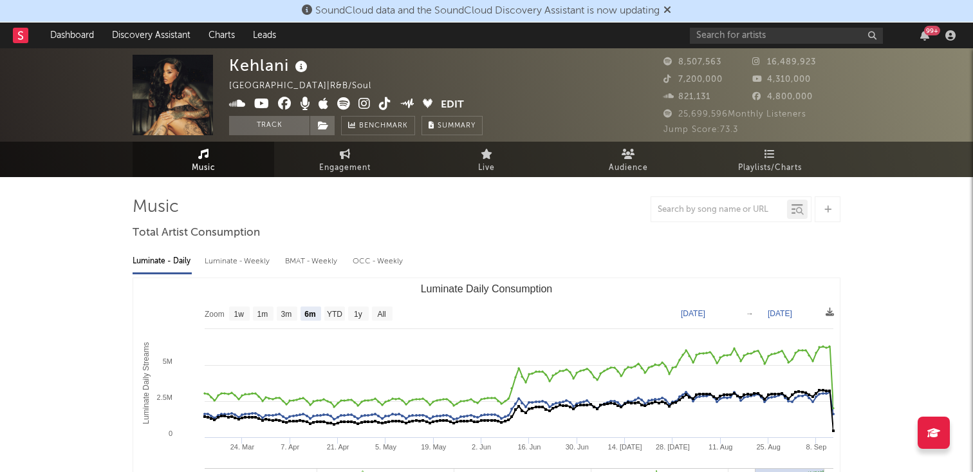
select select "6m"
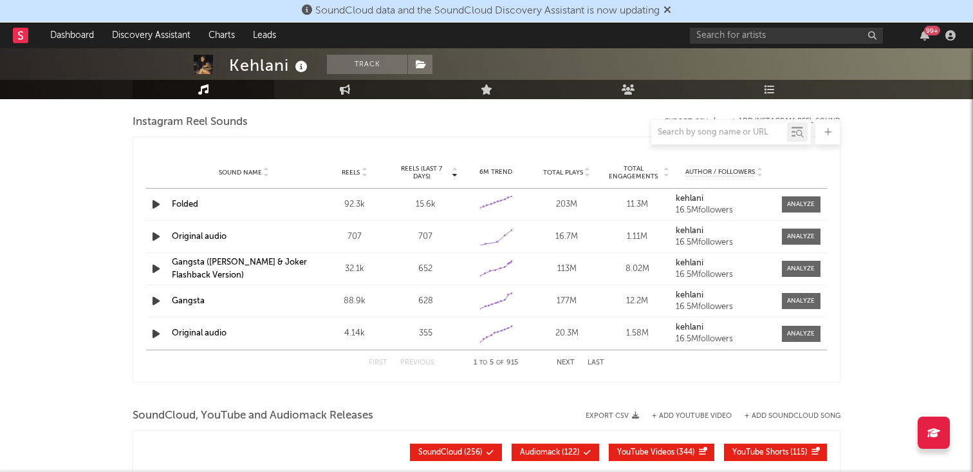
scroll to position [916, 0]
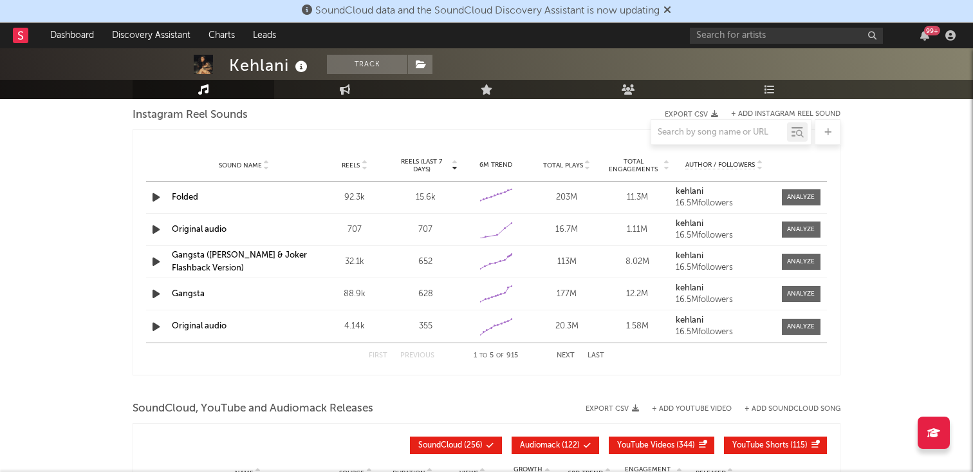
click at [566, 347] on div "First Previous 1 to 5 of 915 Next Last" at bounding box center [487, 355] width 236 height 25
click at [565, 352] on button "Next" at bounding box center [566, 355] width 18 height 7
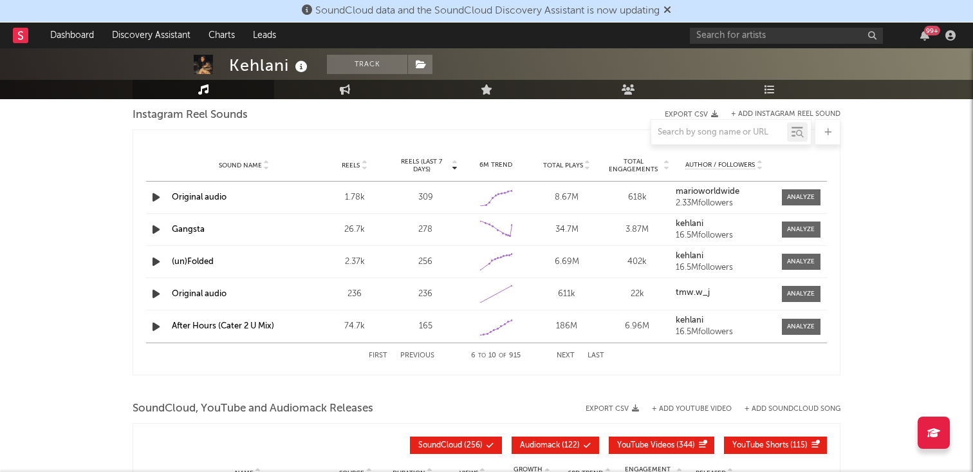
click at [565, 352] on button "Next" at bounding box center [566, 355] width 18 height 7
click at [565, 353] on button "Next" at bounding box center [566, 355] width 18 height 7
click at [555, 359] on div "First Previous 21 to 25 of 915 Next Last" at bounding box center [487, 355] width 236 height 25
click at [560, 357] on button "Next" at bounding box center [566, 355] width 18 height 7
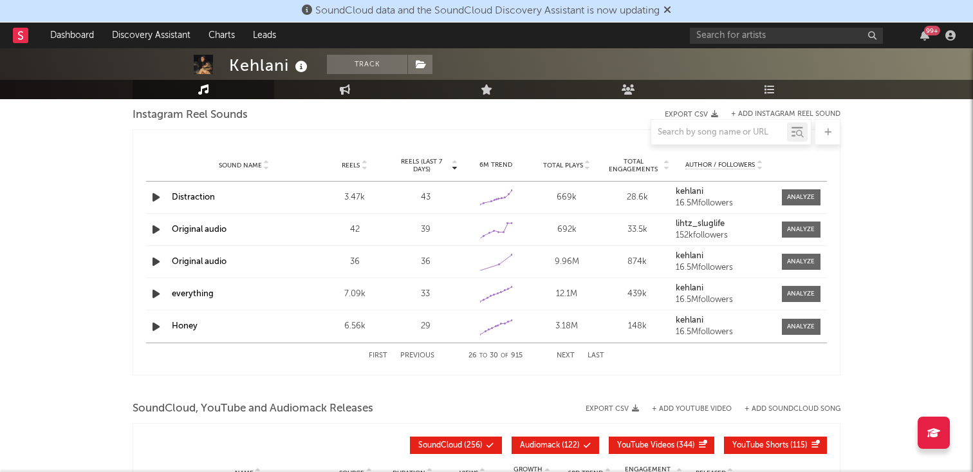
click at [560, 357] on button "Next" at bounding box center [566, 355] width 18 height 7
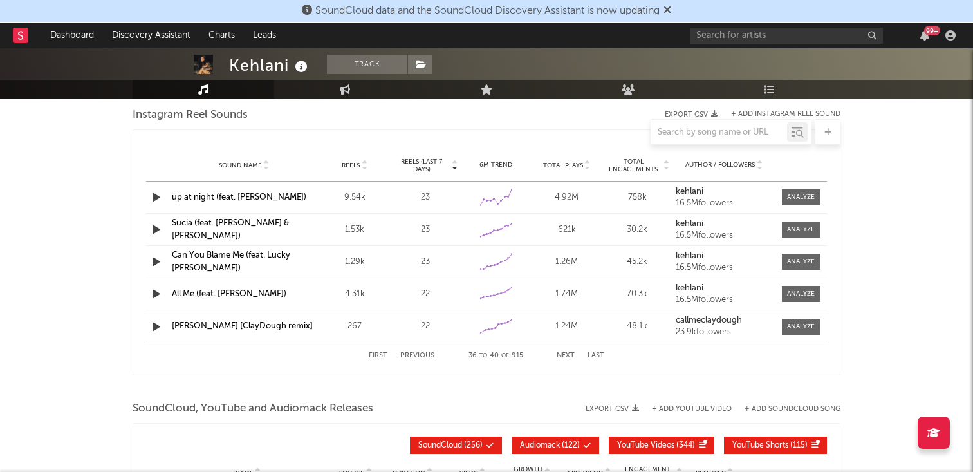
click at [560, 357] on button "Next" at bounding box center [566, 355] width 18 height 7
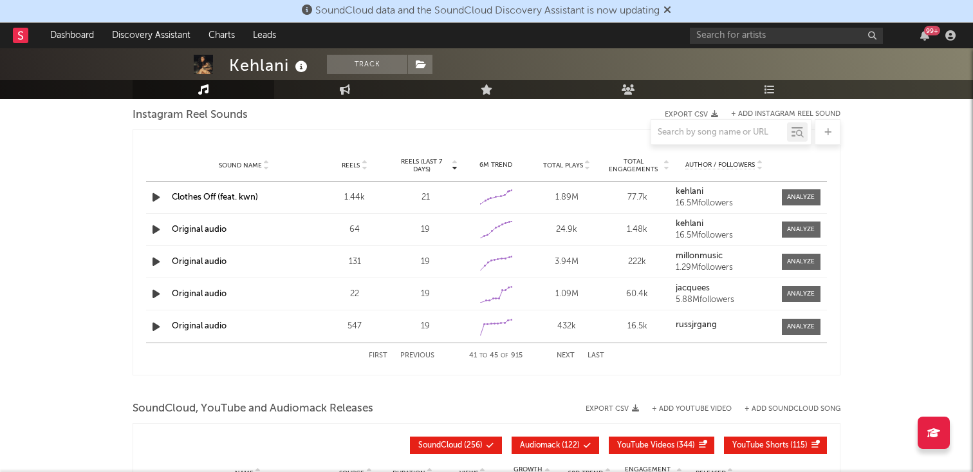
click at [420, 358] on button "Previous" at bounding box center [417, 355] width 34 height 7
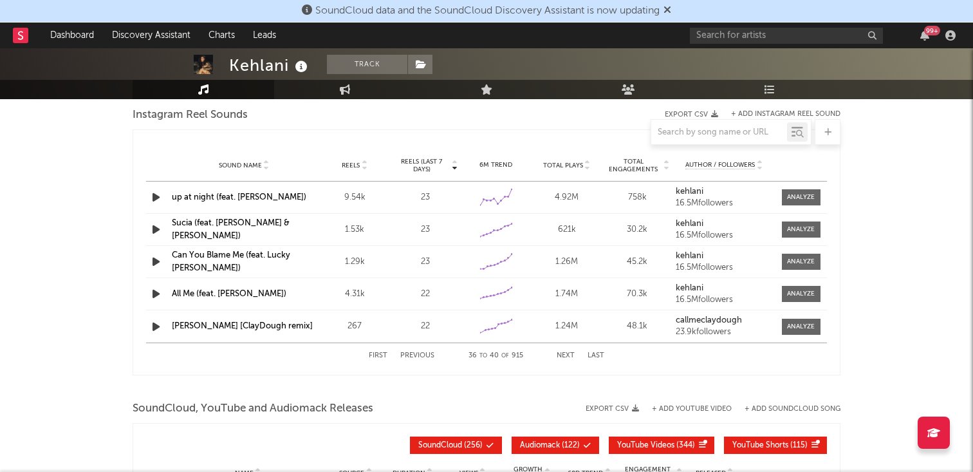
click at [371, 352] on button "First" at bounding box center [378, 355] width 19 height 7
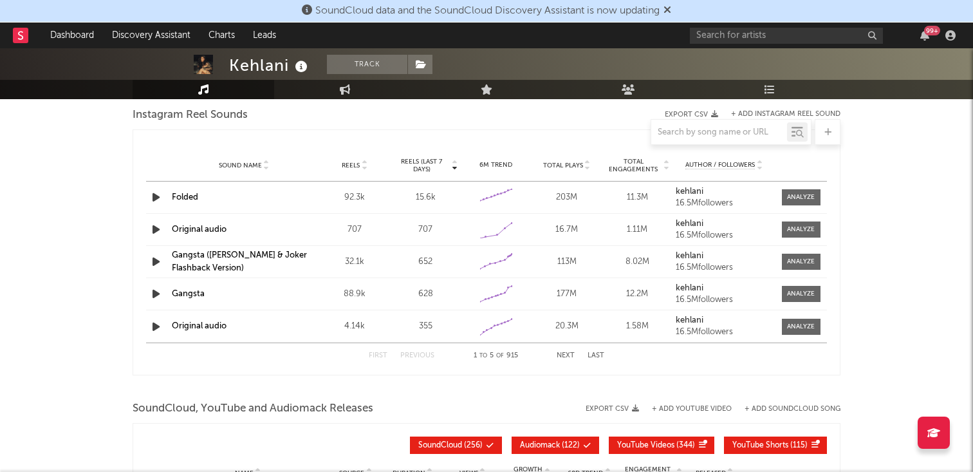
click at [562, 356] on button "Next" at bounding box center [566, 355] width 18 height 7
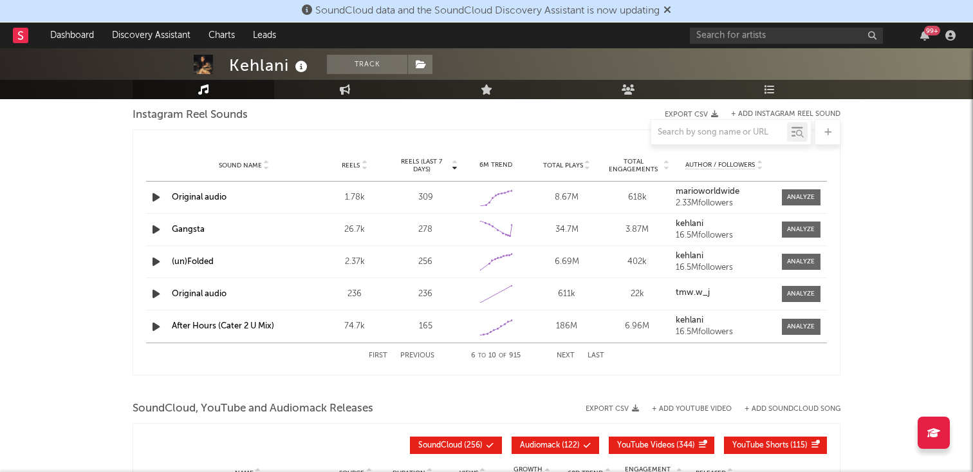
click at [562, 356] on button "Next" at bounding box center [566, 355] width 18 height 7
click at [369, 356] on button "First" at bounding box center [378, 355] width 19 height 7
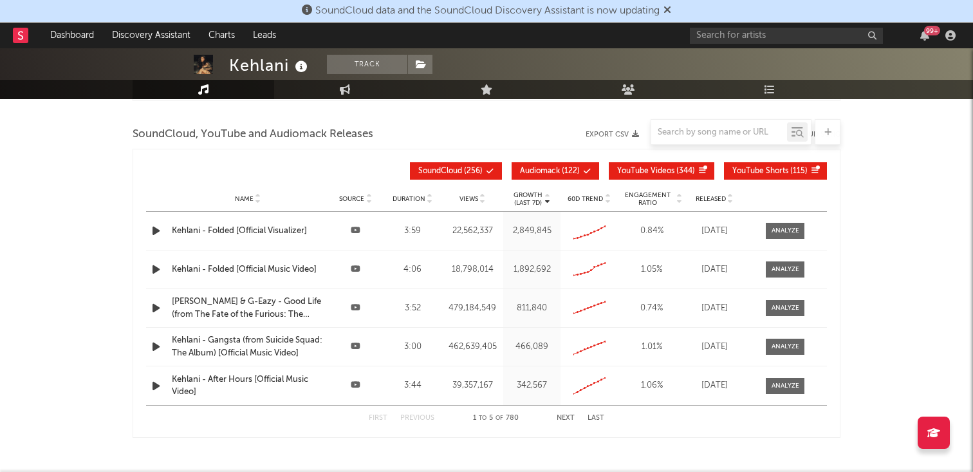
scroll to position [1212, 0]
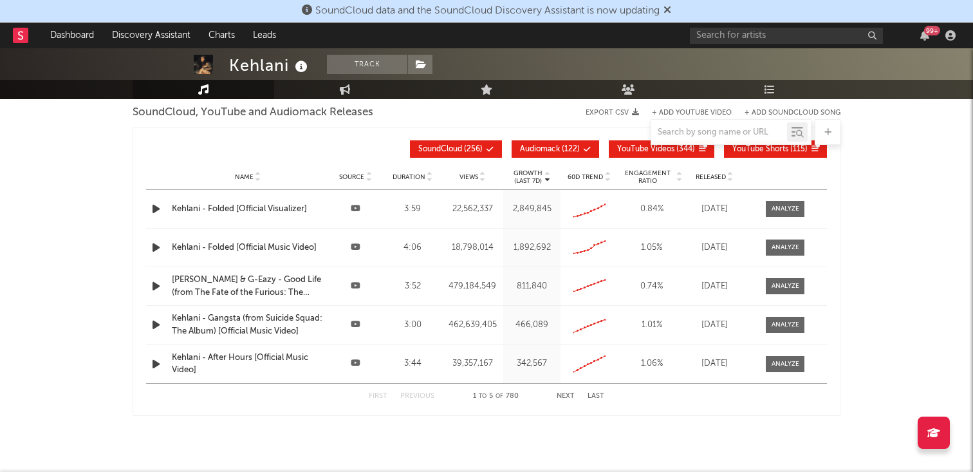
click at [564, 385] on div "First Previous 1 to 5 of 780 Next Last" at bounding box center [487, 396] width 236 height 25
click at [563, 393] on button "Next" at bounding box center [566, 396] width 18 height 7
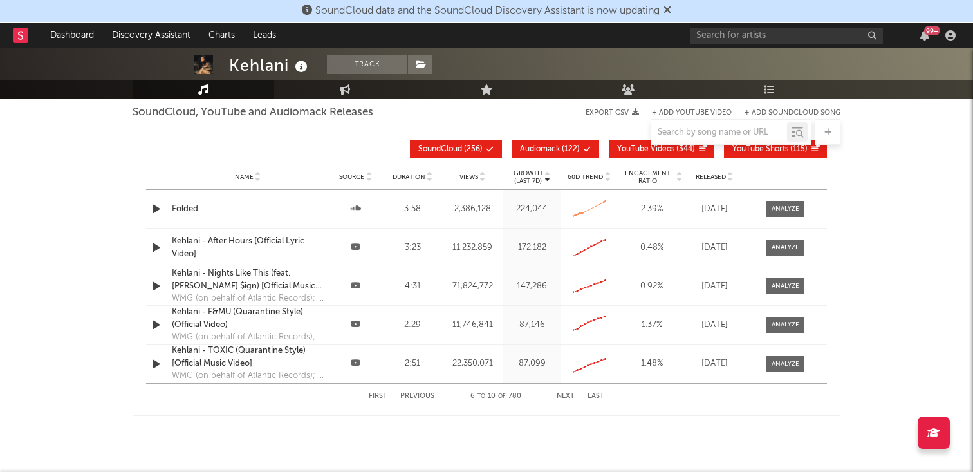
click at [563, 393] on button "Next" at bounding box center [566, 396] width 18 height 7
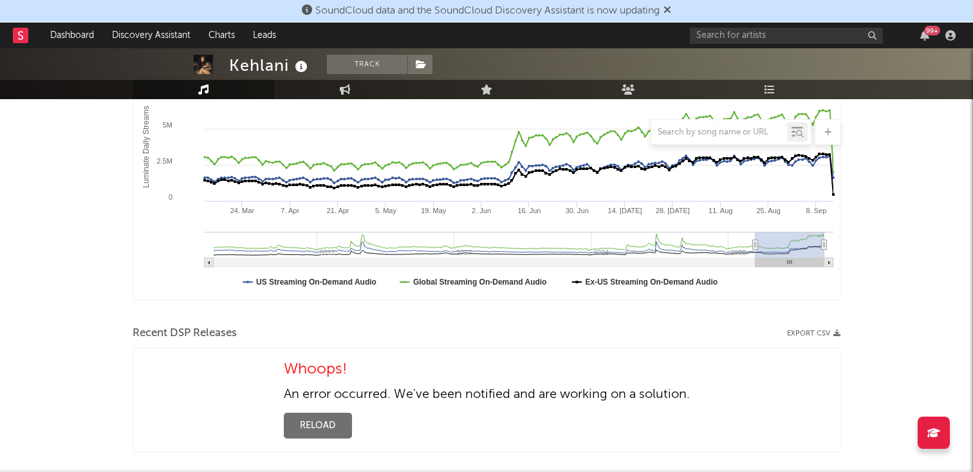
scroll to position [0, 0]
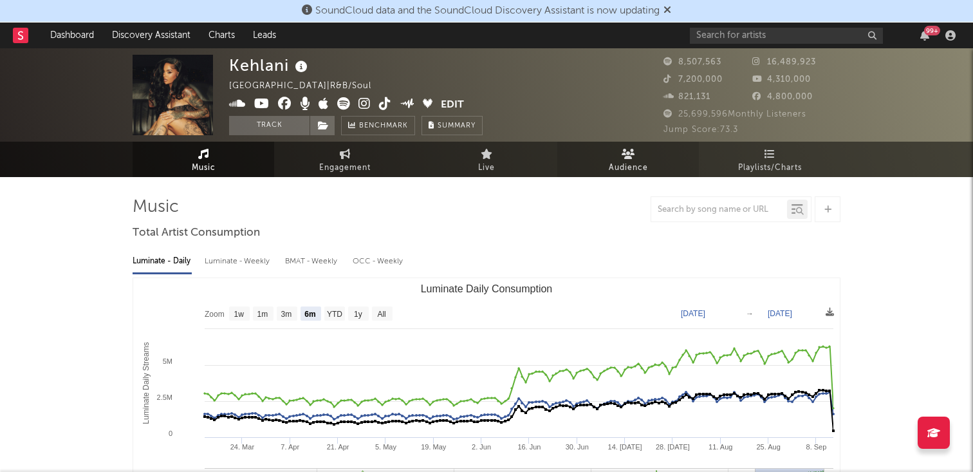
click at [602, 160] on link "Audience" at bounding box center [628, 159] width 142 height 35
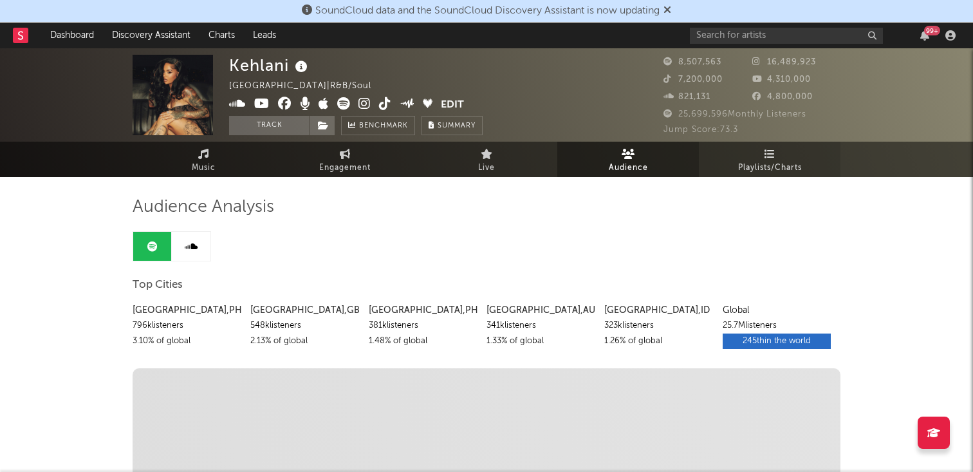
click at [737, 148] on link "Playlists/Charts" at bounding box center [770, 159] width 142 height 35
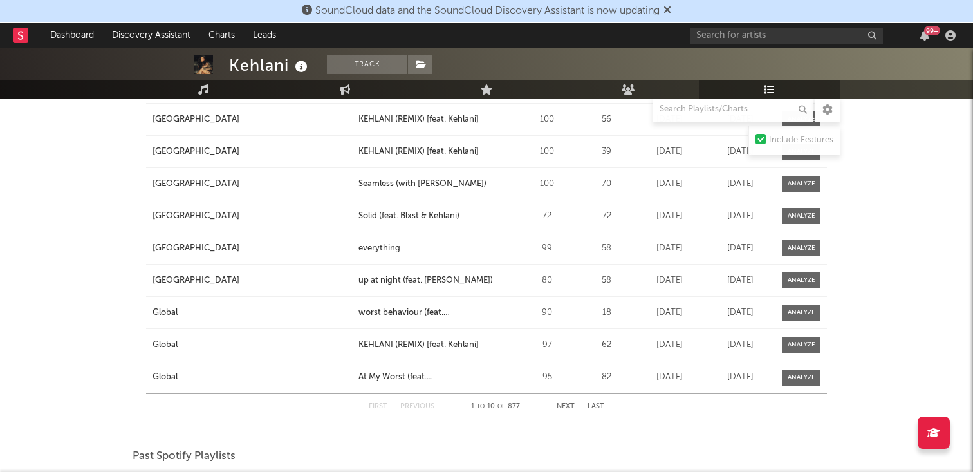
scroll to position [2124, 0]
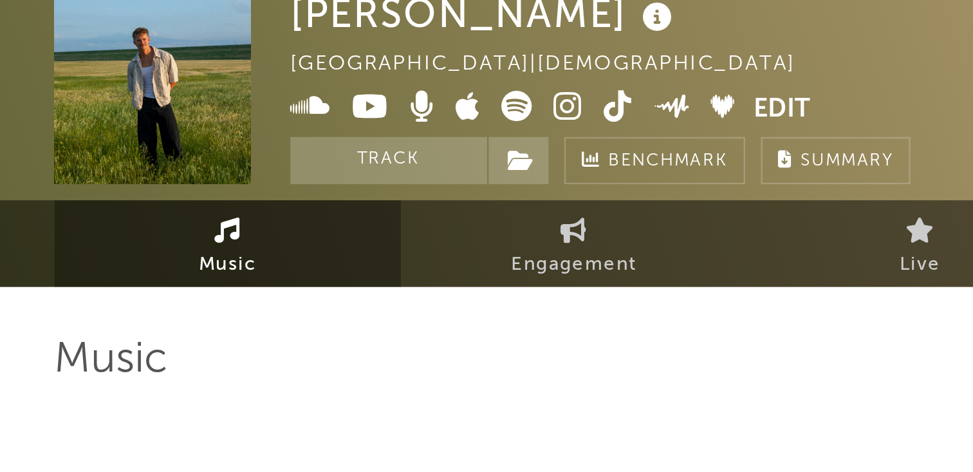
select select "6m"
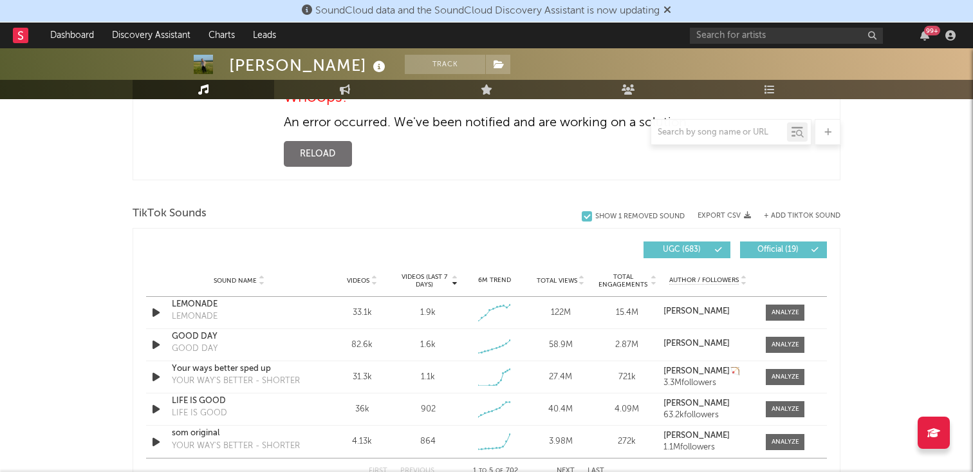
scroll to position [509, 0]
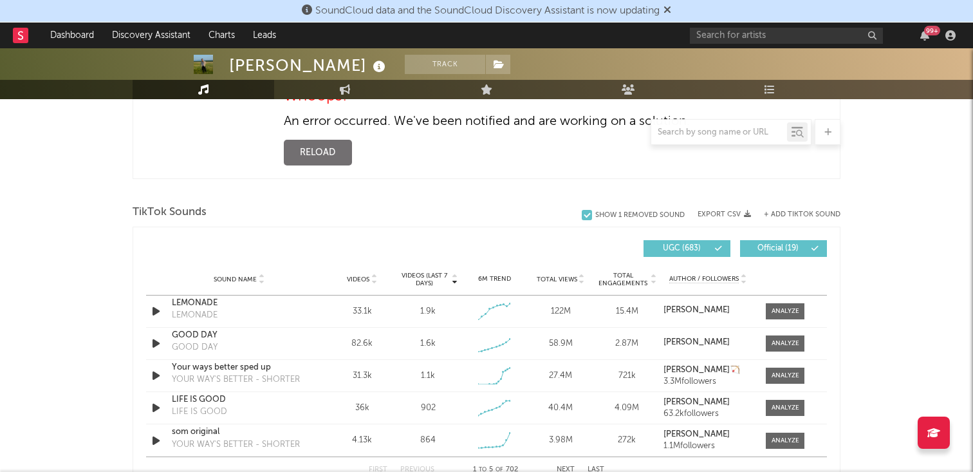
click at [272, 226] on div "TikTok Sounds Show 1 Removed Sound Export CSV + Add TikTok Sound Videos (last 7…" at bounding box center [487, 345] width 708 height 288
click at [627, 281] on span "Total Engagements" at bounding box center [623, 279] width 52 height 15
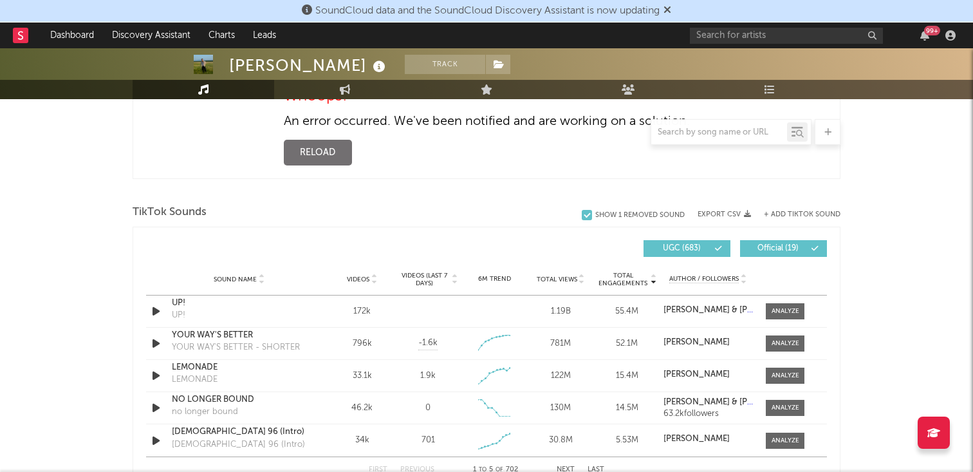
click at [627, 281] on span "Total Engagements" at bounding box center [623, 279] width 52 height 15
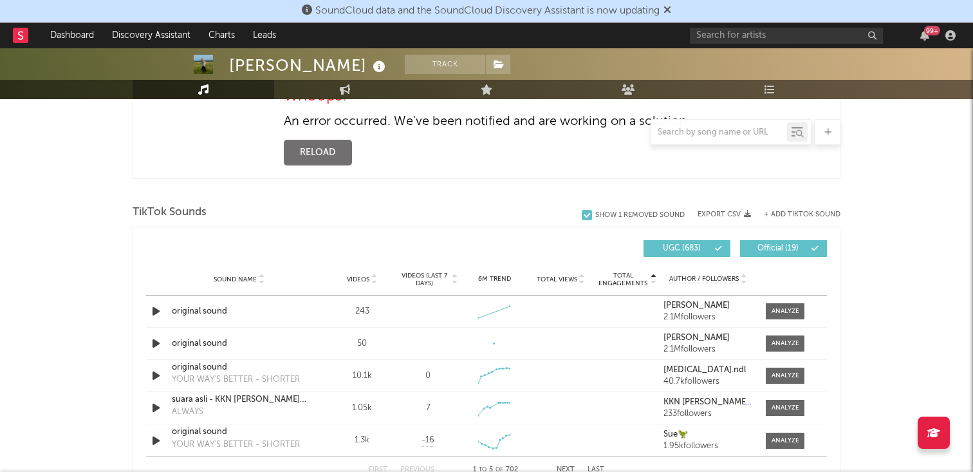
click at [626, 281] on span "Total Engagements" at bounding box center [623, 279] width 52 height 15
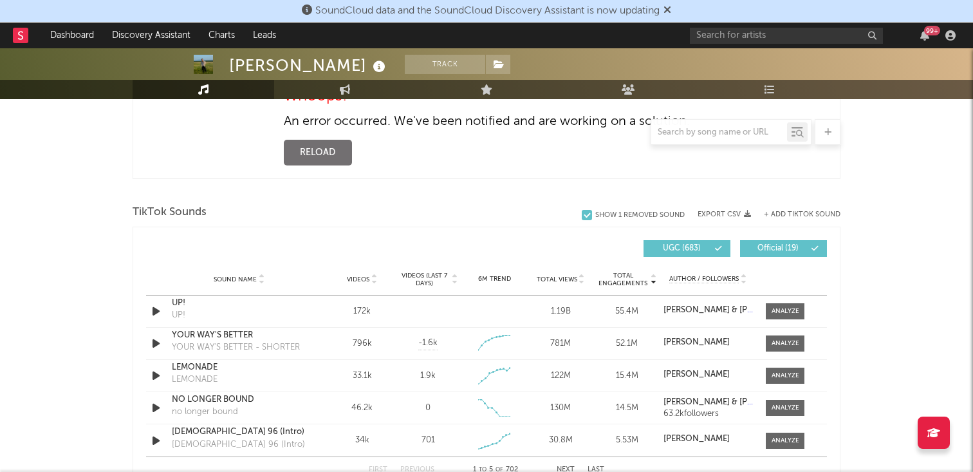
click at [626, 281] on span "Total Engagements" at bounding box center [623, 279] width 52 height 15
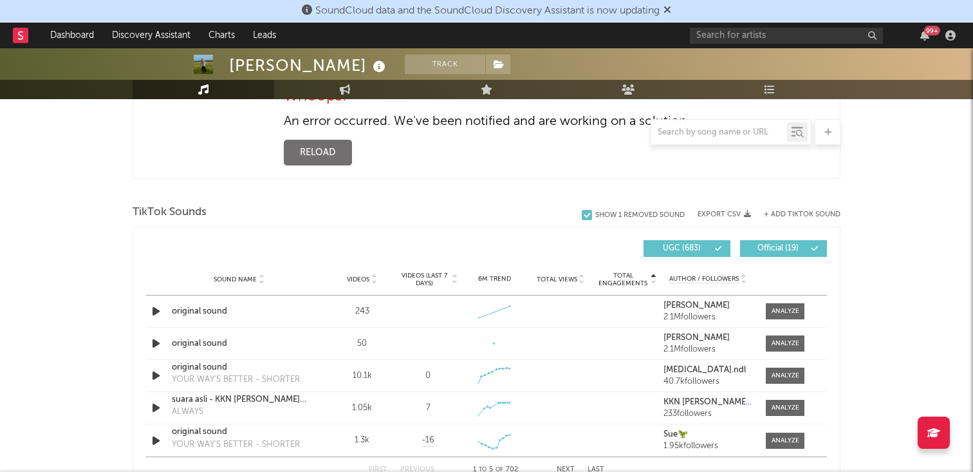
click at [246, 281] on span "Sound Name" at bounding box center [235, 279] width 43 height 8
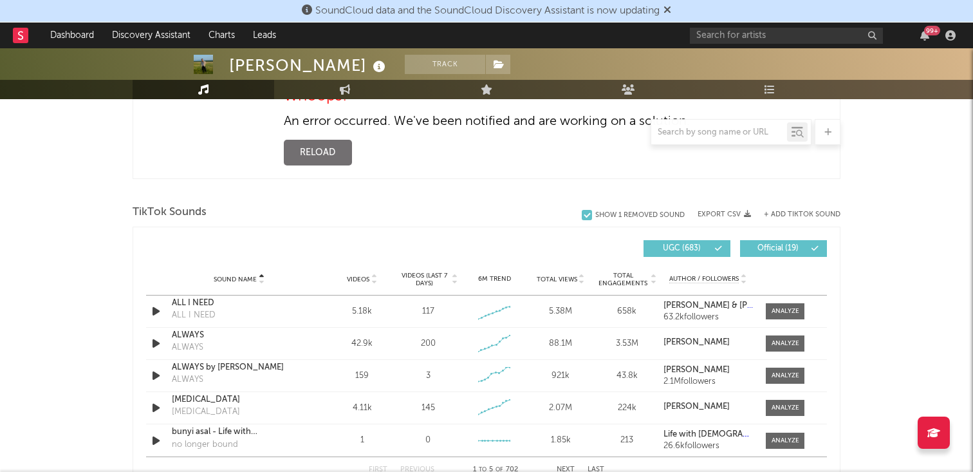
click at [246, 281] on span "Sound Name" at bounding box center [235, 279] width 43 height 8
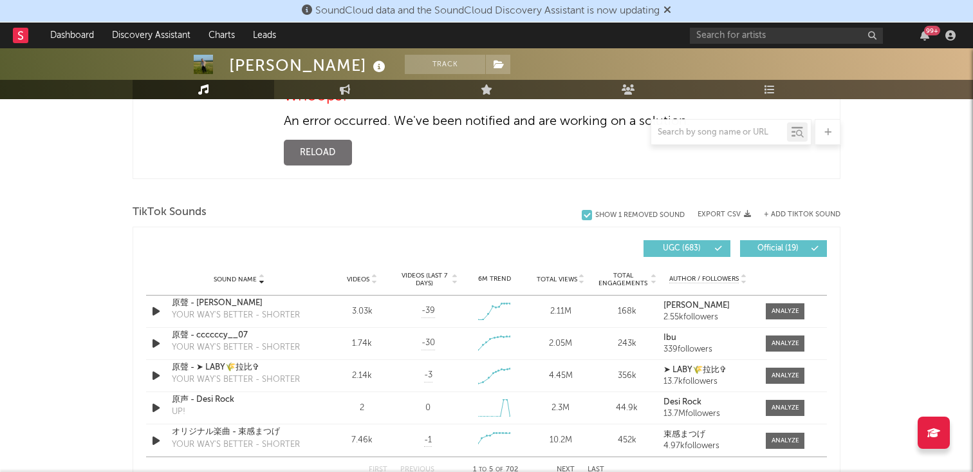
click at [246, 281] on span "Sound Name" at bounding box center [235, 279] width 43 height 8
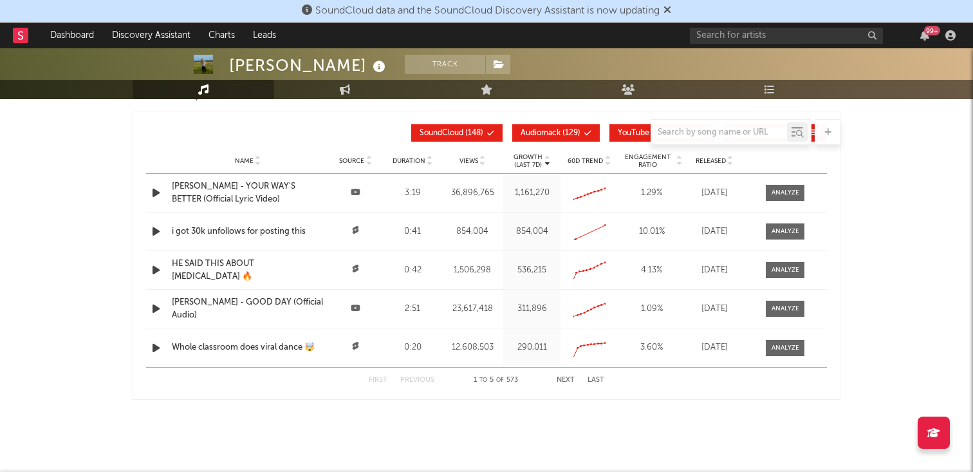
scroll to position [1227, 0]
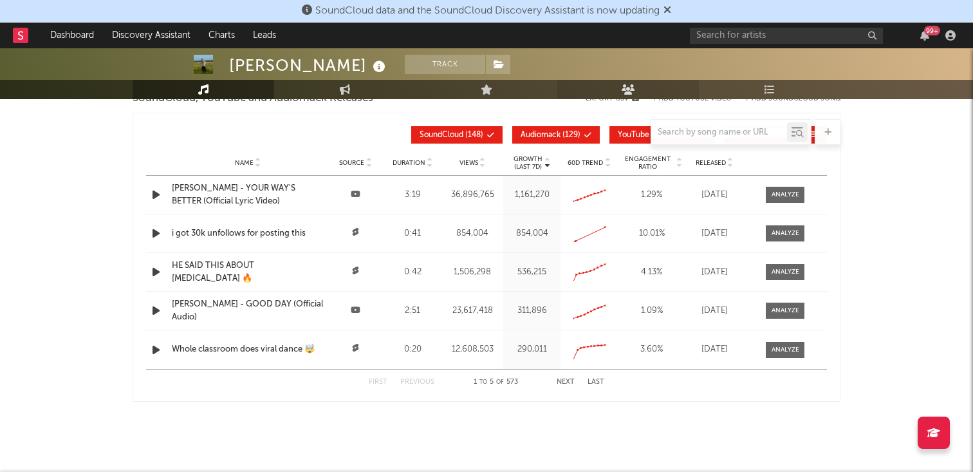
click at [642, 86] on link "Audience" at bounding box center [628, 89] width 142 height 19
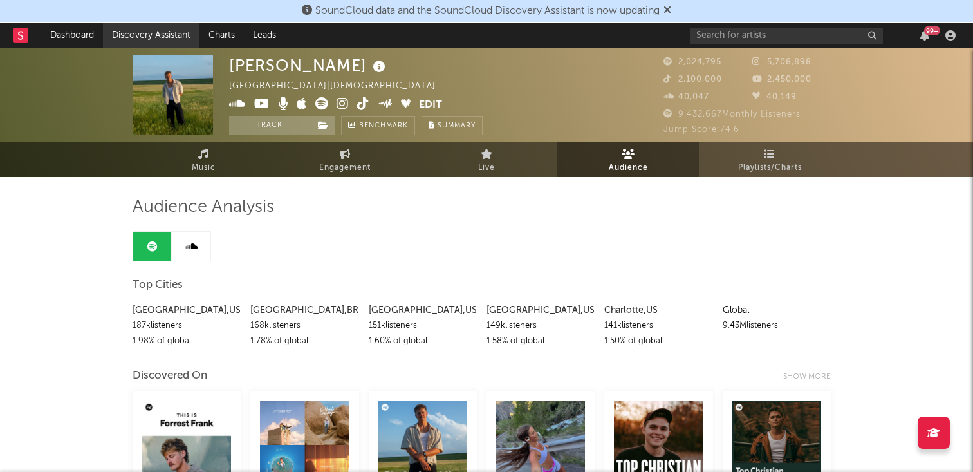
click at [127, 32] on link "Discovery Assistant" at bounding box center [151, 36] width 97 height 26
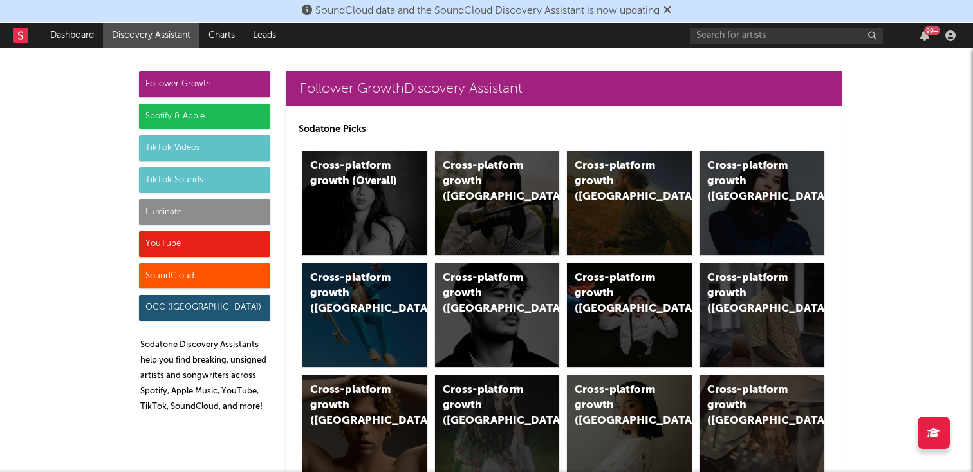
click at [224, 213] on div "Luminate" at bounding box center [204, 212] width 131 height 26
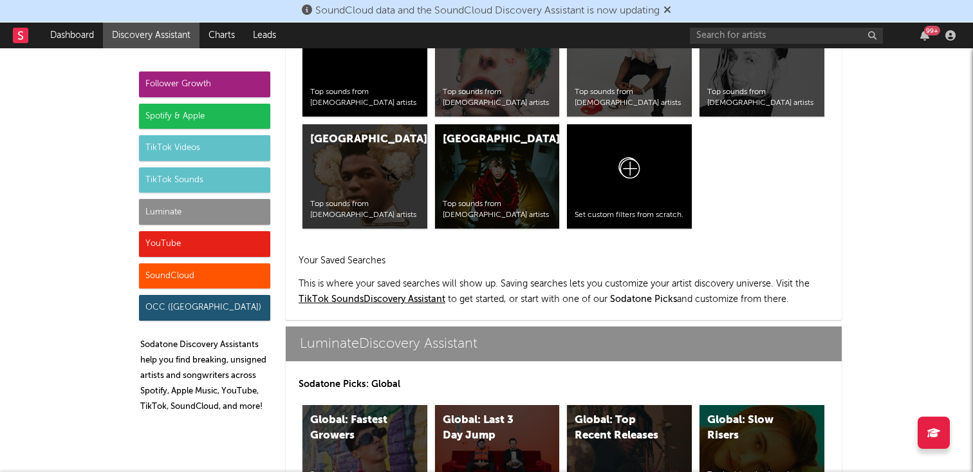
scroll to position [5604, 0]
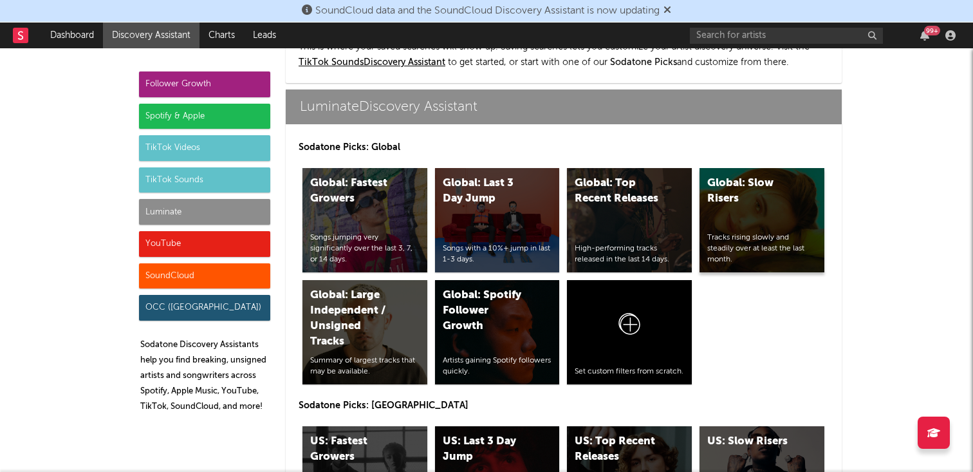
click at [740, 181] on div "Global: Slow Risers" at bounding box center [751, 191] width 88 height 31
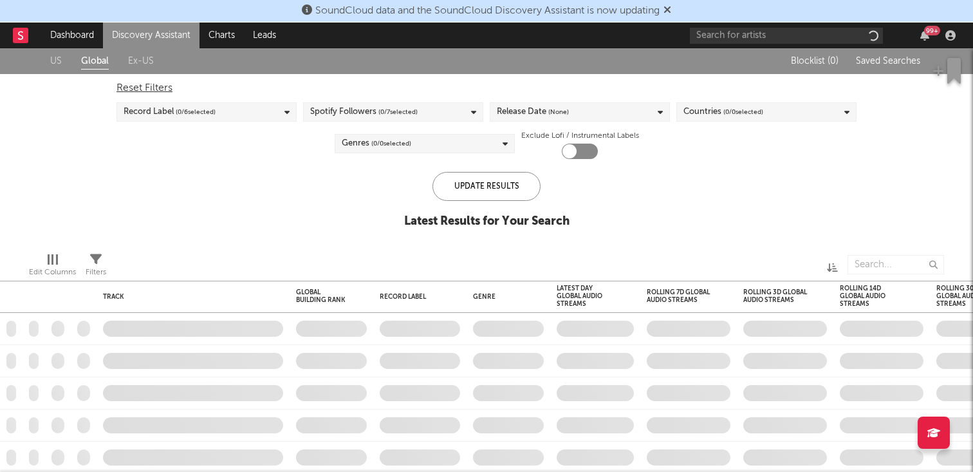
checkbox input "true"
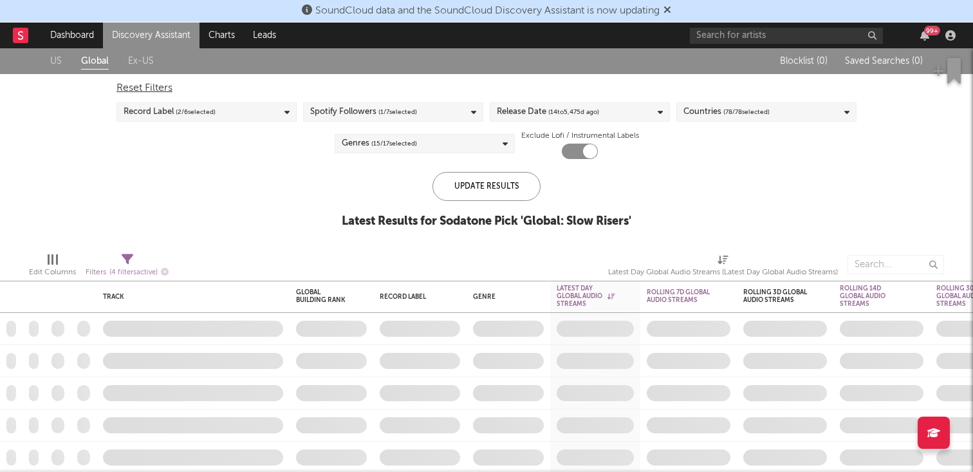
click at [254, 108] on div "Record Label ( 2 / 6 selected)" at bounding box center [206, 111] width 180 height 19
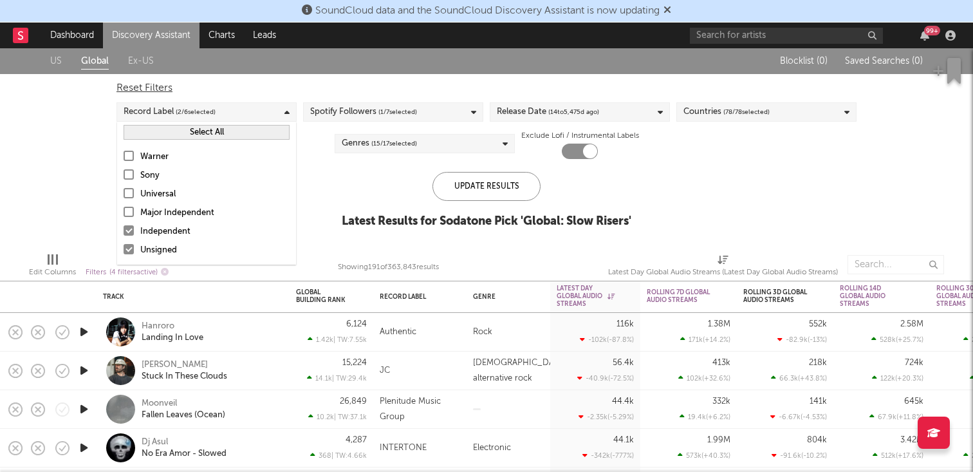
click at [241, 127] on button "Select All" at bounding box center [207, 132] width 166 height 15
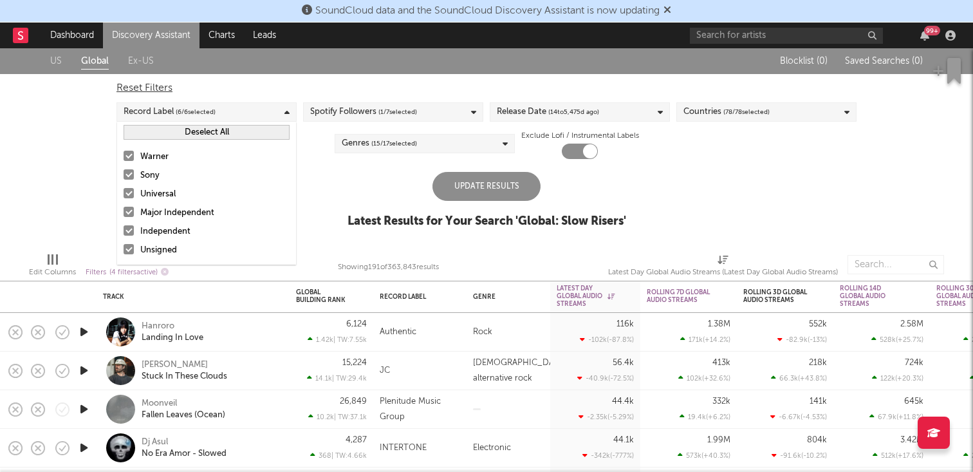
click at [398, 125] on div "Reset Filters Record Label ( 6 / 6 selected) Spotify Followers ( 1 / 7 selected…" at bounding box center [486, 116] width 753 height 85
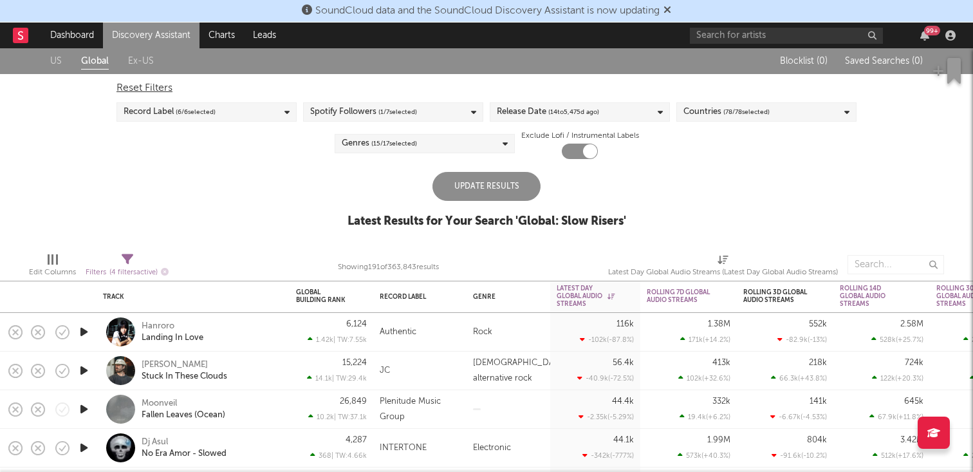
click at [398, 119] on span "( 1 / 7 selected)" at bounding box center [397, 111] width 39 height 15
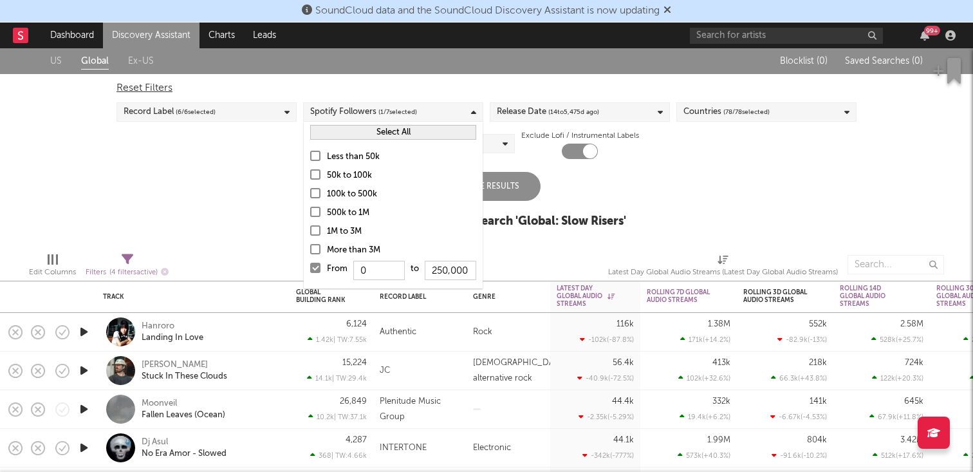
click at [414, 136] on button "Select All" at bounding box center [393, 132] width 166 height 15
click at [557, 121] on div "Release Date ( 14 to 5,475 d ago)" at bounding box center [580, 111] width 180 height 19
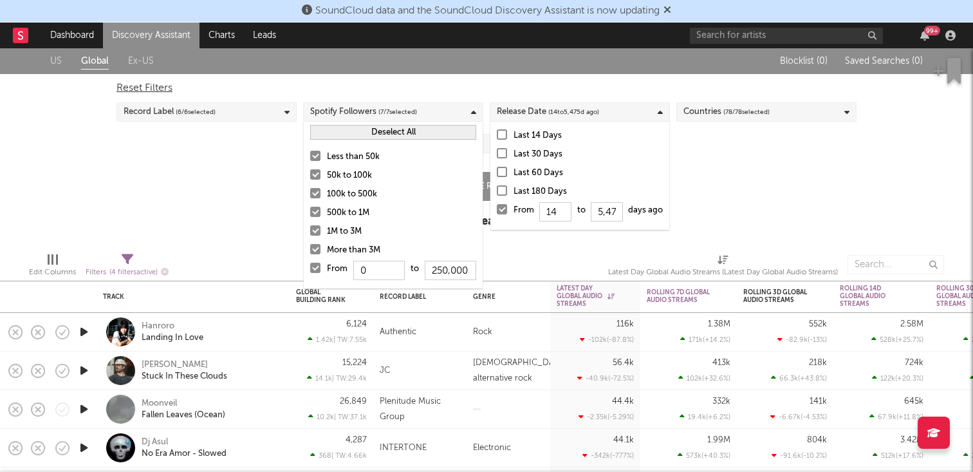
click at [807, 174] on div "US Global Ex-US Blocklist ( 0 ) Saved Searches ( 0 ) Reset Filters Record Label…" at bounding box center [486, 145] width 973 height 194
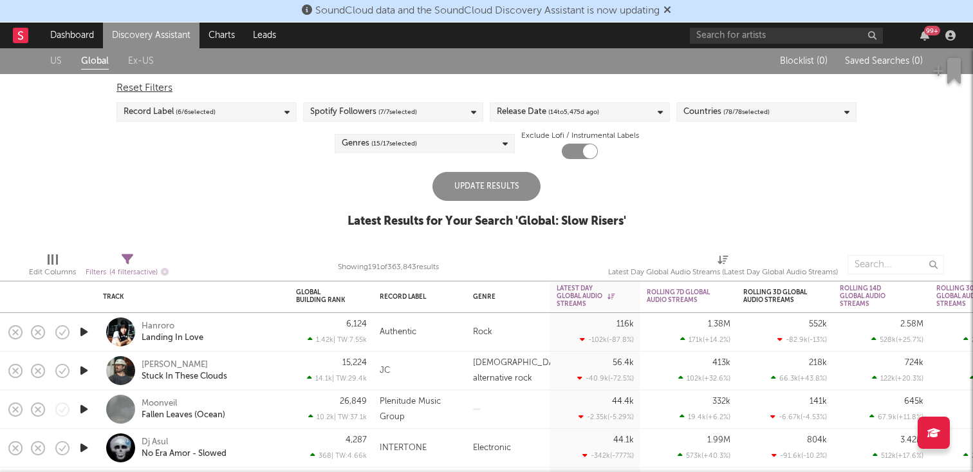
click at [467, 198] on div "Update Results" at bounding box center [486, 186] width 108 height 29
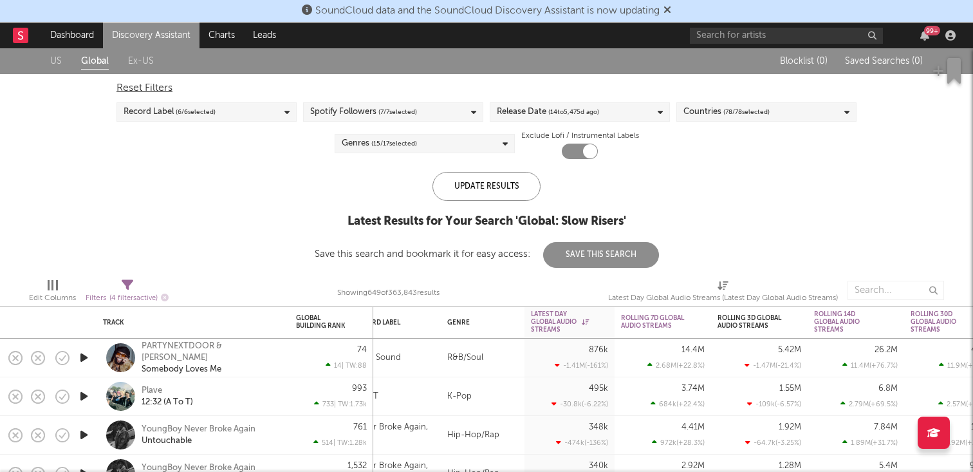
click at [156, 37] on link "Discovery Assistant" at bounding box center [151, 36] width 97 height 26
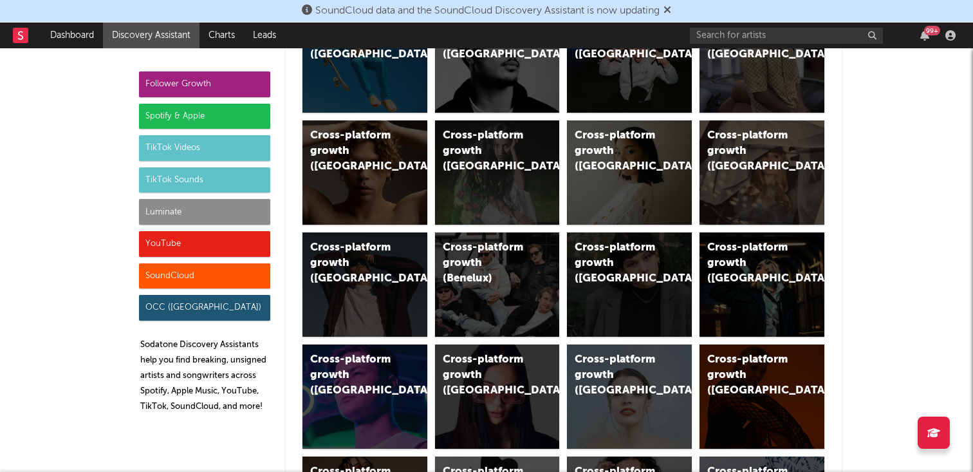
scroll to position [264, 0]
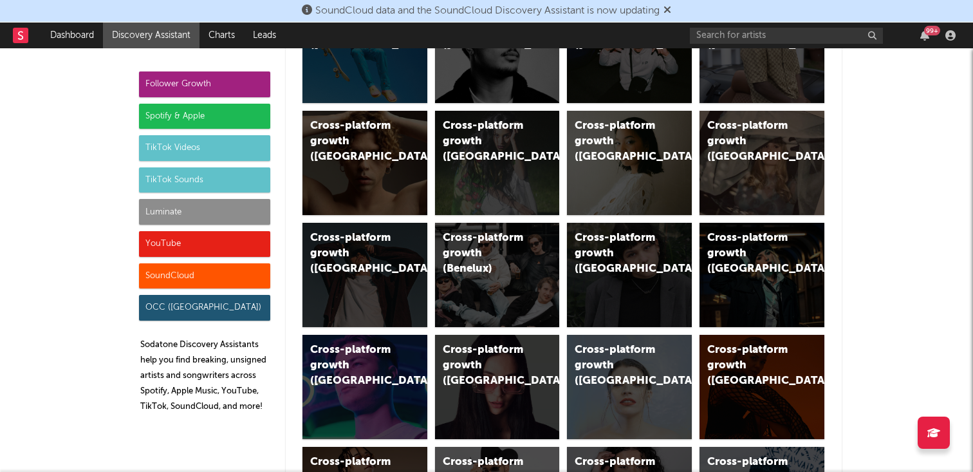
click at [207, 209] on div "Luminate" at bounding box center [204, 212] width 131 height 26
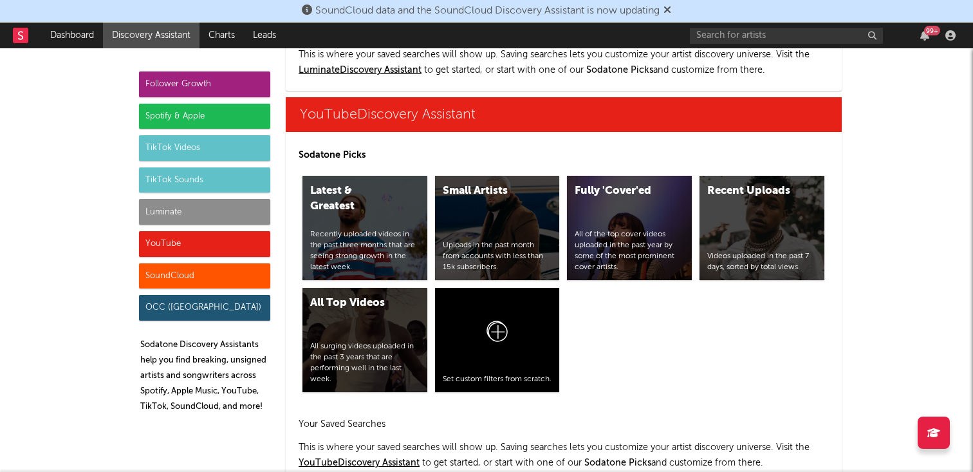
scroll to position [7209, 0]
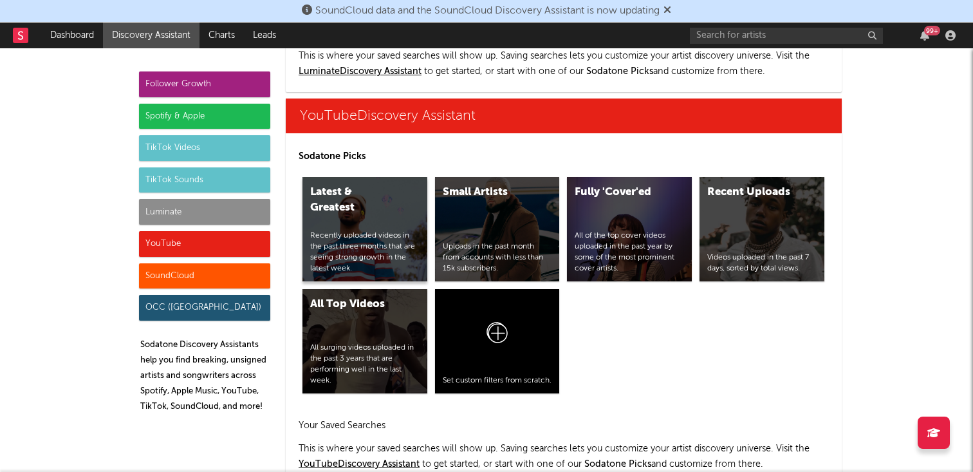
click at [412, 187] on div "Latest & Greatest Recently uploaded videos in the past three months that are se…" at bounding box center [364, 229] width 125 height 104
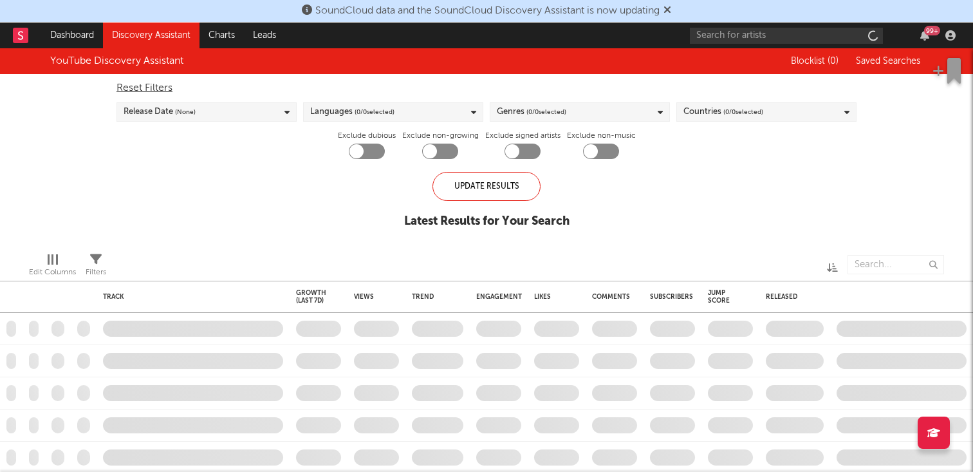
checkbox input "true"
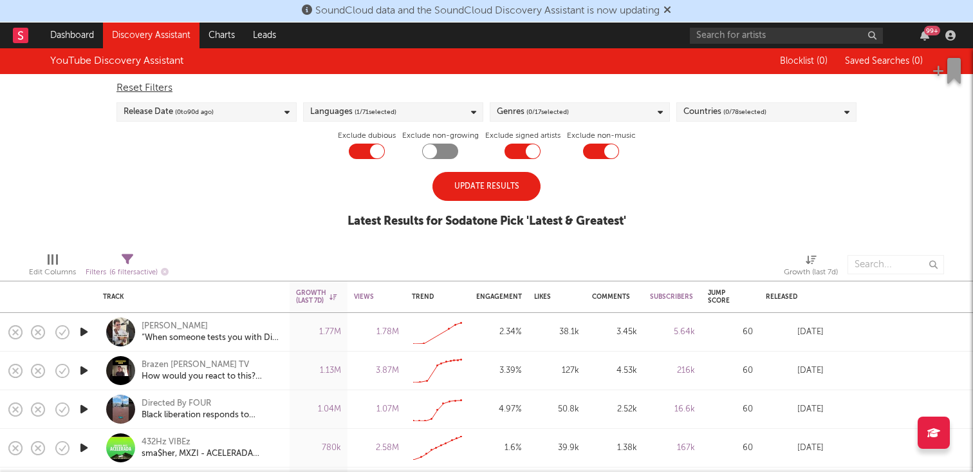
click at [463, 194] on div "Update Results" at bounding box center [486, 186] width 108 height 29
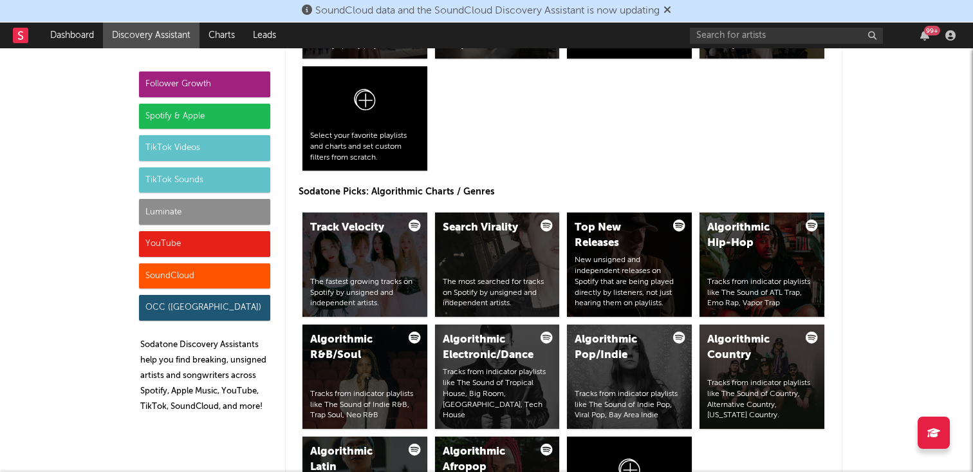
scroll to position [1492, 0]
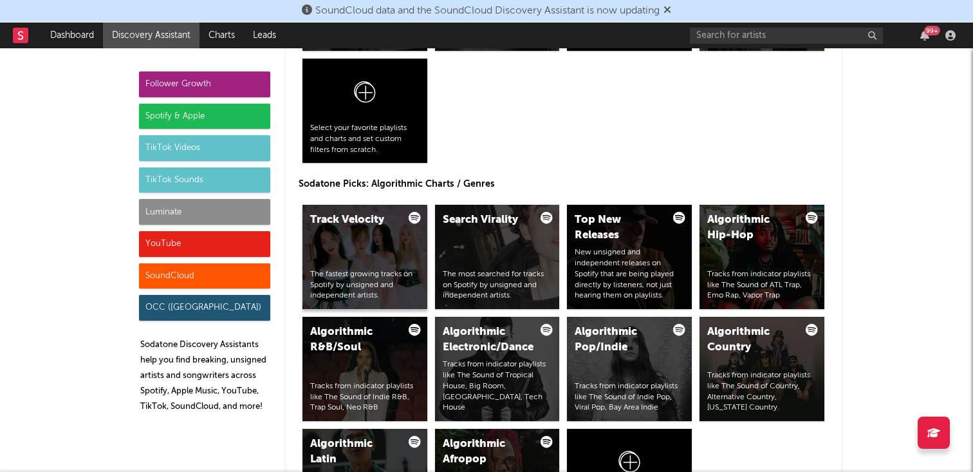
click at [367, 246] on div "Track Velocity The fastest growing tracks on Spotify by unsigned and independen…" at bounding box center [364, 257] width 125 height 104
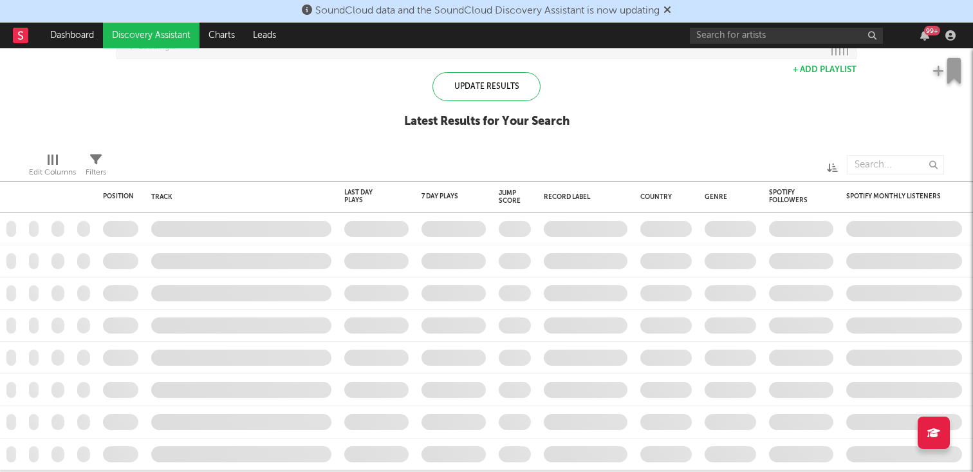
checkbox input "true"
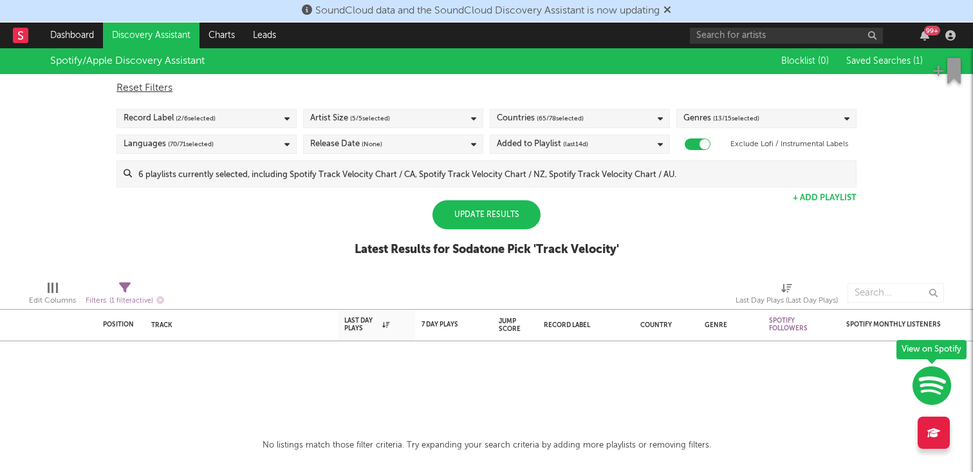
click at [503, 210] on div "Update Results" at bounding box center [486, 214] width 108 height 29
click at [360, 115] on span "( 5 / 5 selected)" at bounding box center [370, 118] width 40 height 15
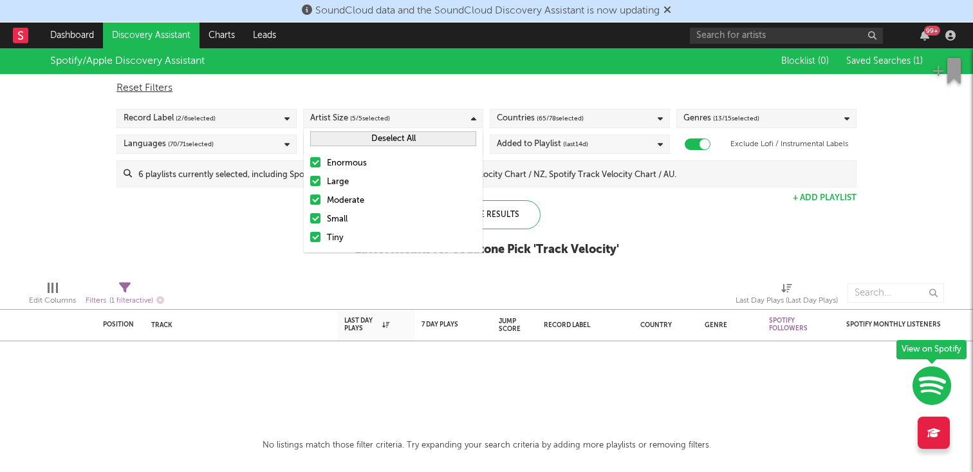
click at [507, 116] on div "Countries ( 65 / 78 selected)" at bounding box center [540, 118] width 87 height 15
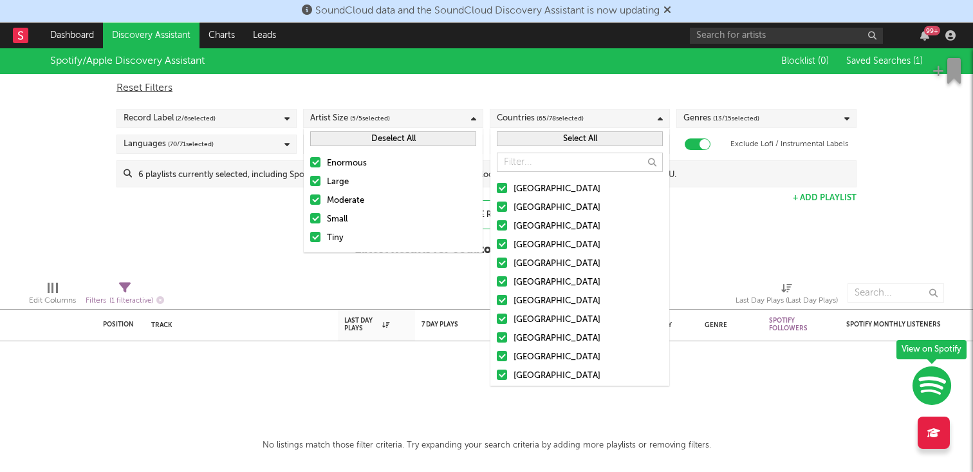
click at [718, 115] on span "( 13 / 15 selected)" at bounding box center [736, 118] width 46 height 15
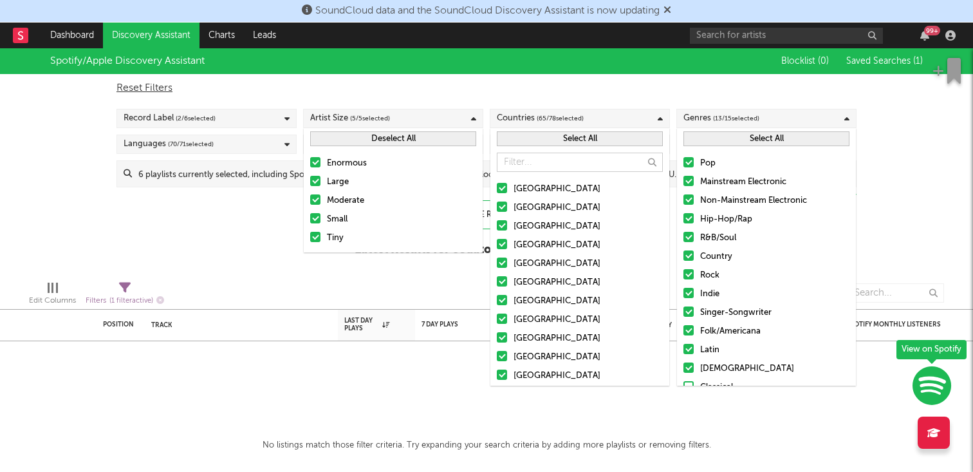
click at [239, 145] on div "Languages ( 70 / 71 selected)" at bounding box center [206, 143] width 180 height 19
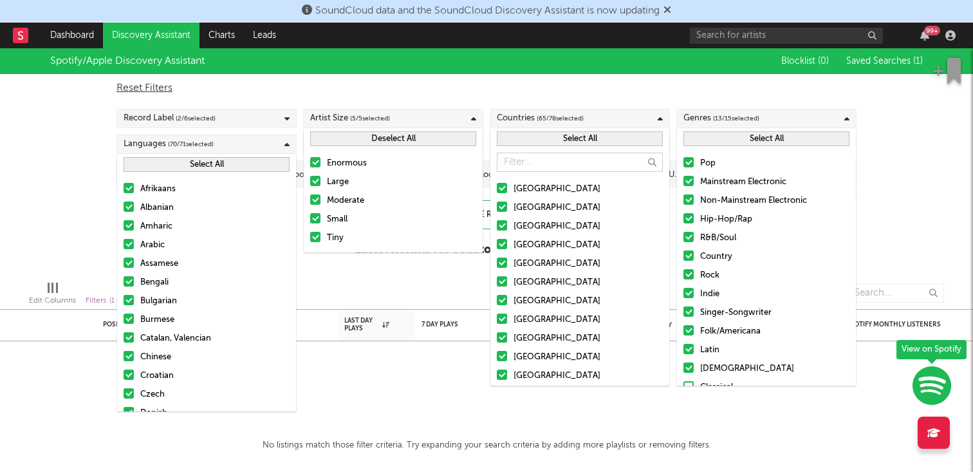
click at [380, 79] on div "Reset Filters Record Label ( 2 / 6 selected) Artist Size ( 5 / 5 selected) Coun…" at bounding box center [486, 130] width 753 height 113
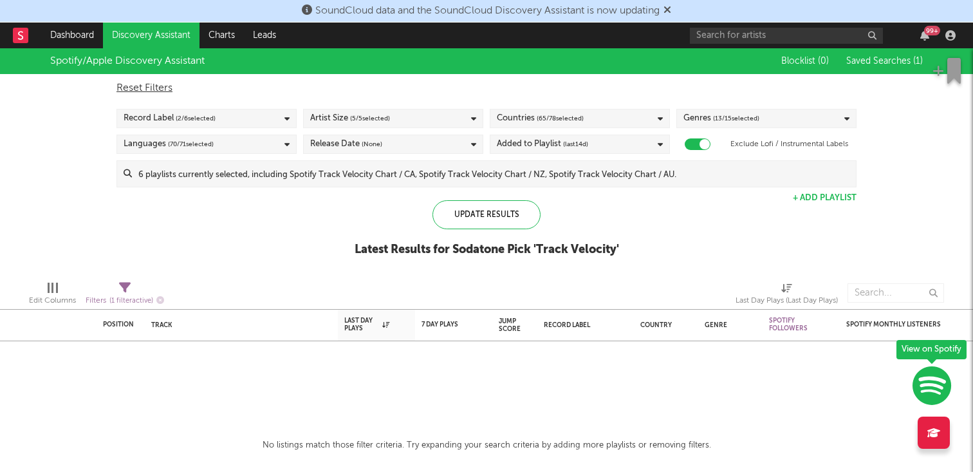
click at [385, 138] on div "Release Date (None)" at bounding box center [393, 143] width 180 height 19
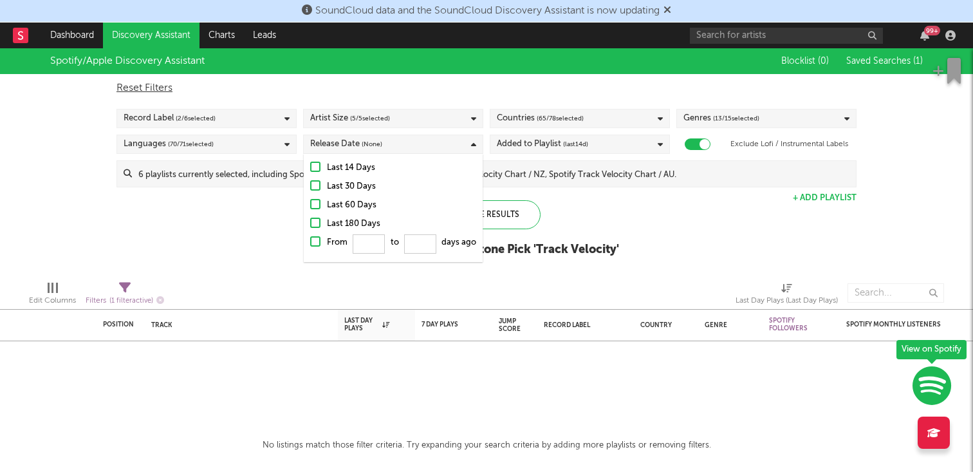
click at [491, 97] on div "Reset Filters Record Label ( 2 / 6 selected) Artist Size ( 5 / 5 selected) Coun…" at bounding box center [486, 130] width 753 height 113
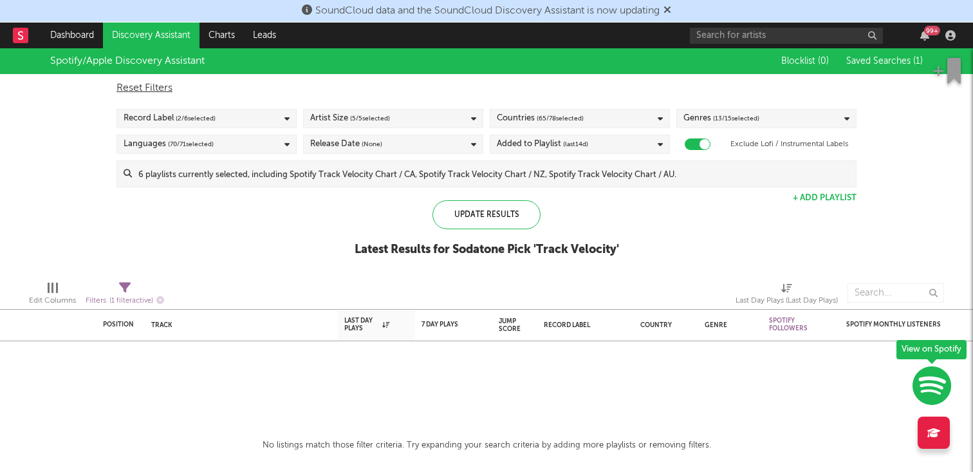
click at [263, 120] on div "Record Label ( 2 / 6 selected)" at bounding box center [206, 118] width 180 height 19
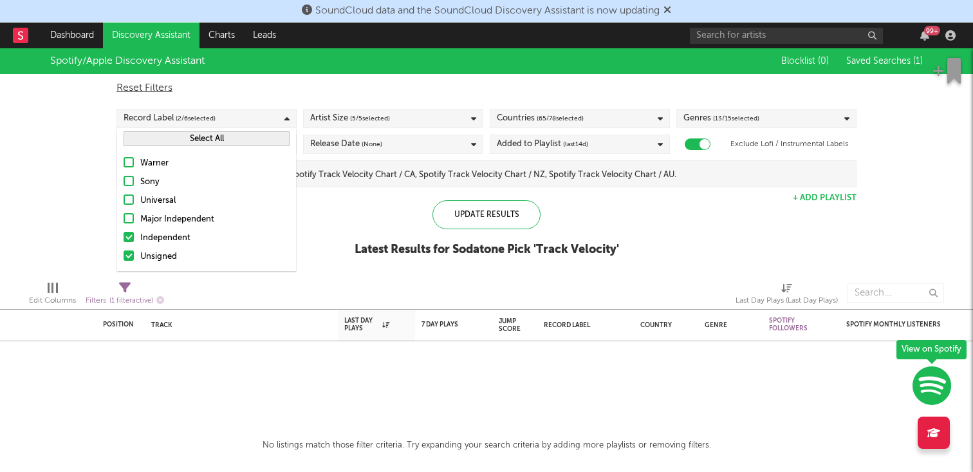
click at [268, 139] on button "Select All" at bounding box center [207, 138] width 166 height 15
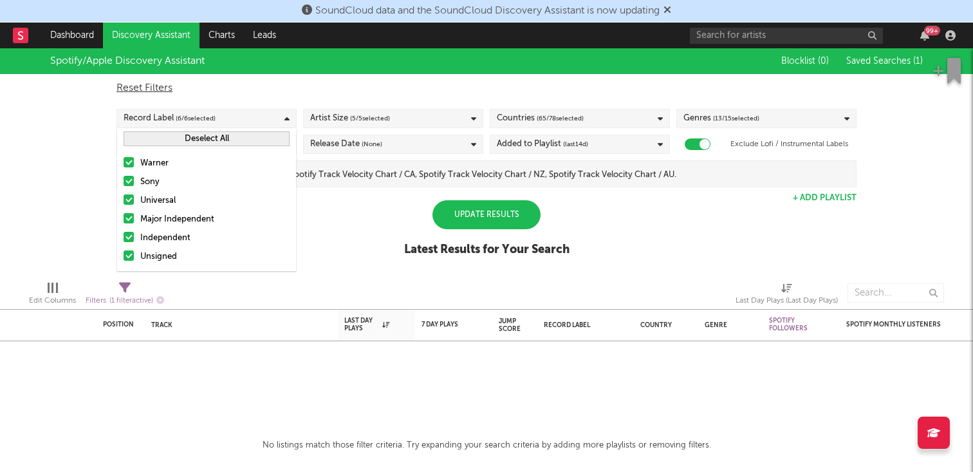
click at [476, 209] on div "Update Results" at bounding box center [486, 214] width 108 height 29
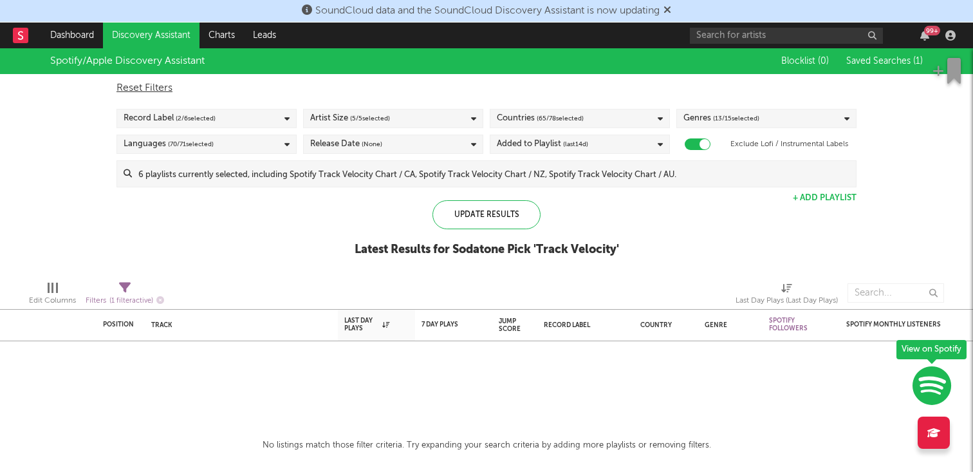
click at [141, 34] on link "Discovery Assistant" at bounding box center [151, 36] width 97 height 26
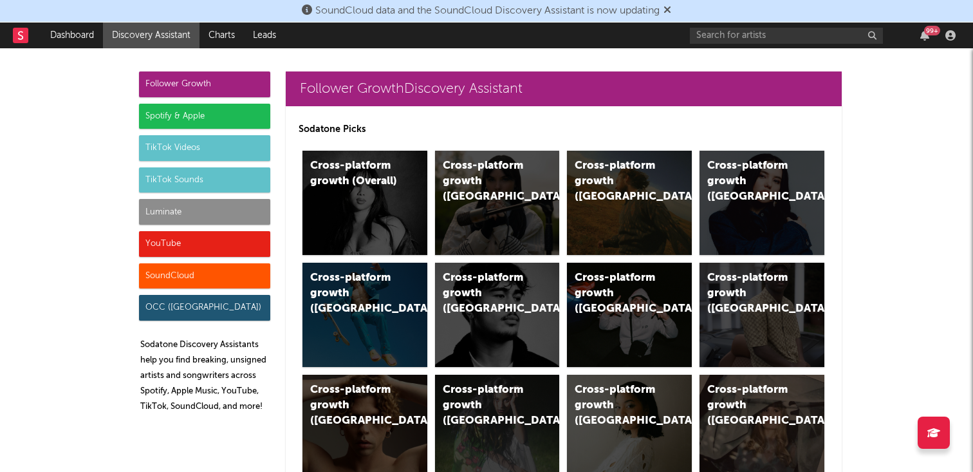
click at [215, 212] on div "Luminate" at bounding box center [204, 212] width 131 height 26
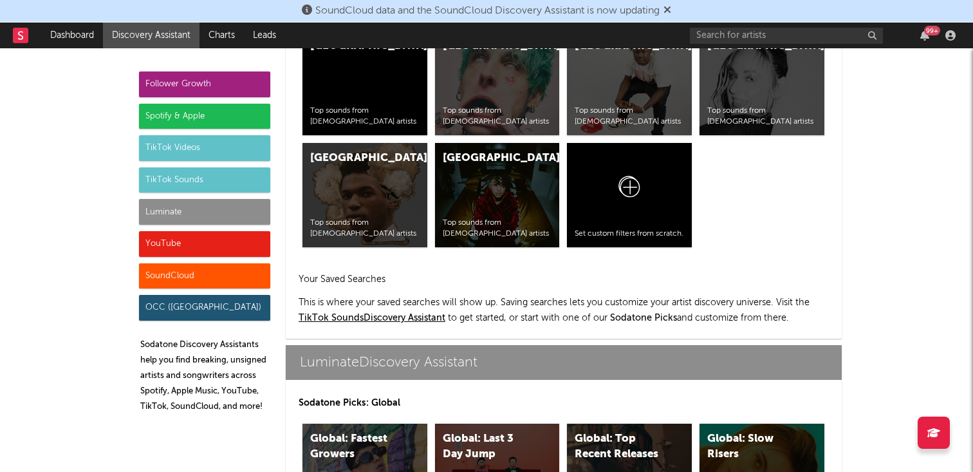
scroll to position [5604, 0]
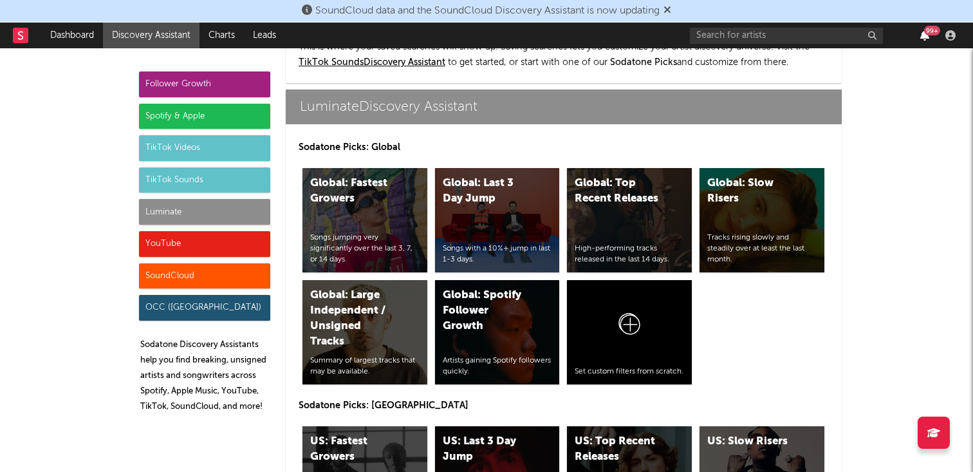
click at [925, 39] on icon "button" at bounding box center [924, 35] width 9 height 10
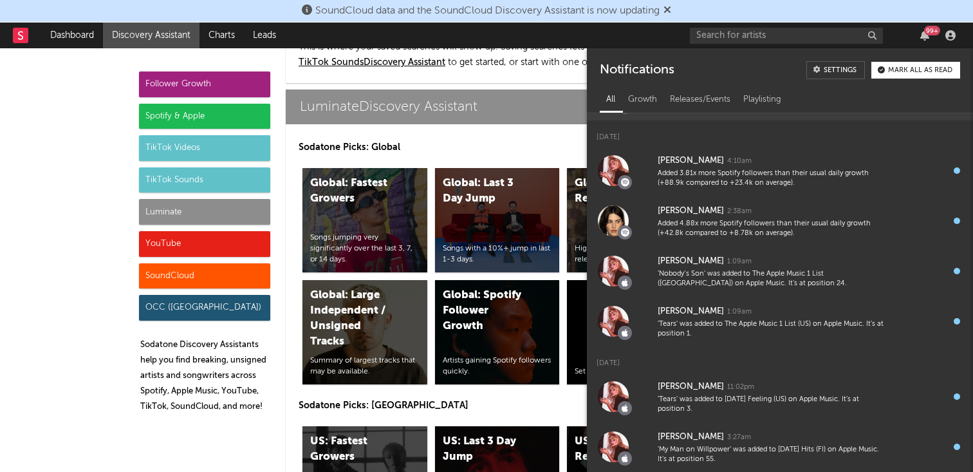
scroll to position [205, 0]
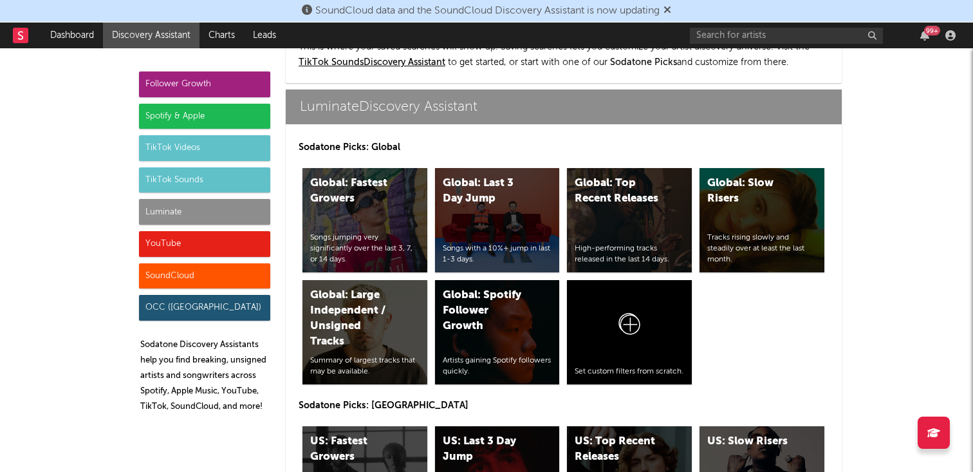
click at [925, 43] on div "99 +" at bounding box center [825, 36] width 270 height 26
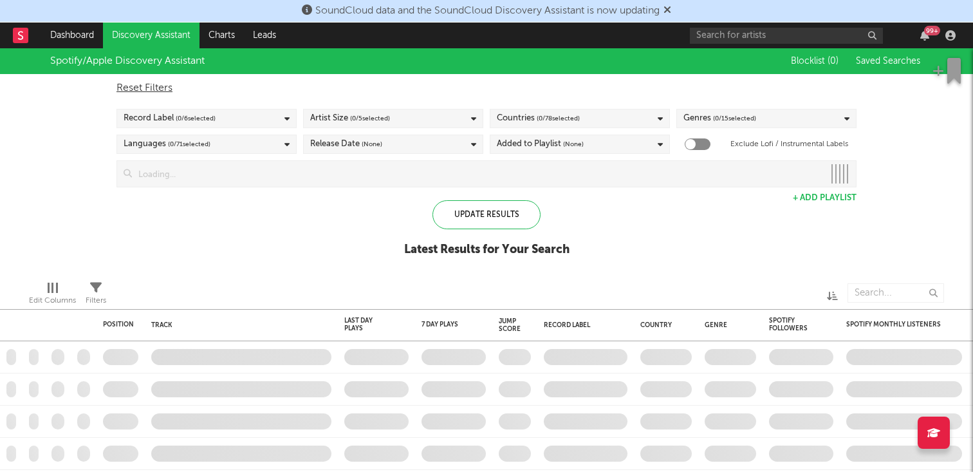
checkbox input "true"
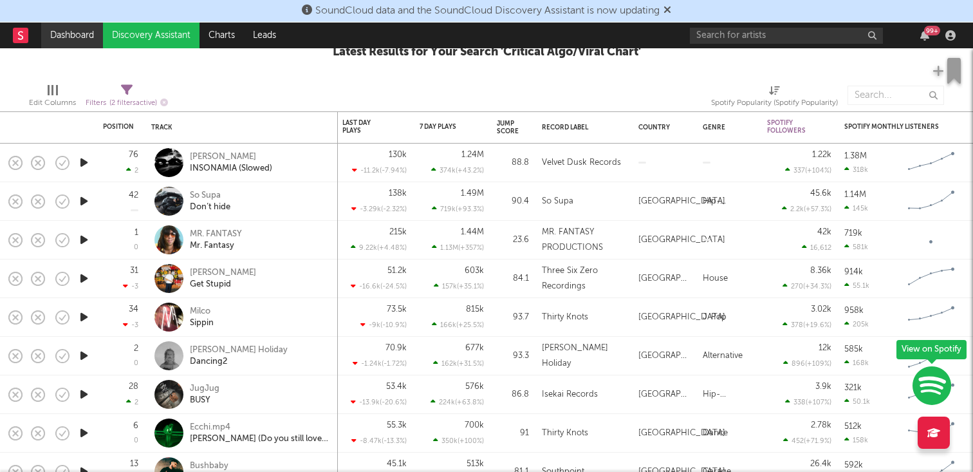
click at [73, 34] on link "Dashboard" at bounding box center [72, 36] width 62 height 26
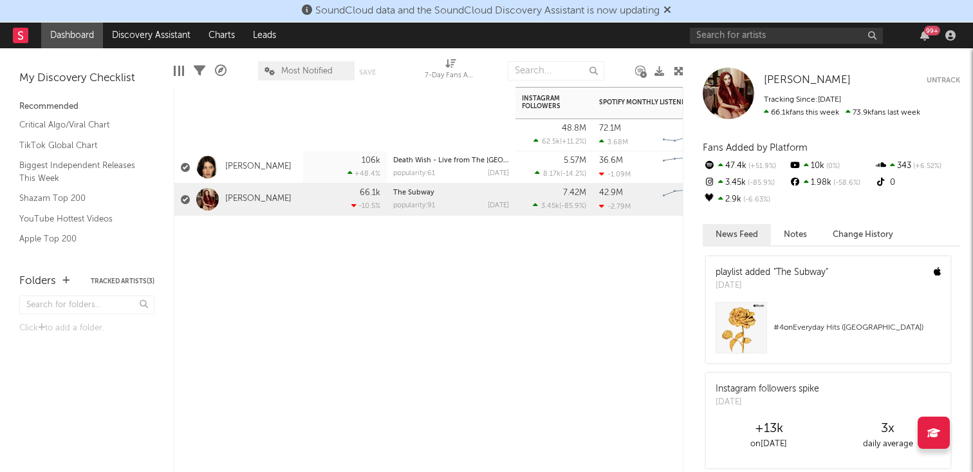
click at [501, 248] on div at bounding box center [451, 235] width 129 height 39
click at [548, 70] on input "text" at bounding box center [556, 70] width 97 height 19
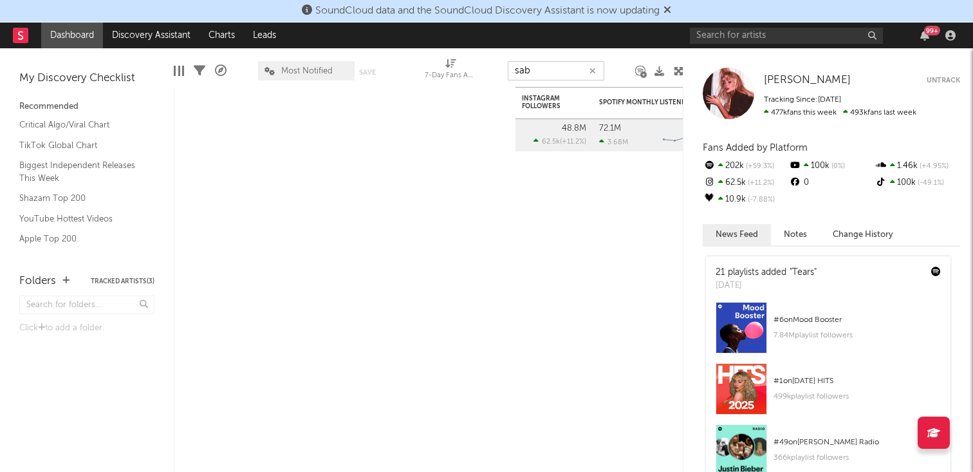
type input "sa"
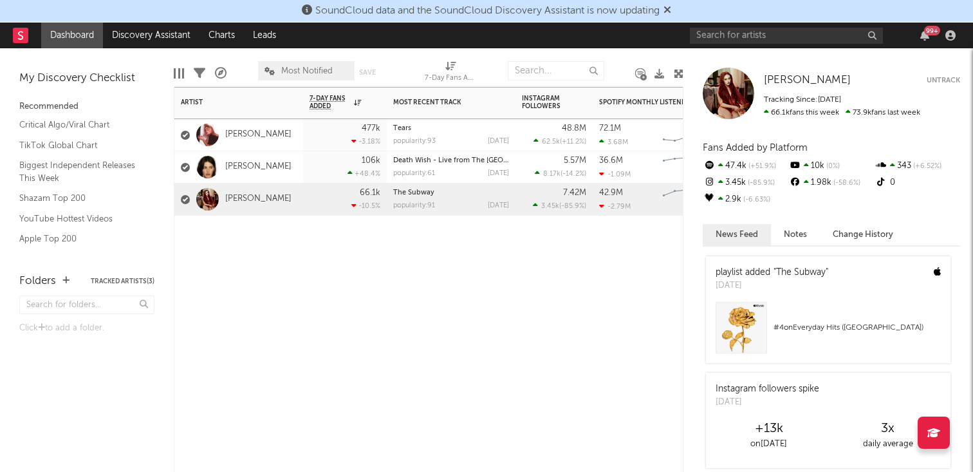
click at [431, 254] on div at bounding box center [451, 235] width 129 height 39
click at [266, 163] on link "[PERSON_NAME]" at bounding box center [258, 167] width 66 height 11
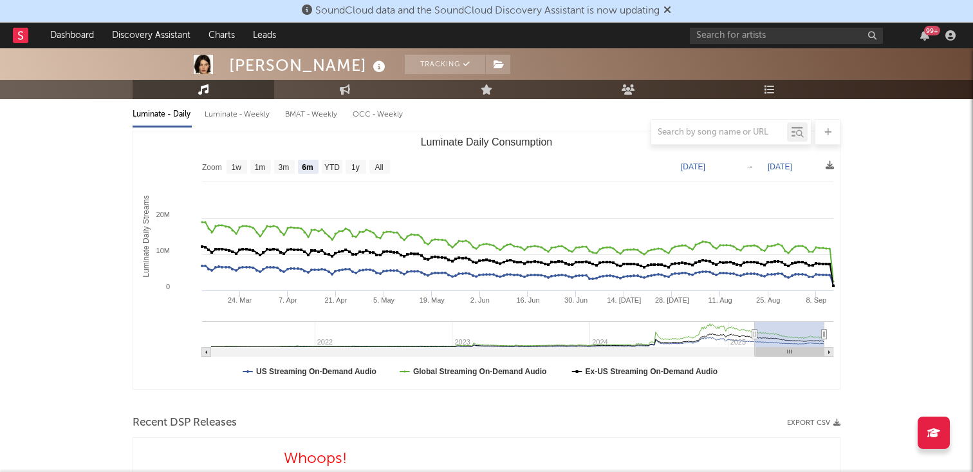
scroll to position [152, 0]
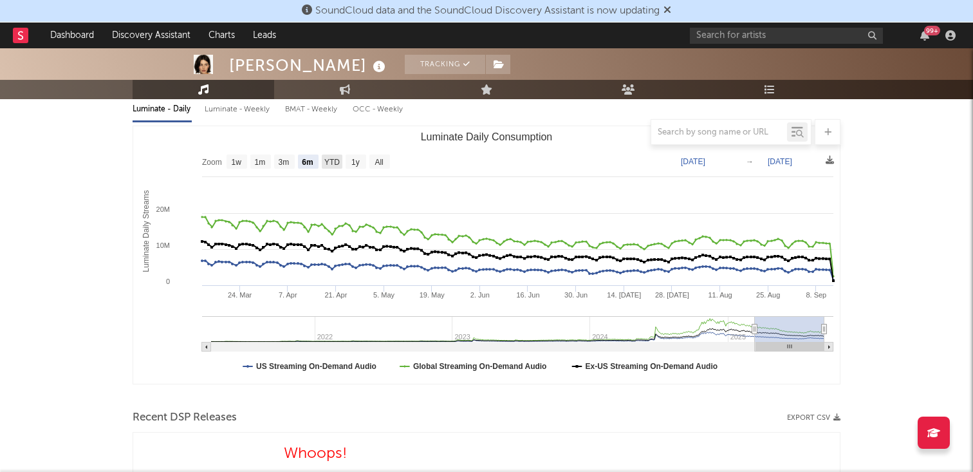
click at [333, 159] on text "YTD" at bounding box center [331, 162] width 15 height 9
select select "YTD"
type input "[DATE]"
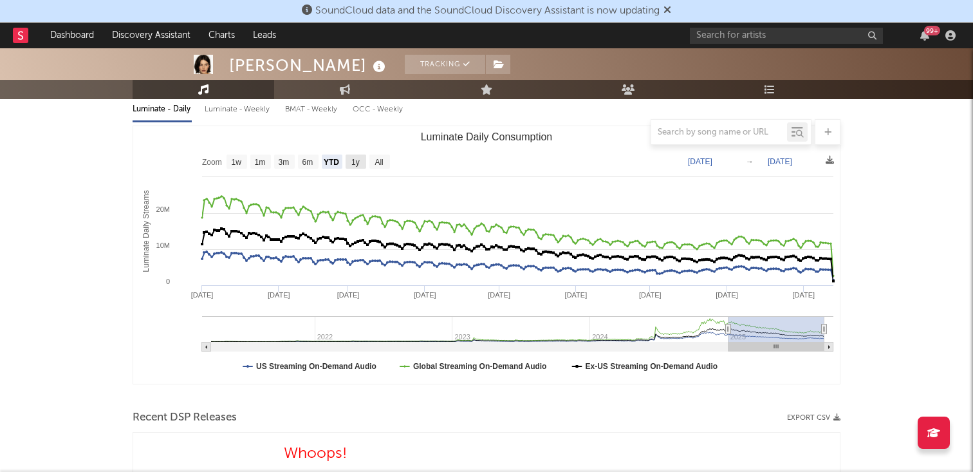
click at [357, 164] on text "1y" at bounding box center [355, 162] width 8 height 9
select select "1y"
type input "[DATE]"
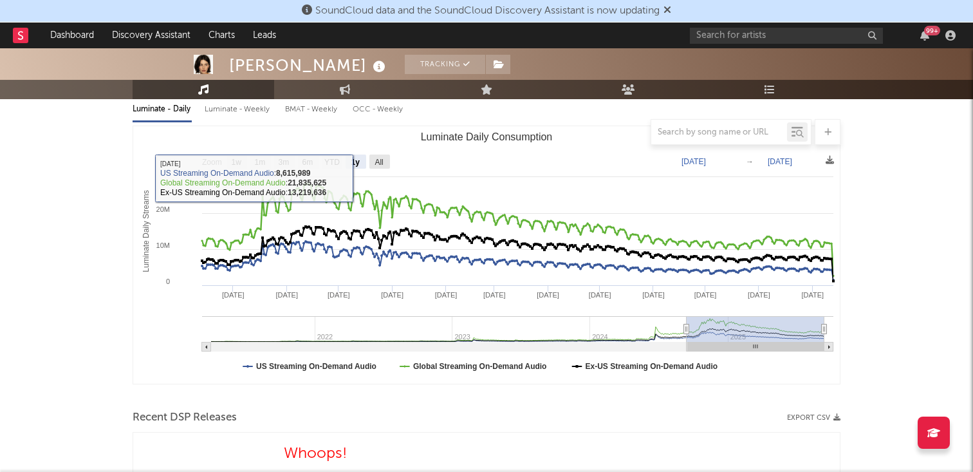
click at [379, 163] on text "All" at bounding box center [379, 162] width 8 height 9
select select "All"
type input "[DATE]"
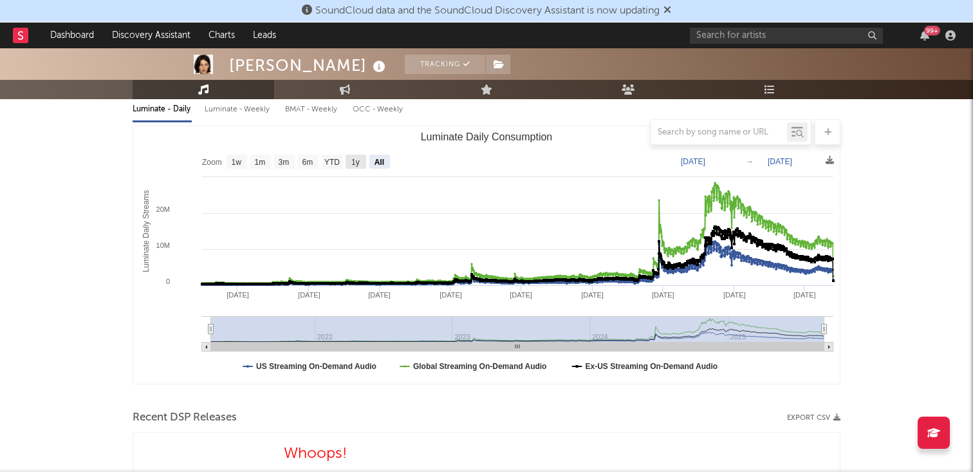
click at [362, 162] on rect "Luminate Daily Consumption" at bounding box center [356, 161] width 21 height 14
select select "1y"
type input "[DATE]"
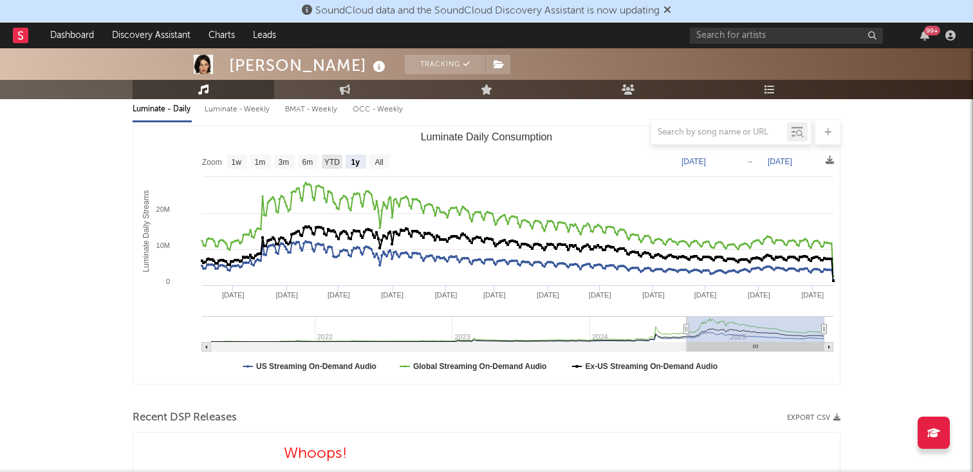
click at [328, 163] on text "YTD" at bounding box center [331, 162] width 15 height 9
select select "YTD"
type input "[DATE]"
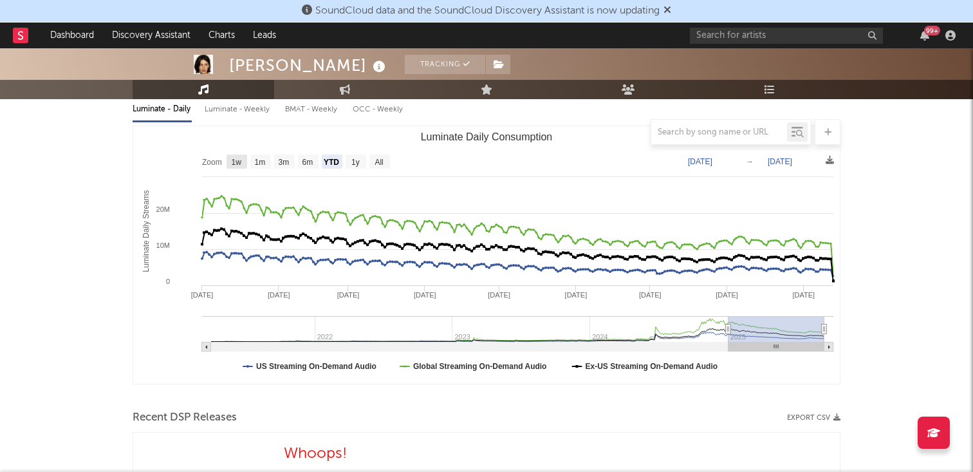
click at [243, 162] on rect "Luminate Daily Consumption" at bounding box center [237, 161] width 21 height 14
select select "1w"
type input "[DATE]"
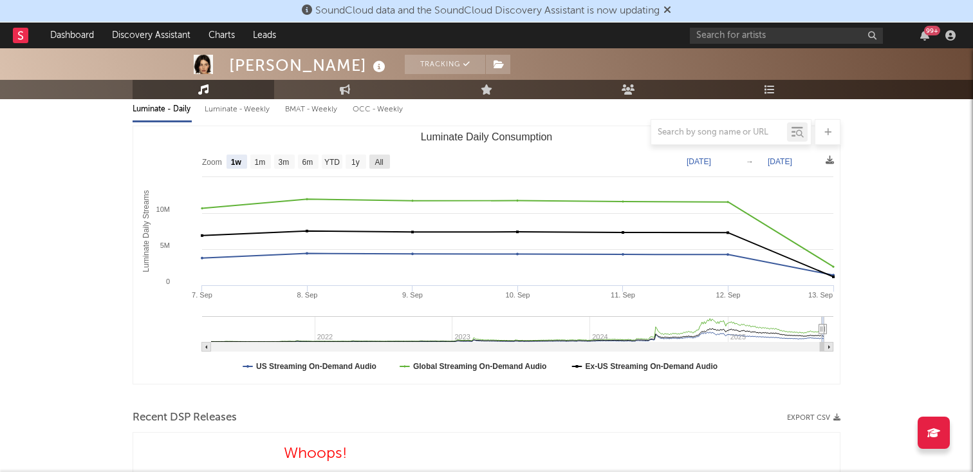
click at [369, 165] on rect "Luminate Daily Consumption" at bounding box center [379, 161] width 21 height 14
select select "All"
type input "[DATE]"
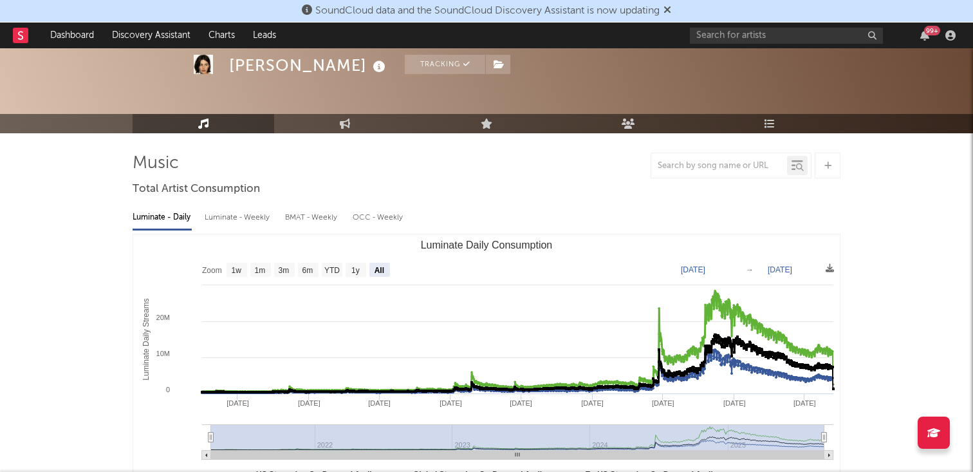
scroll to position [73, 0]
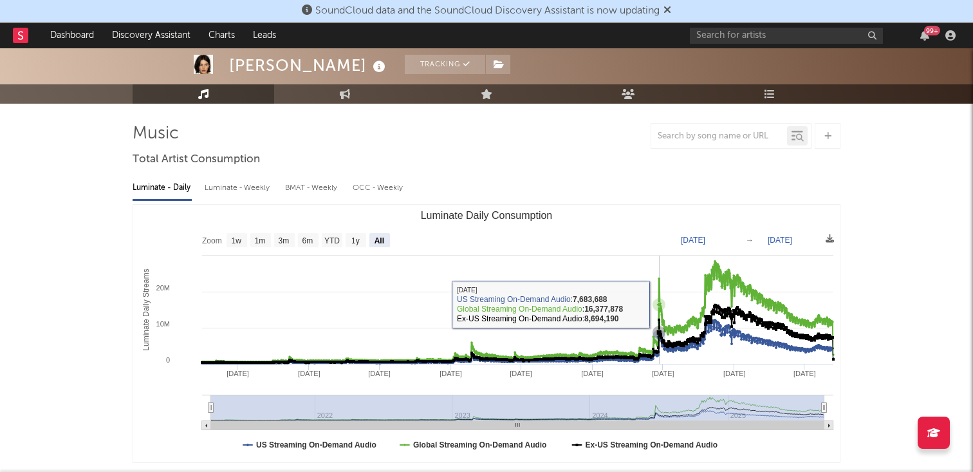
click at [660, 304] on icon "Luminate Daily Consumption" at bounding box center [659, 304] width 13 height 13
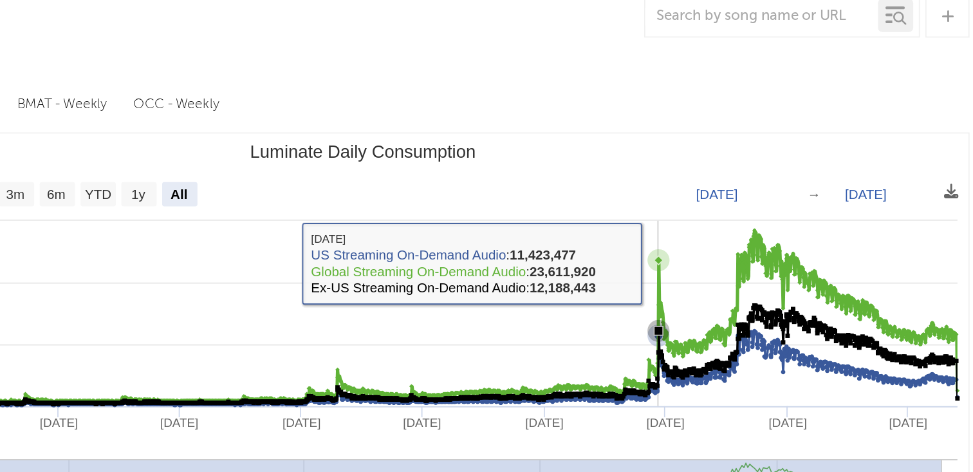
click at [659, 281] on icon "Luminate Daily Consumption" at bounding box center [659, 278] width 13 height 13
